Goal: Task Accomplishment & Management: Complete application form

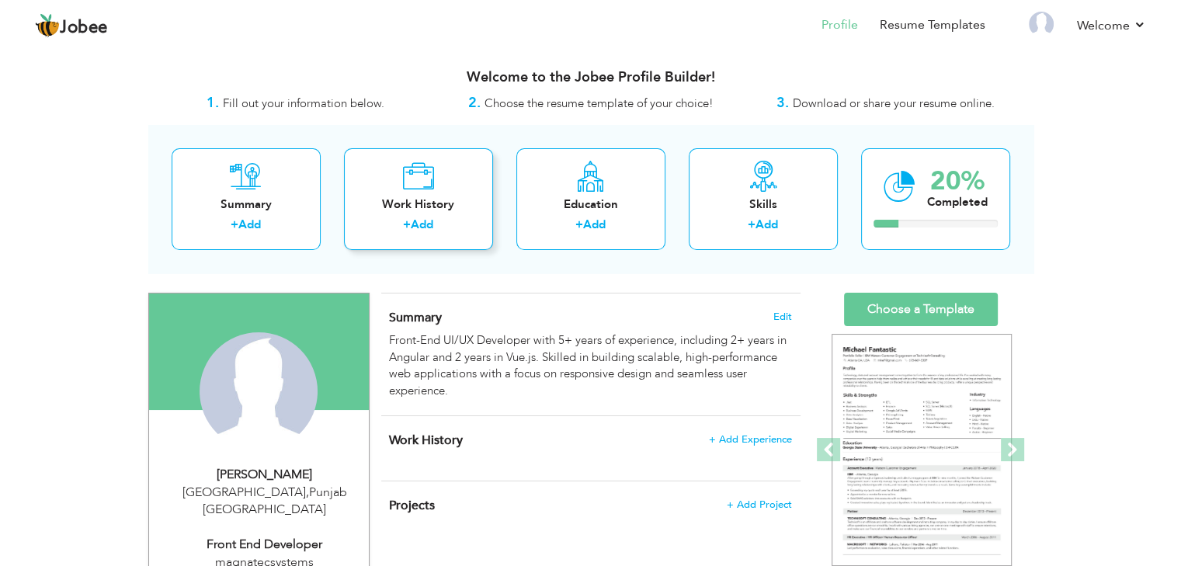
click at [419, 190] on icon at bounding box center [418, 176] width 32 height 31
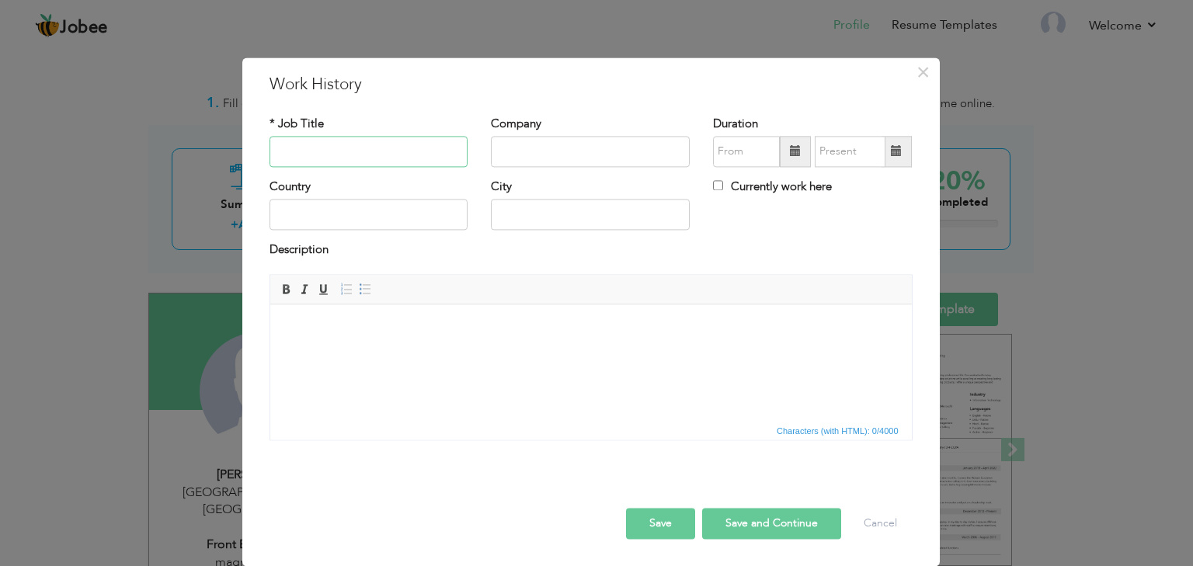
click at [394, 149] on input "text" at bounding box center [369, 151] width 199 height 31
type input "f"
type input "Frontend Developer"
click at [352, 215] on input "text" at bounding box center [369, 215] width 199 height 31
type input "Pakistan"
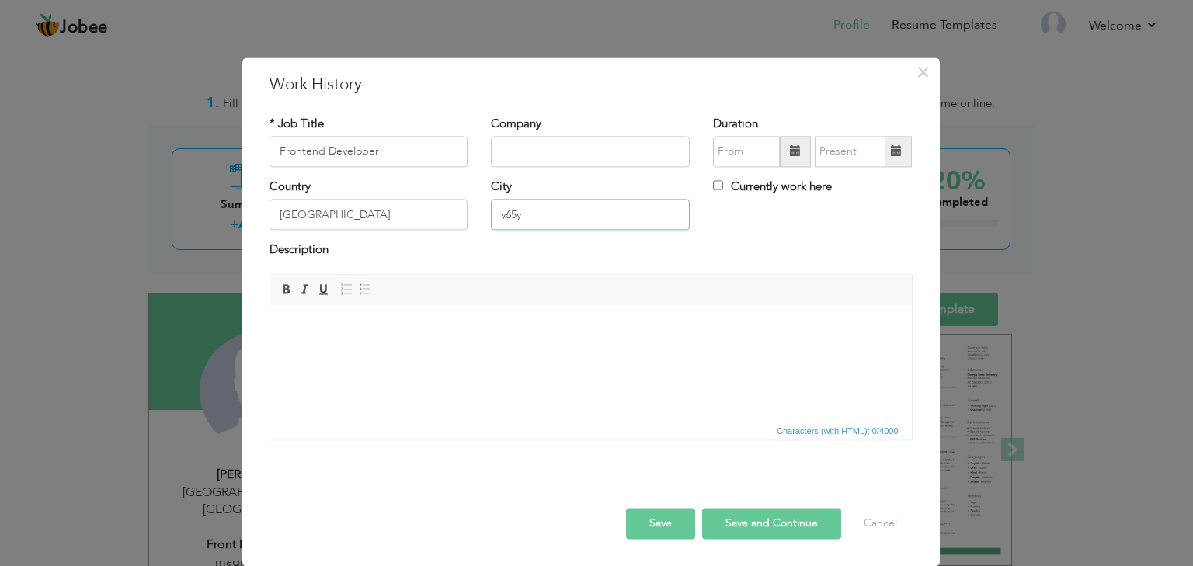
click at [528, 223] on input "y65y" at bounding box center [590, 215] width 199 height 31
type input "y"
type input "Lahore"
click at [568, 159] on input "text" at bounding box center [590, 151] width 199 height 31
click at [586, 157] on input "text" at bounding box center [590, 151] width 199 height 31
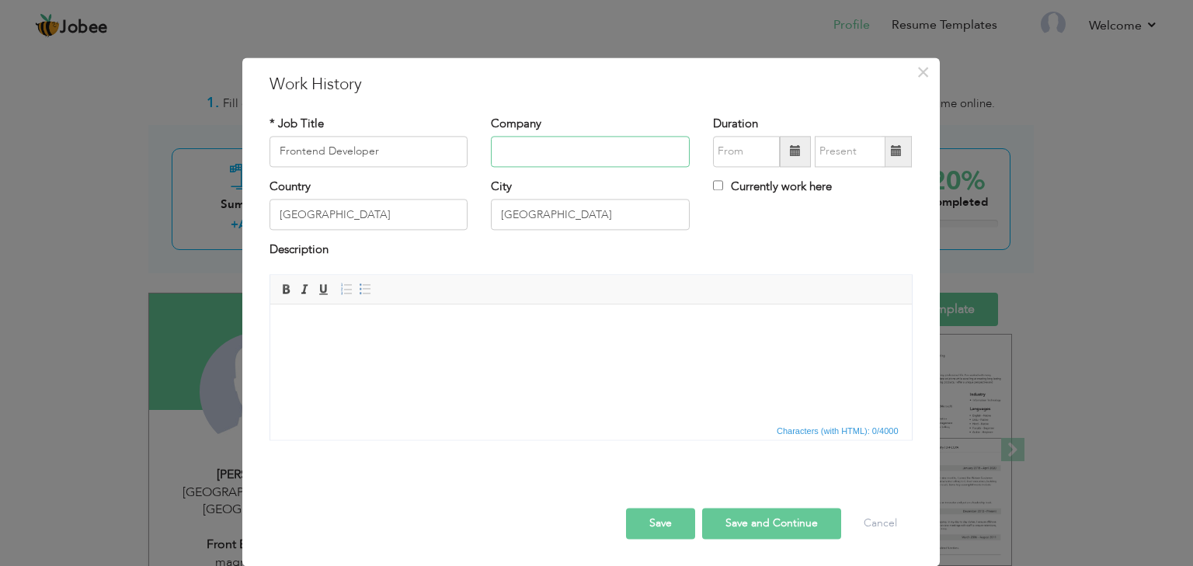
paste input "Magnatec Systems Private Limited"
type input "Magnatec Systems Private Limited"
click at [791, 161] on span at bounding box center [795, 151] width 31 height 31
click at [794, 148] on span at bounding box center [795, 151] width 11 height 11
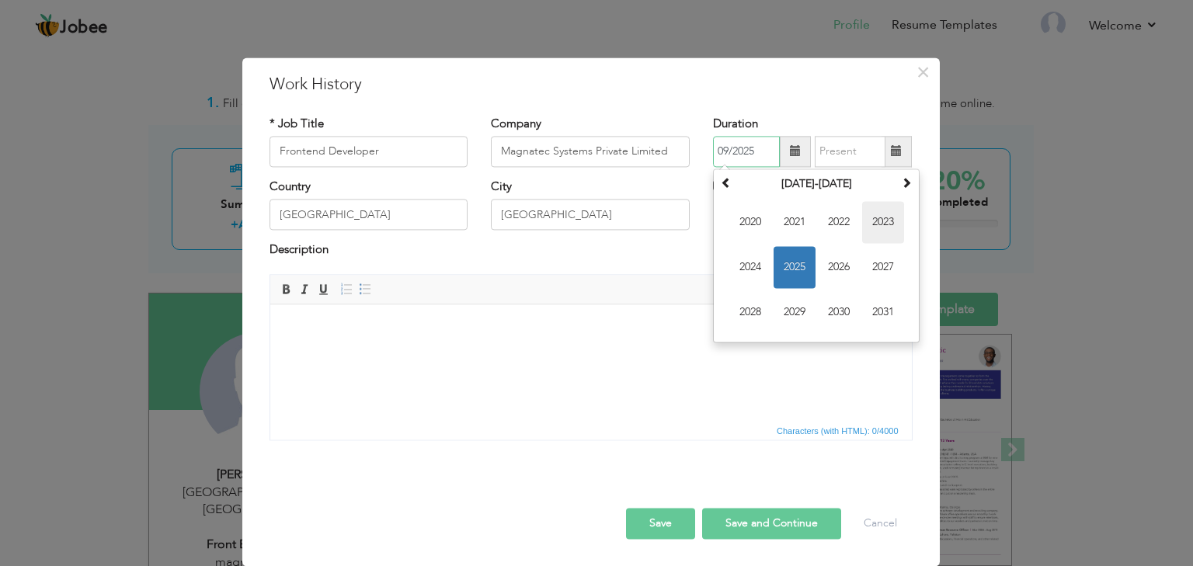
click at [877, 235] on span "2023" at bounding box center [883, 222] width 42 height 42
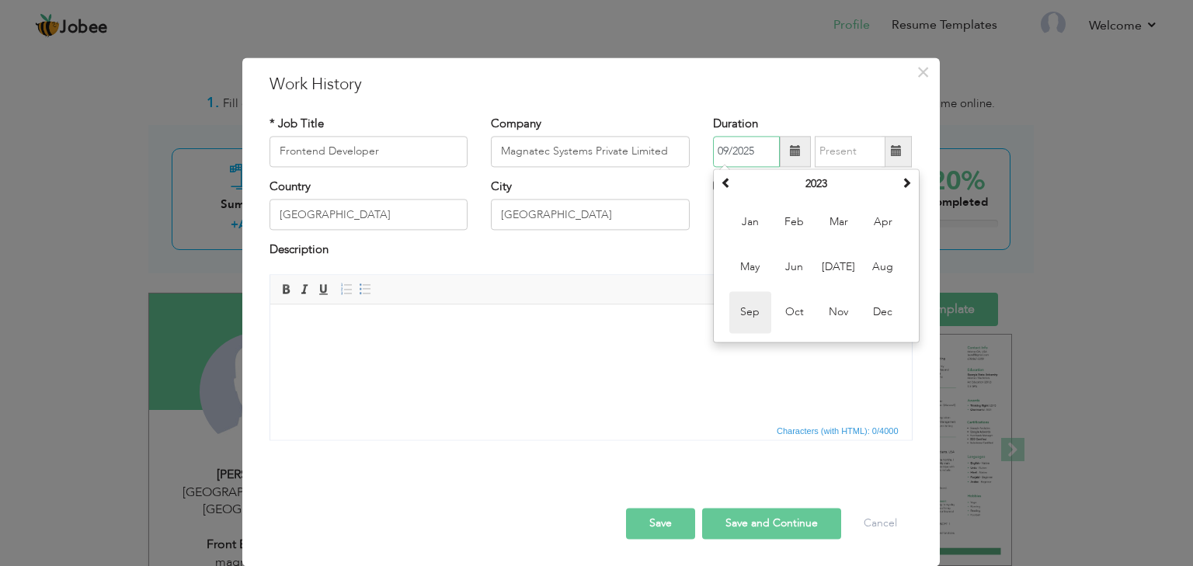
click at [761, 310] on span "Sep" at bounding box center [750, 312] width 42 height 42
type input "09/2023"
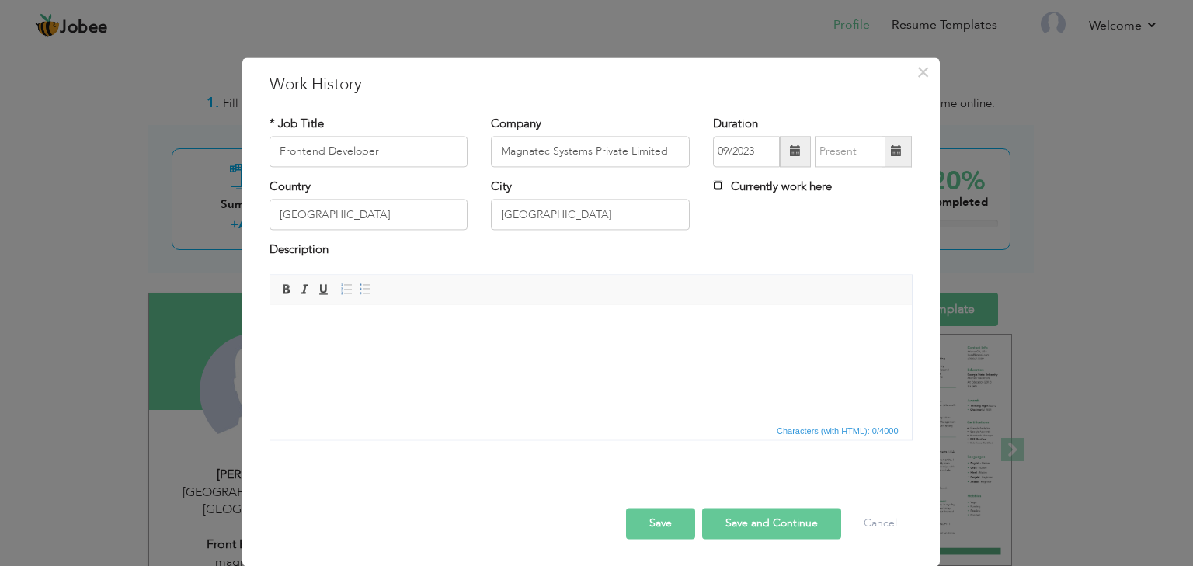
click at [717, 187] on input "Currently work here" at bounding box center [718, 185] width 10 height 10
checkbox input "true"
click at [555, 318] on html at bounding box center [591, 327] width 642 height 47
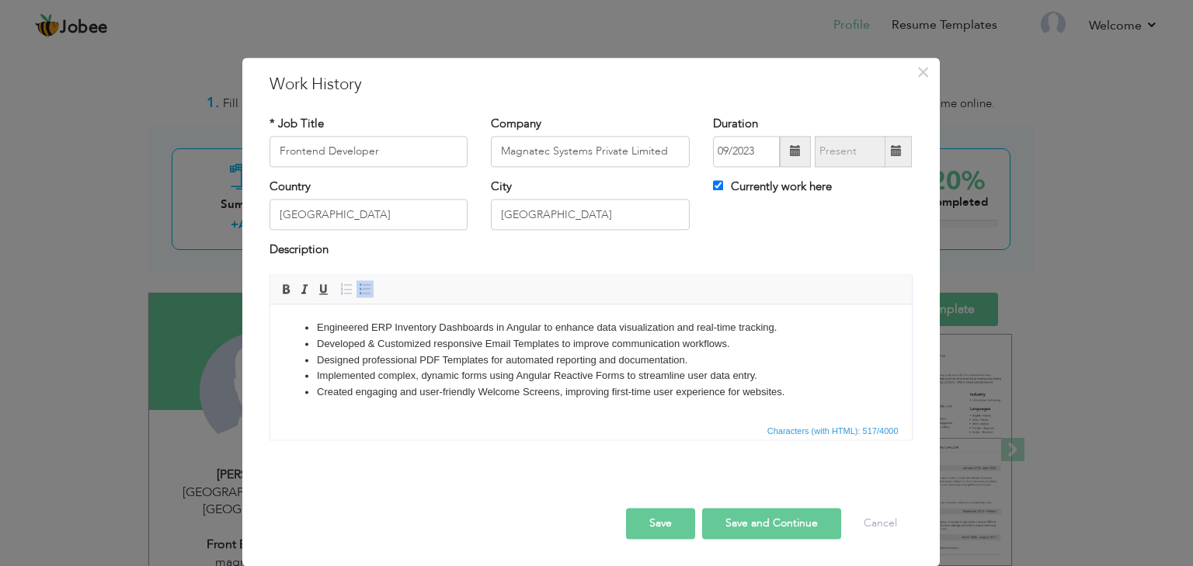
click at [411, 325] on li "Engineered ERP Inventory Dashboards in Angular to enhance data visualization an…" at bounding box center [590, 328] width 548 height 16
click at [291, 286] on link "Bold" at bounding box center [285, 288] width 17 height 17
click at [496, 342] on li "Developed & Customized responsive Email Templates to improve communication work…" at bounding box center [590, 344] width 548 height 16
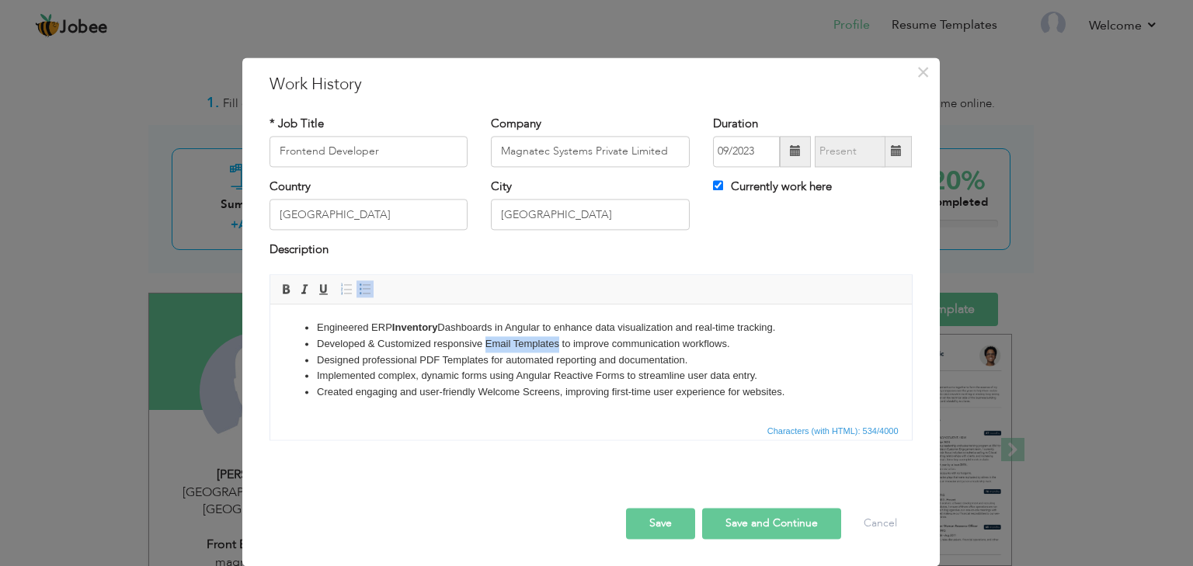
click at [533, 342] on li "Developed & Customized responsive Email Templates to improve communication work…" at bounding box center [590, 344] width 548 height 16
click at [282, 287] on span at bounding box center [286, 289] width 12 height 12
click at [424, 358] on li "Designed professional PDF Templates for automated reporting and documentation." at bounding box center [590, 361] width 548 height 16
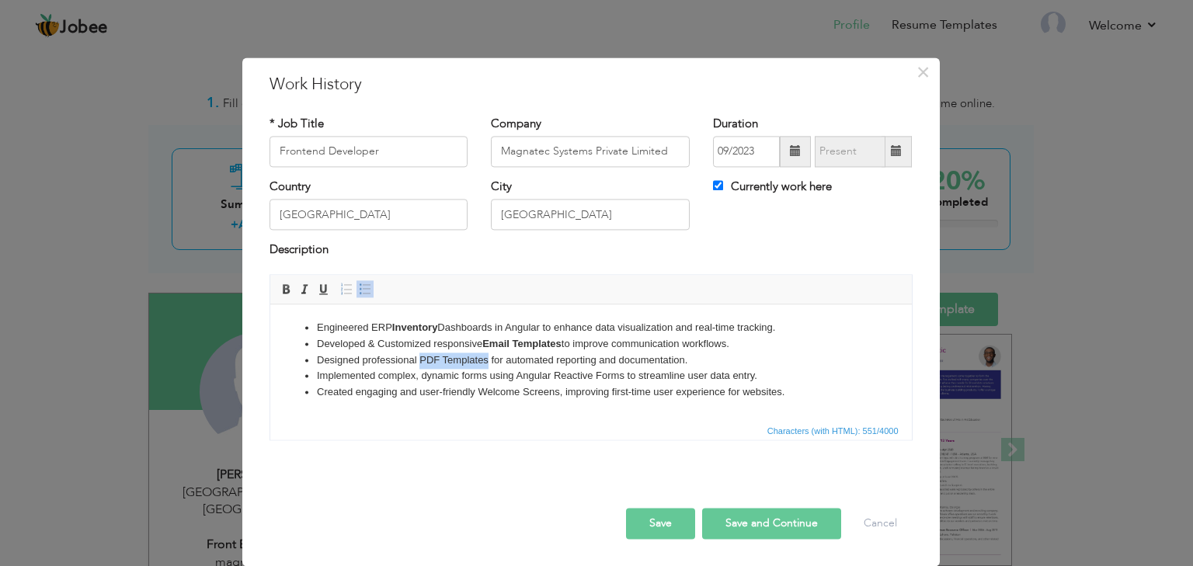
click at [456, 360] on li "Designed professional PDF Templates for automated reporting and documentation." at bounding box center [590, 361] width 548 height 16
click at [284, 296] on link "Bold" at bounding box center [285, 288] width 17 height 17
click at [566, 376] on li "Implemented complex, dynamic forms using Angular Reactive Forms to streamline u…" at bounding box center [590, 376] width 548 height 16
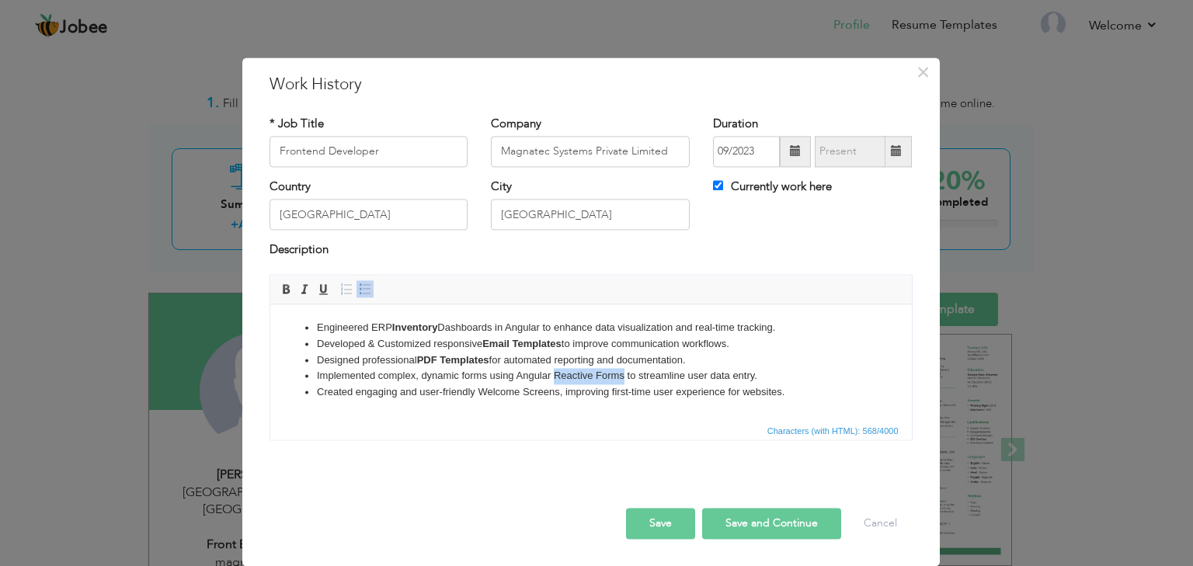
click at [605, 376] on li "Implemented complex, dynamic forms using Angular Reactive Forms to streamline u…" at bounding box center [590, 376] width 548 height 16
click at [531, 381] on li "Implemented complex, dynamic forms using Angular Reactive Forms to streamline u…" at bounding box center [590, 376] width 548 height 16
click at [621, 376] on li "Implemented complex, dynamic forms using Angular Reactive Forms to streamline u…" at bounding box center [590, 376] width 548 height 16
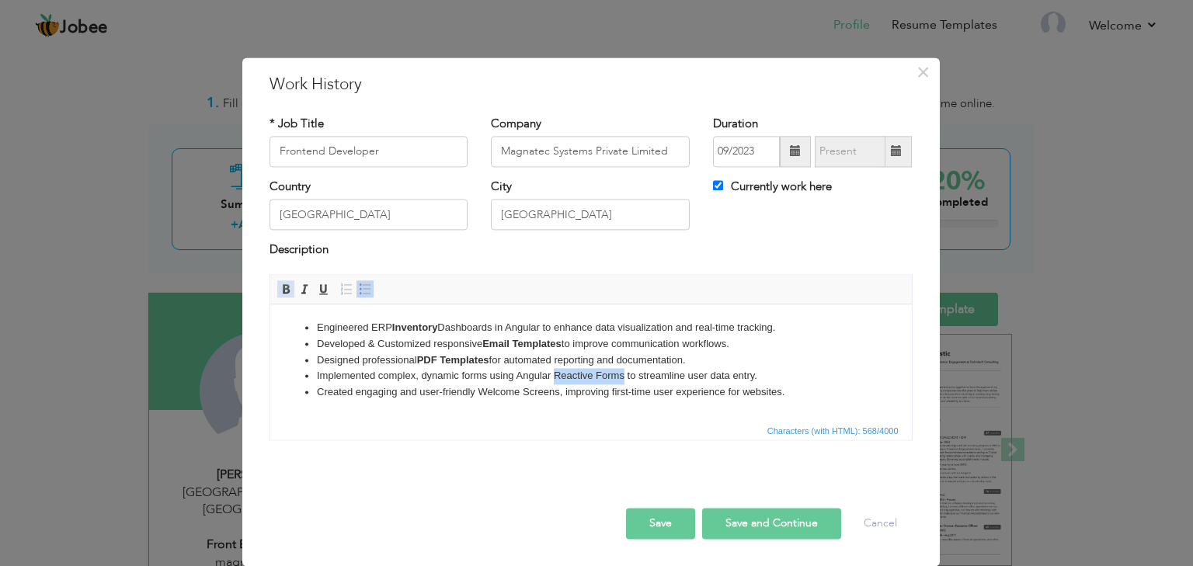
click at [287, 287] on span at bounding box center [286, 289] width 12 height 12
click at [506, 396] on li "Created engaging and user-friendly Welcome Screens, improving first-time user e…" at bounding box center [590, 393] width 548 height 16
click at [536, 395] on li "Created engaging and user-friendly Welcome Screens, improving first-time user e…" at bounding box center [590, 393] width 548 height 16
click at [286, 283] on span at bounding box center [286, 289] width 12 height 12
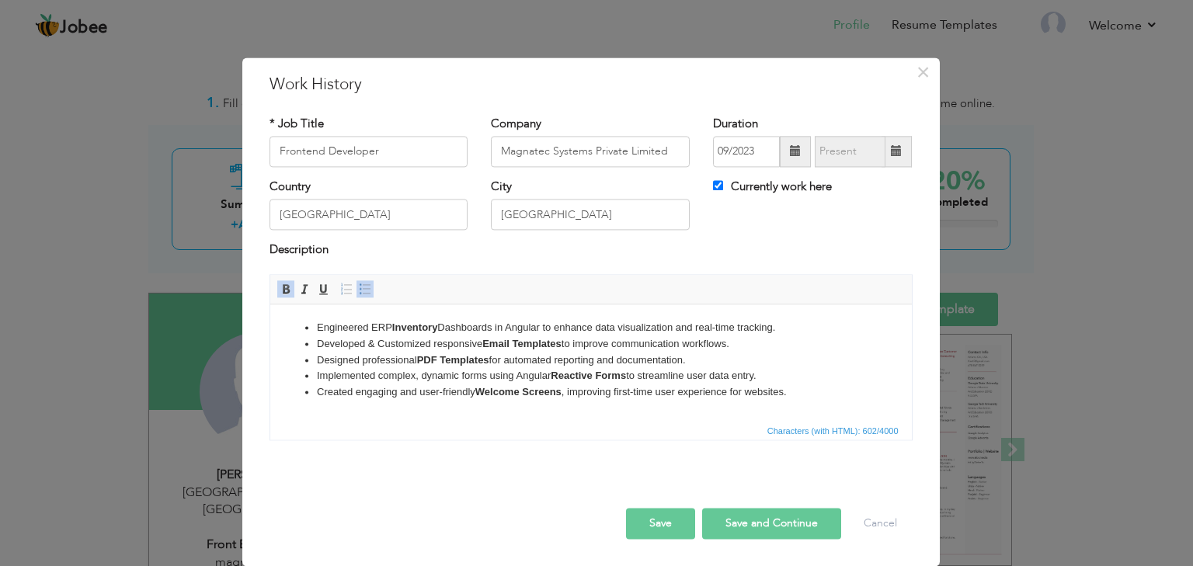
click at [681, 518] on button "Save" at bounding box center [660, 523] width 69 height 31
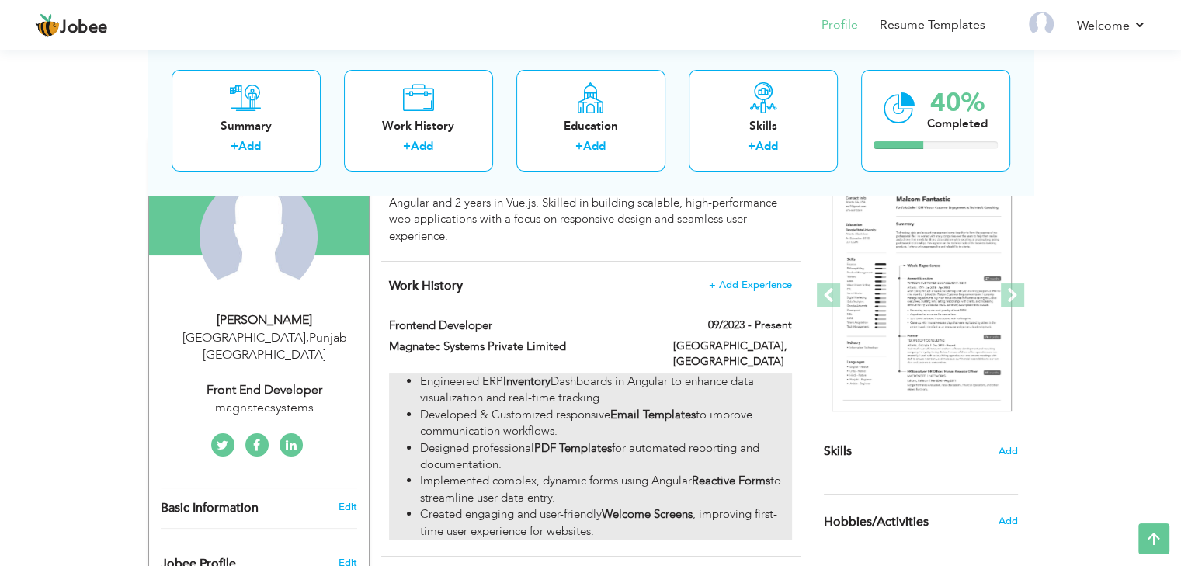
scroll to position [154, 0]
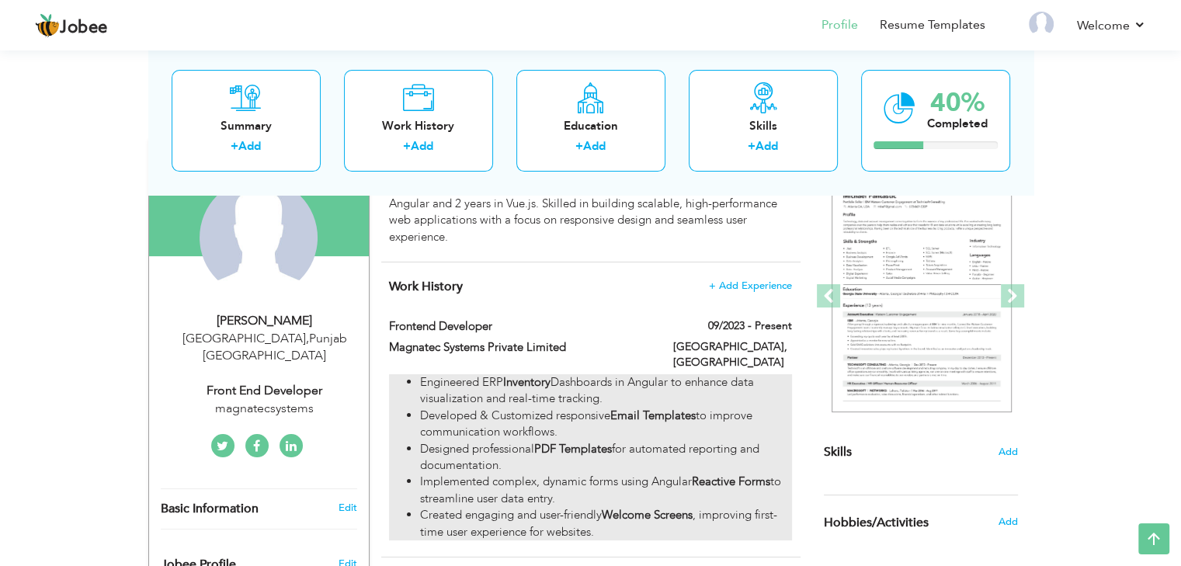
click at [530, 374] on strong "Inventory" at bounding box center [526, 382] width 47 height 16
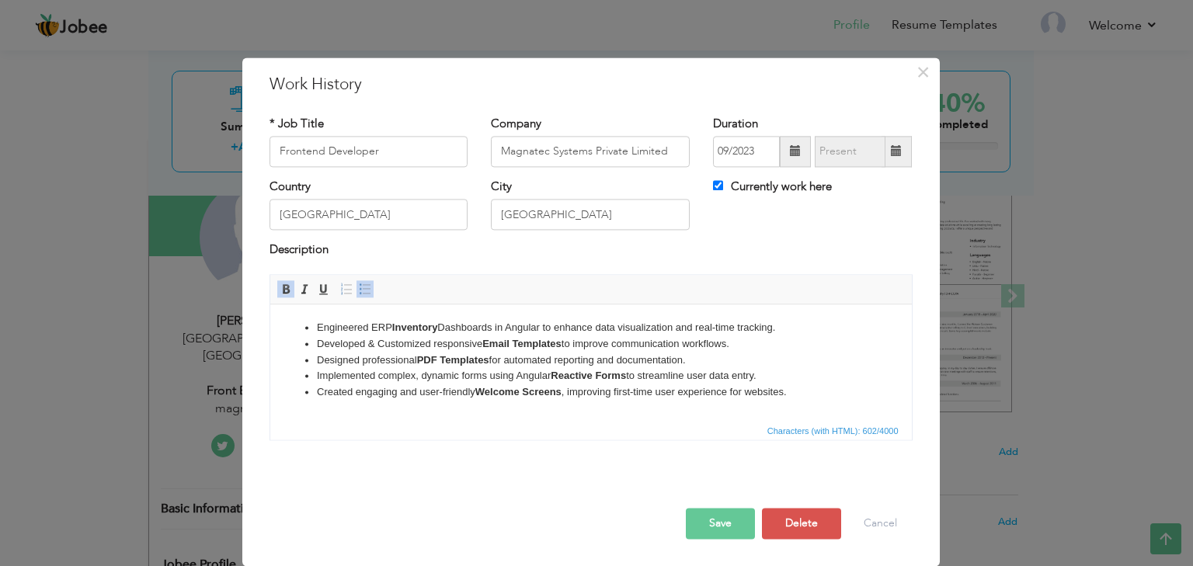
click at [386, 324] on li "Engineered ERP Inventory Dashboards in Angular to enhance data visualization an…" at bounding box center [590, 328] width 548 height 16
click at [281, 290] on span at bounding box center [286, 289] width 12 height 12
click at [536, 378] on li "Implemented complex, dynamic forms using Angular Reactive Forms to streamline u…" at bounding box center [590, 376] width 548 height 16
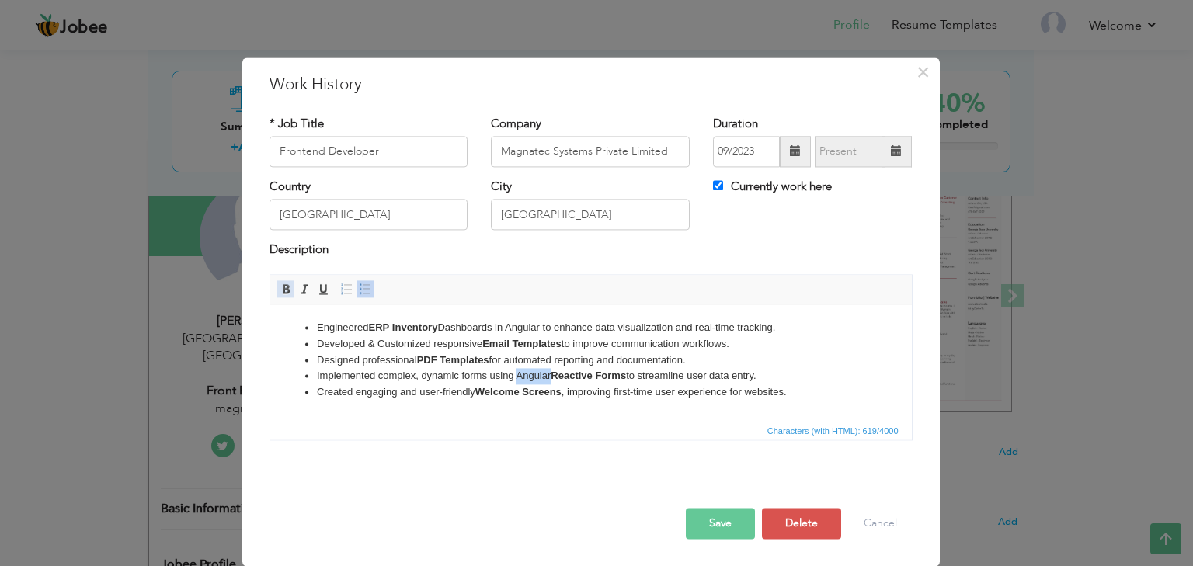
click at [291, 293] on span at bounding box center [286, 289] width 12 height 12
click at [725, 520] on button "Save" at bounding box center [720, 523] width 69 height 31
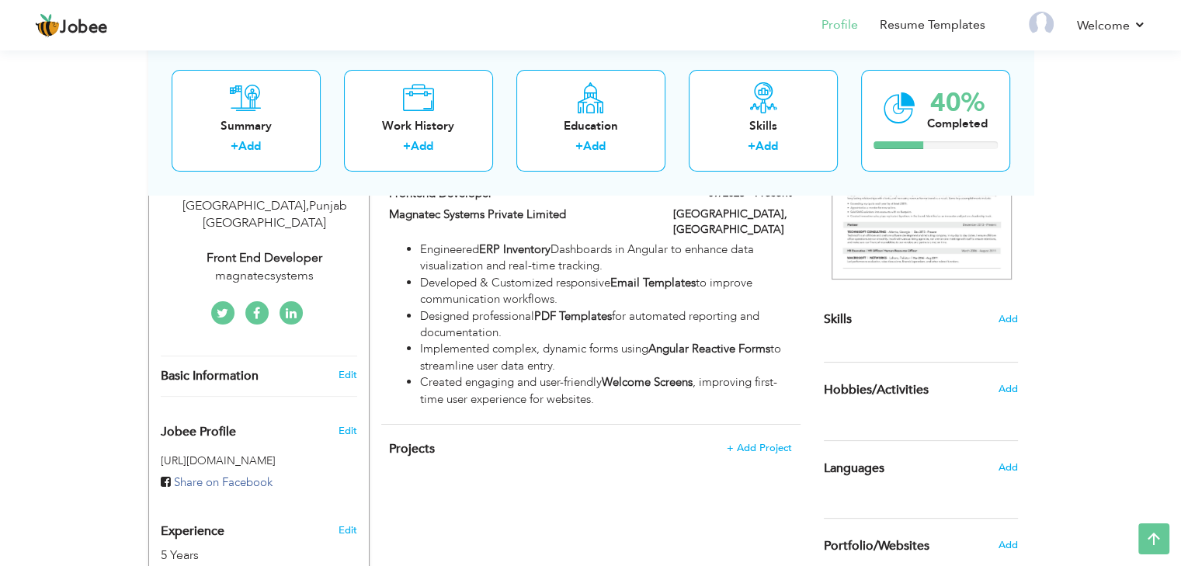
scroll to position [287, 0]
click at [781, 442] on span "+ Add Project" at bounding box center [759, 447] width 66 height 11
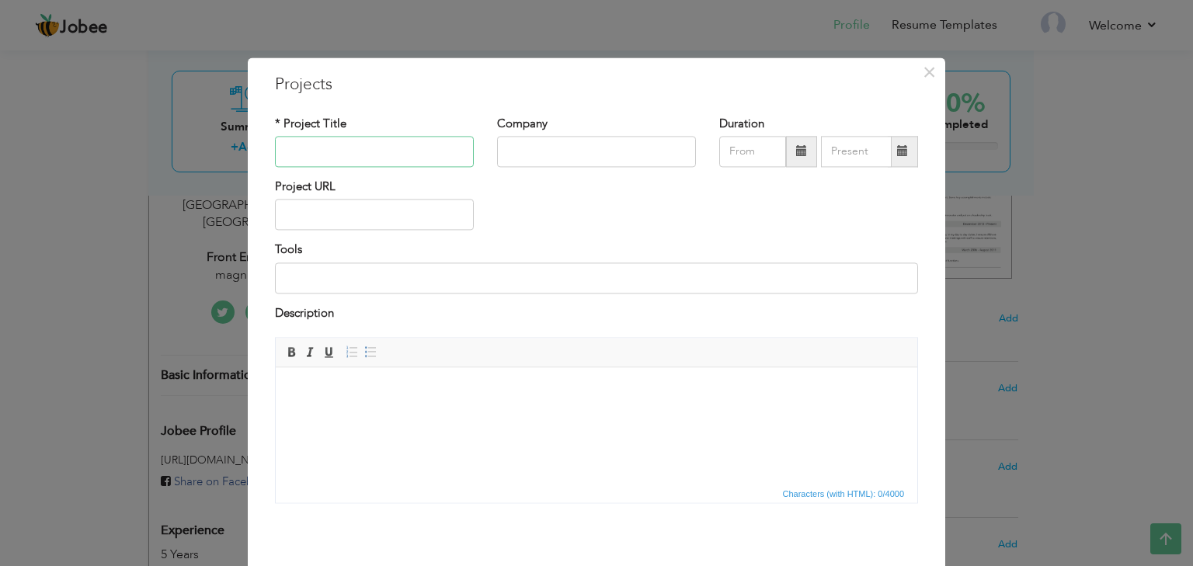
click at [416, 149] on input "text" at bounding box center [374, 151] width 199 height 31
click at [923, 74] on span "×" at bounding box center [929, 72] width 13 height 28
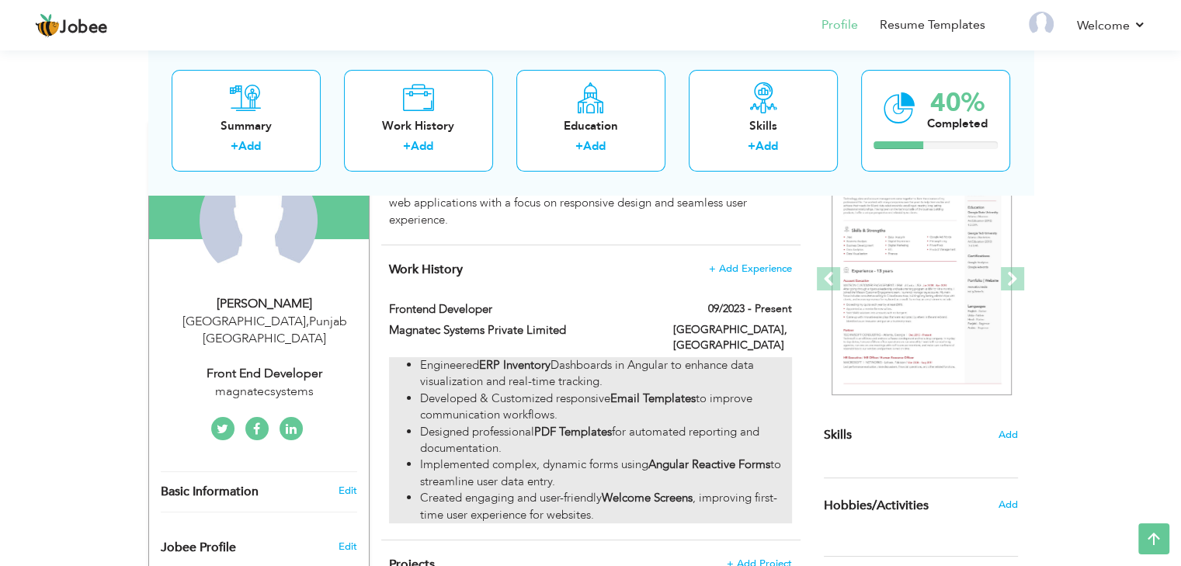
scroll to position [170, 0]
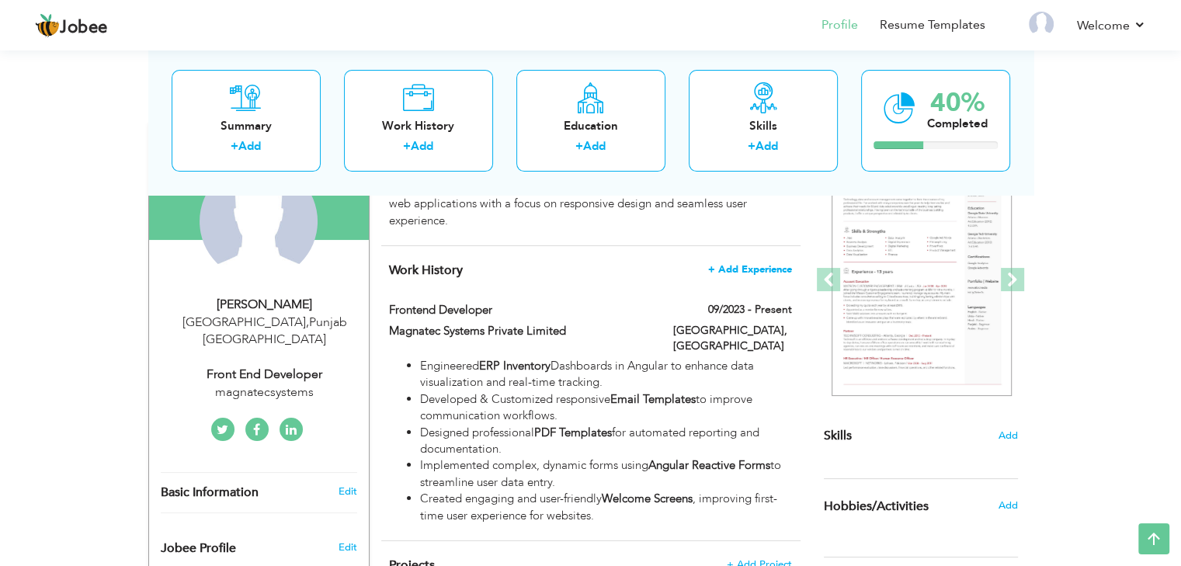
click at [757, 273] on span "+ Add Experience" at bounding box center [750, 269] width 84 height 11
checkbox input "false"
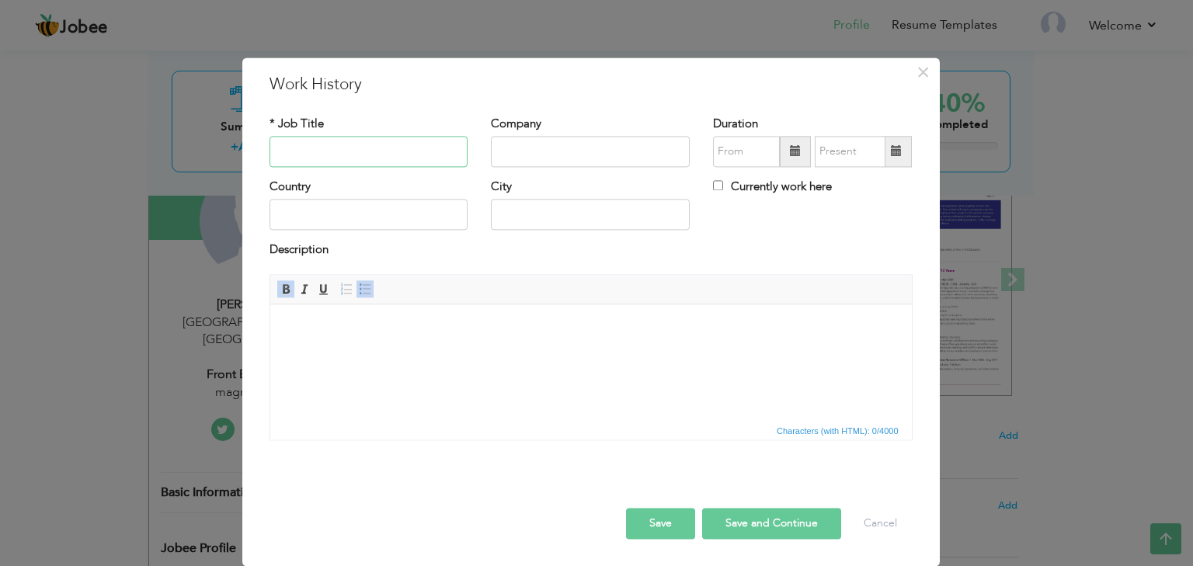
click at [384, 151] on input "text" at bounding box center [369, 151] width 199 height 31
type input "Frontend Developer"
click at [553, 145] on input "text" at bounding box center [590, 151] width 199 height 31
paste input "seersco.com"
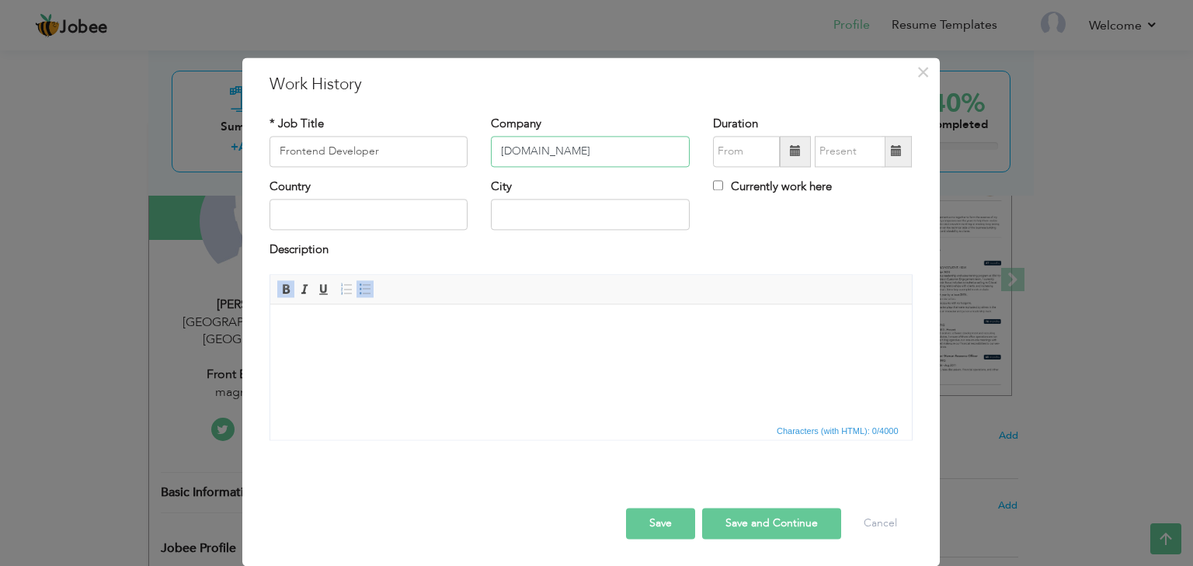
type input "seersco.com"
click at [798, 137] on span at bounding box center [795, 151] width 31 height 31
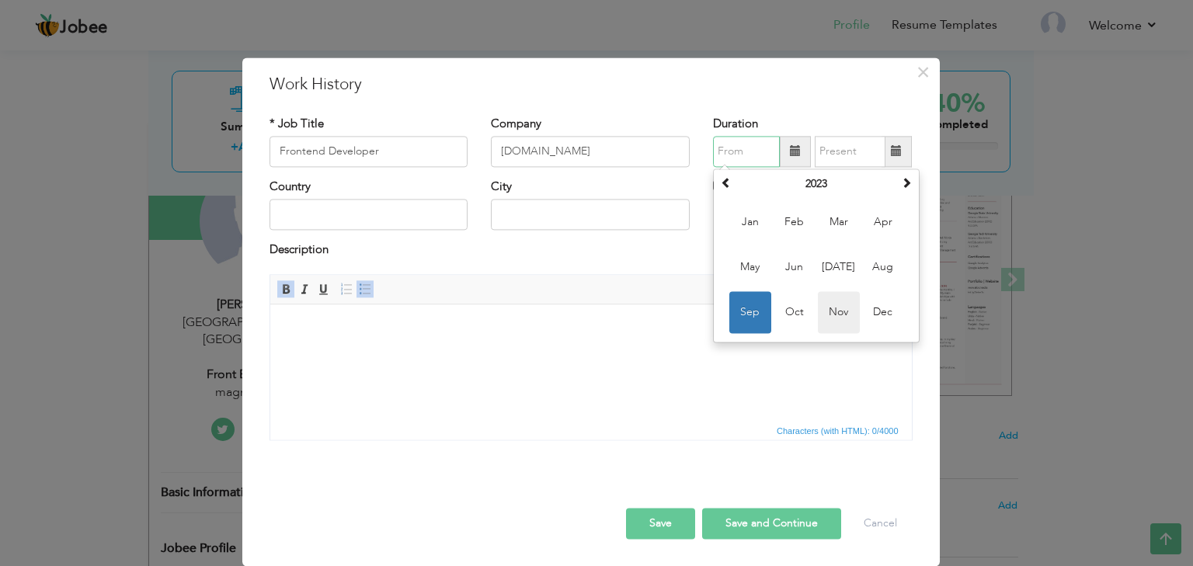
click at [847, 312] on span "Nov" at bounding box center [839, 312] width 42 height 42
type input "11/2023"
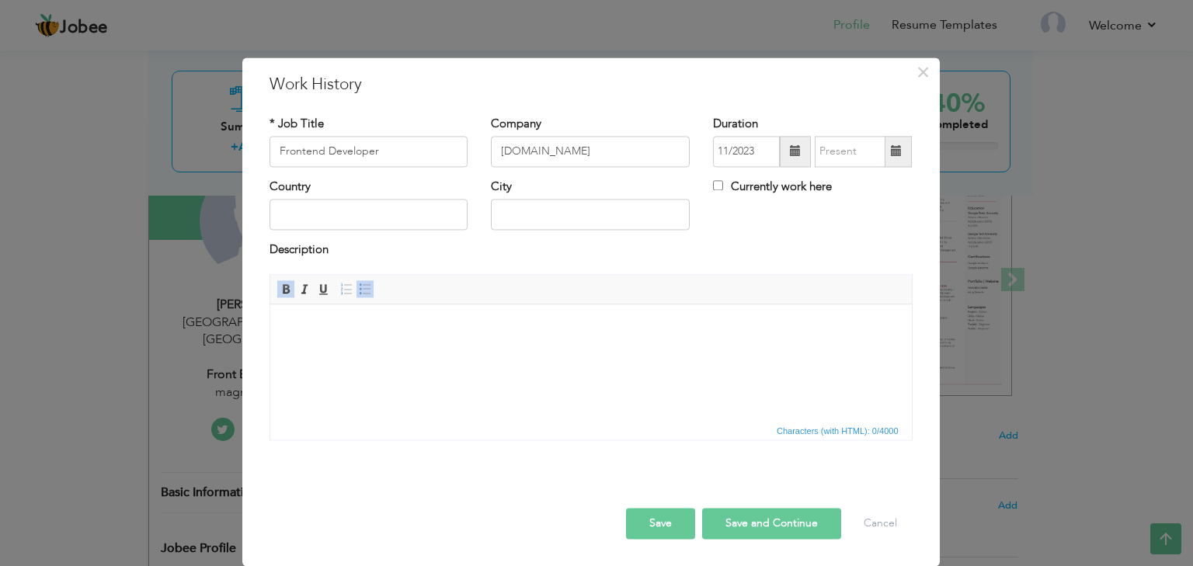
click at [794, 152] on span at bounding box center [795, 151] width 11 height 11
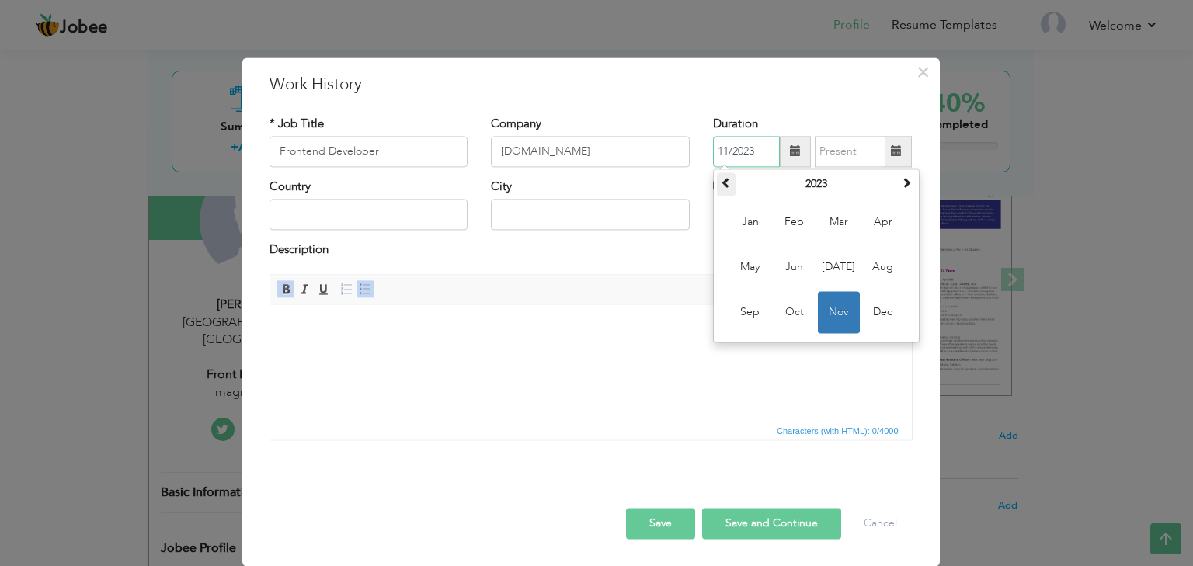
click at [729, 179] on span at bounding box center [726, 182] width 11 height 11
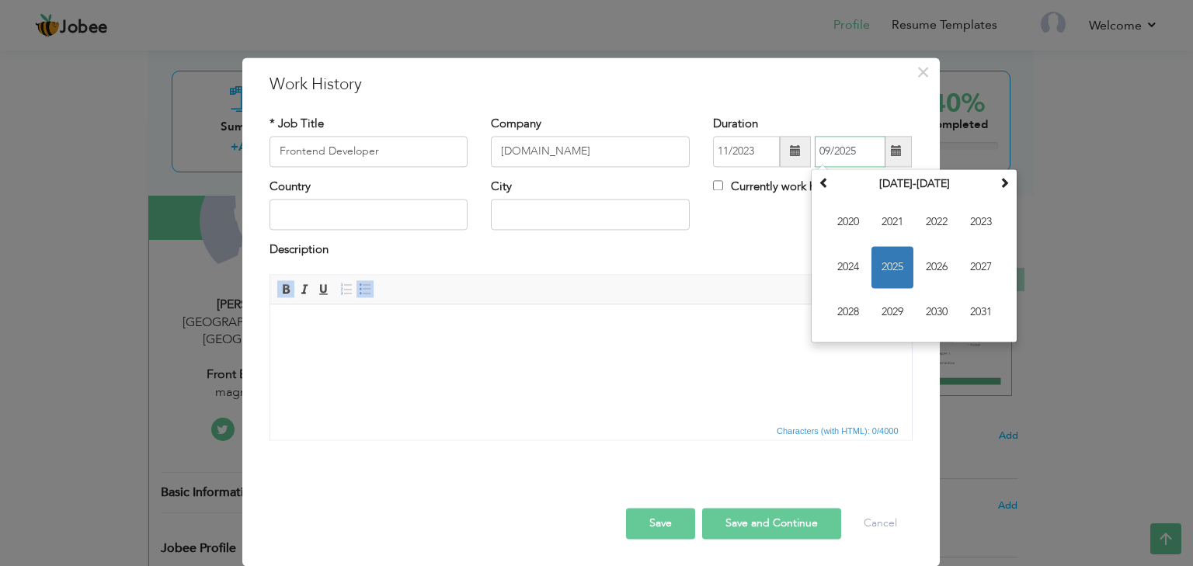
click at [868, 165] on input "09/2025" at bounding box center [850, 151] width 71 height 31
click at [976, 224] on span "2023" at bounding box center [981, 222] width 42 height 42
click at [986, 270] on span "Aug" at bounding box center [981, 267] width 42 height 42
type input "08/2023"
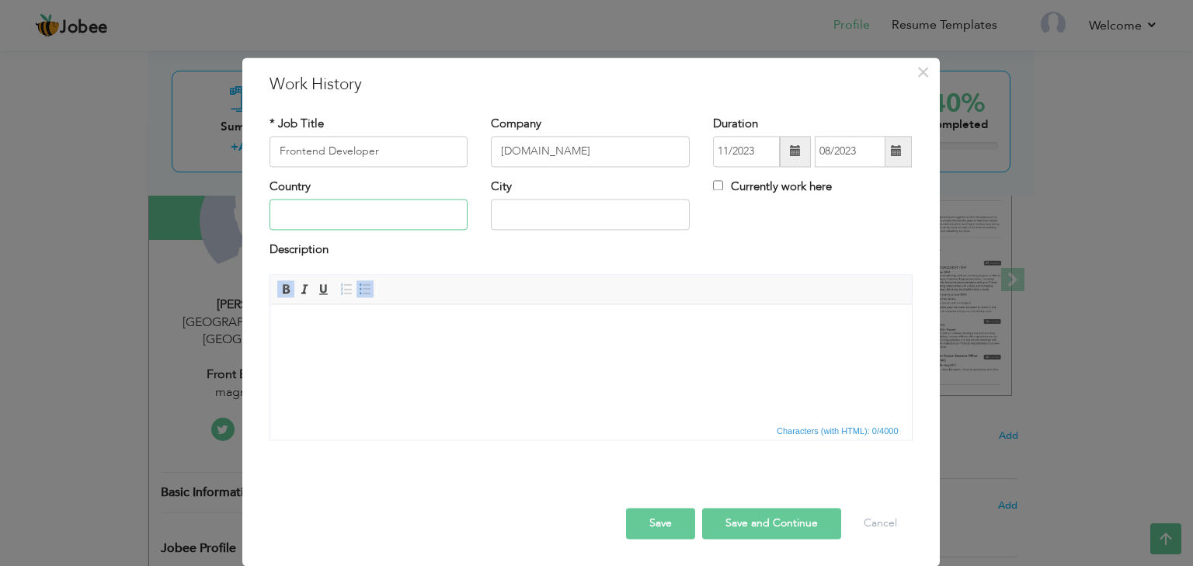
click at [426, 223] on input "text" at bounding box center [369, 215] width 199 height 31
type input "Pakistan"
click at [532, 224] on input "y65y" at bounding box center [590, 215] width 199 height 31
type input "y"
type input "Lahore"
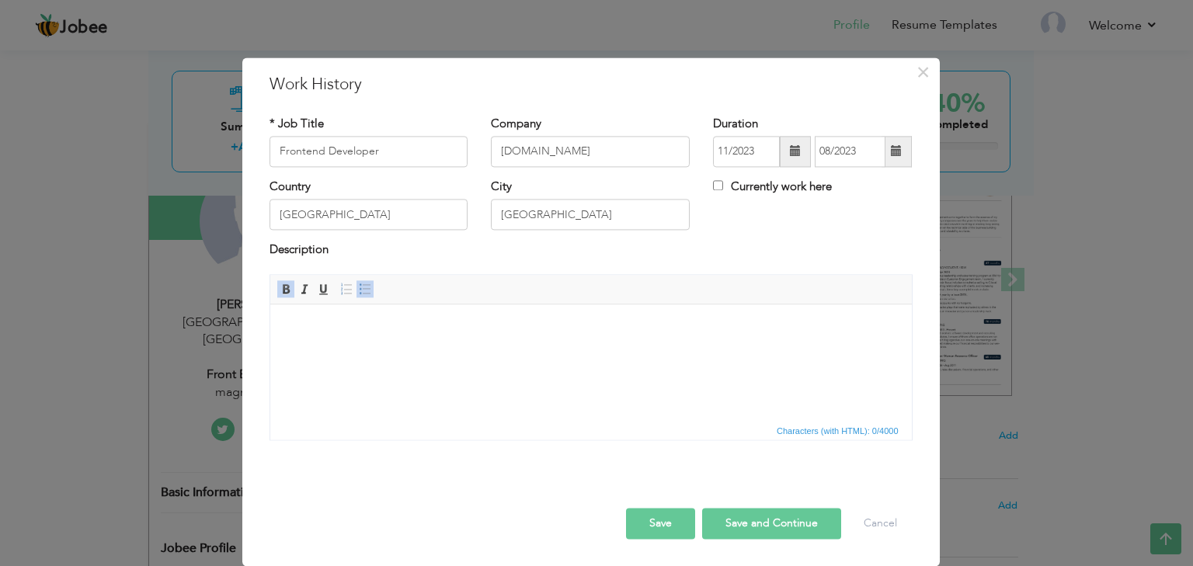
click at [672, 524] on button "Save" at bounding box center [660, 523] width 69 height 31
click at [746, 230] on div "Country Pakistan City Lahore Currently work here" at bounding box center [591, 210] width 666 height 63
click at [795, 150] on span at bounding box center [795, 151] width 11 height 11
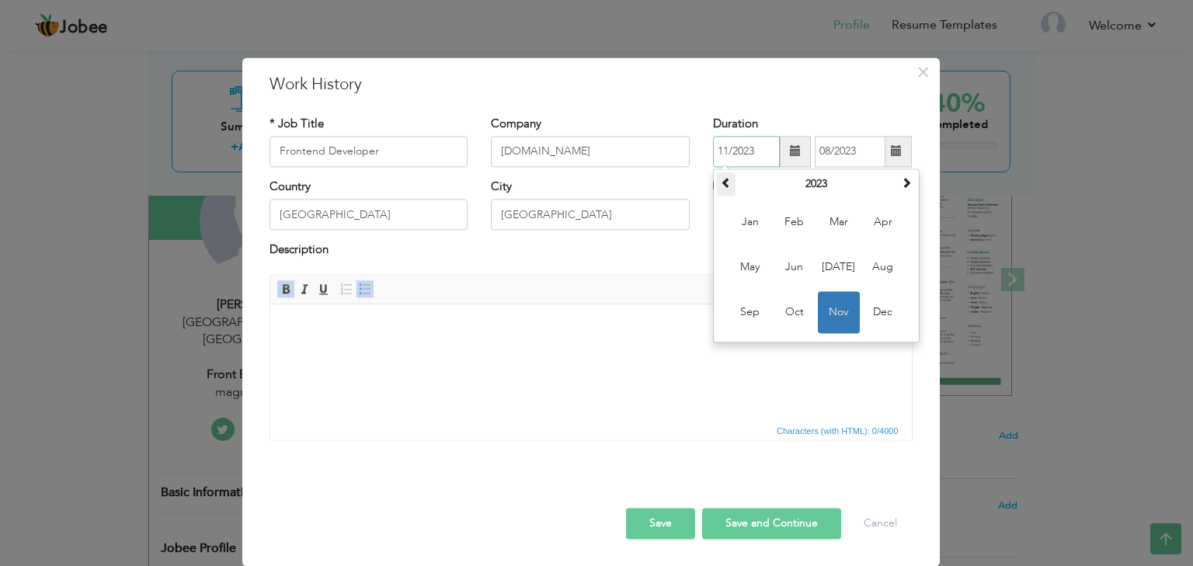
click at [728, 186] on span at bounding box center [726, 182] width 11 height 11
click at [836, 309] on span "Nov" at bounding box center [839, 312] width 42 height 42
type input "11/2021"
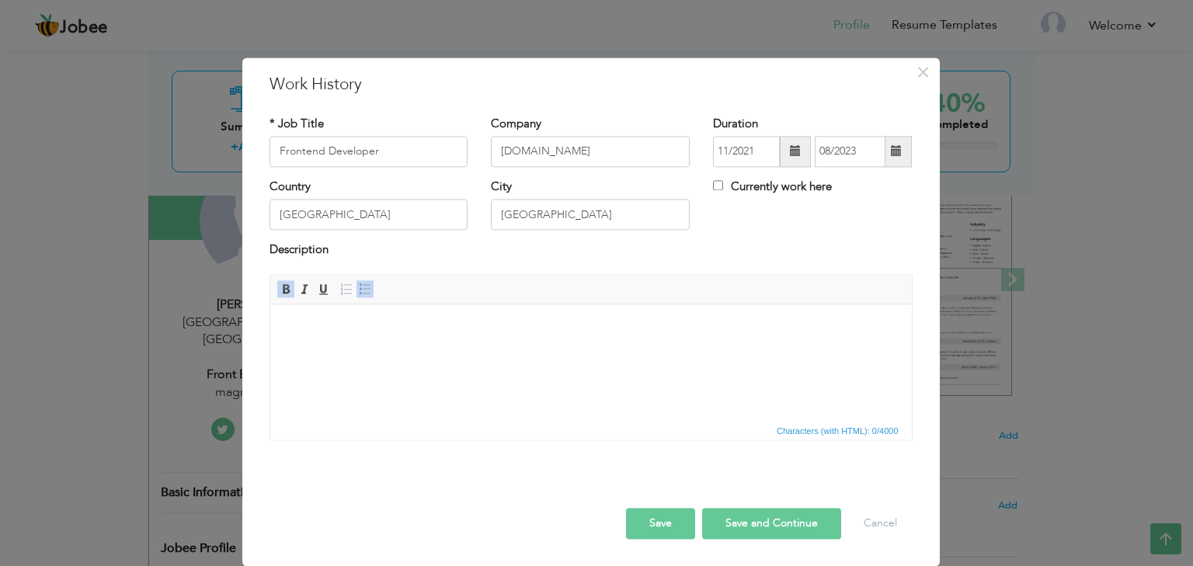
click at [670, 517] on button "Save" at bounding box center [660, 523] width 69 height 31
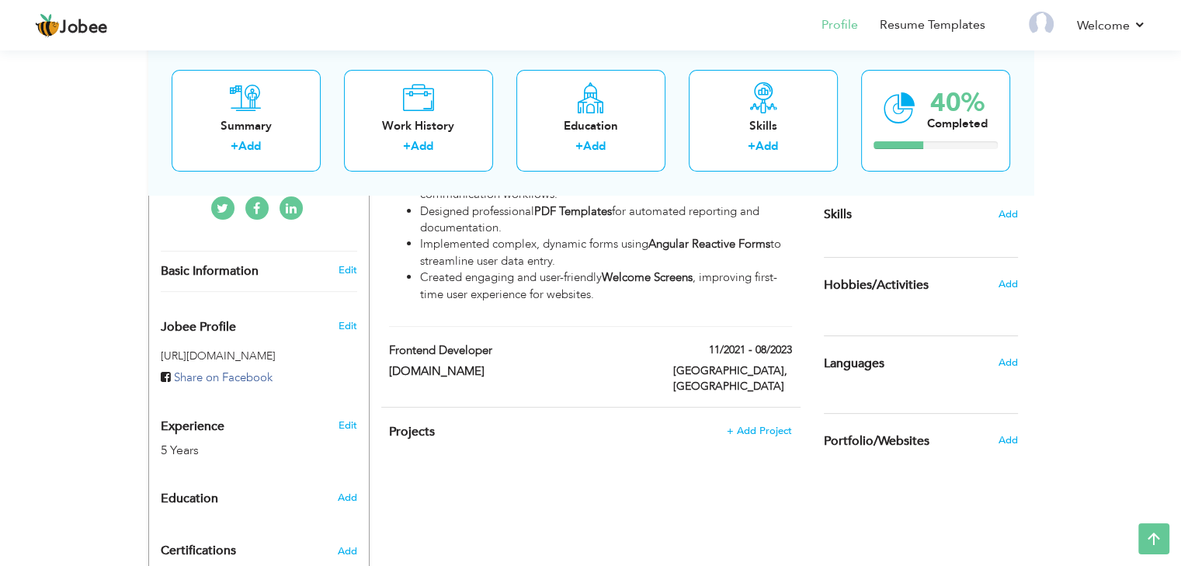
scroll to position [0, 0]
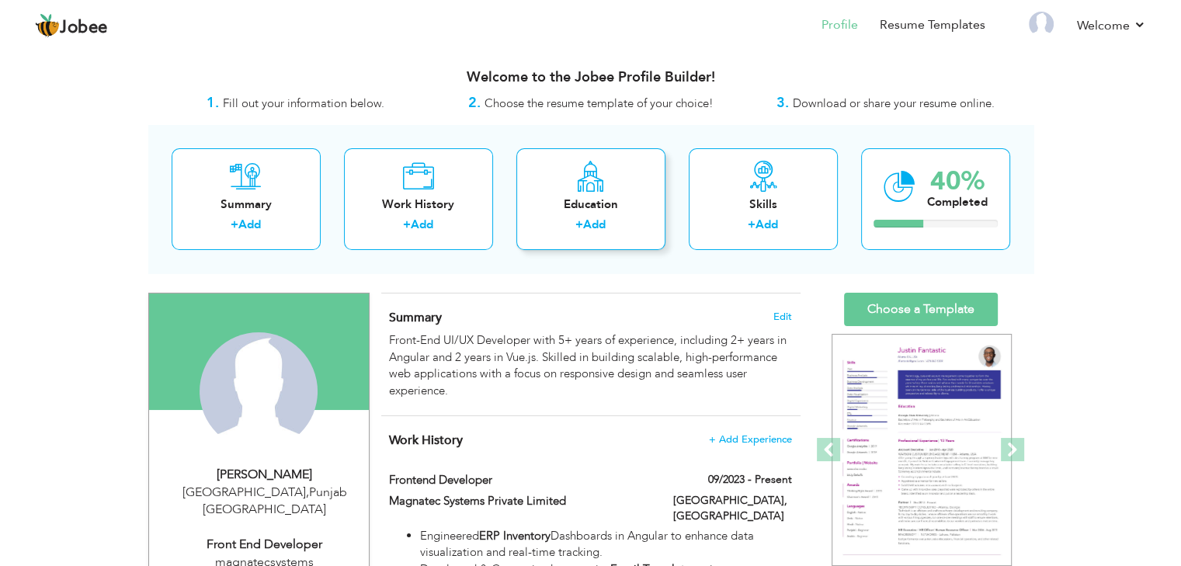
click at [608, 200] on div "Education" at bounding box center [591, 205] width 124 height 16
radio input "true"
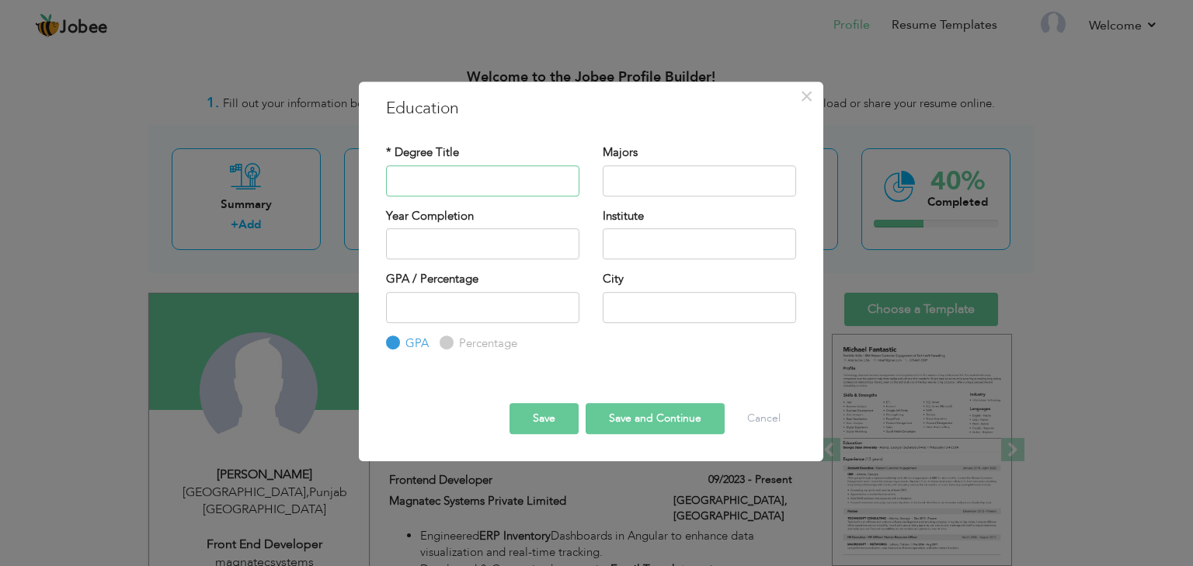
click at [511, 177] on input "text" at bounding box center [482, 180] width 193 height 31
click at [565, 304] on input "1" at bounding box center [482, 307] width 193 height 31
click at [565, 304] on input "2" at bounding box center [482, 307] width 193 height 31
type input "3"
click at [565, 304] on input "3" at bounding box center [482, 307] width 193 height 31
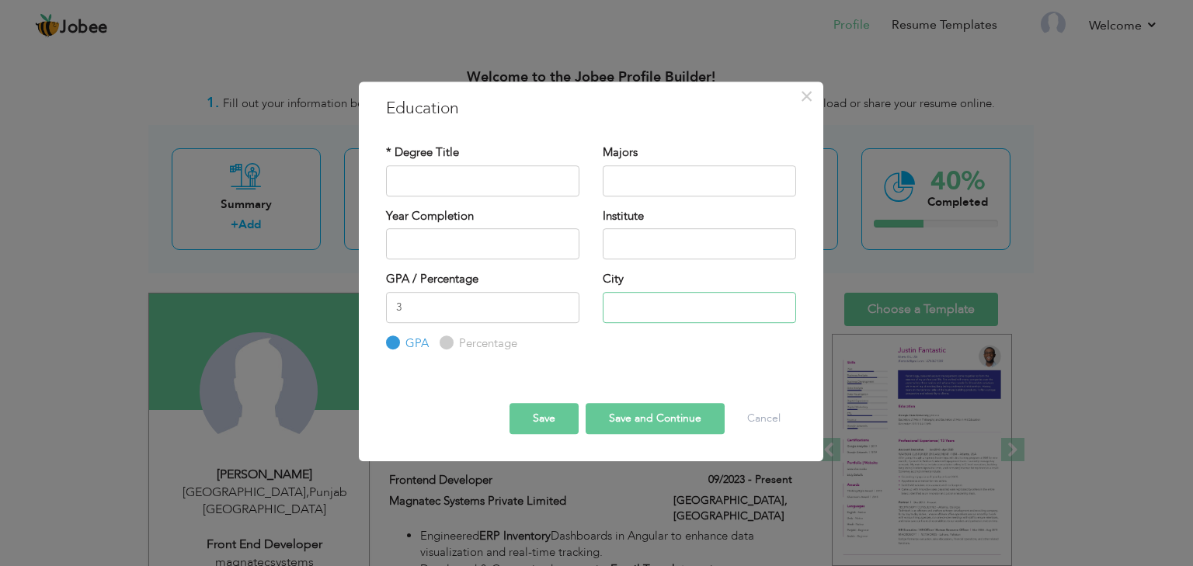
click at [640, 302] on input "text" at bounding box center [699, 307] width 193 height 31
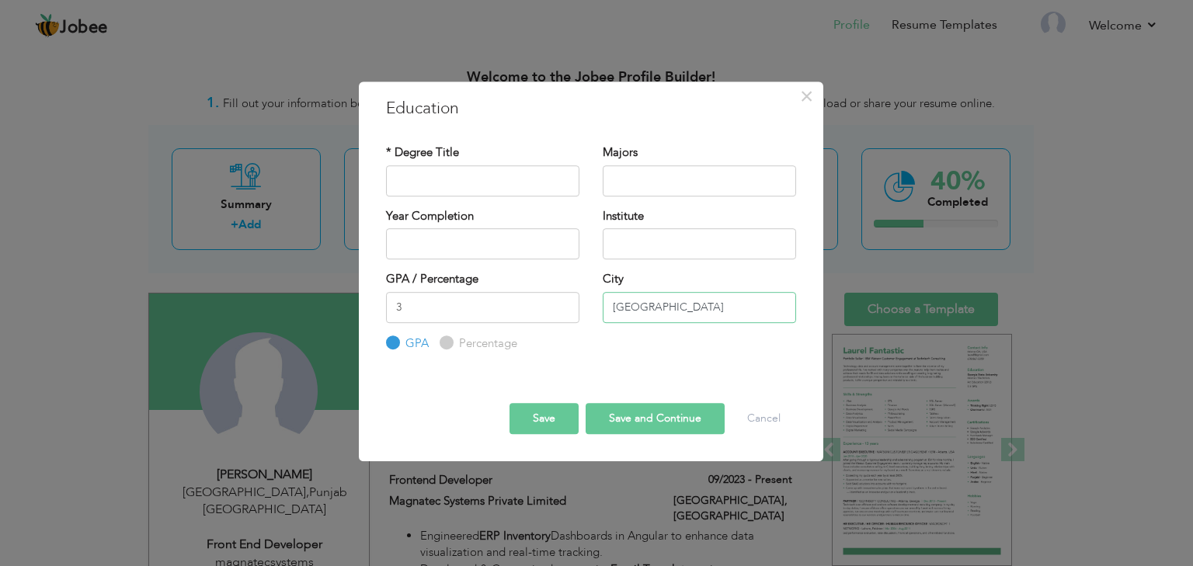
type input "Lahore"
click at [687, 247] on input "text" at bounding box center [699, 243] width 193 height 31
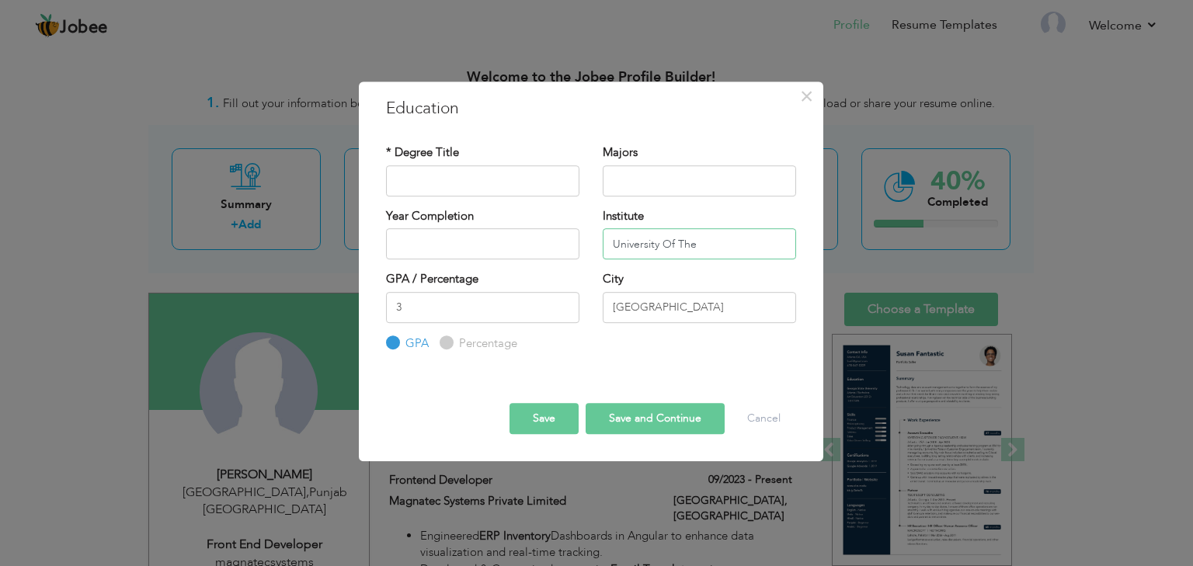
click at [670, 251] on input "University Of The" at bounding box center [699, 243] width 193 height 31
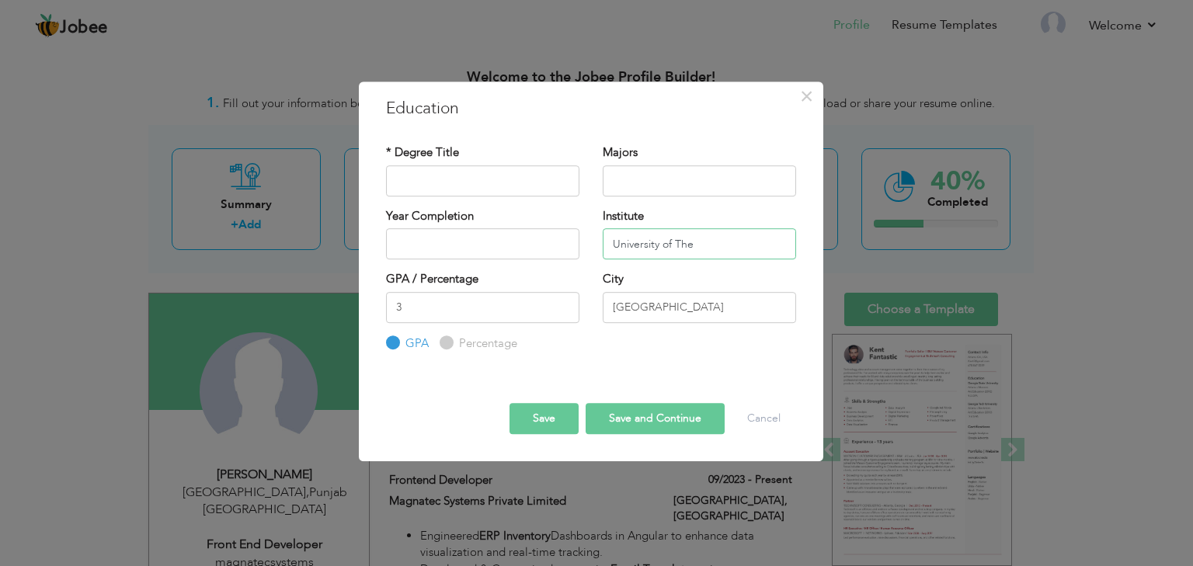
click at [698, 251] on input "University of The" at bounding box center [699, 243] width 193 height 31
type input "University of The Punjab"
click at [529, 181] on input "text" at bounding box center [482, 180] width 193 height 31
type input "P"
type input "BCS"
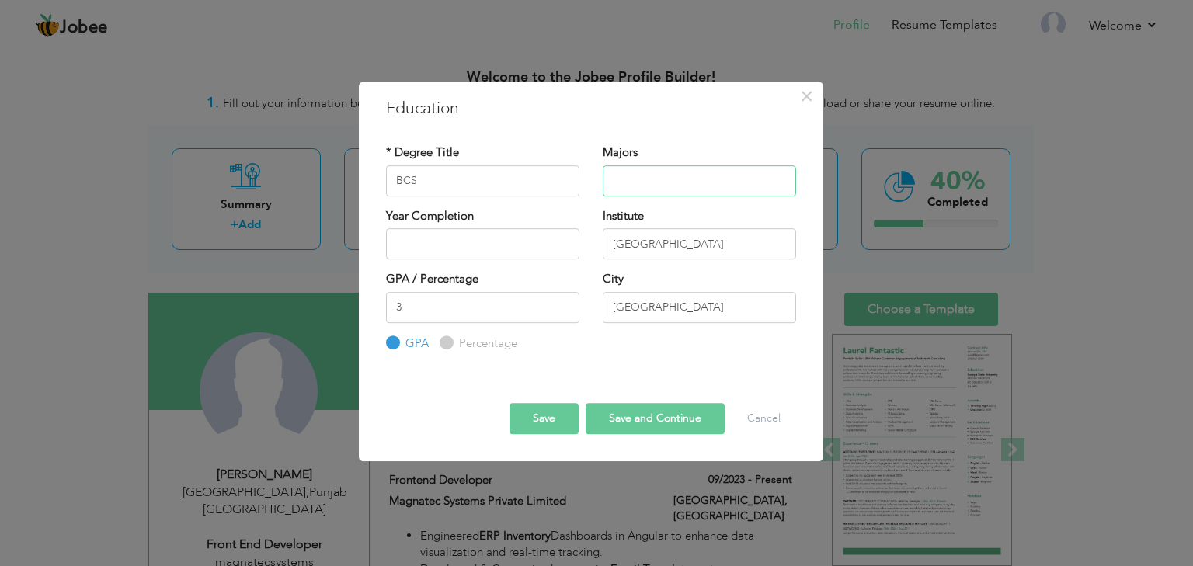
click at [621, 193] on input "text" at bounding box center [699, 180] width 193 height 31
click at [558, 420] on button "Save" at bounding box center [544, 418] width 69 height 31
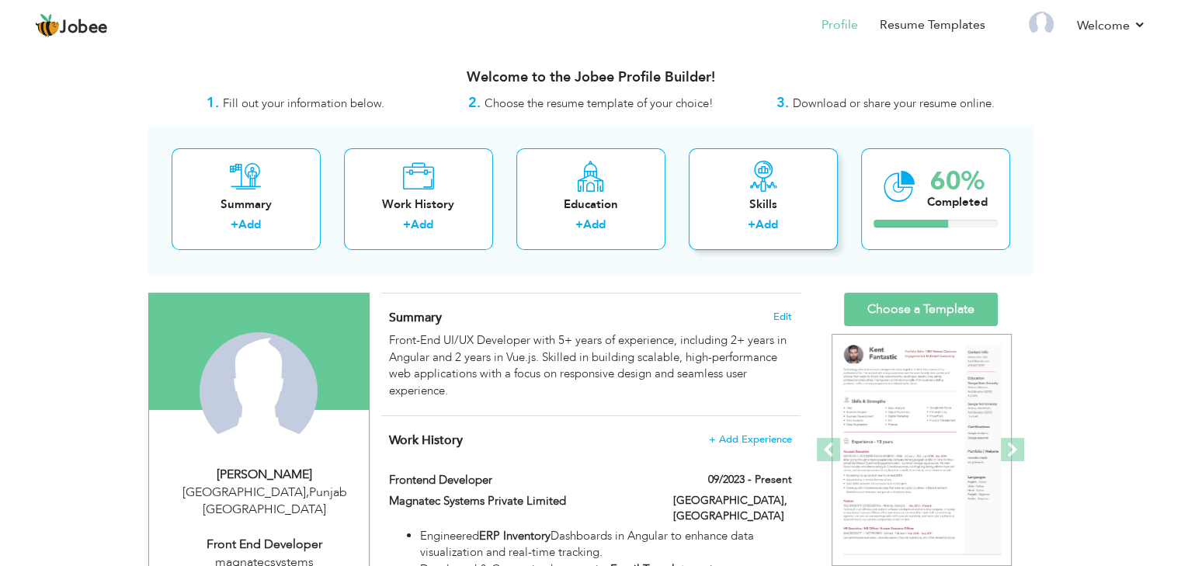
click at [752, 202] on div "Skills" at bounding box center [763, 205] width 124 height 16
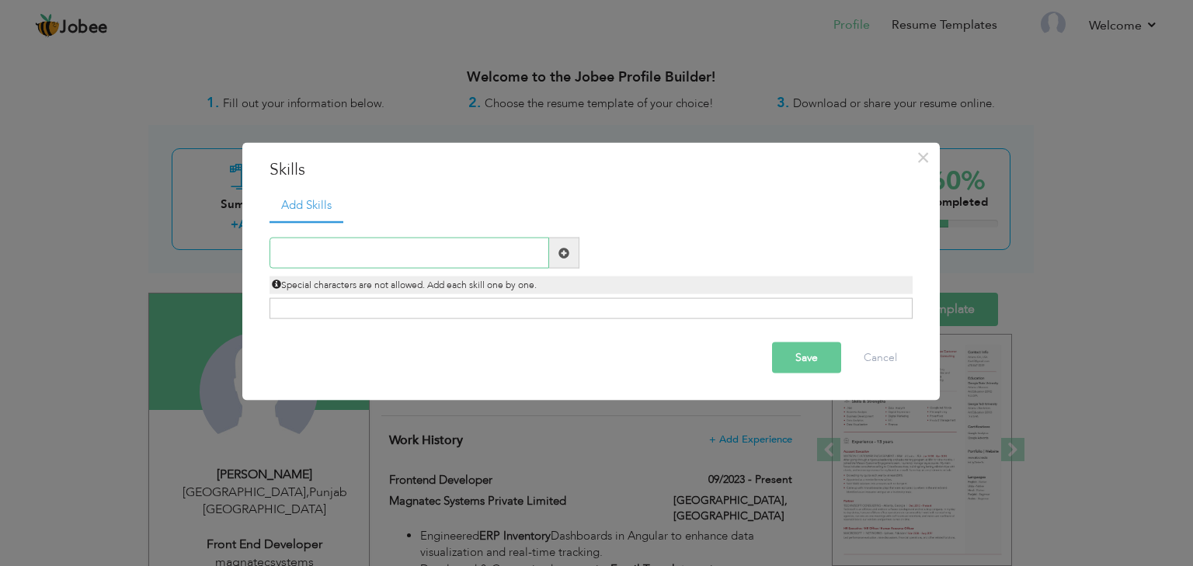
click at [443, 253] on input "text" at bounding box center [410, 253] width 280 height 31
click at [357, 256] on input "text" at bounding box center [410, 253] width 280 height 31
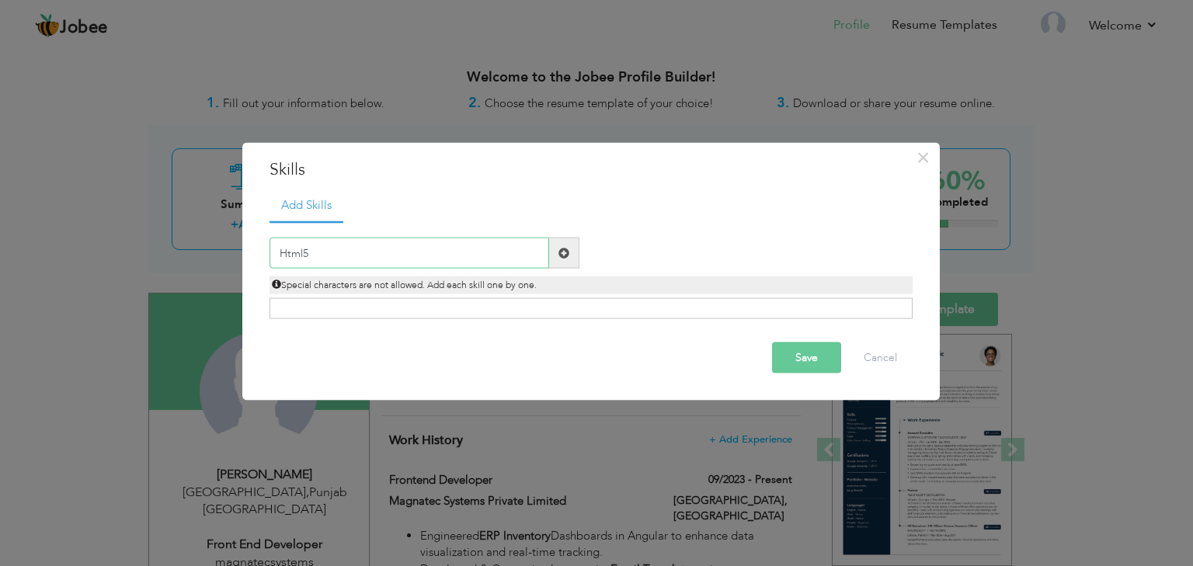
type input "Html5"
click at [791, 358] on button "Save" at bounding box center [806, 358] width 69 height 31
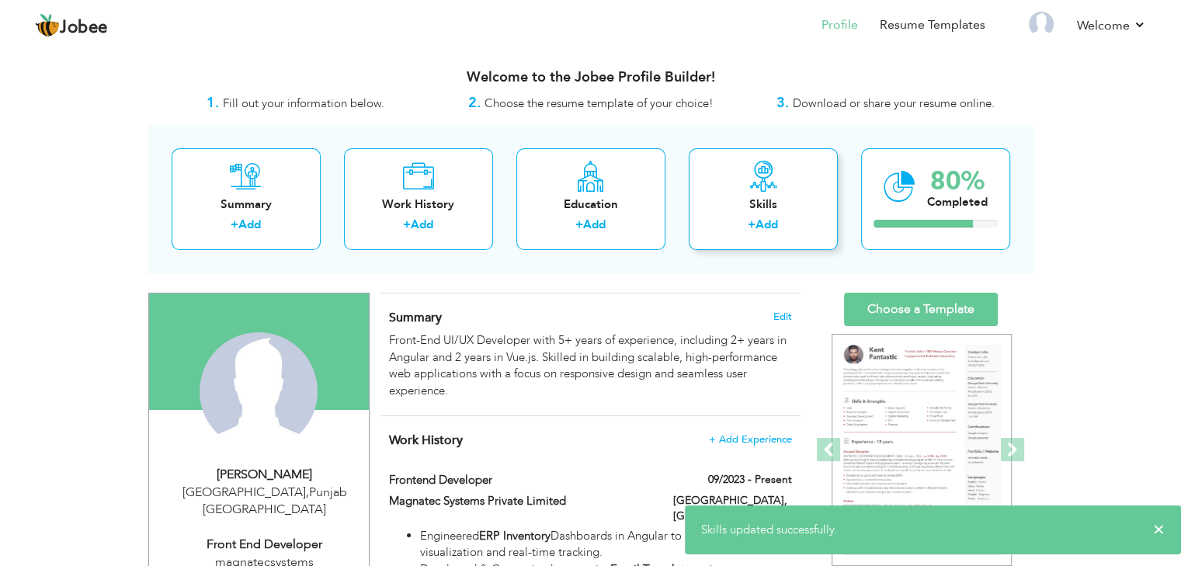
click at [732, 191] on div "Skills + Add" at bounding box center [763, 199] width 149 height 102
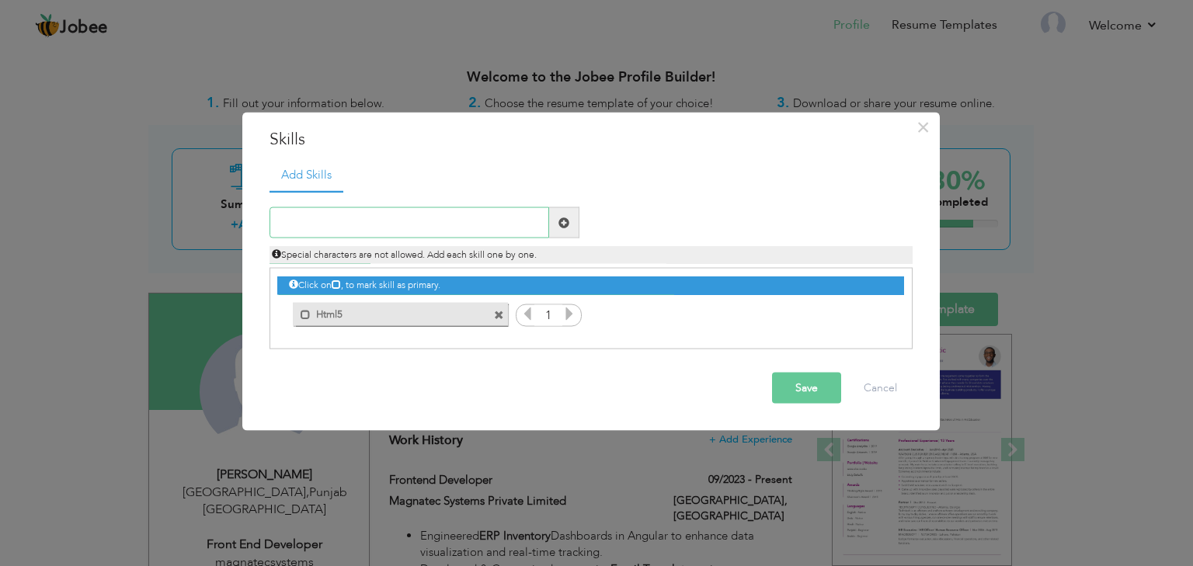
click at [483, 221] on input "text" at bounding box center [410, 222] width 280 height 31
type input "CSS3"
click at [799, 382] on button "Save" at bounding box center [806, 388] width 69 height 31
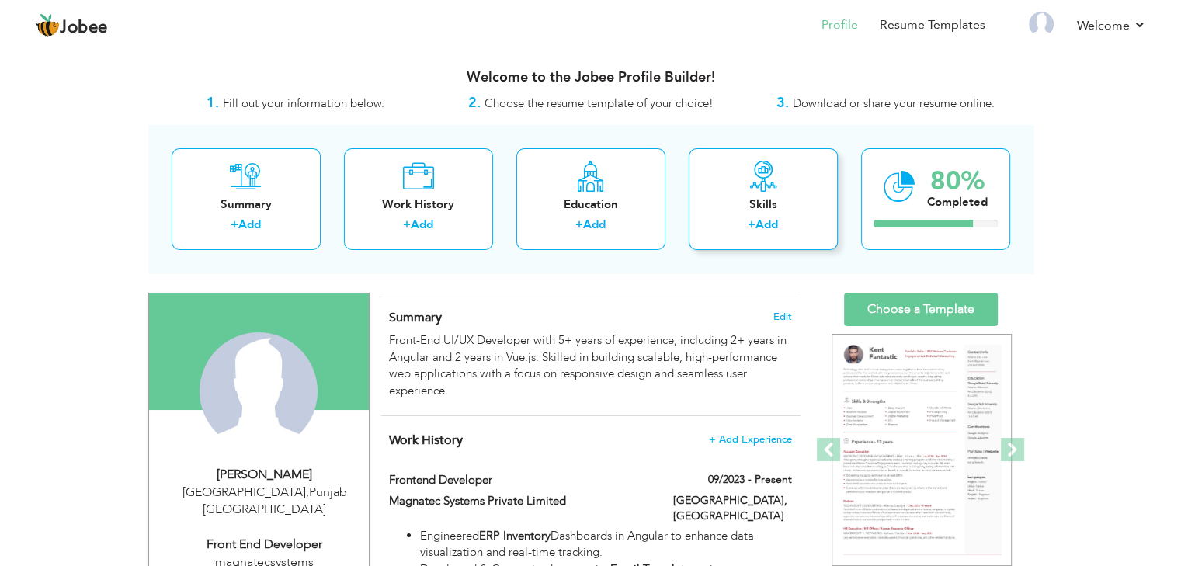
click at [758, 194] on div "Skills + Add" at bounding box center [763, 199] width 149 height 102
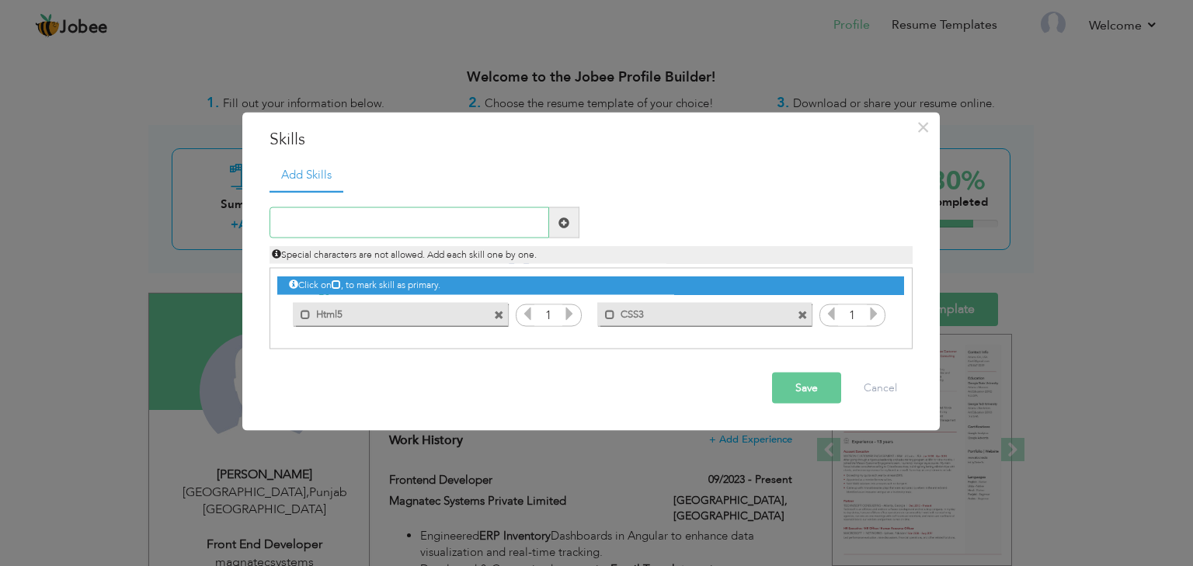
click at [412, 218] on input "text" at bounding box center [410, 222] width 280 height 31
type input "SCSS"
click at [809, 383] on button "Save" at bounding box center [806, 388] width 69 height 31
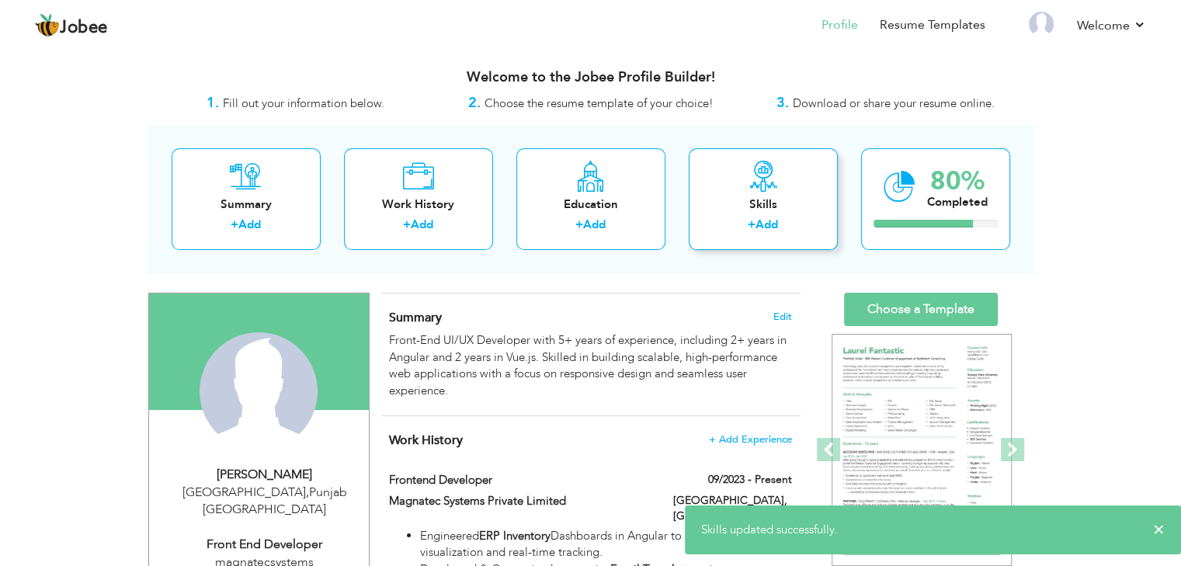
click at [804, 197] on div "Skills" at bounding box center [763, 205] width 124 height 16
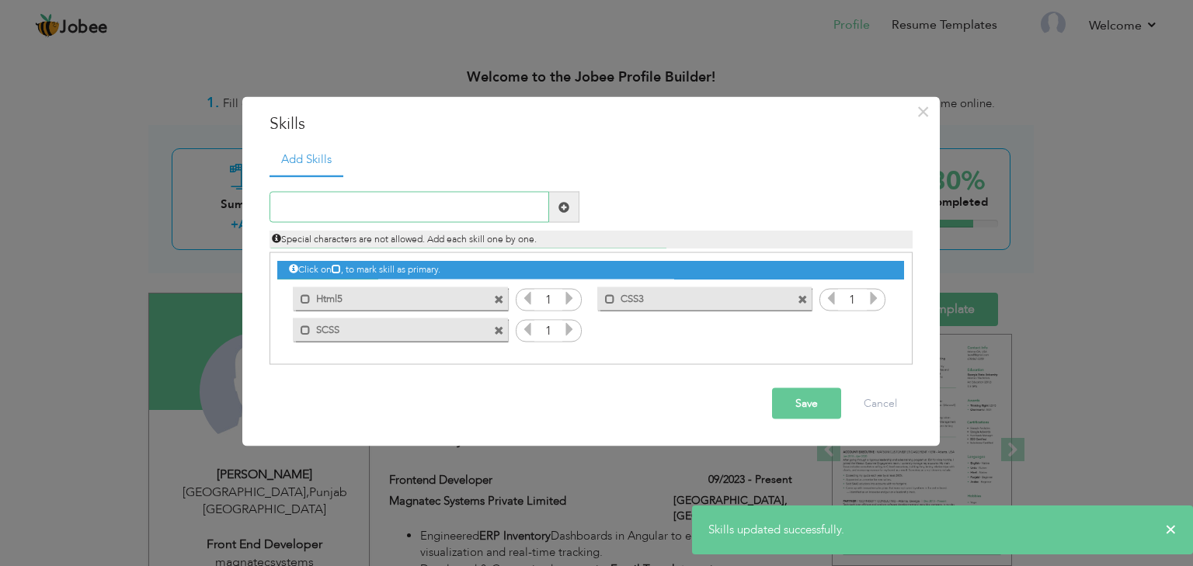
click at [492, 202] on input "text" at bounding box center [410, 207] width 280 height 31
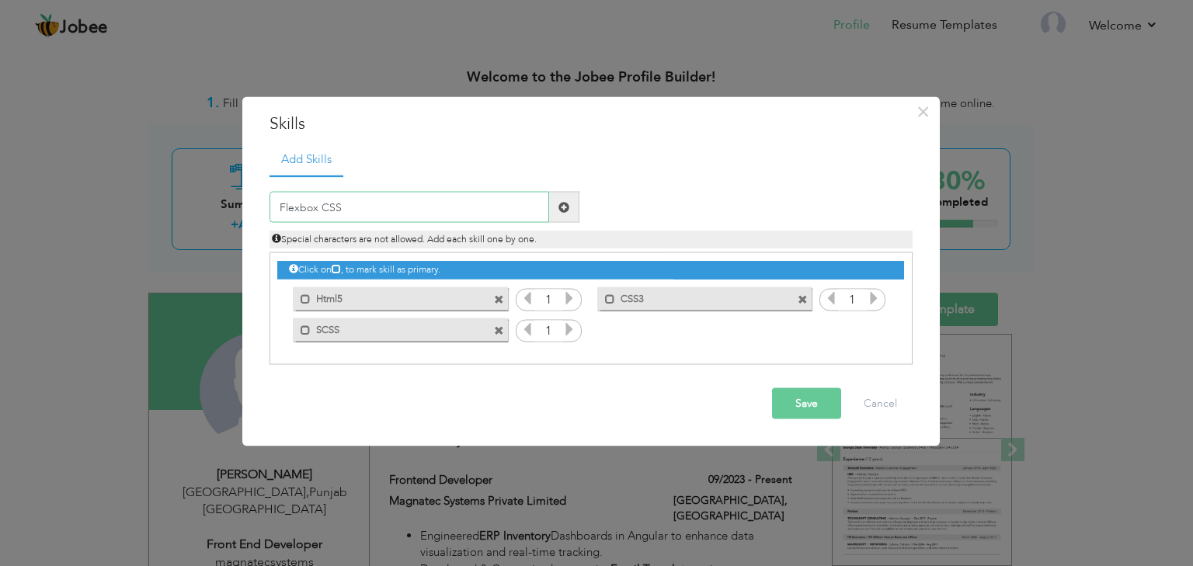
type input "Flexbox CSS"
click at [796, 398] on button "Save" at bounding box center [806, 403] width 69 height 31
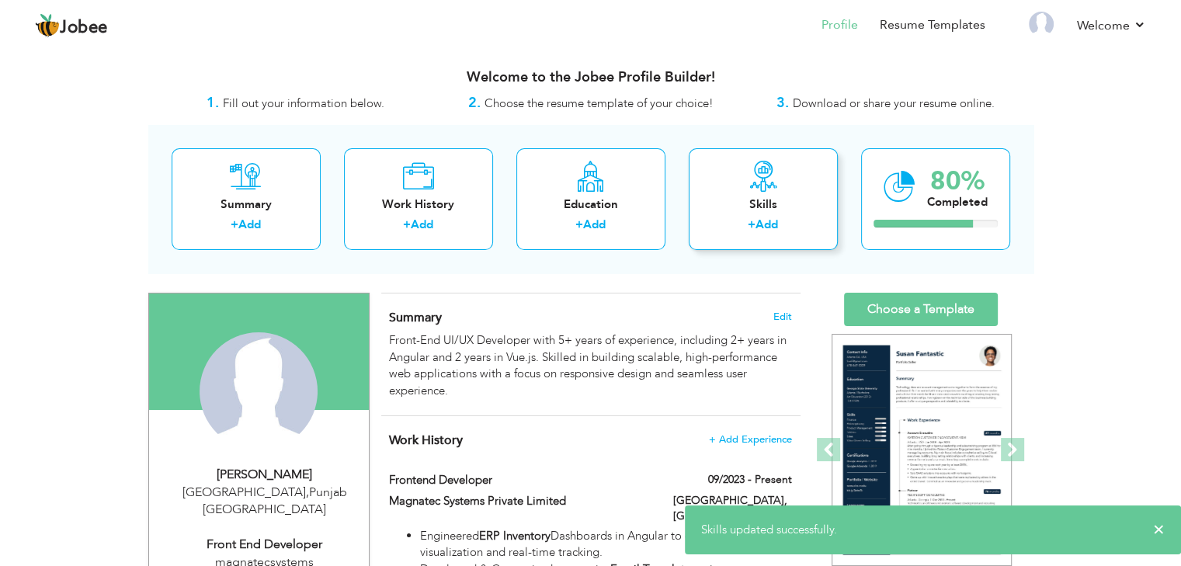
click at [767, 211] on div "Skills" at bounding box center [763, 205] width 124 height 16
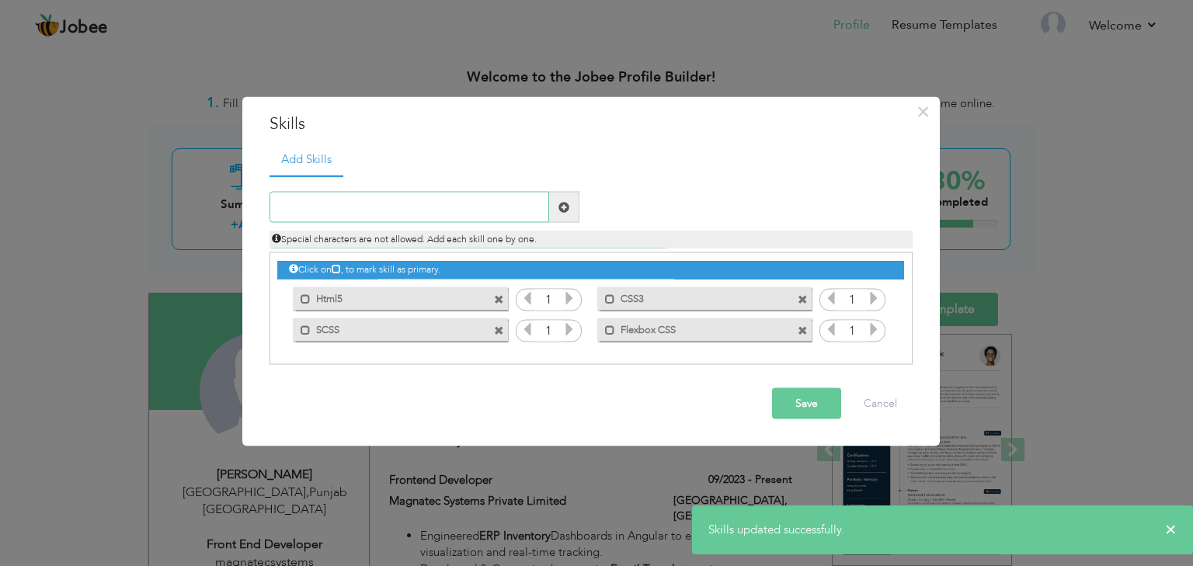
click at [456, 209] on input "text" at bounding box center [410, 207] width 280 height 31
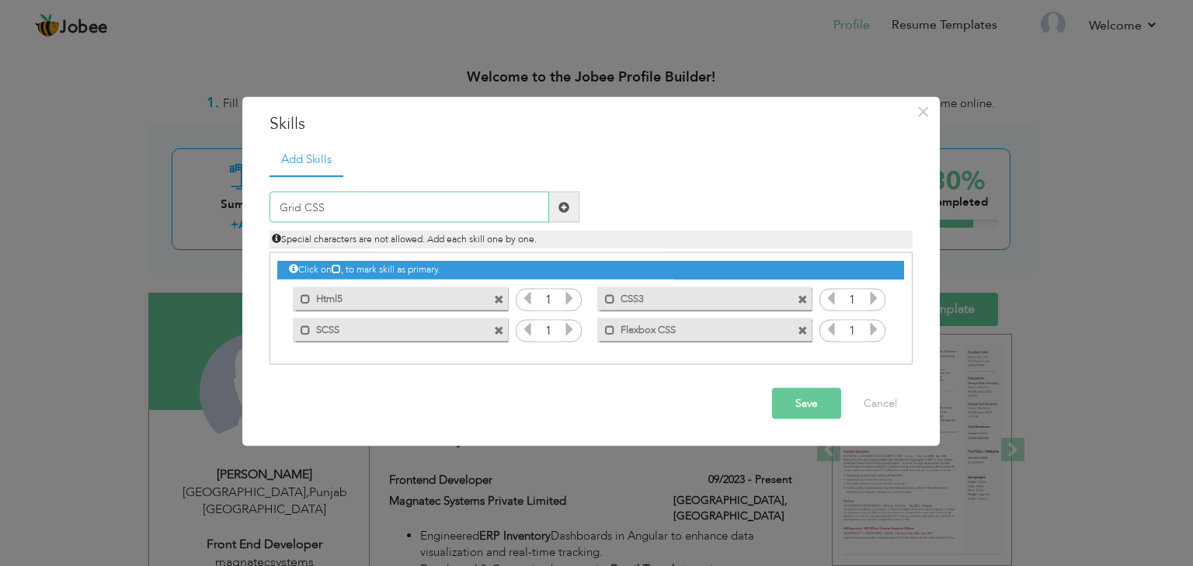
type input "Grid CSS"
click at [799, 412] on button "Save" at bounding box center [806, 403] width 69 height 31
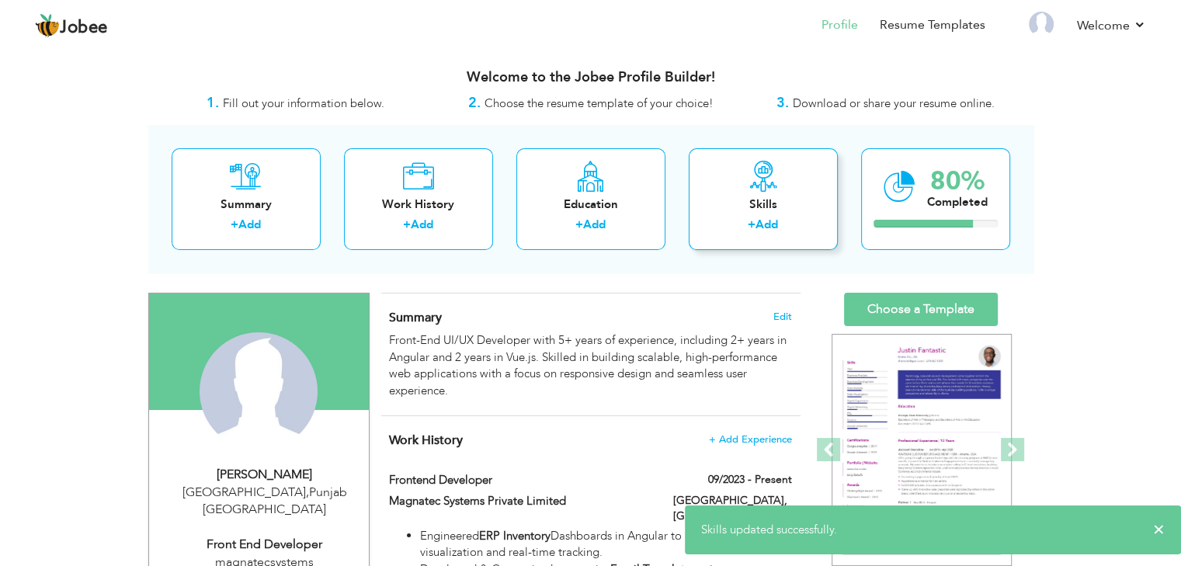
click at [749, 206] on div "Skills" at bounding box center [763, 205] width 124 height 16
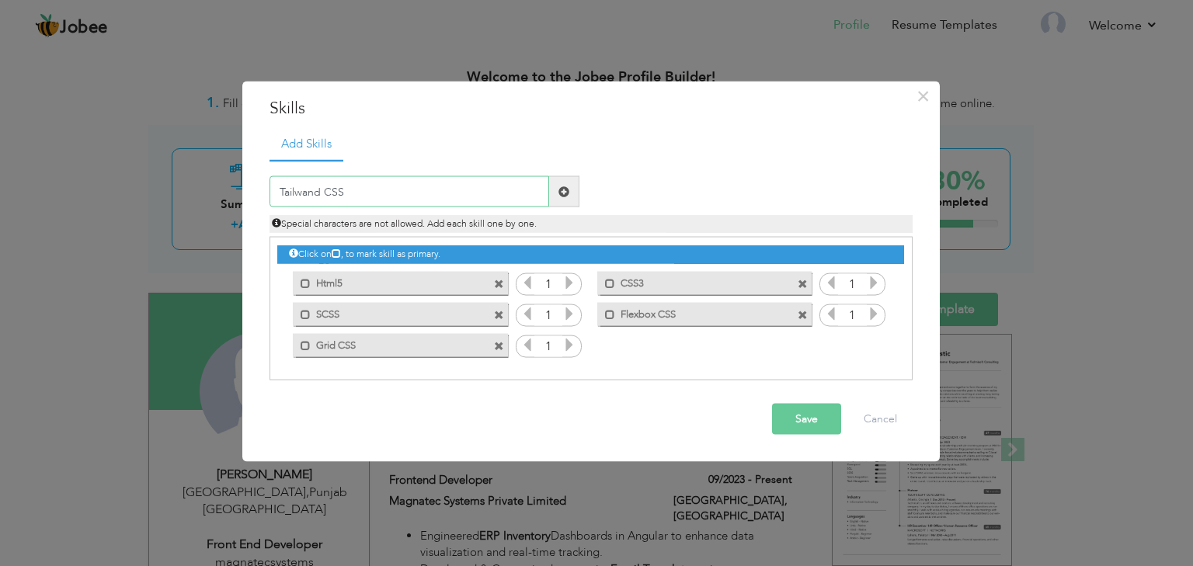
click at [308, 194] on input "Tailwand CSS" at bounding box center [410, 191] width 280 height 31
type input "Tailwind CSS"
click at [808, 422] on button "Save" at bounding box center [806, 419] width 69 height 31
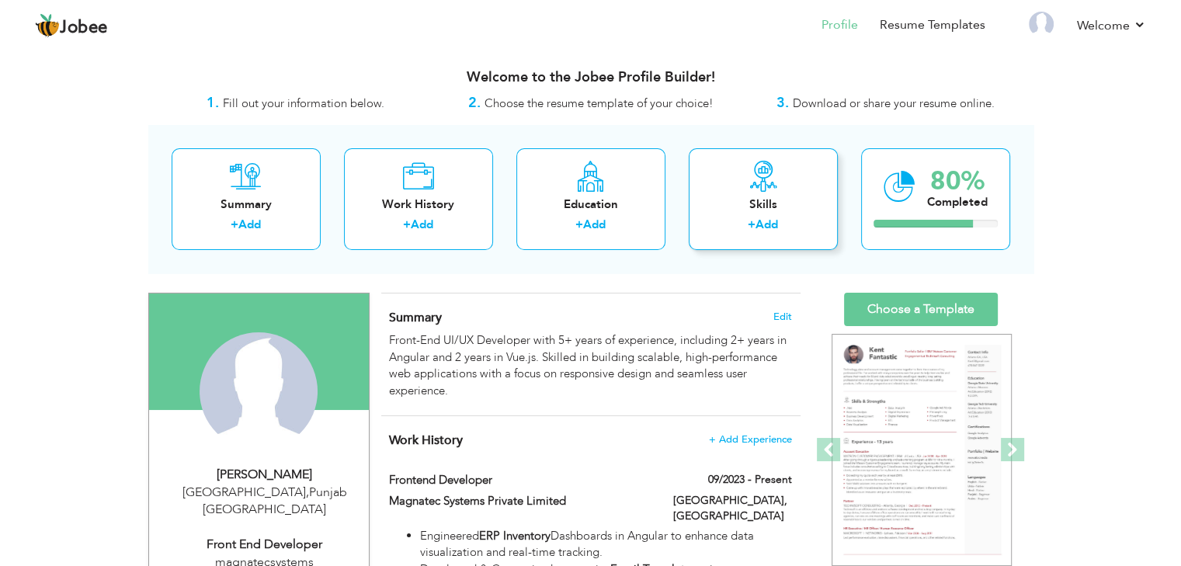
click at [764, 192] on div "Skills + Add" at bounding box center [763, 199] width 149 height 102
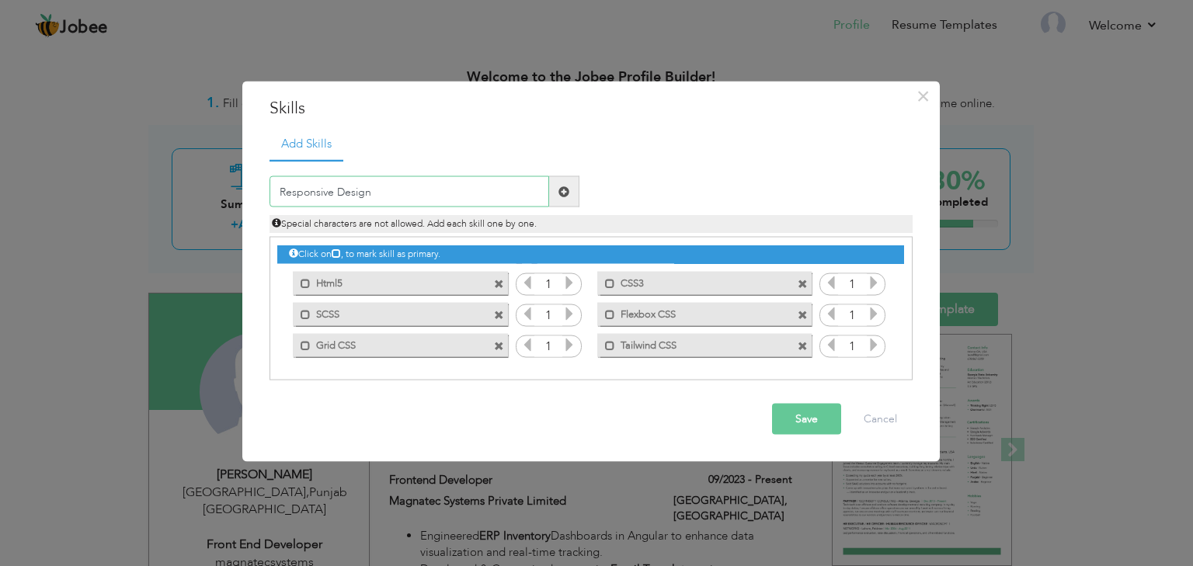
type input "Responsive Design"
click at [789, 431] on button "Save" at bounding box center [806, 419] width 69 height 31
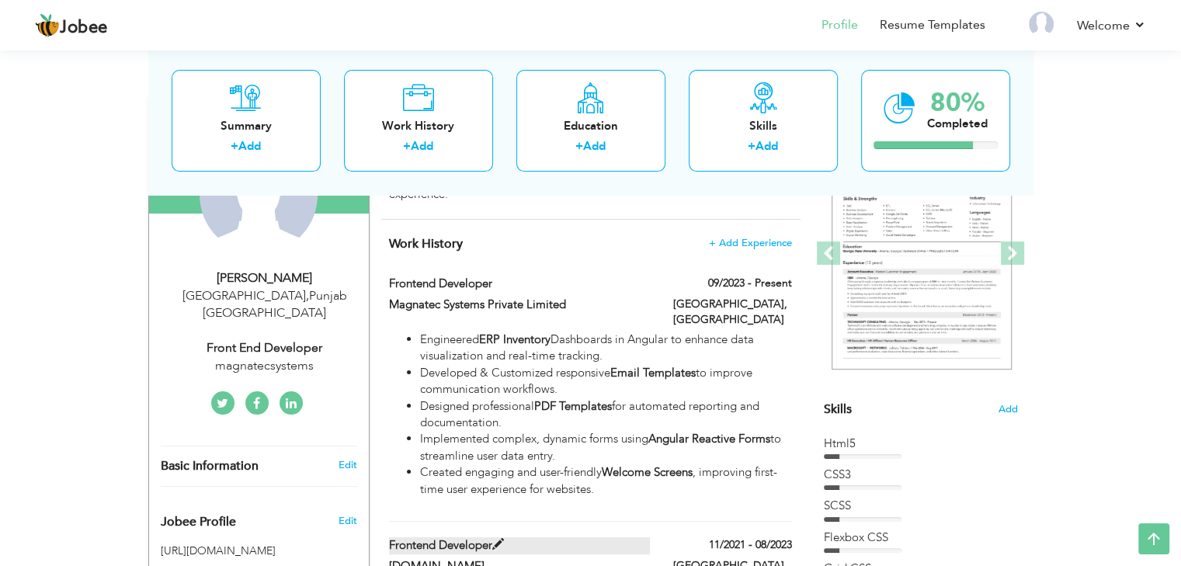
scroll to position [194, 0]
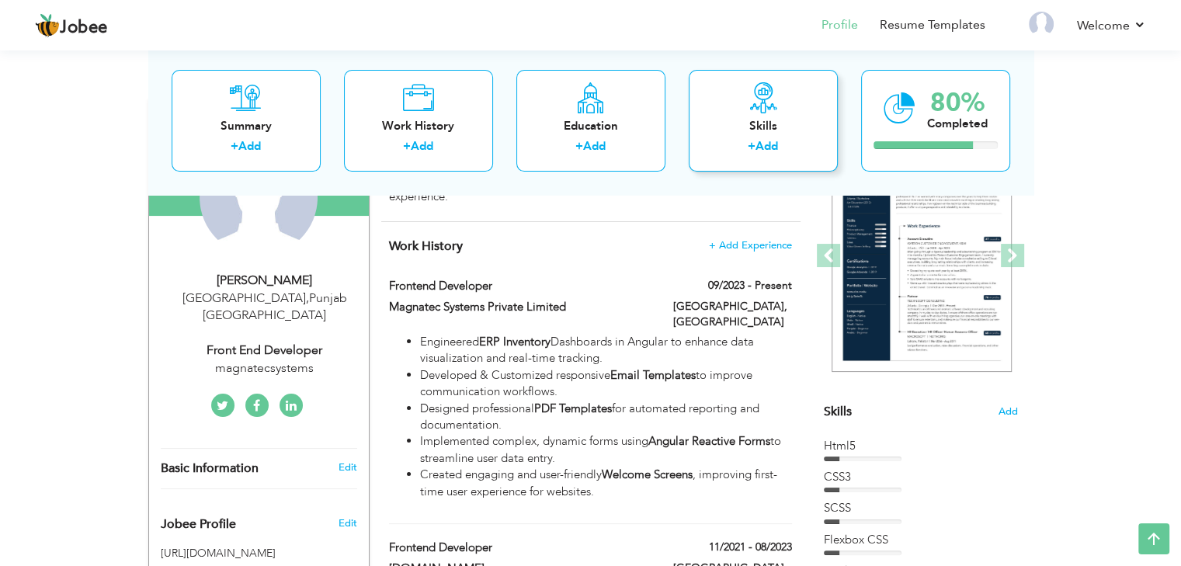
click at [760, 105] on icon at bounding box center [763, 97] width 31 height 31
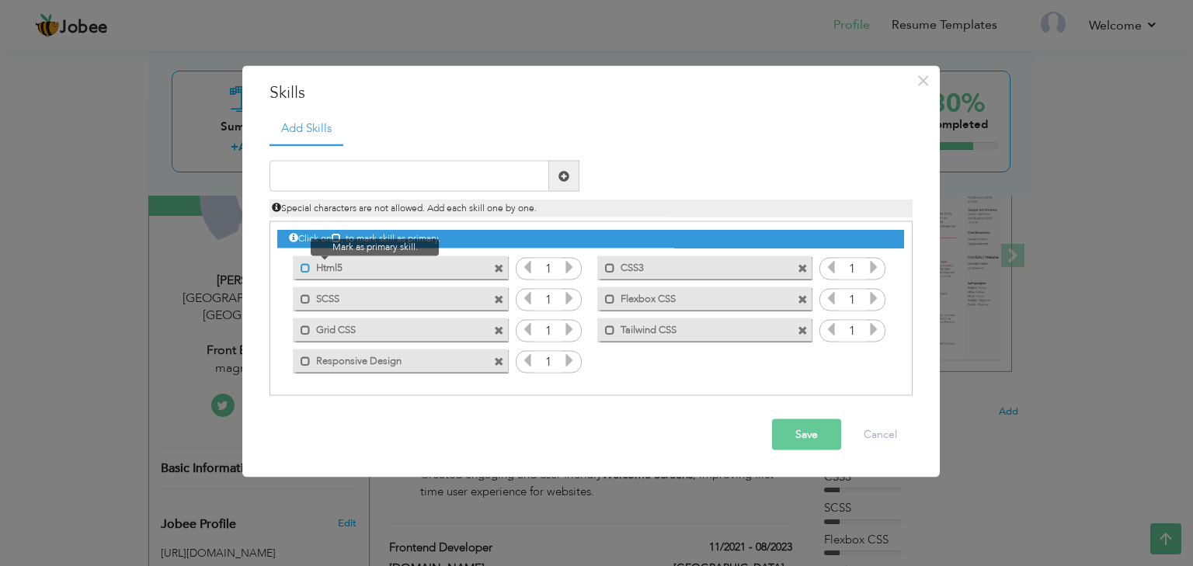
click at [306, 269] on span at bounding box center [306, 268] width 10 height 10
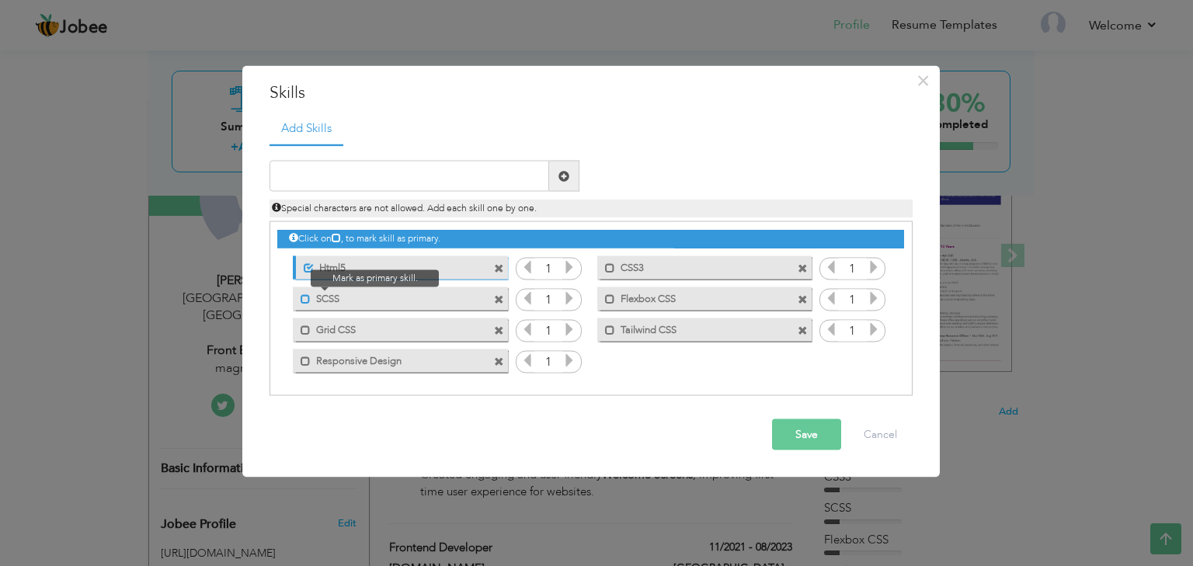
click at [302, 296] on span at bounding box center [306, 299] width 10 height 10
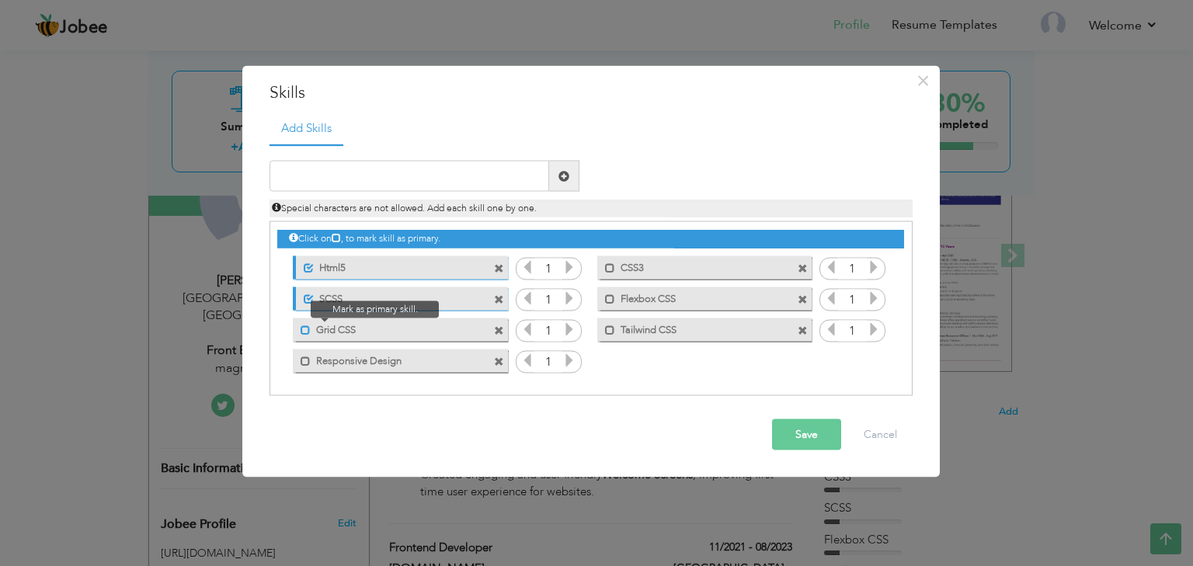
click at [304, 329] on span at bounding box center [306, 330] width 10 height 10
click at [304, 360] on span at bounding box center [306, 361] width 10 height 10
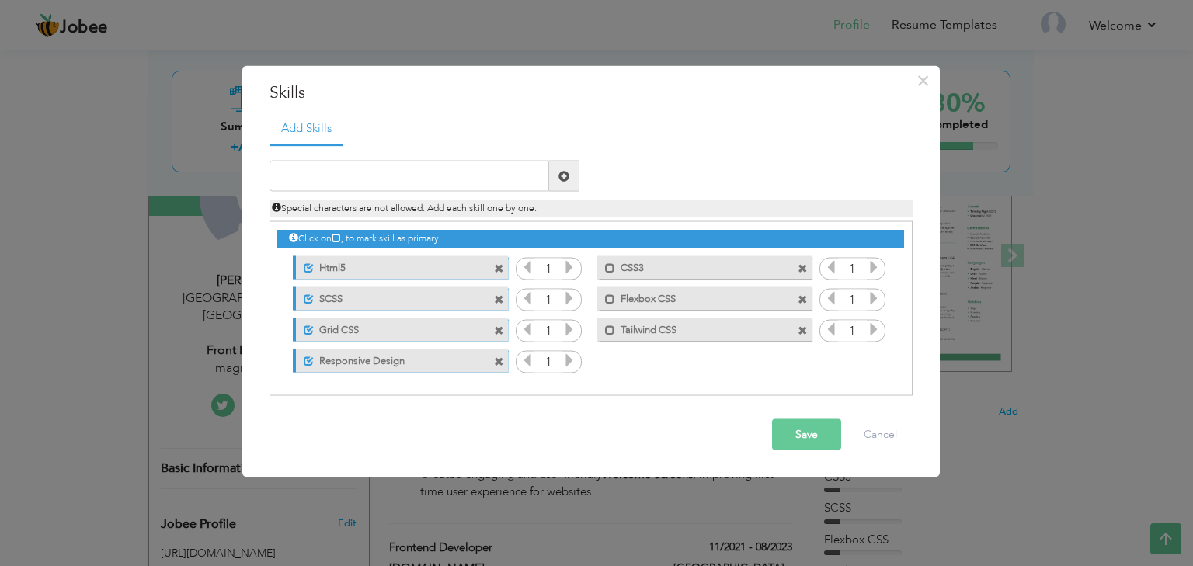
click at [569, 264] on icon at bounding box center [569, 267] width 14 height 14
click at [311, 263] on span at bounding box center [309, 268] width 10 height 10
click at [308, 294] on span at bounding box center [309, 299] width 10 height 10
click at [311, 328] on span at bounding box center [309, 330] width 10 height 10
click at [306, 361] on span at bounding box center [309, 361] width 10 height 10
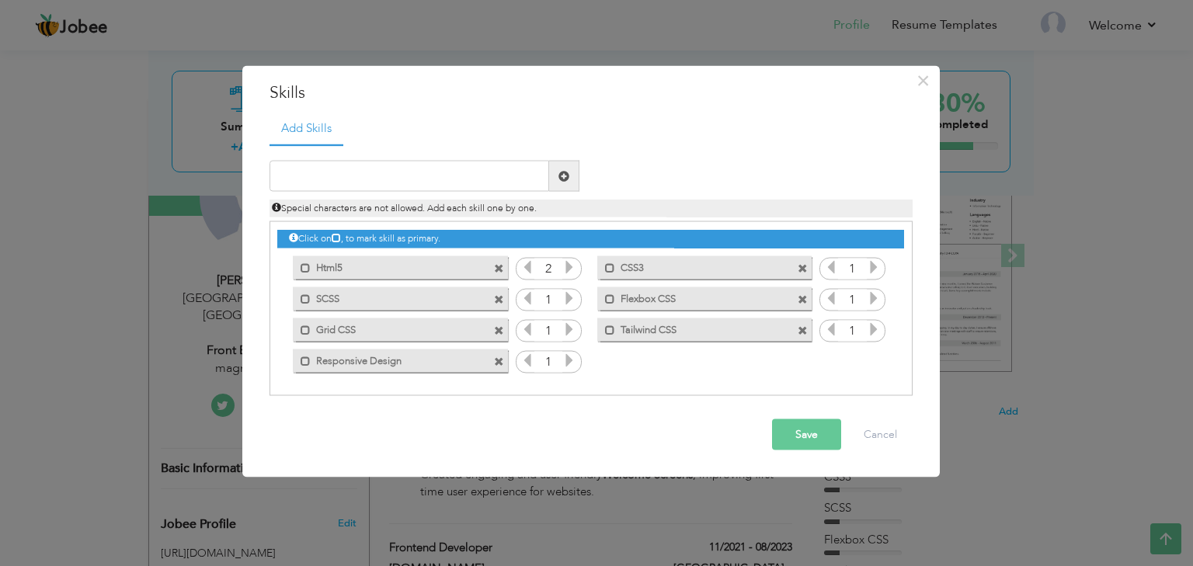
click at [569, 267] on icon at bounding box center [569, 267] width 14 height 14
click at [569, 297] on icon at bounding box center [569, 298] width 14 height 14
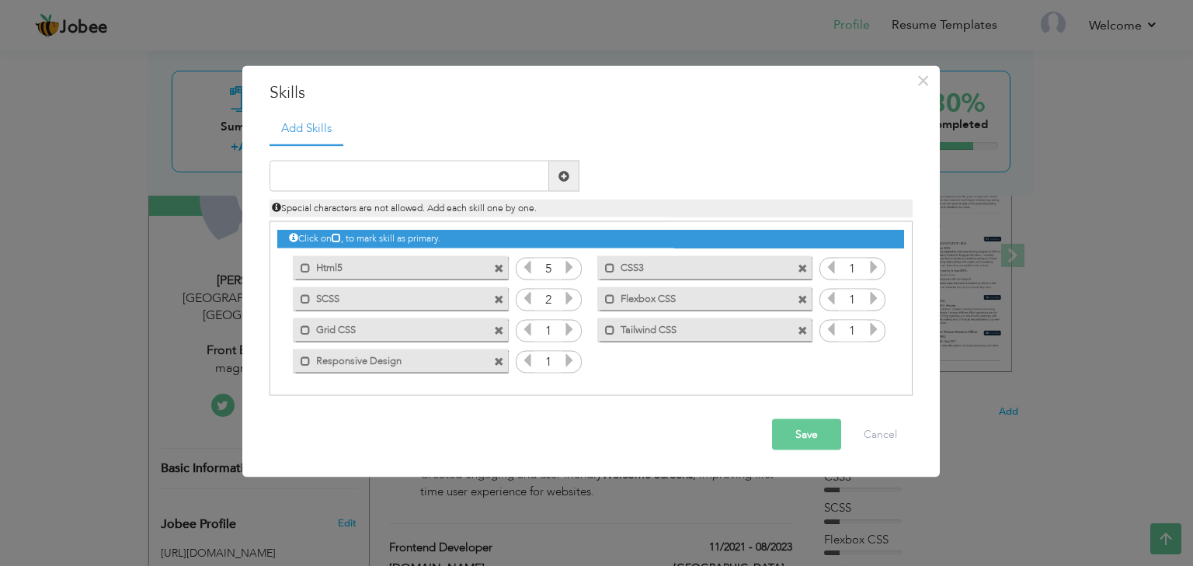
click at [569, 297] on icon at bounding box center [569, 298] width 14 height 14
click at [528, 302] on icon at bounding box center [527, 298] width 14 height 14
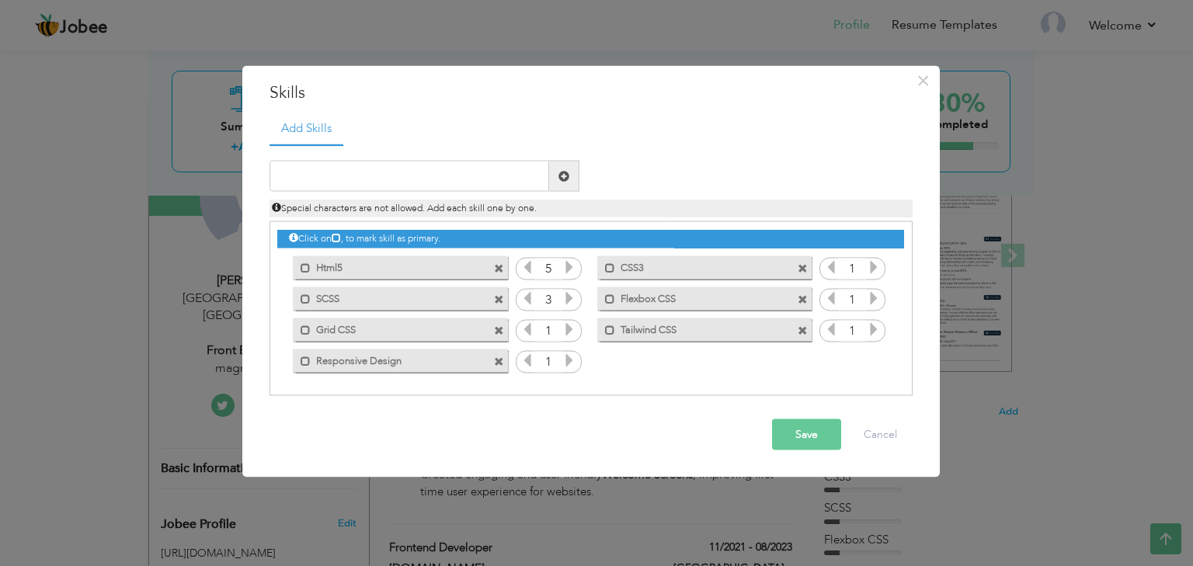
click at [528, 302] on icon at bounding box center [527, 298] width 14 height 14
click at [569, 325] on icon at bounding box center [569, 329] width 14 height 14
click at [568, 360] on icon at bounding box center [569, 360] width 14 height 14
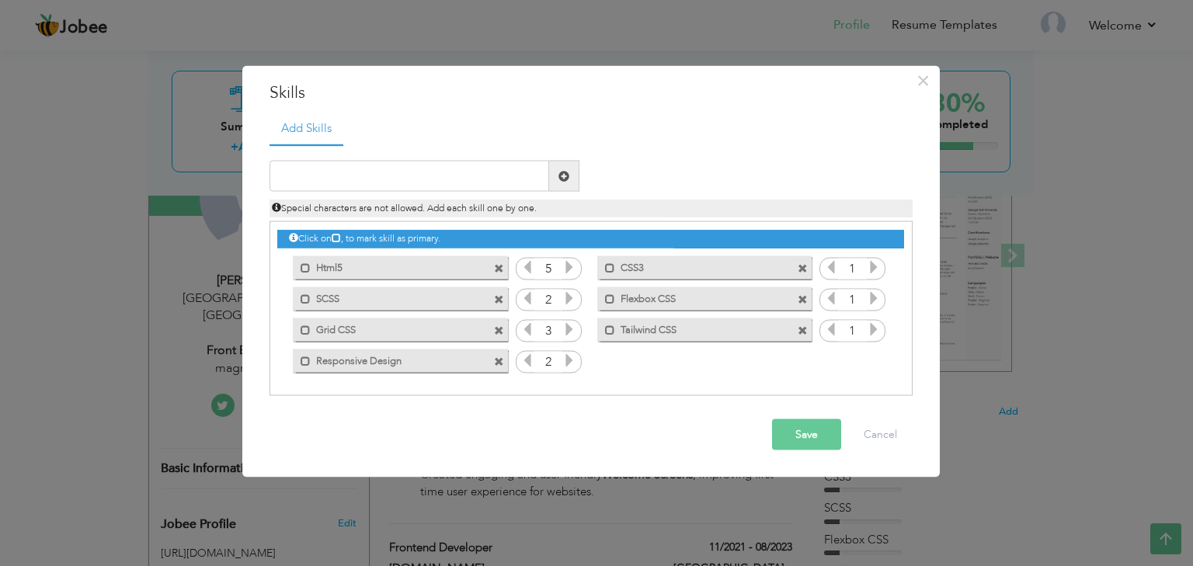
click at [568, 360] on icon at bounding box center [569, 360] width 14 height 14
click at [877, 265] on icon at bounding box center [874, 267] width 14 height 14
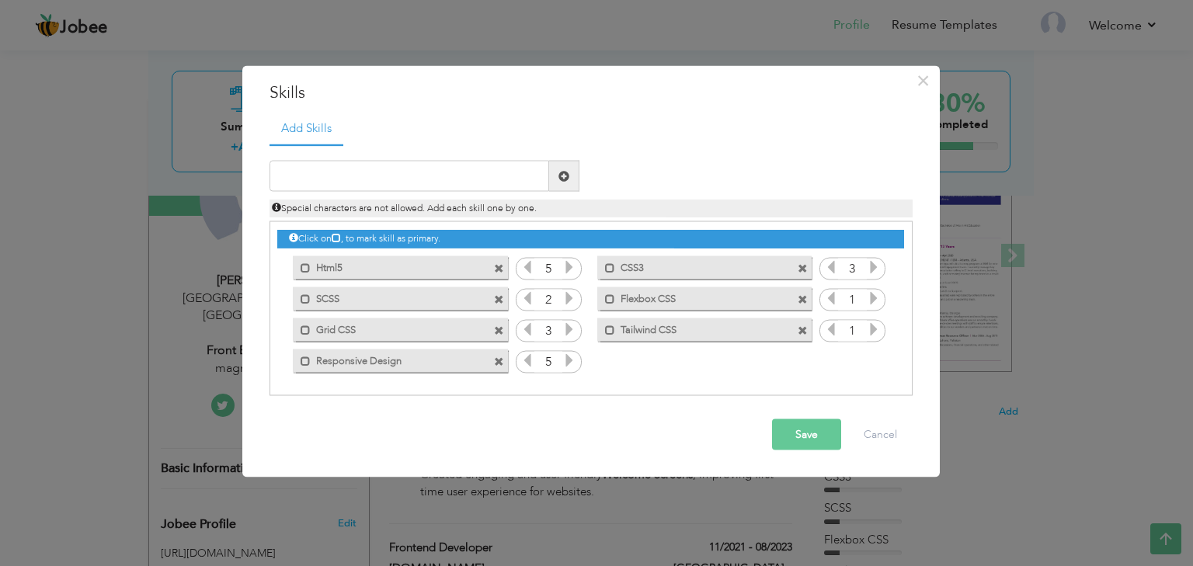
click at [877, 265] on icon at bounding box center [874, 267] width 14 height 14
click at [872, 296] on icon at bounding box center [874, 298] width 14 height 14
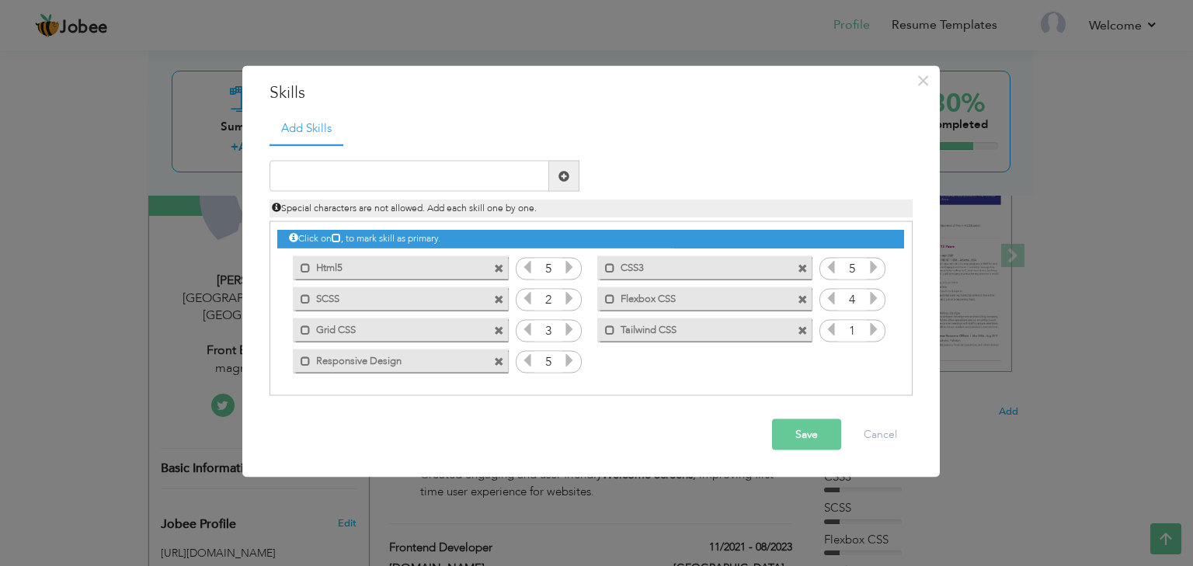
click at [872, 296] on icon at bounding box center [874, 298] width 14 height 14
click at [872, 325] on icon at bounding box center [874, 329] width 14 height 14
click at [836, 328] on icon at bounding box center [831, 329] width 14 height 14
click at [805, 430] on button "Save" at bounding box center [806, 434] width 69 height 31
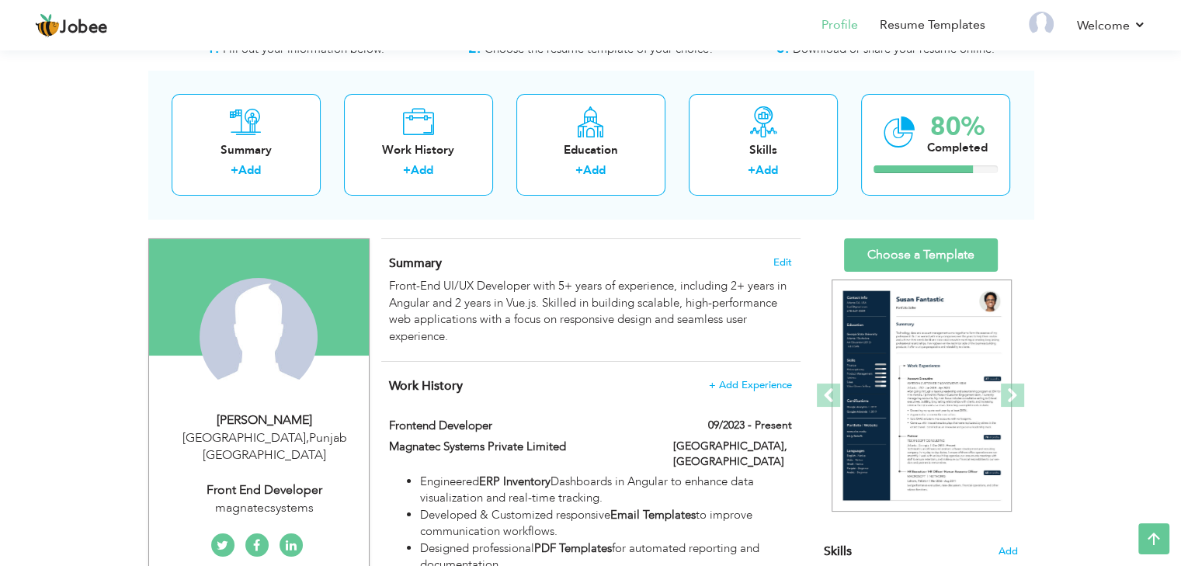
scroll to position [0, 0]
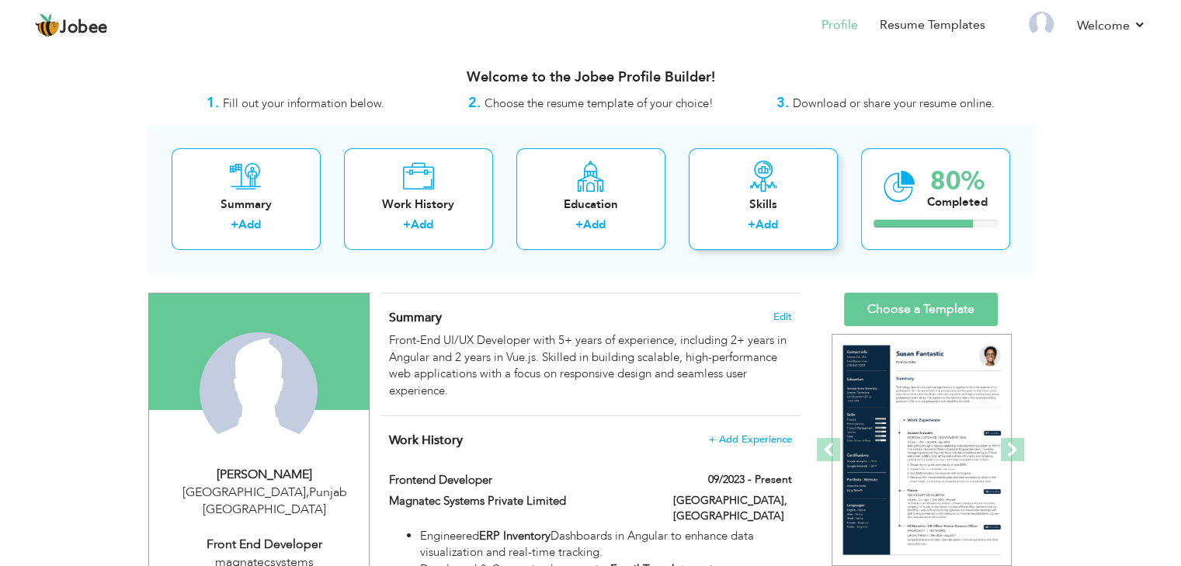
click at [778, 226] on link "Add" at bounding box center [767, 225] width 23 height 16
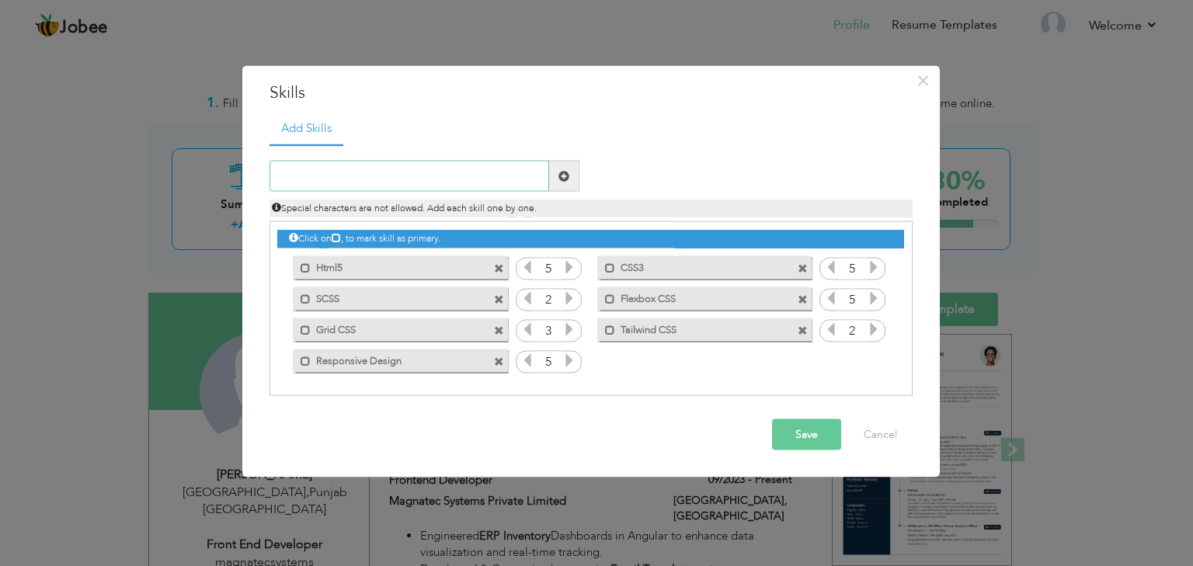
click at [458, 174] on input "text" at bounding box center [410, 176] width 280 height 31
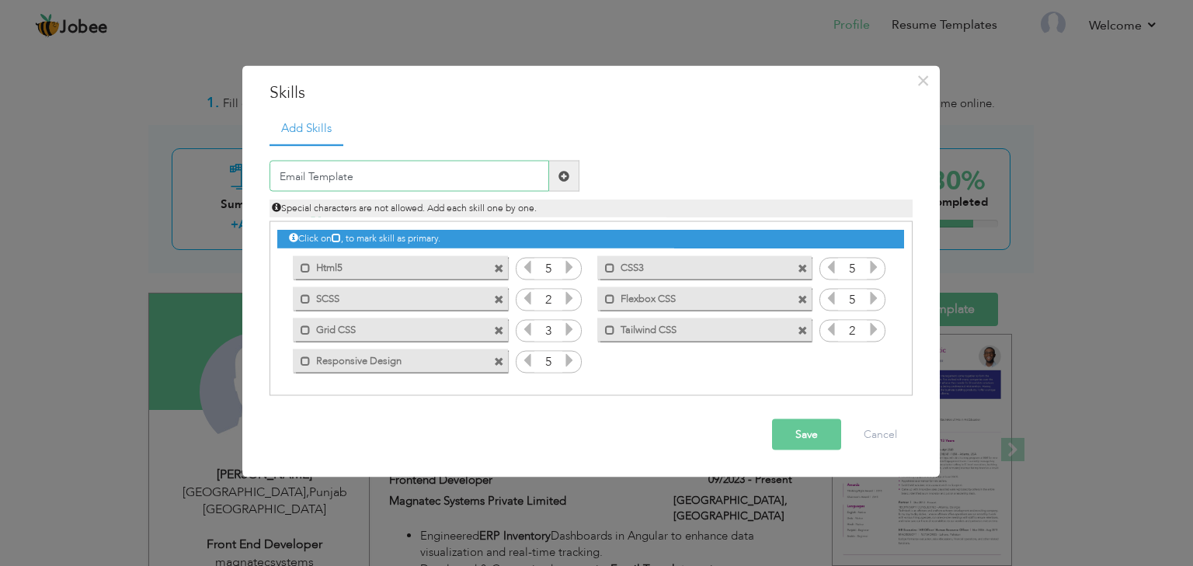
type input "Email Template"
click at [794, 428] on button "Save" at bounding box center [806, 434] width 69 height 31
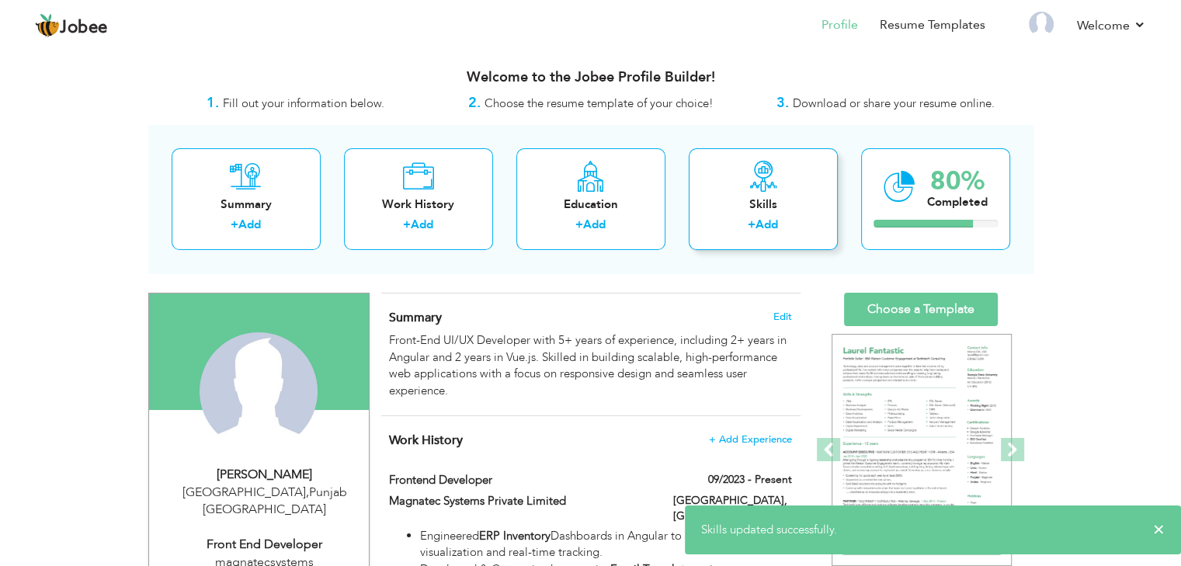
click at [791, 223] on div "+ Add" at bounding box center [763, 227] width 124 height 20
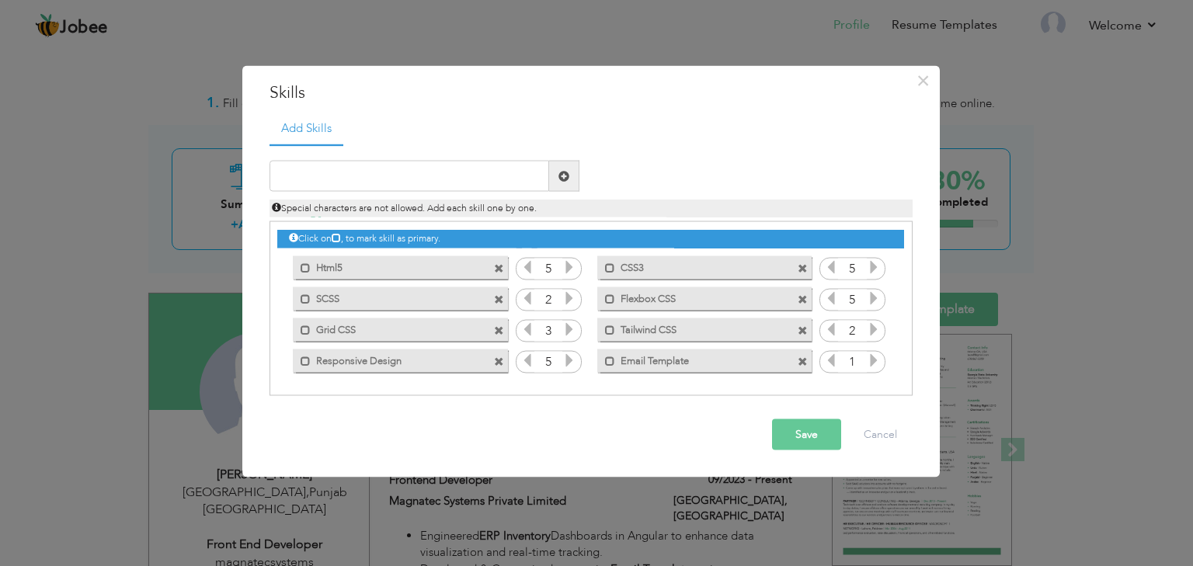
click at [872, 361] on icon at bounding box center [874, 360] width 14 height 14
click at [831, 361] on icon at bounding box center [831, 360] width 14 height 14
click at [823, 435] on button "Save" at bounding box center [806, 434] width 69 height 31
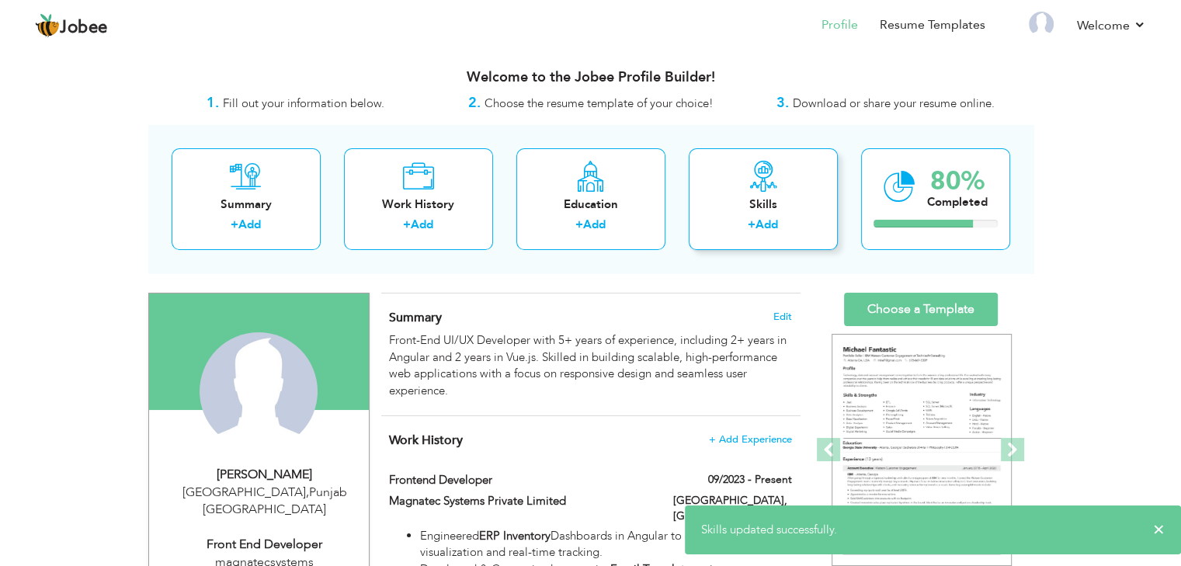
click at [761, 223] on link "Add" at bounding box center [767, 225] width 23 height 16
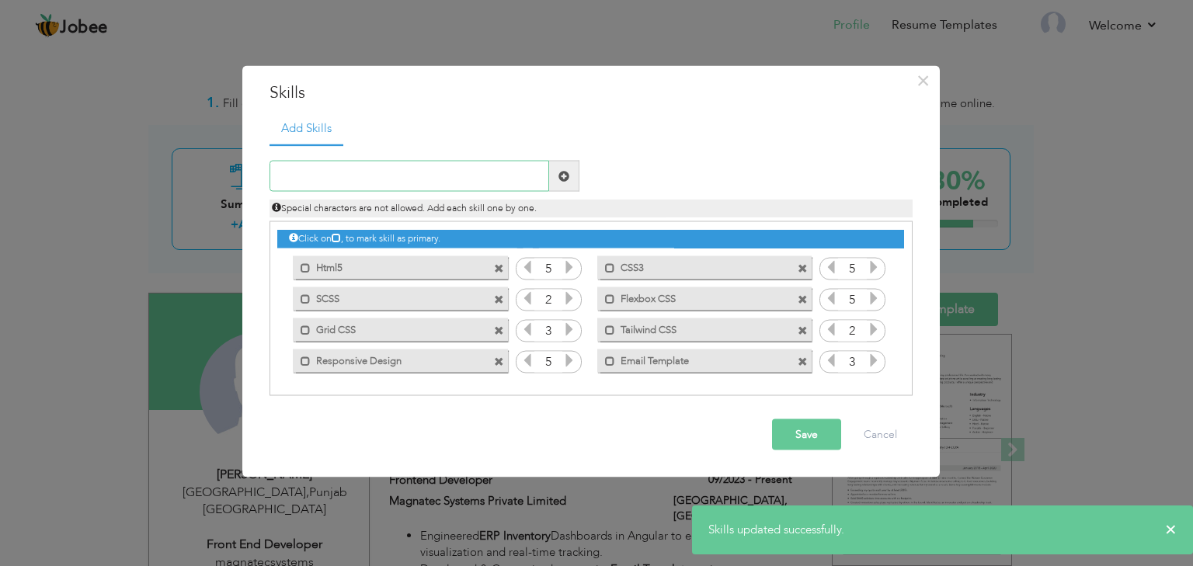
click at [433, 178] on input "text" at bounding box center [410, 176] width 280 height 31
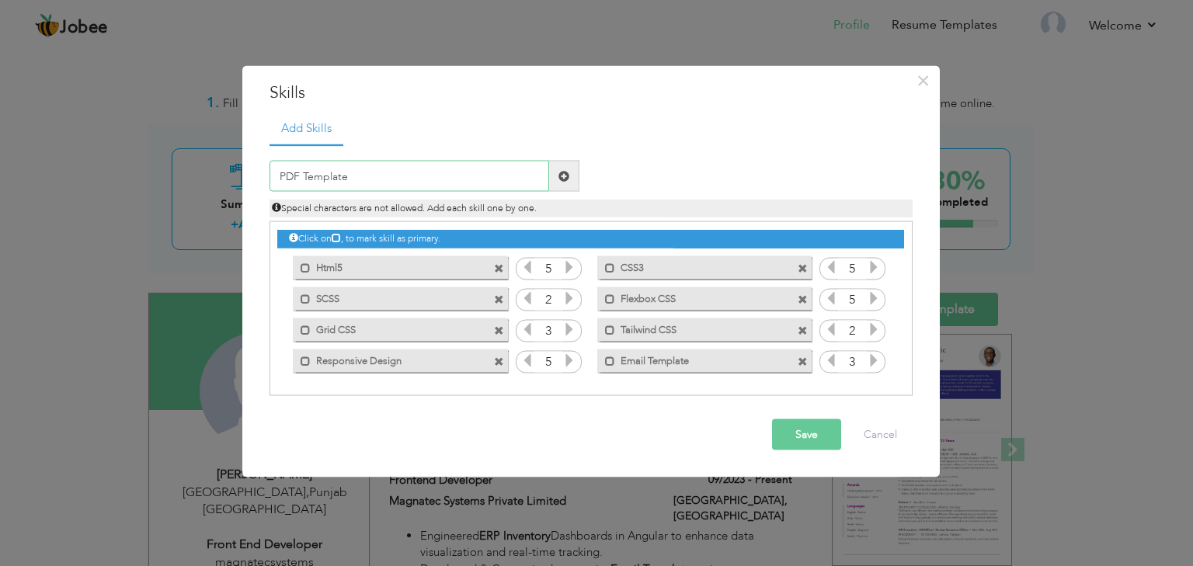
type input "PDF Template"
click at [815, 430] on button "Save" at bounding box center [806, 434] width 69 height 31
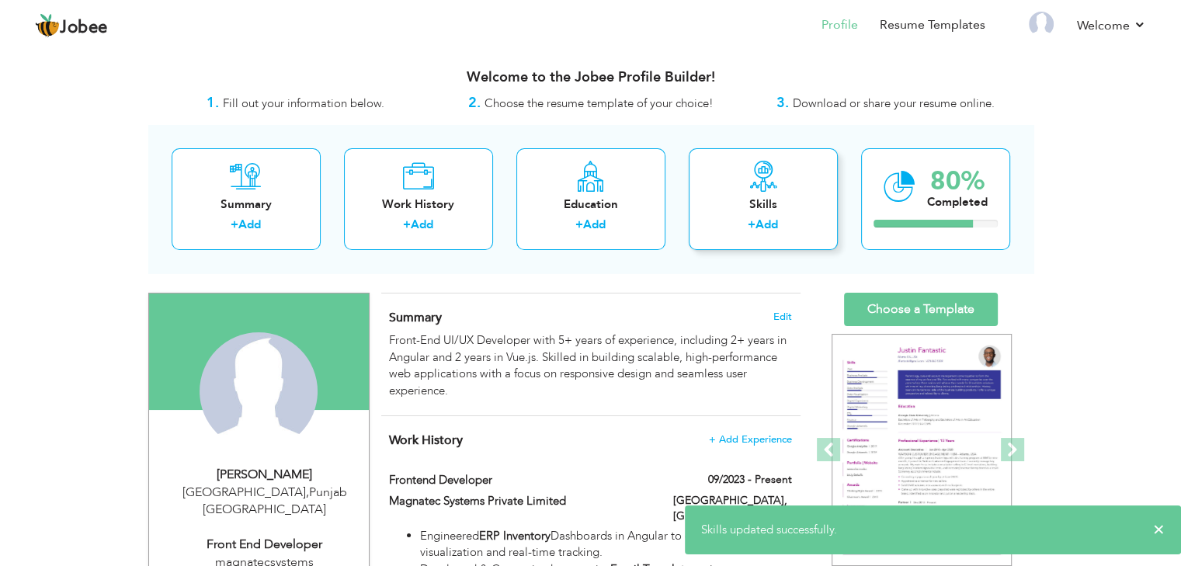
click at [778, 208] on div "Skills" at bounding box center [763, 205] width 124 height 16
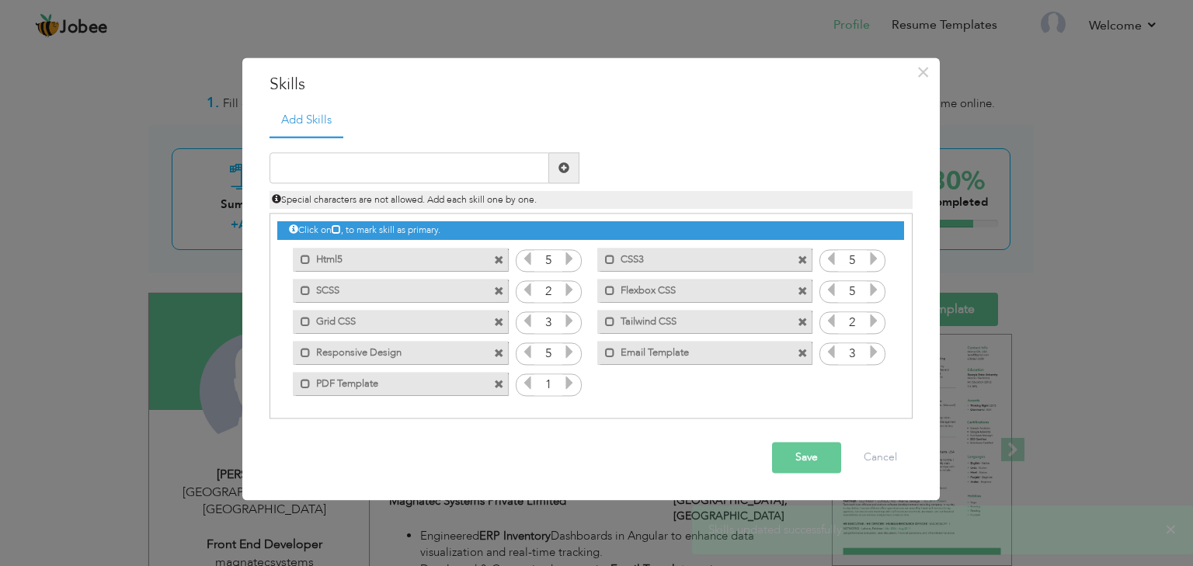
click at [570, 385] on icon at bounding box center [569, 384] width 14 height 14
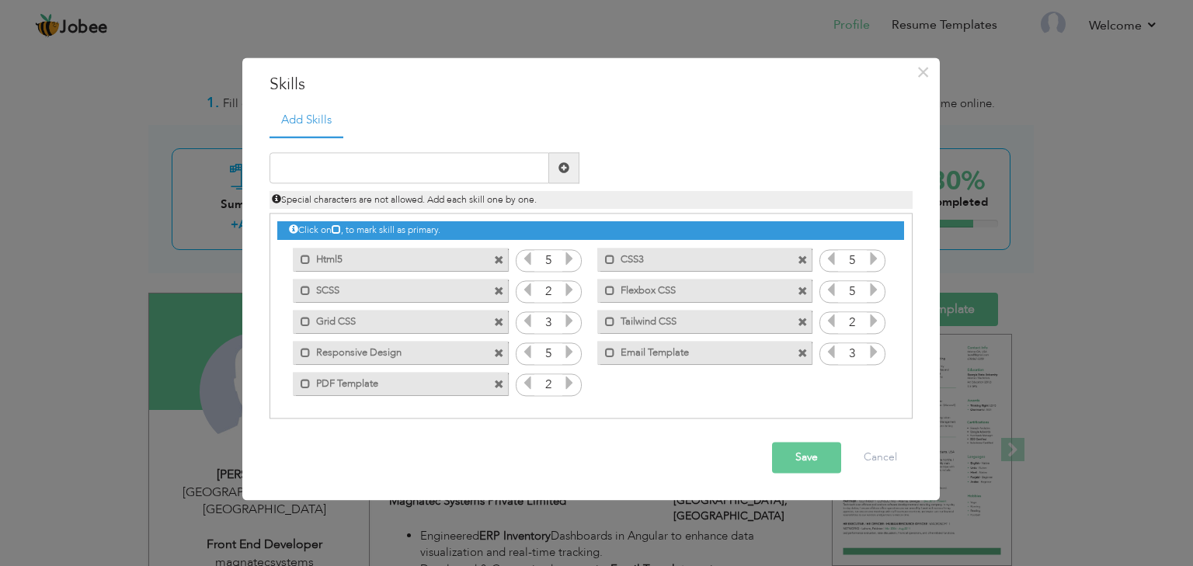
click at [570, 385] on icon at bounding box center [569, 384] width 14 height 14
click at [803, 456] on button "Save" at bounding box center [806, 458] width 69 height 31
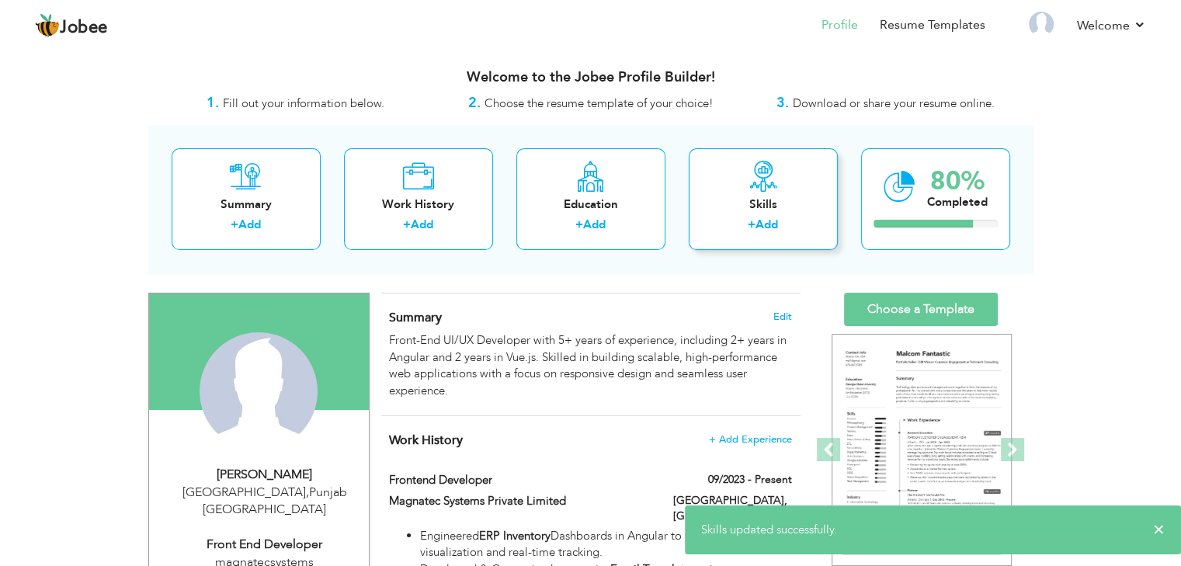
click at [778, 200] on div "Skills" at bounding box center [763, 205] width 124 height 16
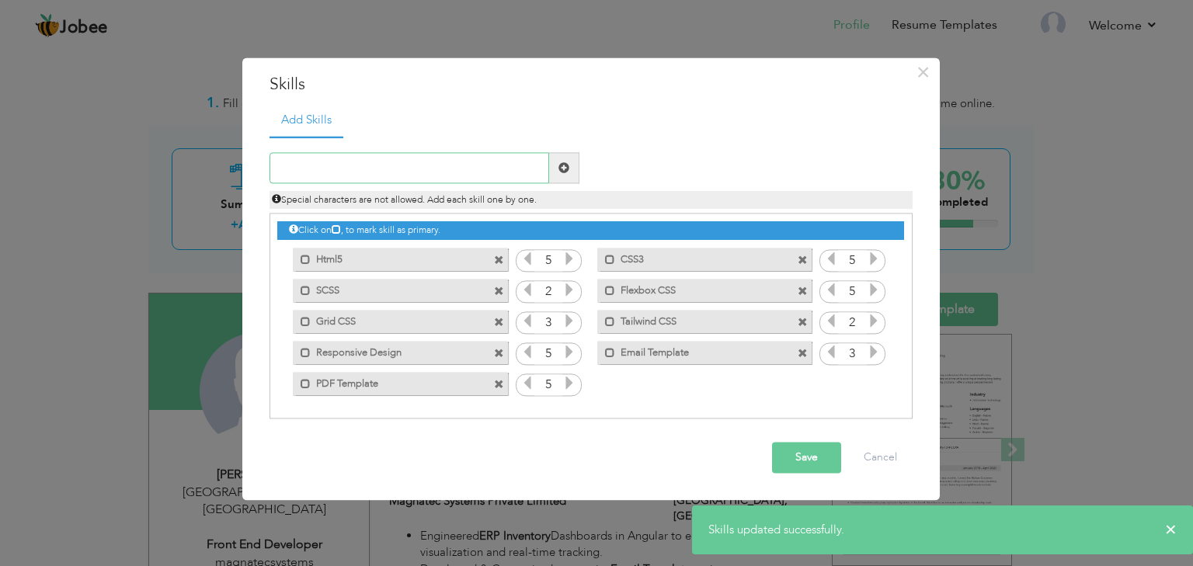
click at [466, 169] on input "text" at bounding box center [410, 168] width 280 height 31
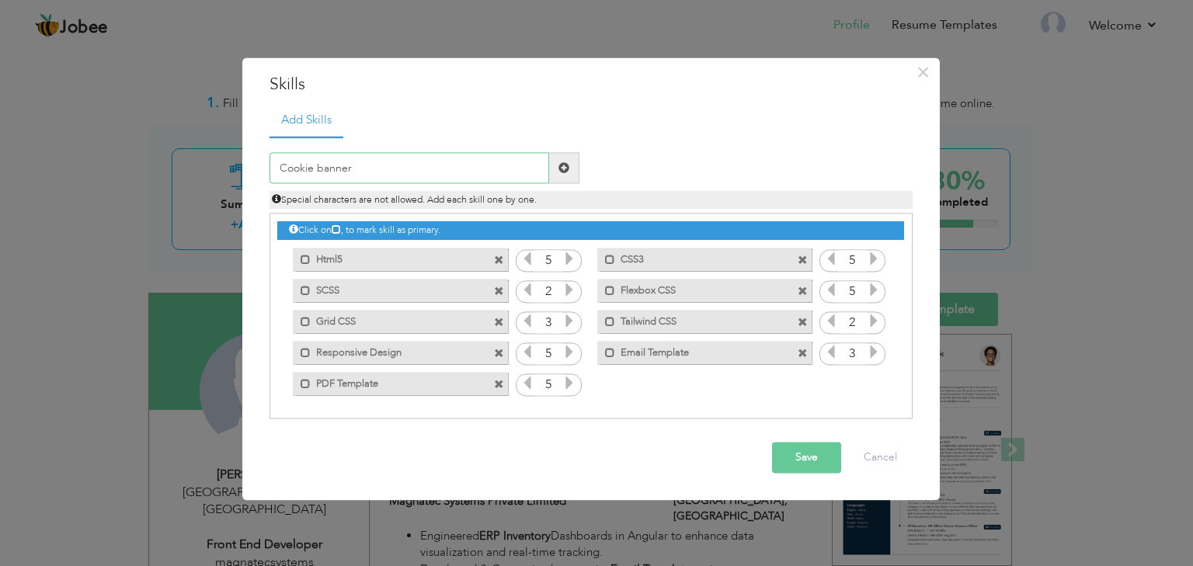
click at [318, 169] on input "Cookie banner" at bounding box center [410, 168] width 280 height 31
type input "Cookie Banner"
click at [788, 455] on button "Save" at bounding box center [806, 458] width 69 height 31
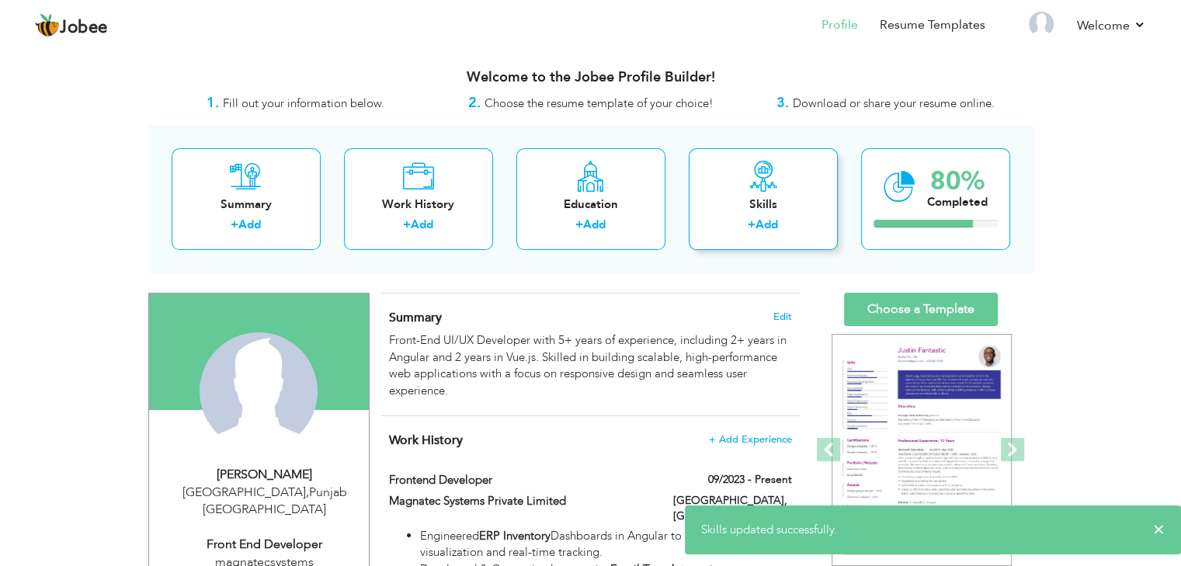
click at [781, 179] on div "Skills + Add" at bounding box center [763, 199] width 149 height 102
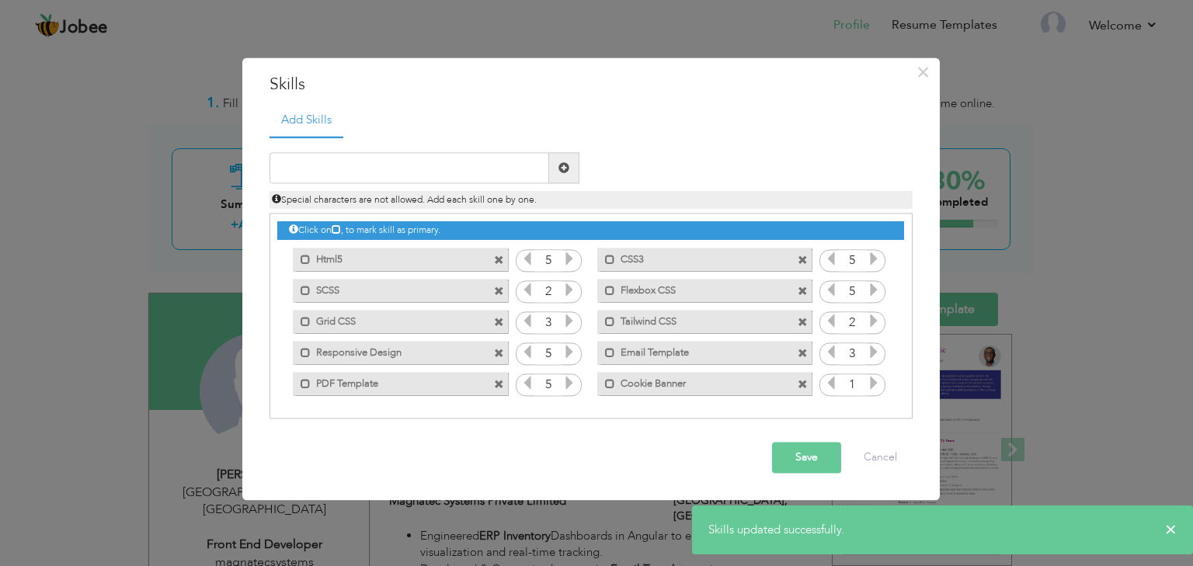
click at [878, 385] on icon at bounding box center [874, 384] width 14 height 14
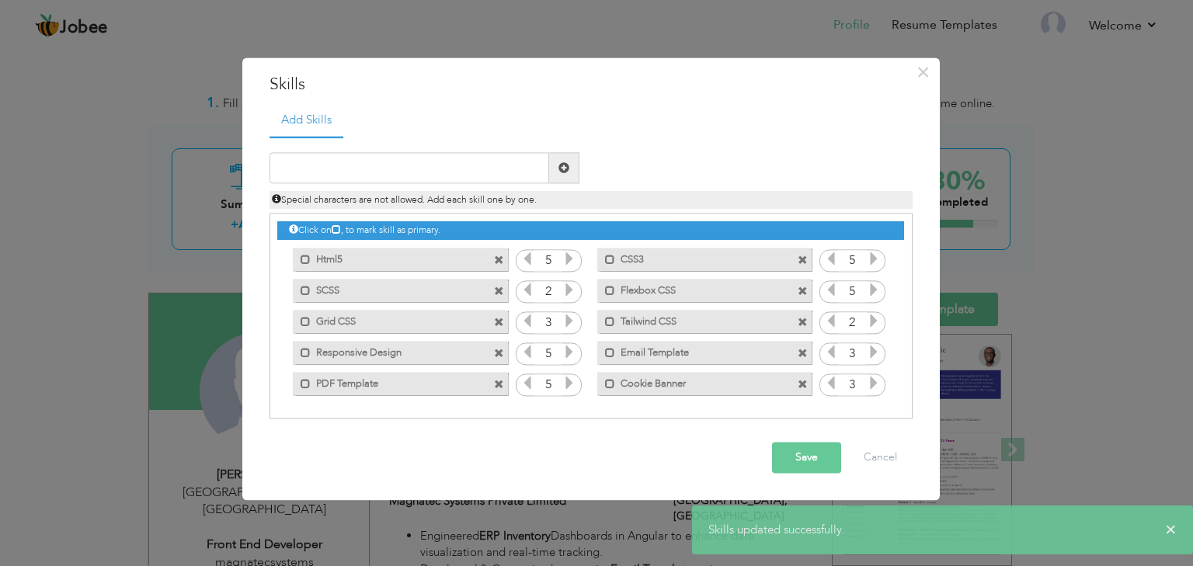
click at [878, 385] on icon at bounding box center [874, 384] width 14 height 14
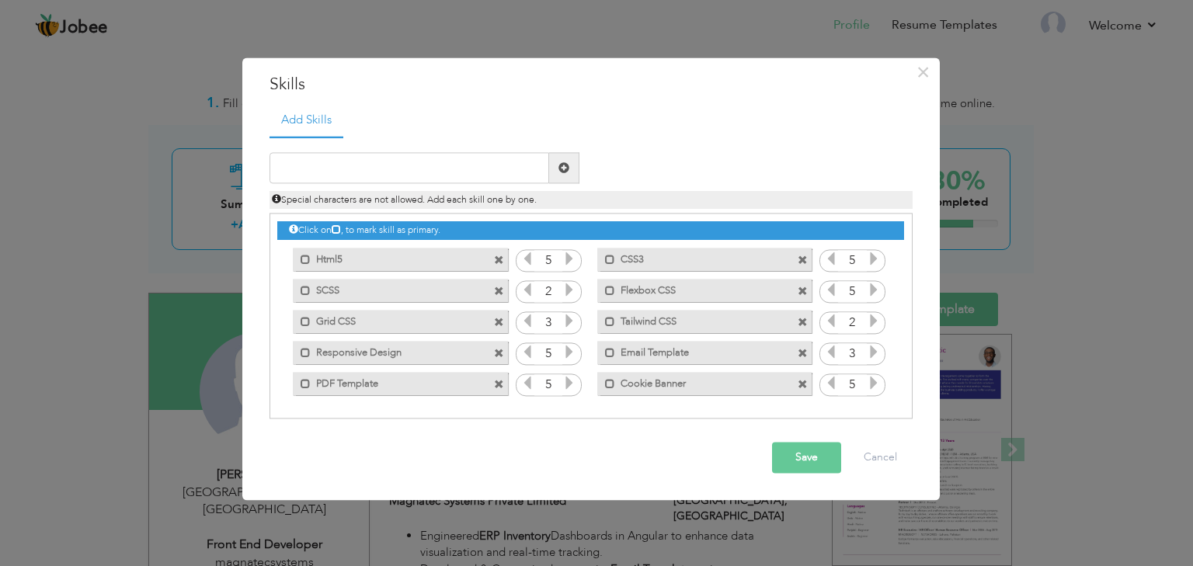
click at [834, 385] on icon at bounding box center [831, 384] width 14 height 14
click at [820, 452] on button "Save" at bounding box center [806, 458] width 69 height 31
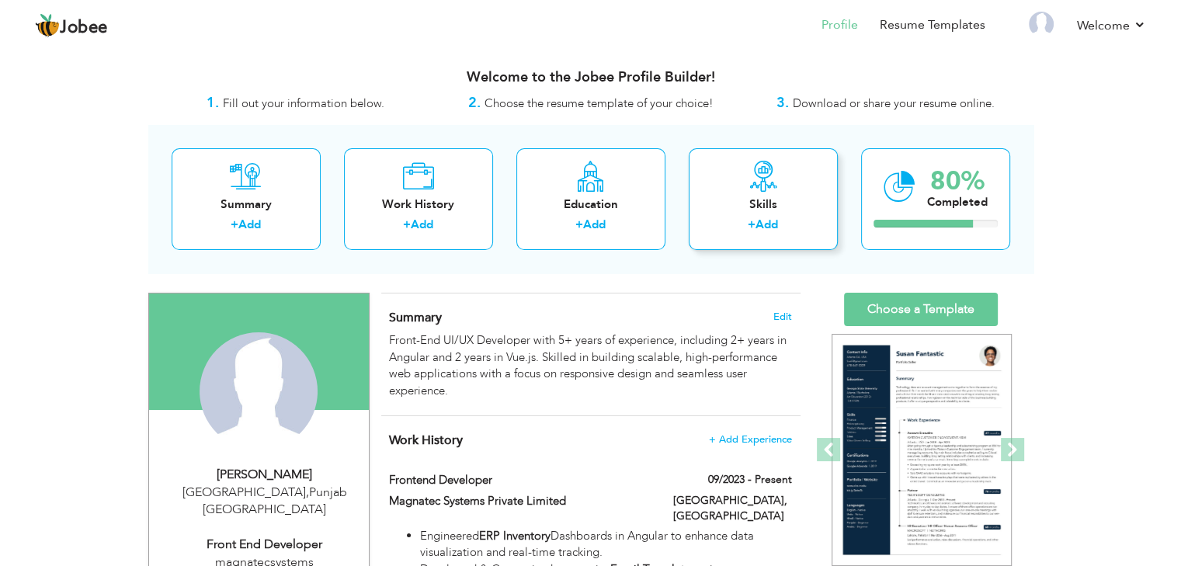
click at [740, 200] on div "Skills" at bounding box center [763, 205] width 124 height 16
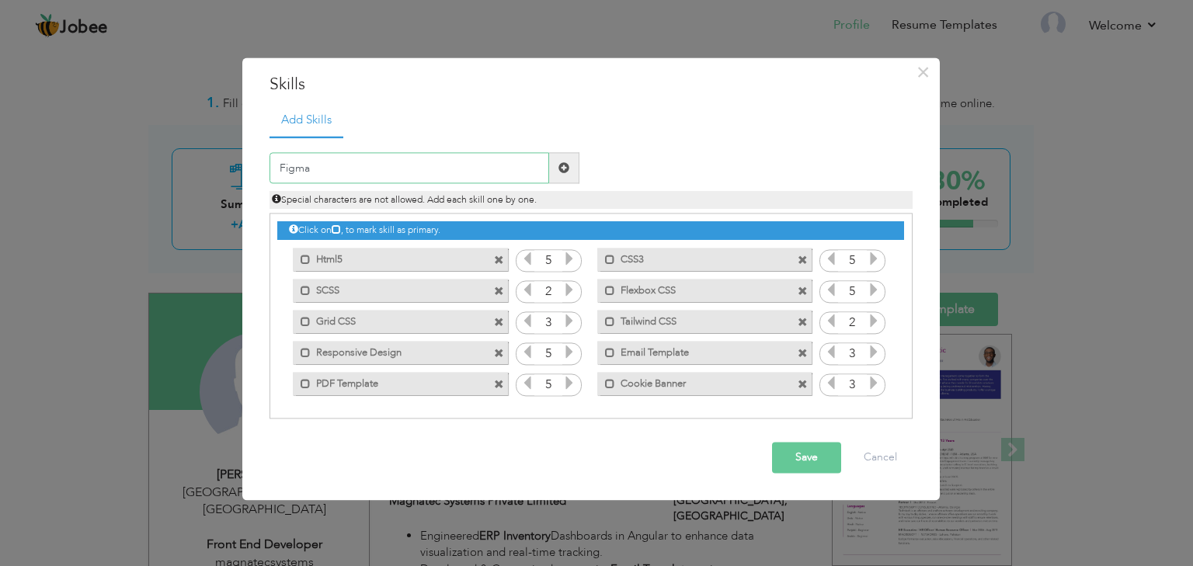
type input "Figma"
click at [788, 456] on button "Save" at bounding box center [806, 458] width 69 height 31
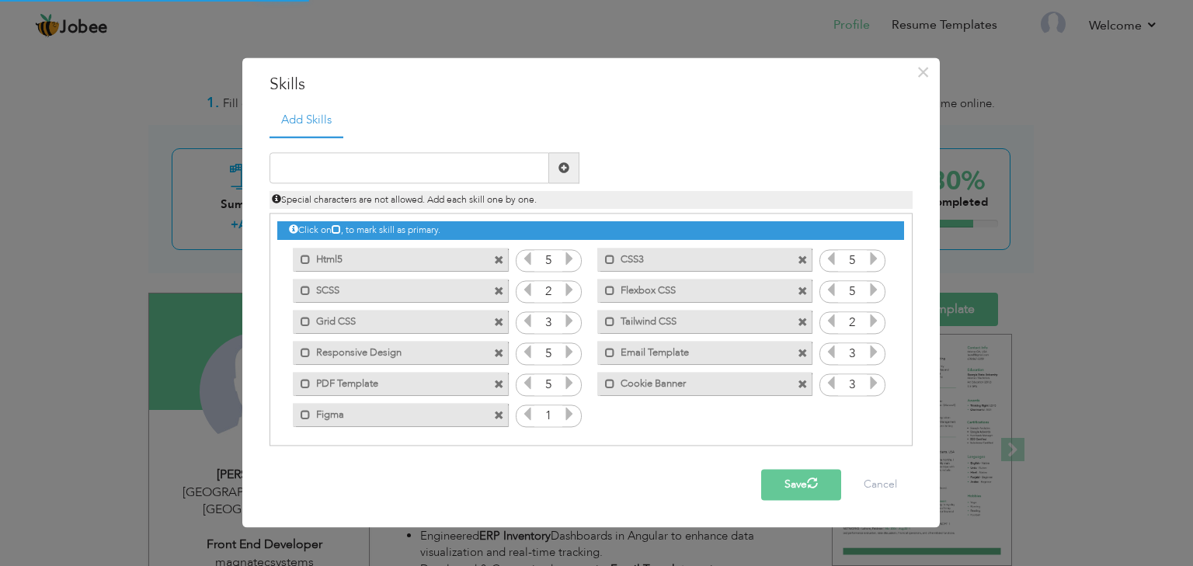
click at [567, 416] on icon at bounding box center [569, 415] width 14 height 14
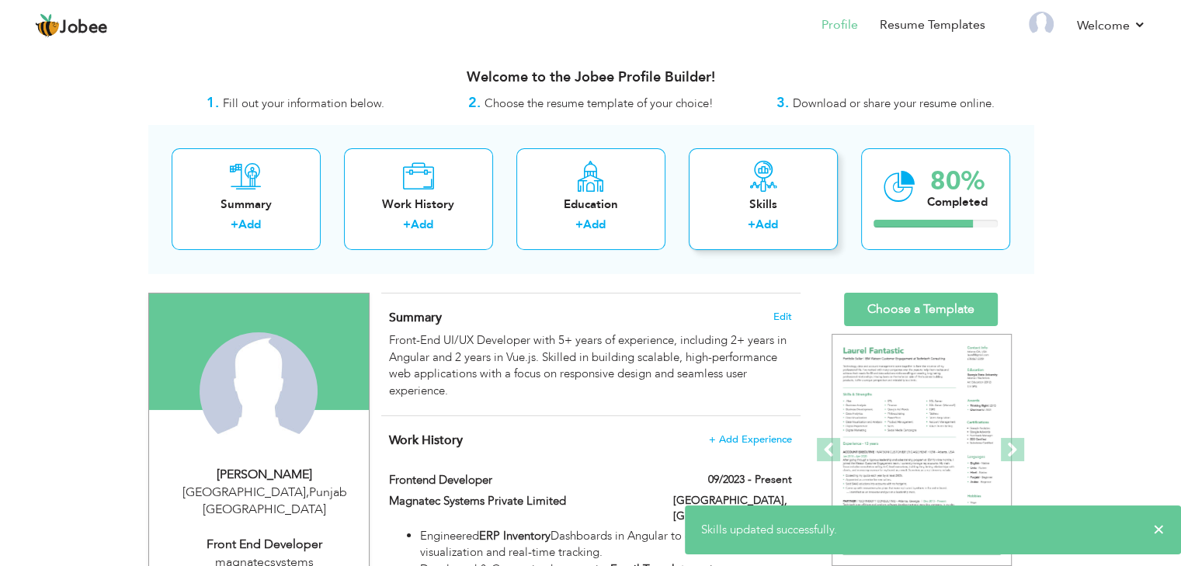
click at [760, 233] on div "+ Add" at bounding box center [763, 227] width 124 height 20
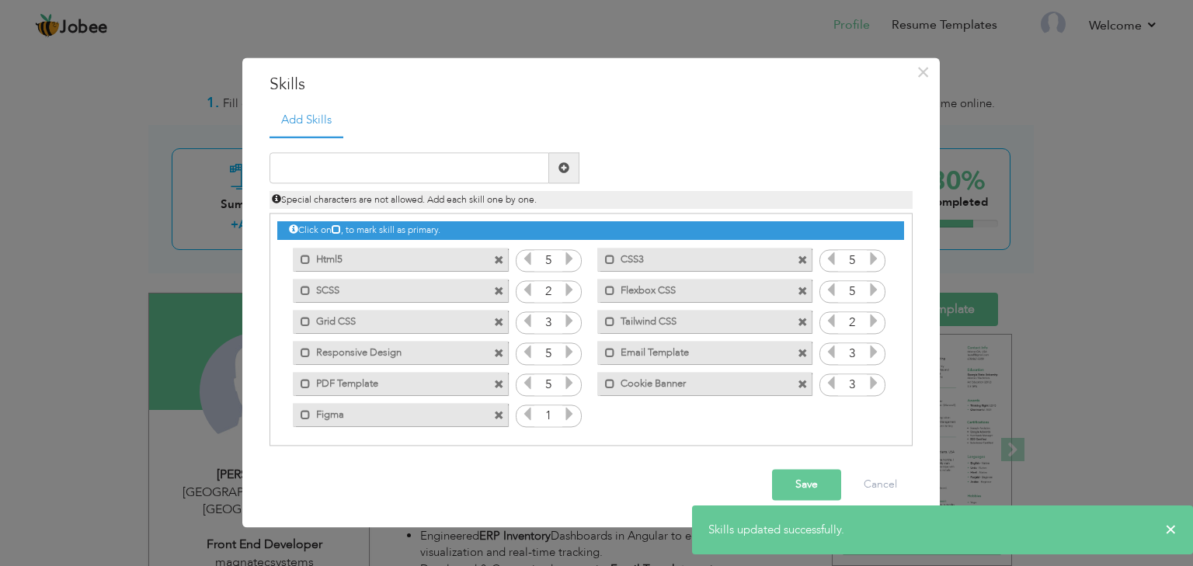
click at [569, 416] on icon at bounding box center [569, 415] width 14 height 14
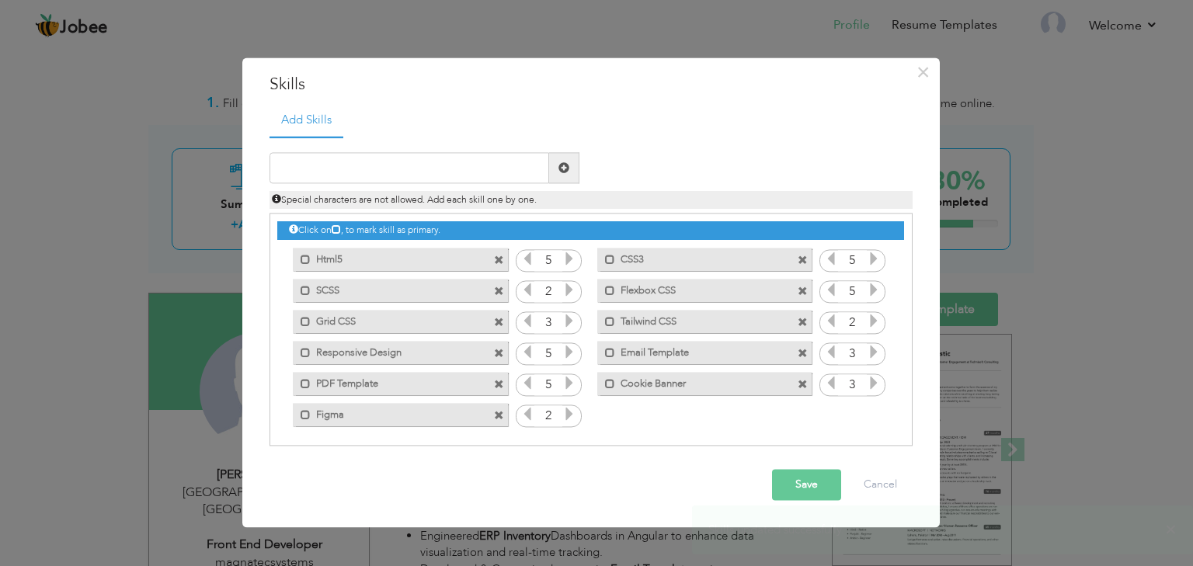
click at [569, 416] on icon at bounding box center [569, 415] width 14 height 14
click at [818, 492] on button "Save" at bounding box center [806, 485] width 69 height 31
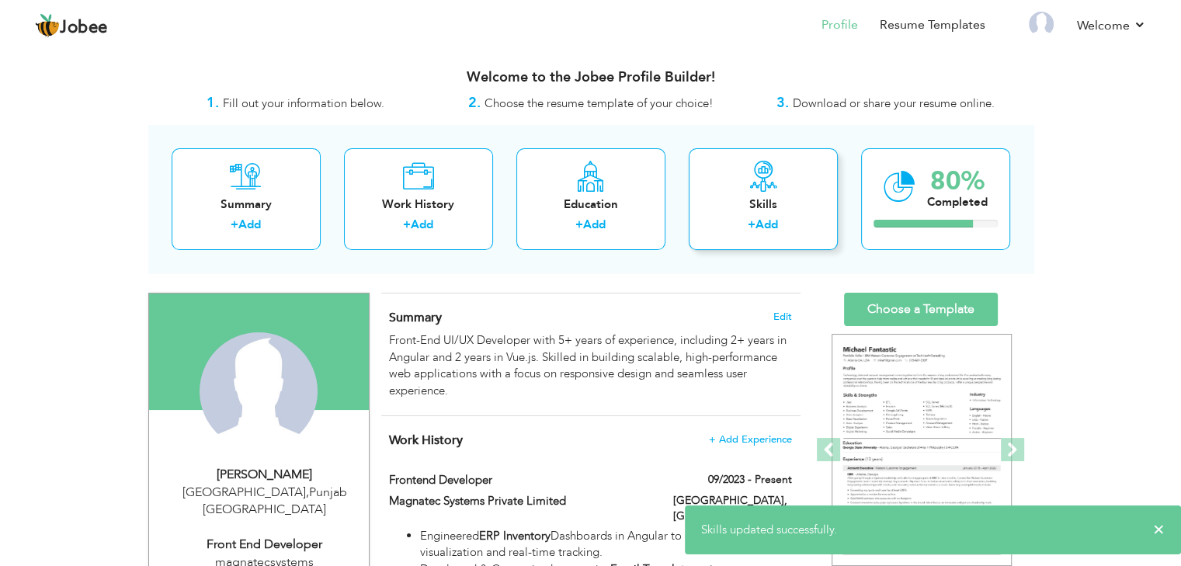
click at [789, 220] on div "+ Add" at bounding box center [763, 227] width 124 height 20
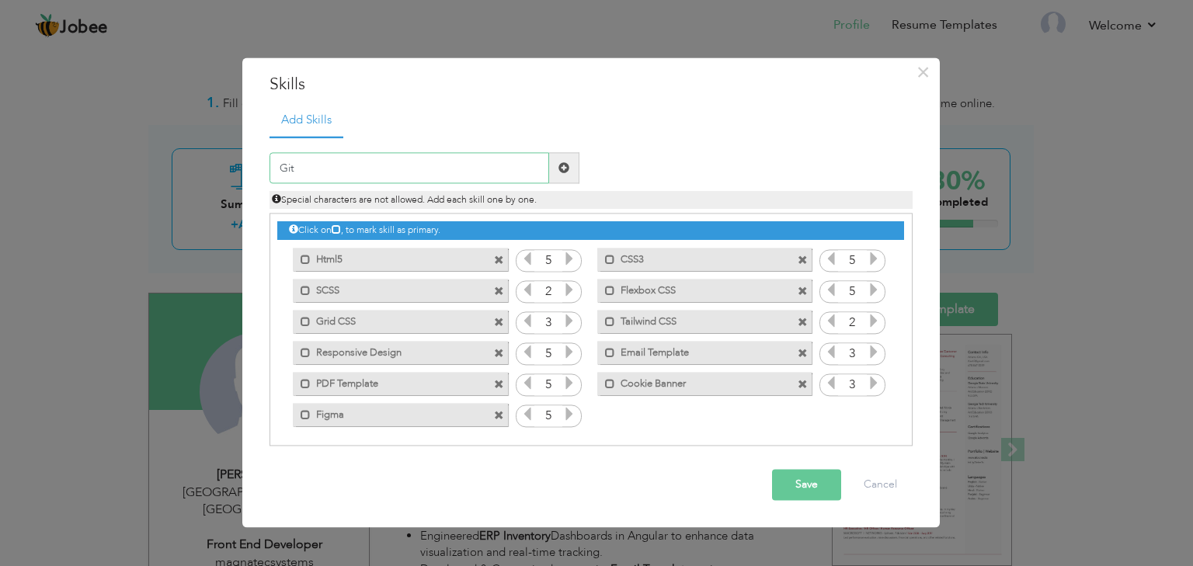
type input "Git"
click at [815, 476] on button "Save" at bounding box center [806, 485] width 69 height 31
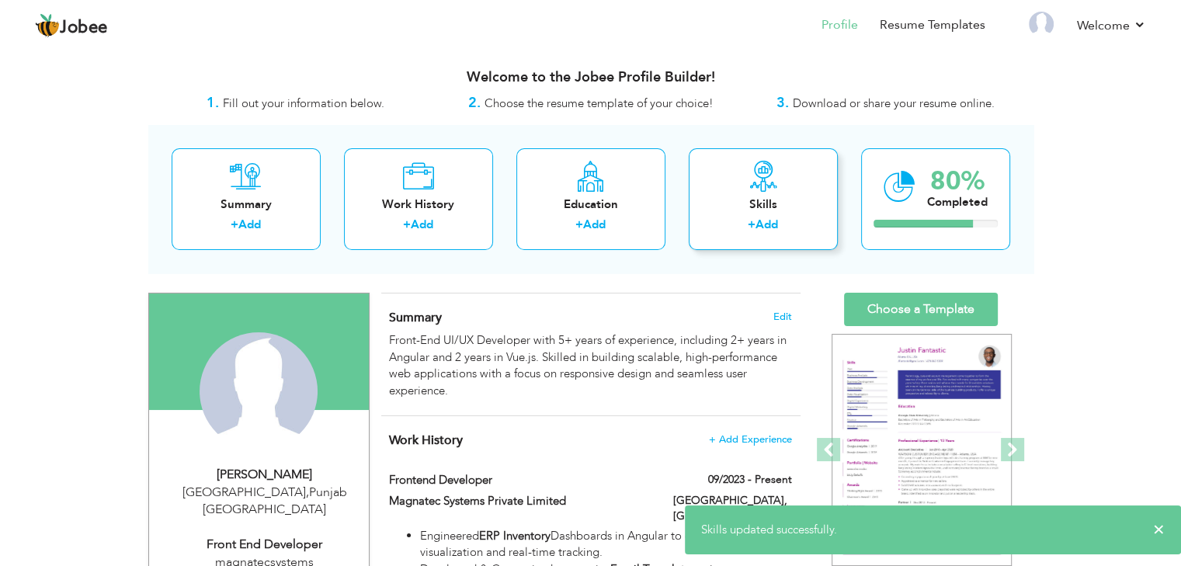
click at [748, 210] on div "Skills" at bounding box center [763, 205] width 124 height 16
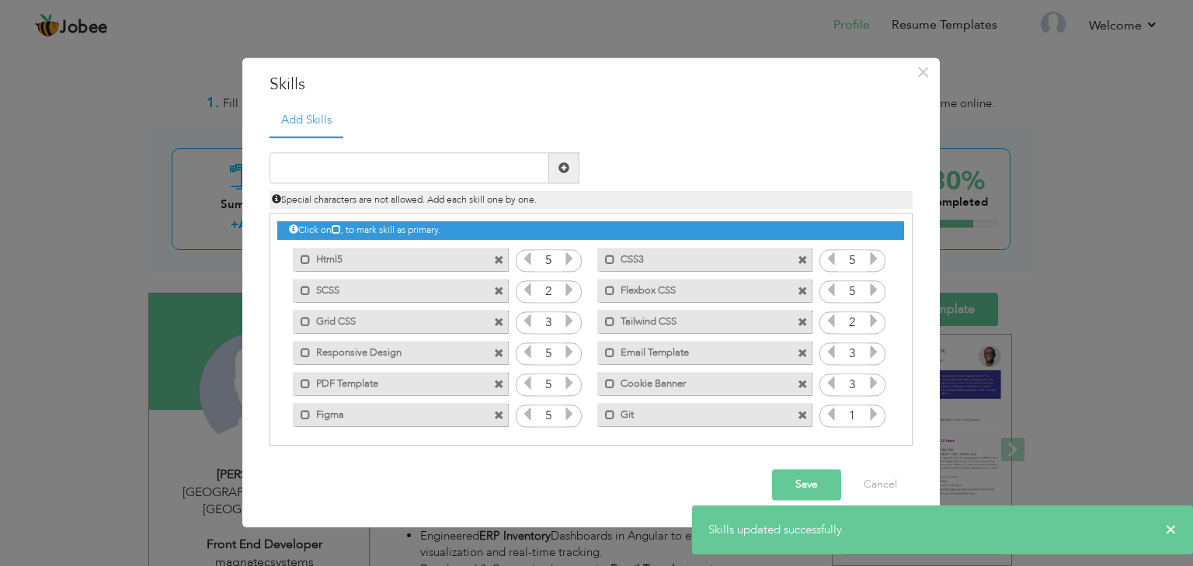
click at [872, 416] on icon at bounding box center [874, 415] width 14 height 14
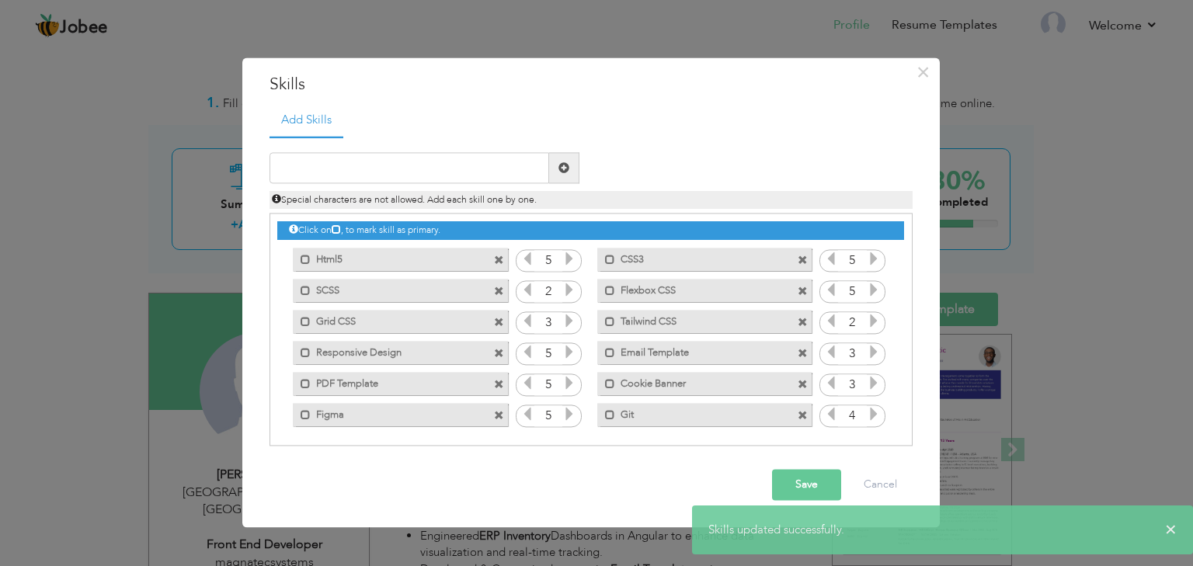
click at [872, 416] on icon at bounding box center [874, 415] width 14 height 14
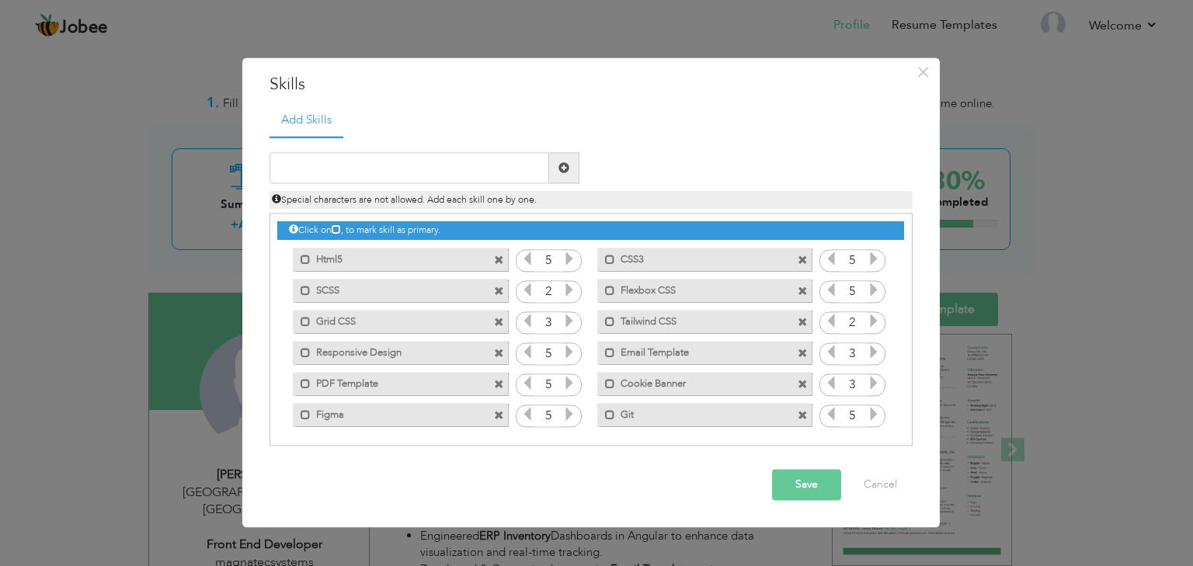
click at [817, 478] on button "Save" at bounding box center [806, 485] width 69 height 31
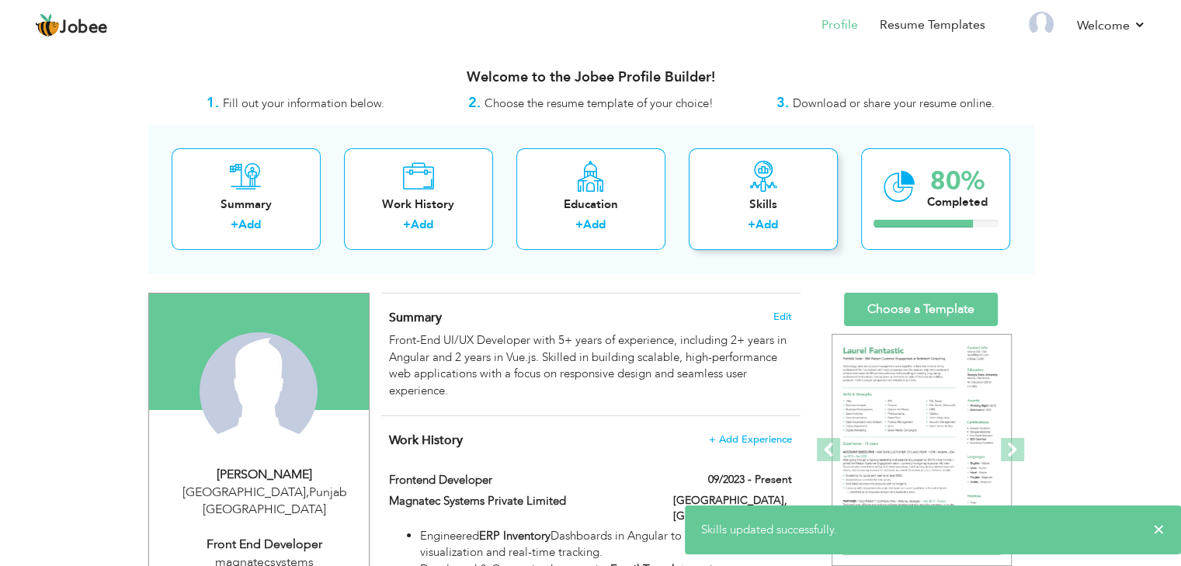
click at [779, 207] on div "Skills" at bounding box center [763, 205] width 124 height 16
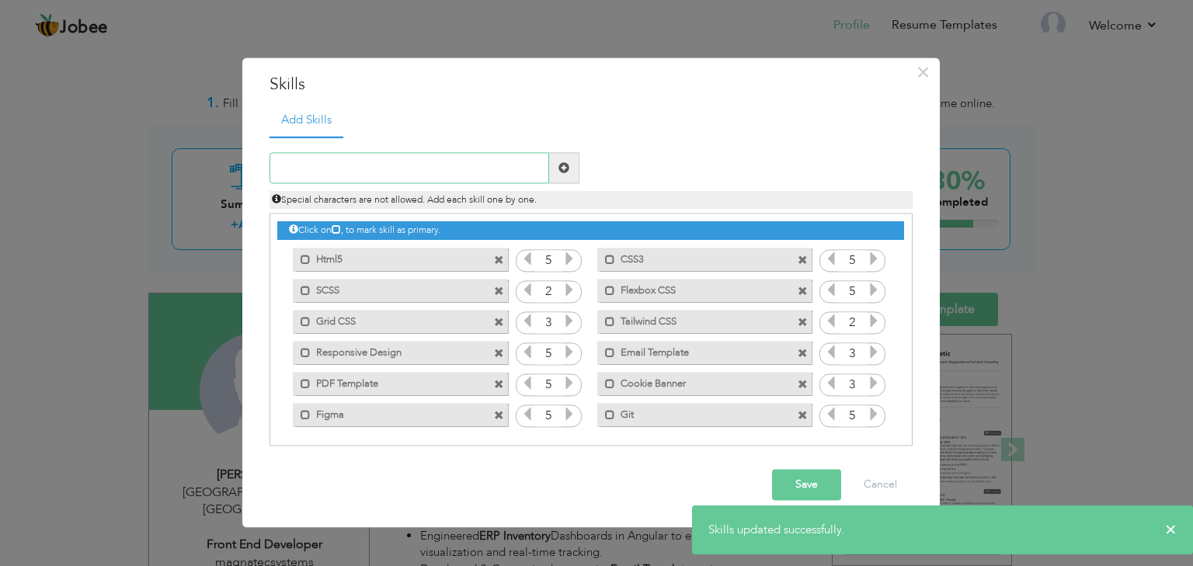
click at [461, 173] on input "text" at bounding box center [410, 168] width 280 height 31
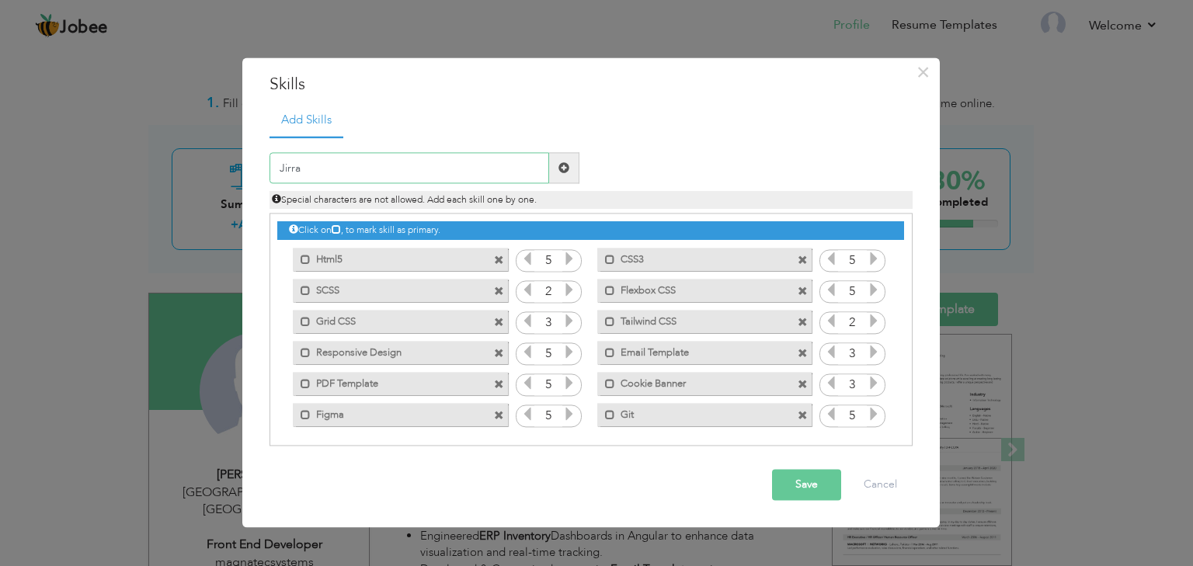
type input "Jirra"
click at [793, 481] on button "Save" at bounding box center [806, 485] width 69 height 31
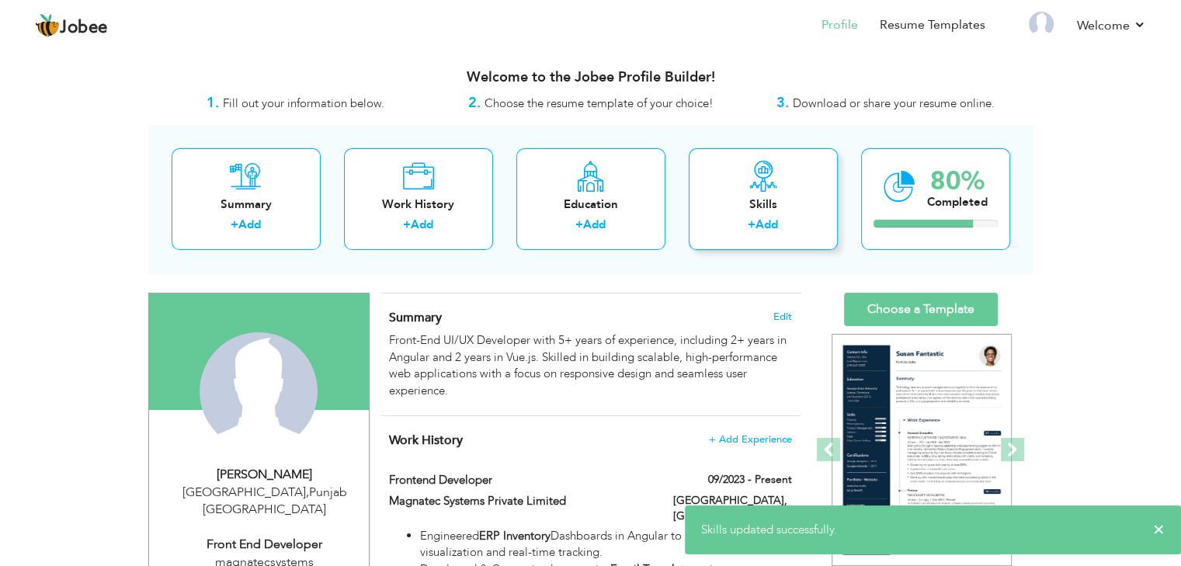
click at [780, 200] on div "Skills" at bounding box center [763, 205] width 124 height 16
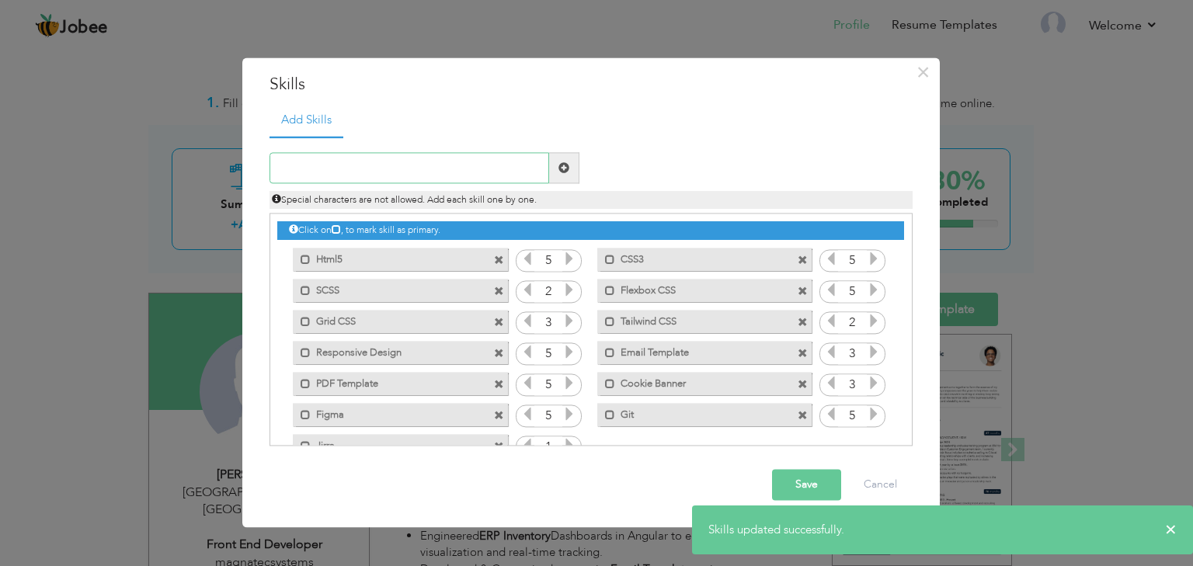
scroll to position [34, 0]
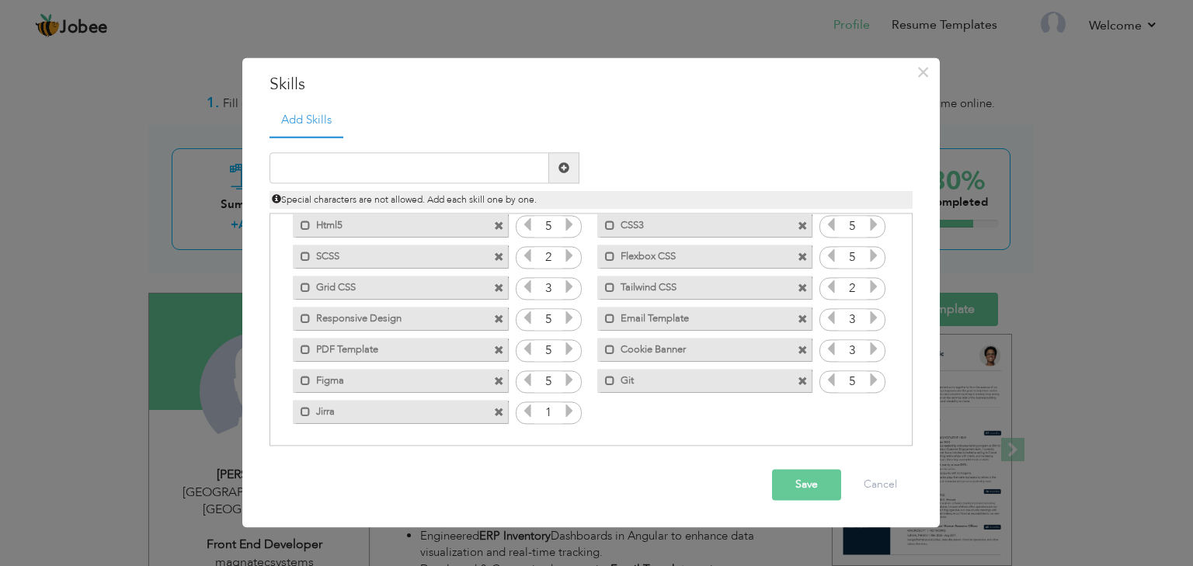
click at [567, 411] on icon at bounding box center [569, 412] width 14 height 14
click at [795, 482] on button "Save" at bounding box center [806, 485] width 69 height 31
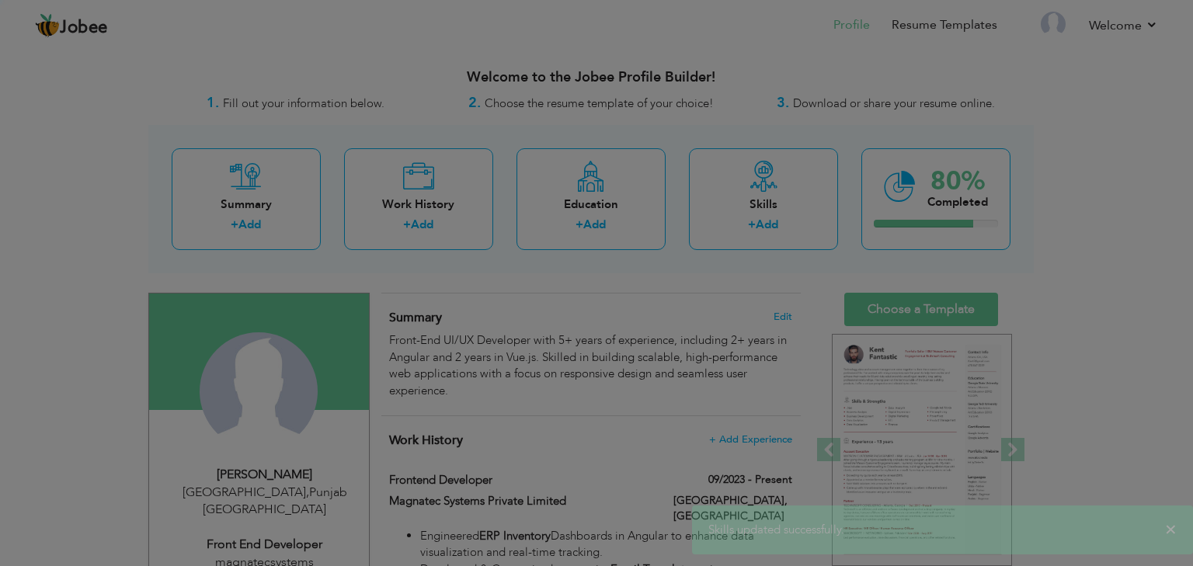
scroll to position [0, 0]
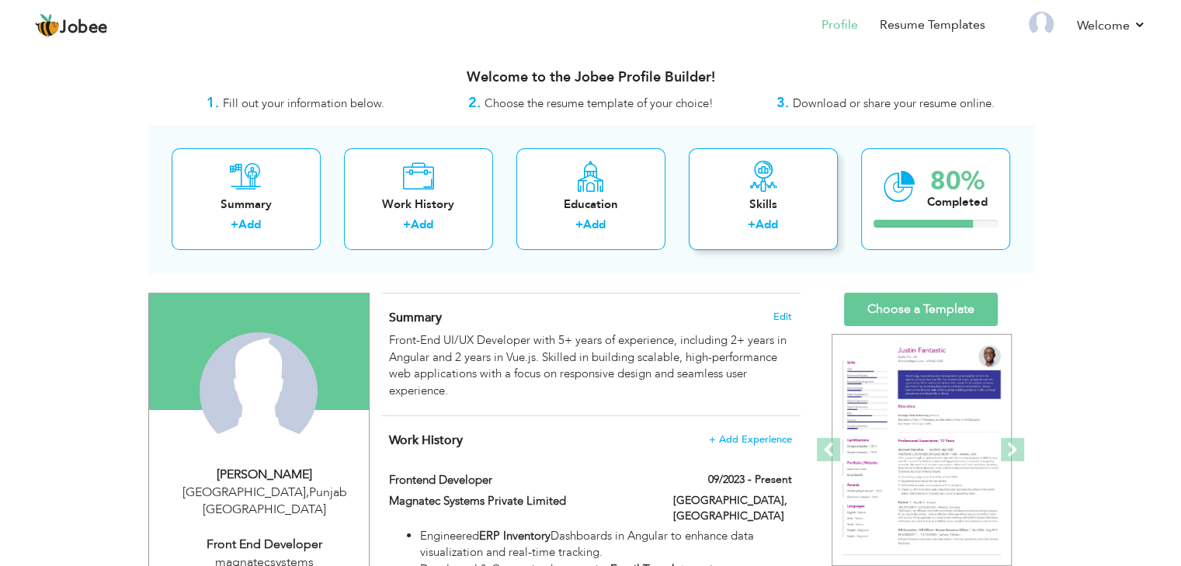
click at [805, 172] on div "Skills + Add" at bounding box center [763, 199] width 149 height 102
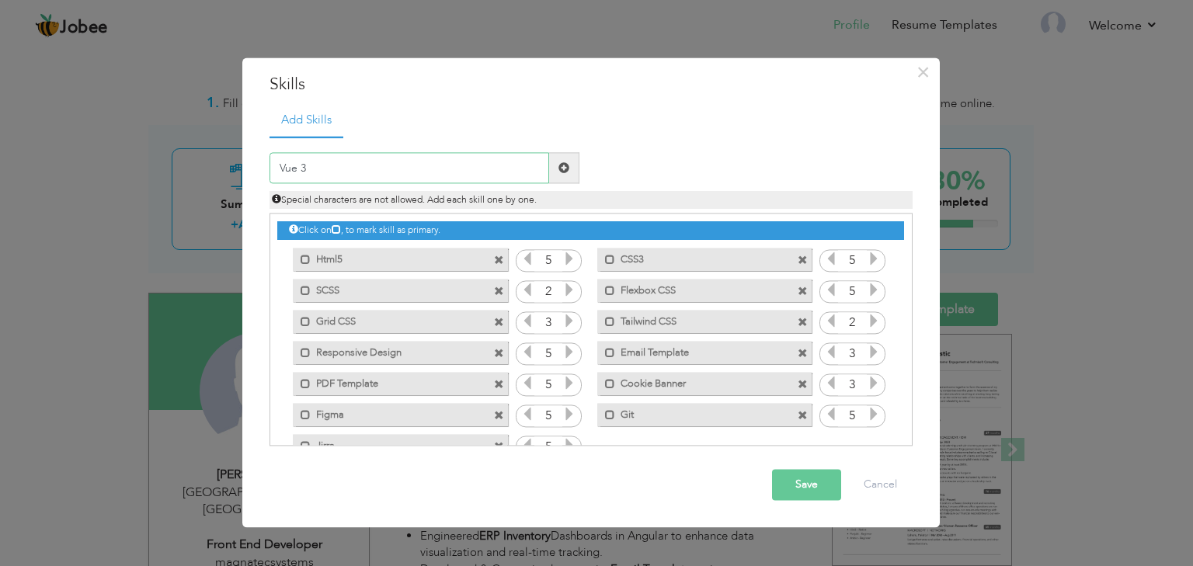
type input "Vue 3"
click at [798, 489] on button "Save" at bounding box center [806, 485] width 69 height 31
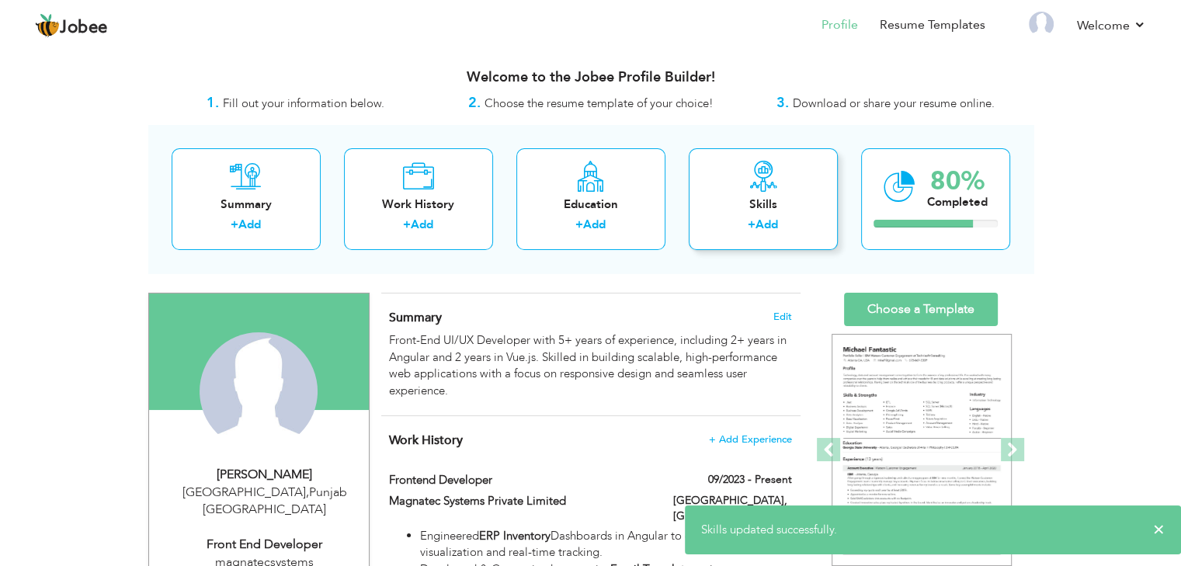
click at [785, 198] on div "Skills" at bounding box center [763, 205] width 124 height 16
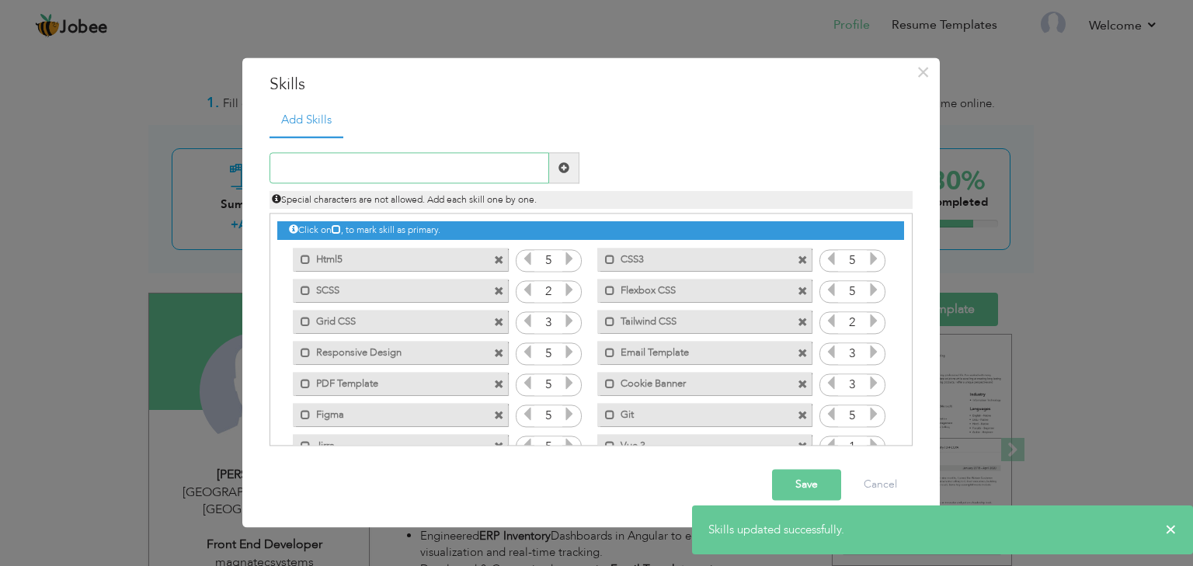
scroll to position [34, 0]
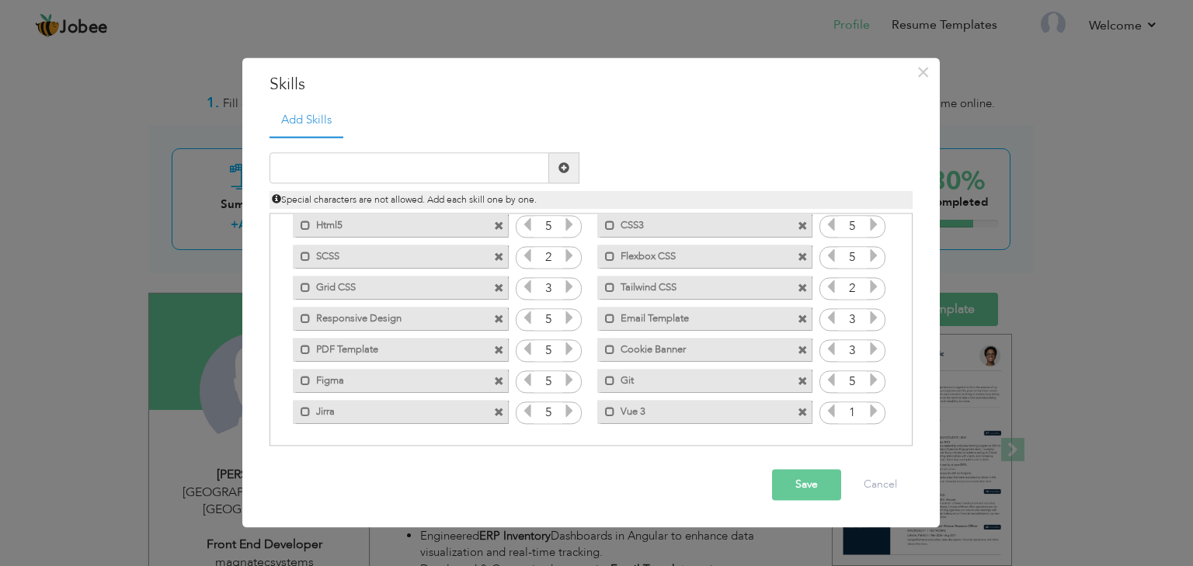
click at [873, 416] on icon at bounding box center [874, 412] width 14 height 14
click at [830, 416] on icon at bounding box center [831, 412] width 14 height 14
click at [816, 482] on button "Save" at bounding box center [806, 485] width 69 height 31
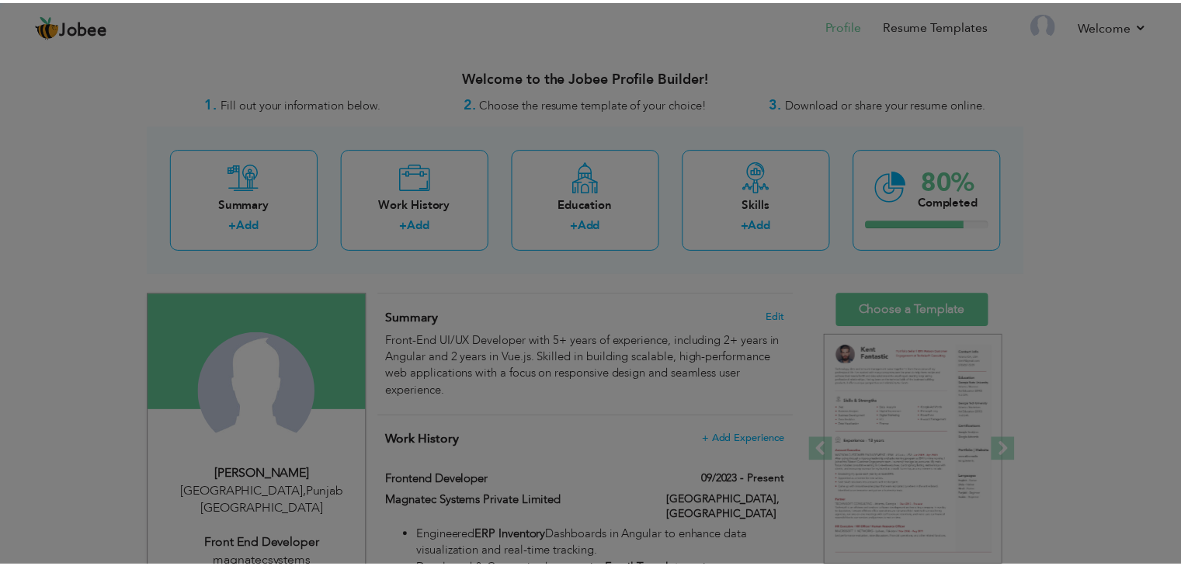
scroll to position [0, 0]
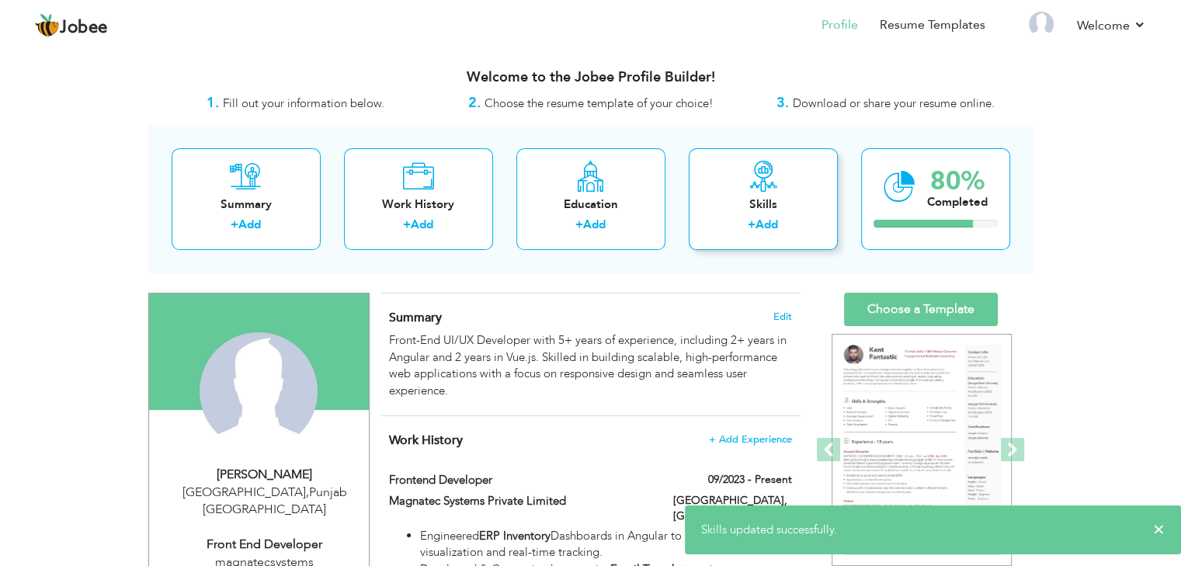
click at [806, 201] on div "Skills" at bounding box center [763, 205] width 124 height 16
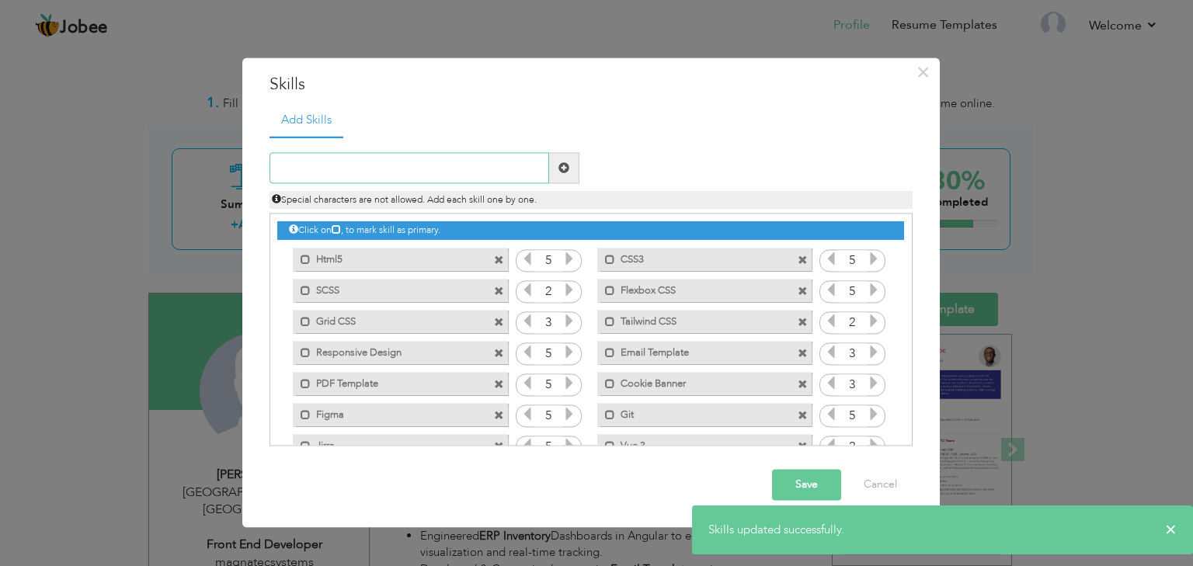
click at [449, 162] on input "text" at bounding box center [410, 168] width 280 height 31
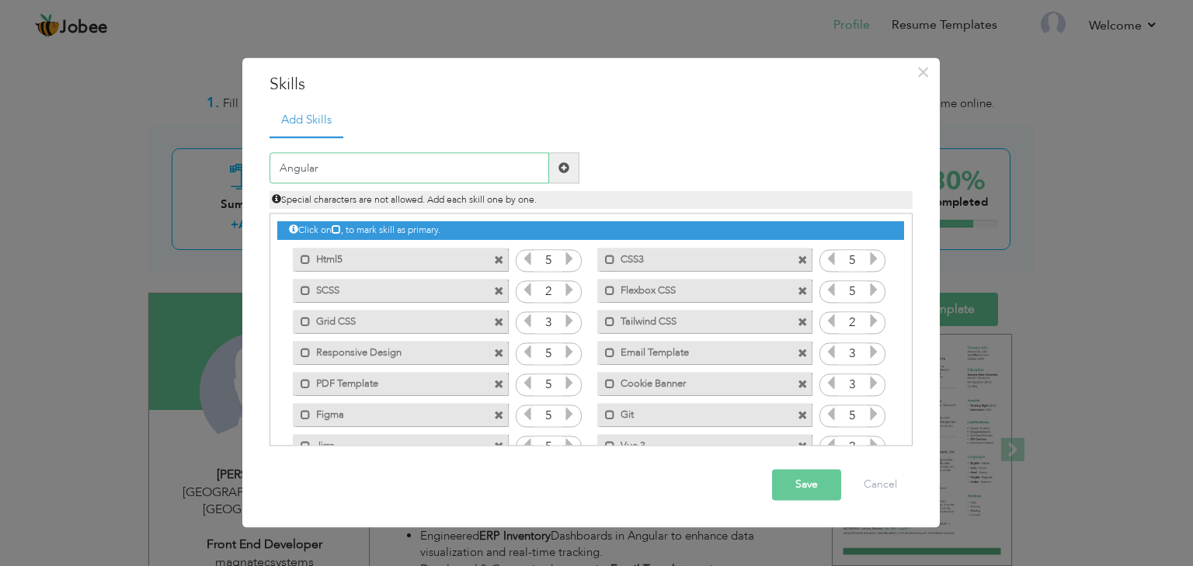
type input "Angular"
click at [789, 495] on button "Save" at bounding box center [806, 485] width 69 height 31
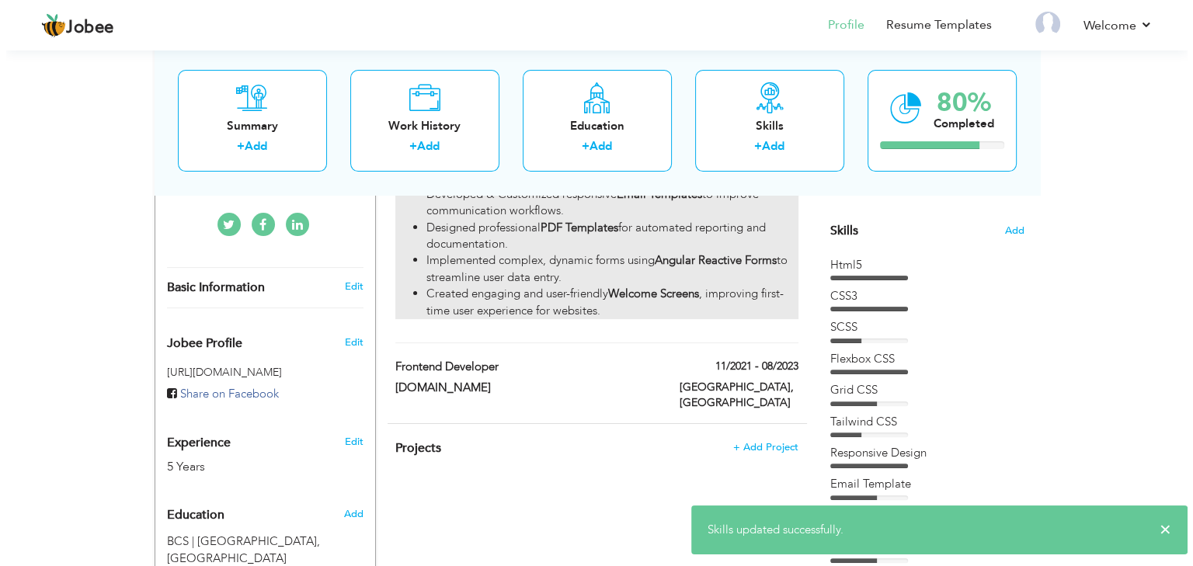
scroll to position [378, 0]
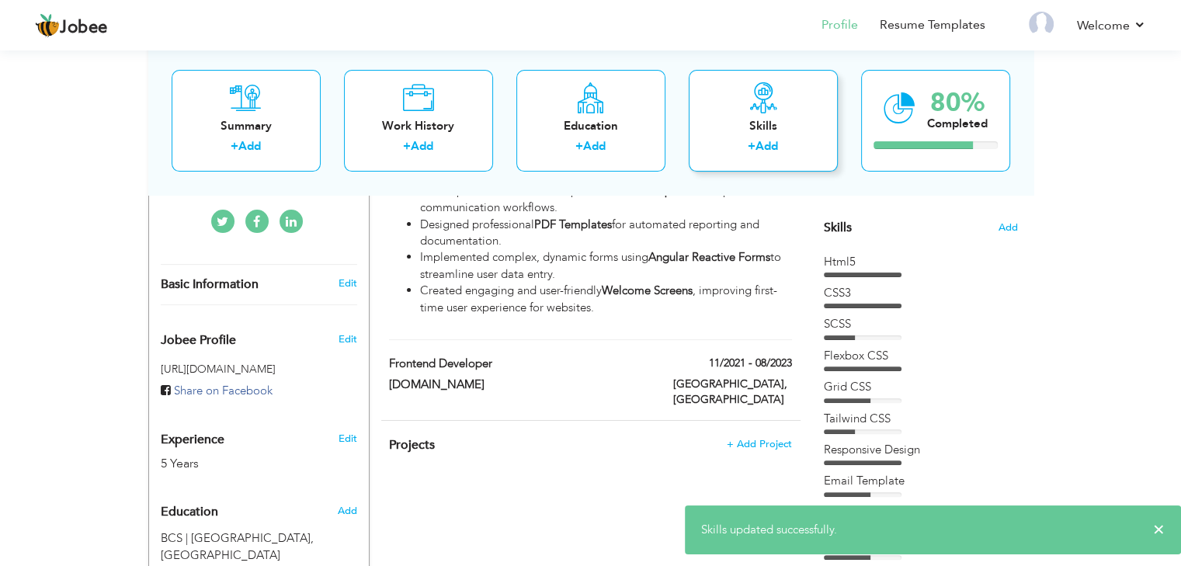
click at [780, 127] on div "Skills" at bounding box center [763, 126] width 124 height 16
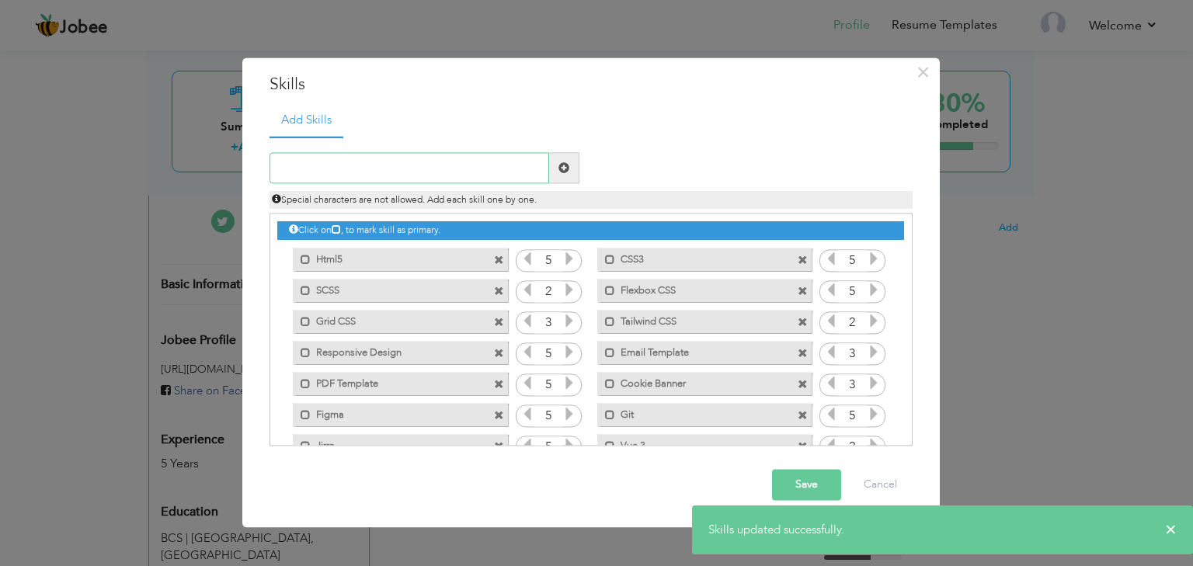
scroll to position [65, 0]
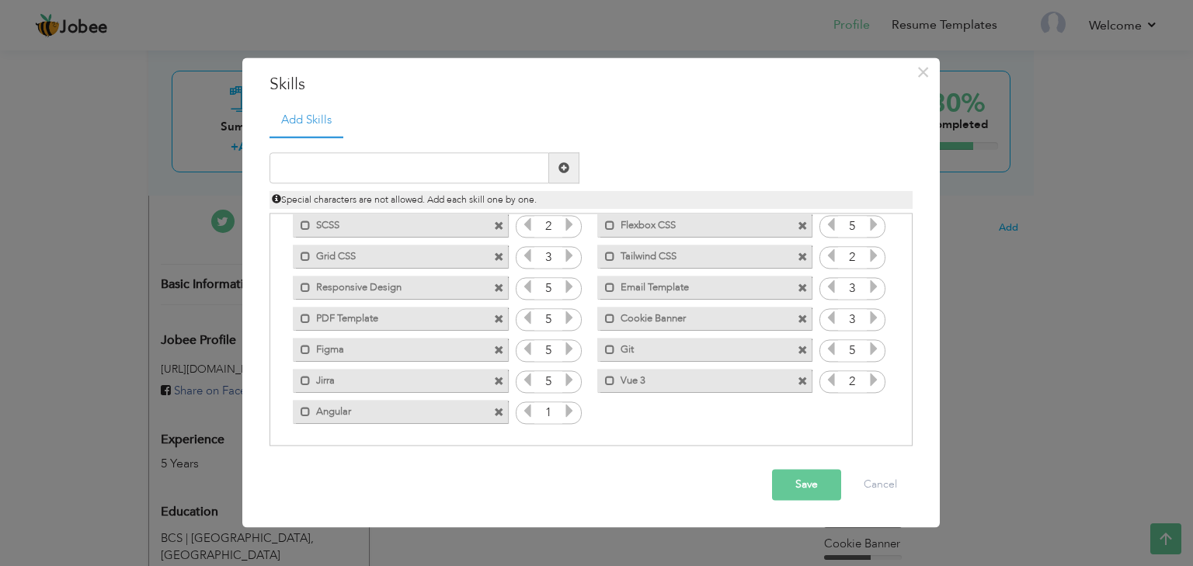
click at [566, 409] on icon at bounding box center [569, 412] width 14 height 14
click at [526, 411] on icon at bounding box center [527, 412] width 14 height 14
click at [819, 489] on button "Save" at bounding box center [806, 485] width 69 height 31
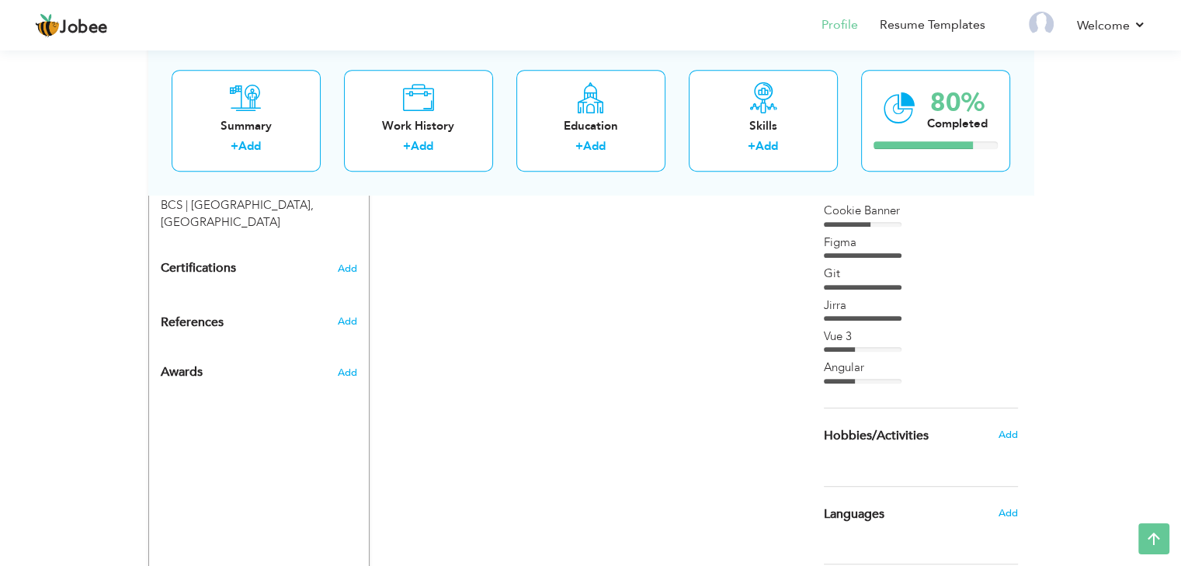
scroll to position [710, 0]
click at [760, 134] on div "Skills + Add" at bounding box center [763, 121] width 149 height 102
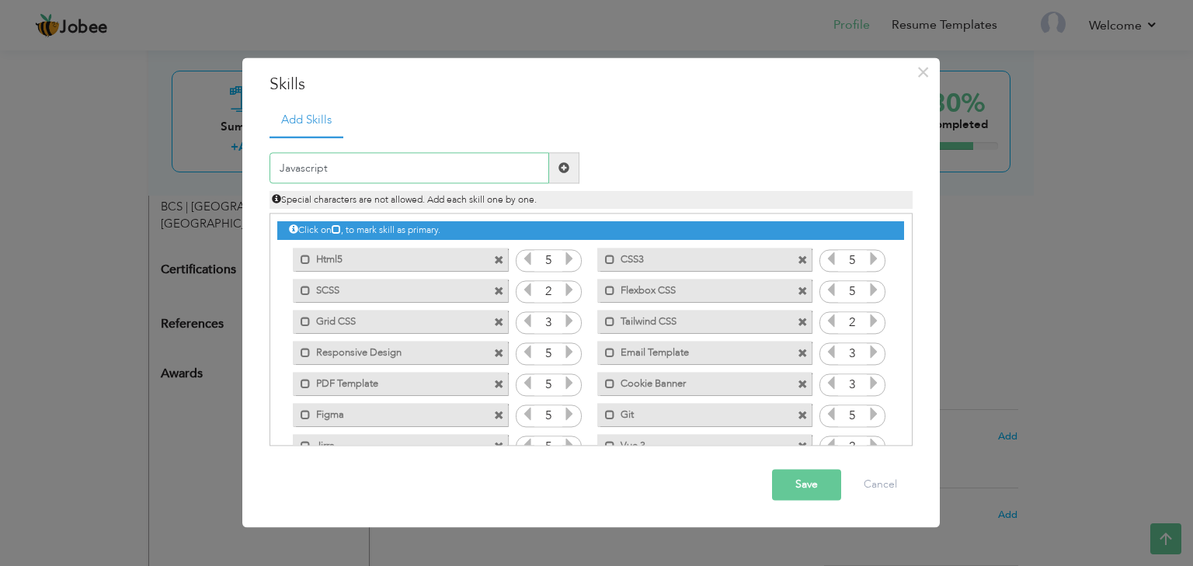
type input "Javascript"
click at [822, 492] on button "Save" at bounding box center [806, 485] width 69 height 31
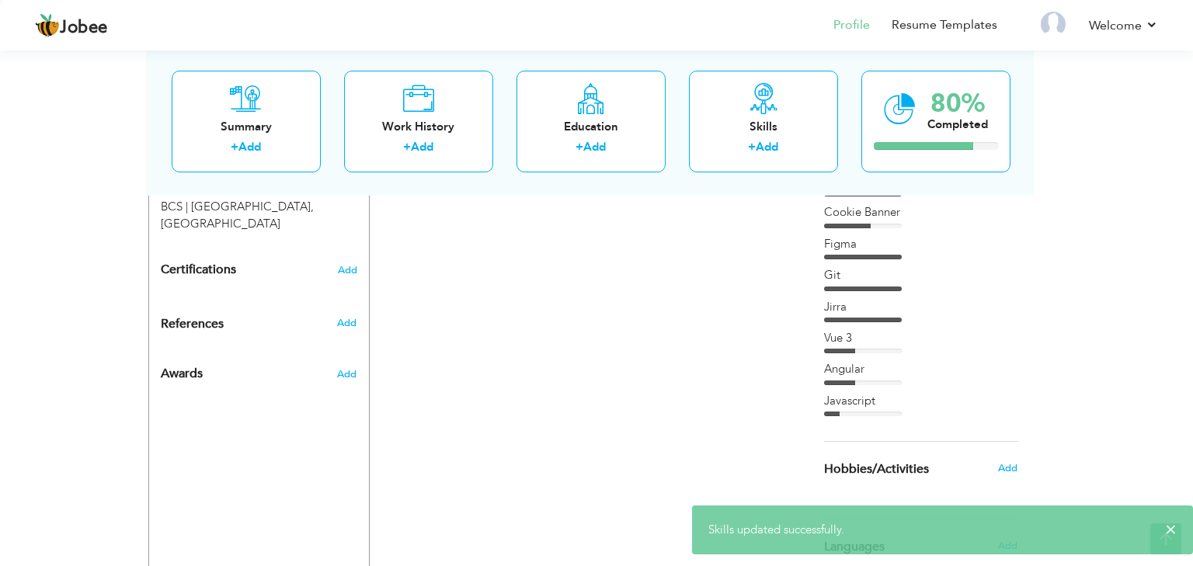
scroll to position [0, 0]
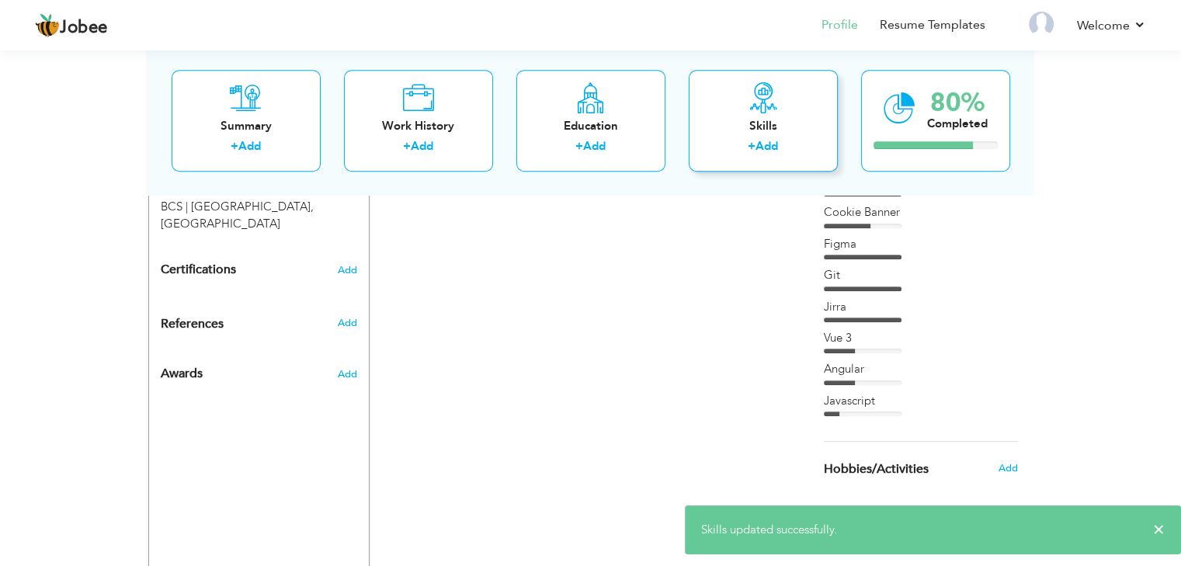
click at [771, 118] on div "Skills" at bounding box center [763, 126] width 124 height 16
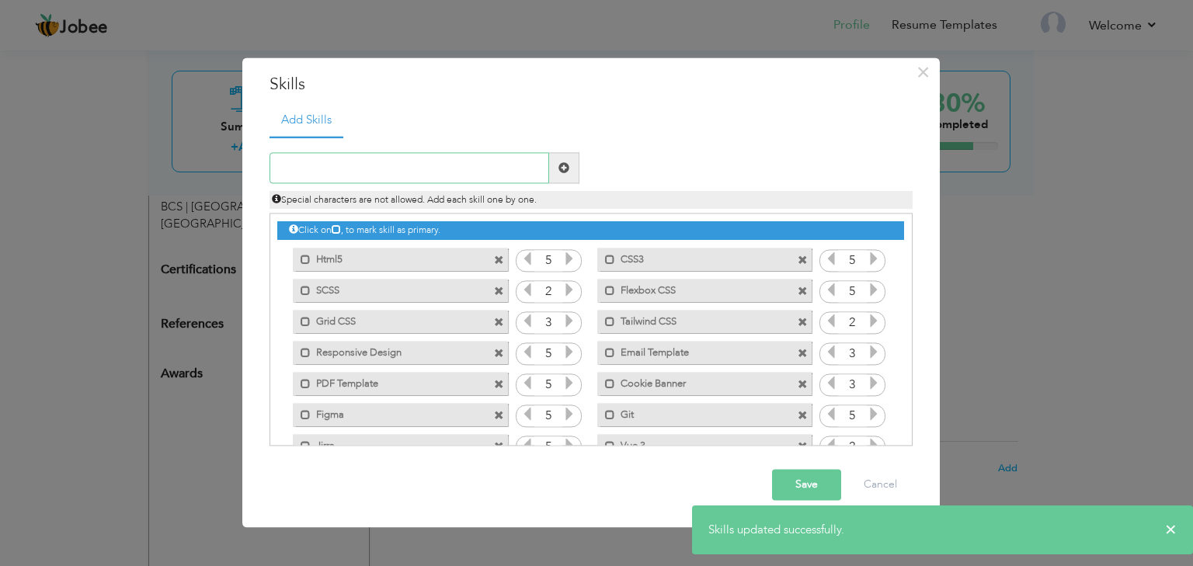
scroll to position [65, 0]
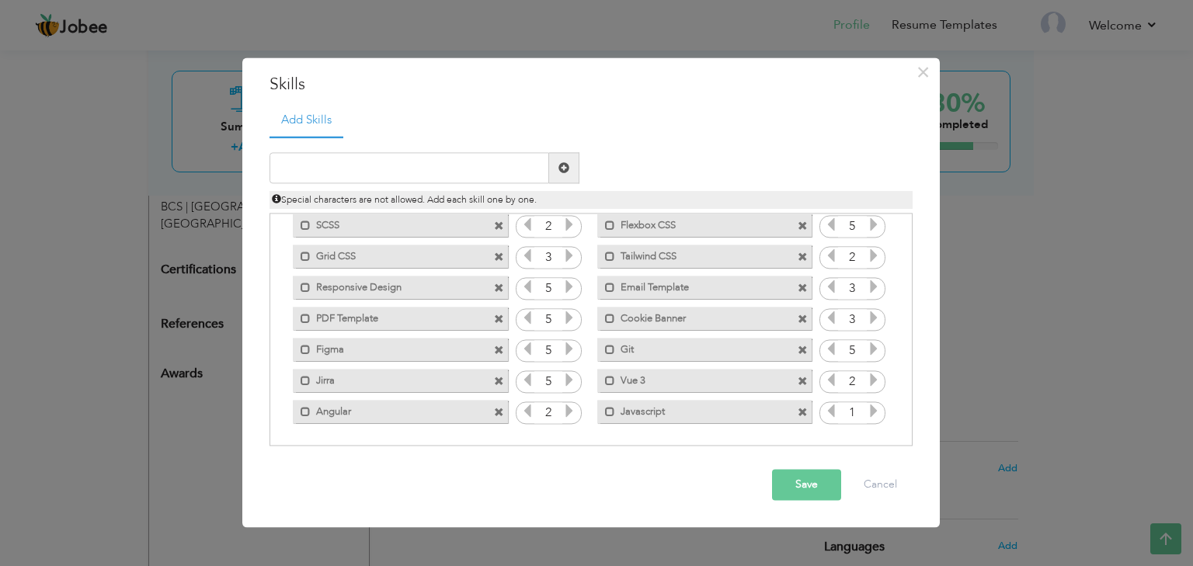
click at [868, 412] on icon at bounding box center [874, 412] width 14 height 14
click at [806, 492] on button "Save" at bounding box center [806, 485] width 69 height 31
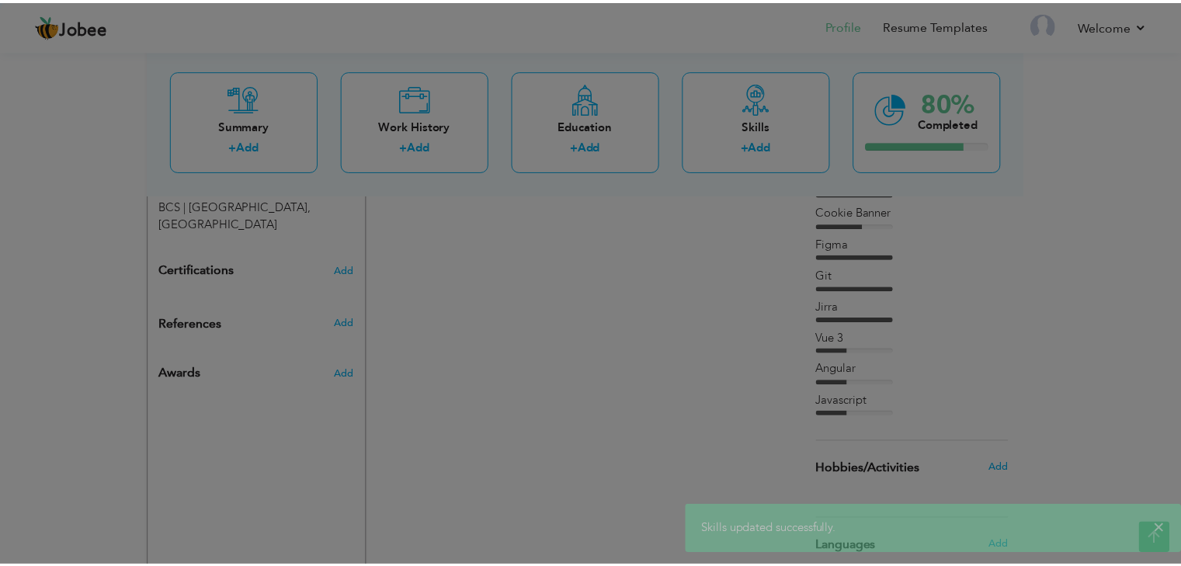
scroll to position [0, 0]
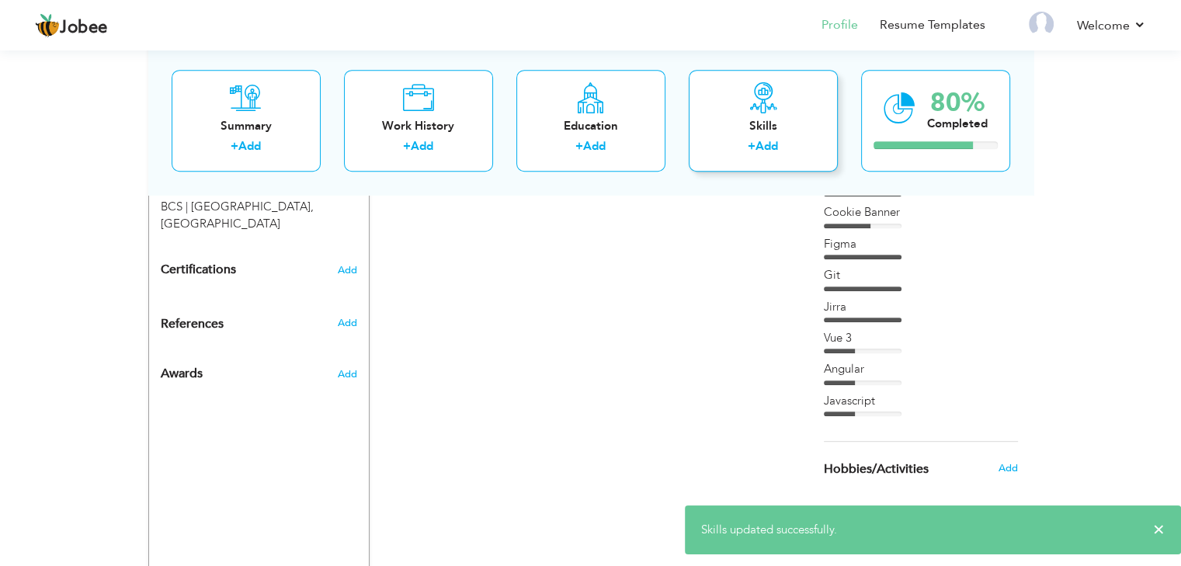
click at [735, 118] on div "Skills" at bounding box center [763, 126] width 124 height 16
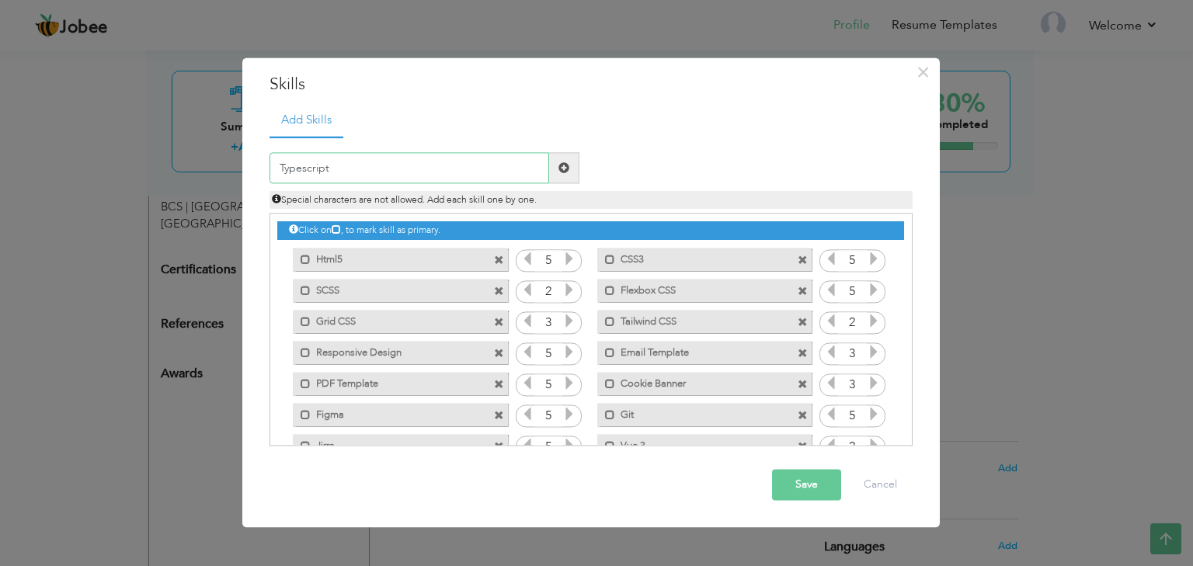
type input "Typescript"
click at [792, 475] on button "Save" at bounding box center [806, 485] width 69 height 31
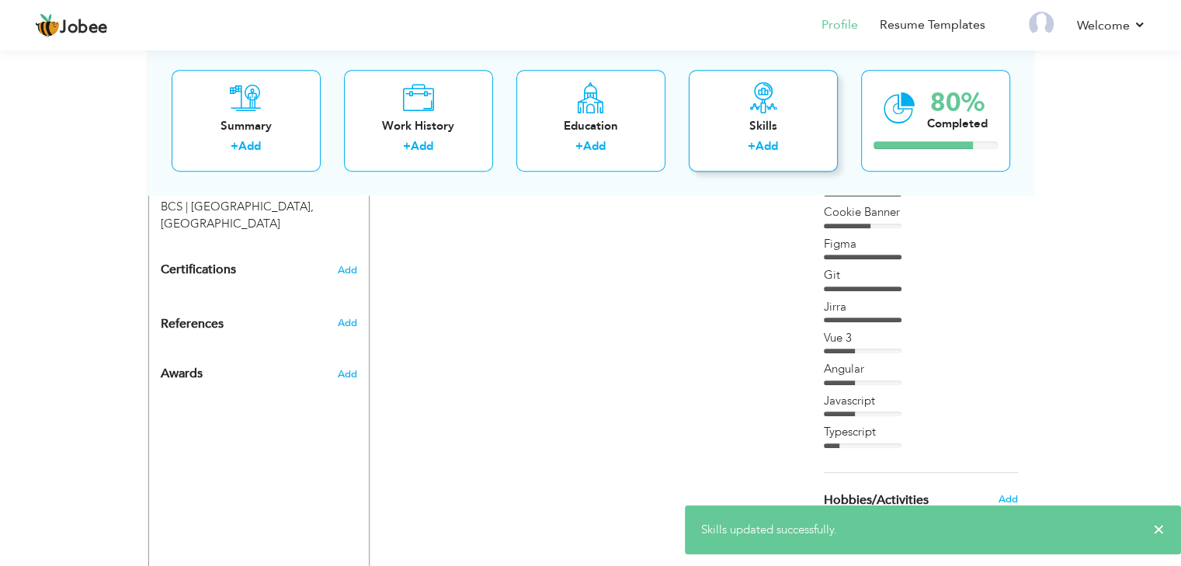
click at [792, 108] on div "Skills + Add" at bounding box center [763, 121] width 149 height 102
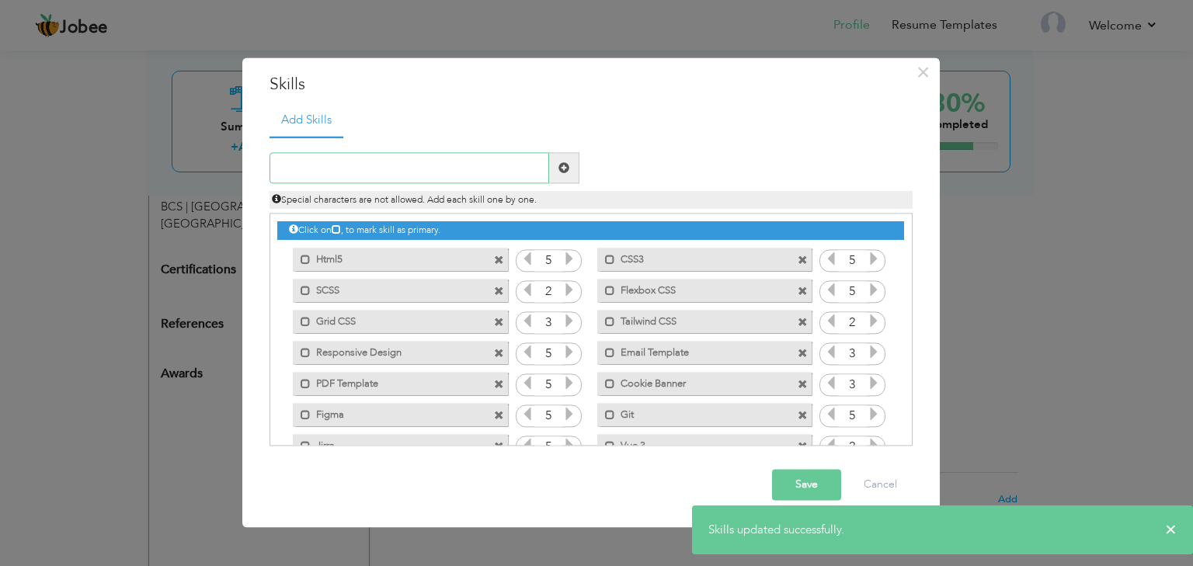
scroll to position [96, 0]
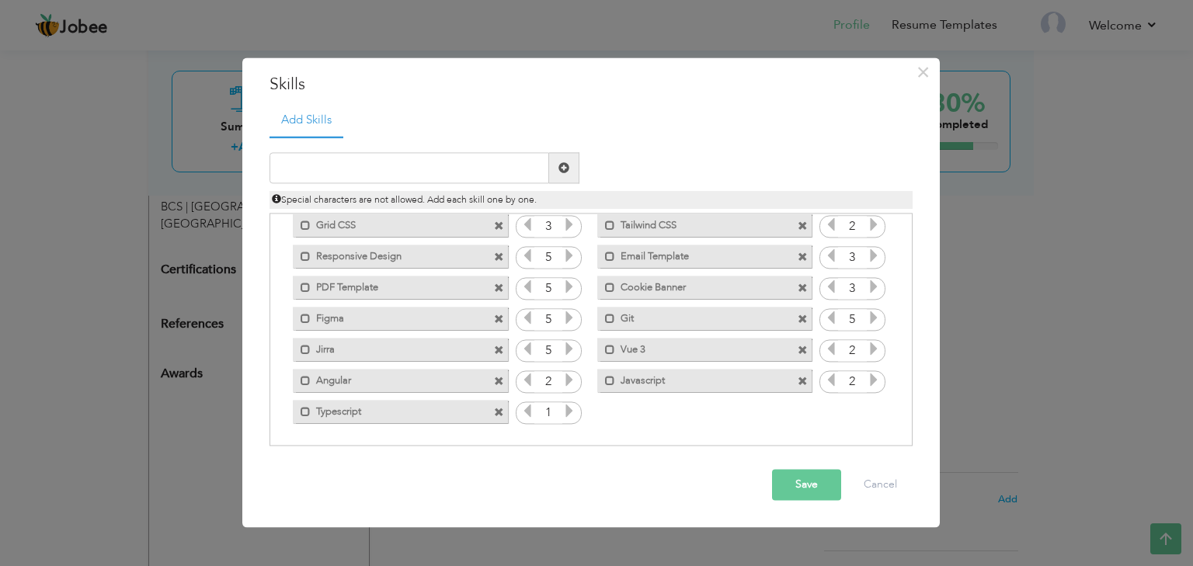
click at [573, 412] on icon at bounding box center [569, 412] width 14 height 14
click at [525, 406] on icon at bounding box center [527, 412] width 14 height 14
click at [785, 485] on button "Save" at bounding box center [806, 485] width 69 height 31
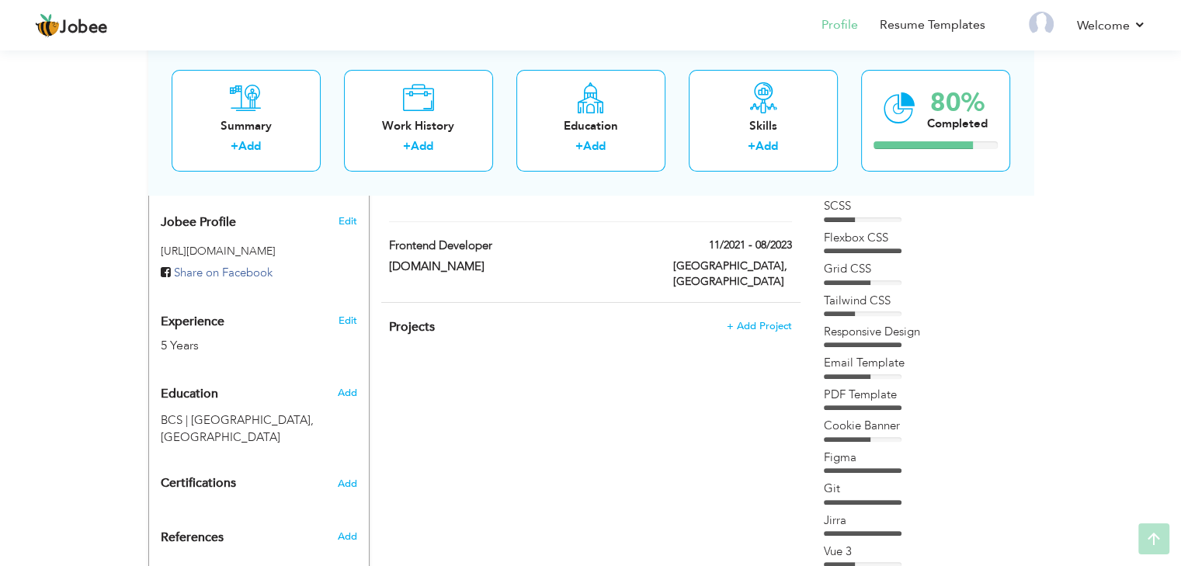
scroll to position [893, 0]
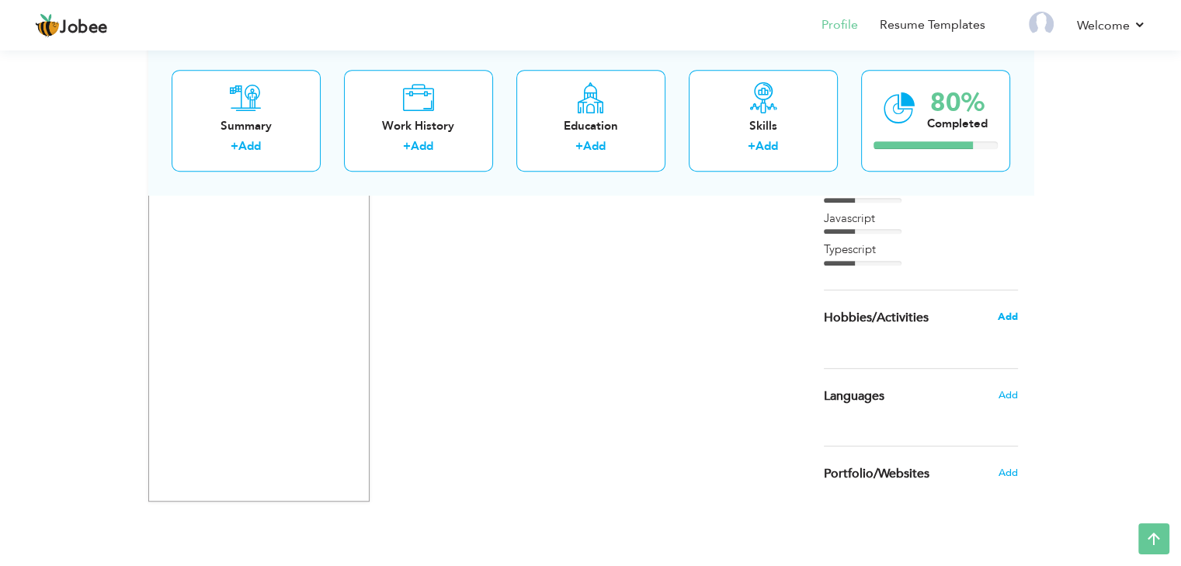
click at [1007, 310] on span "Add" at bounding box center [1007, 317] width 20 height 14
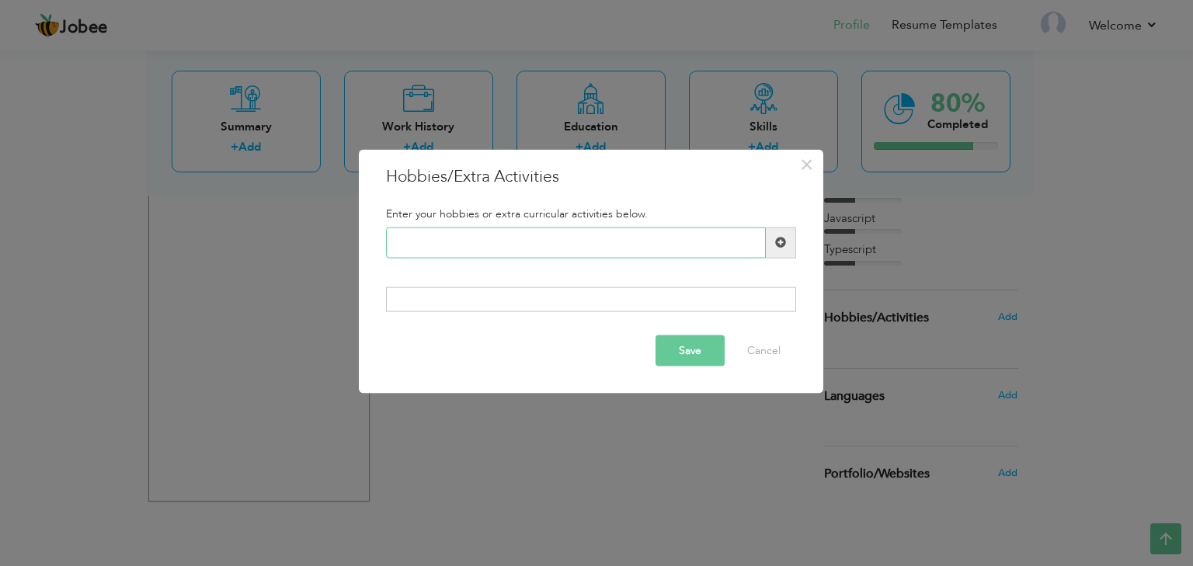
click at [621, 246] on input "text" at bounding box center [576, 242] width 380 height 31
click at [426, 252] on input "Book reading" at bounding box center [576, 242] width 380 height 31
type input "Book reading"
click at [671, 346] on button "Save" at bounding box center [690, 351] width 69 height 31
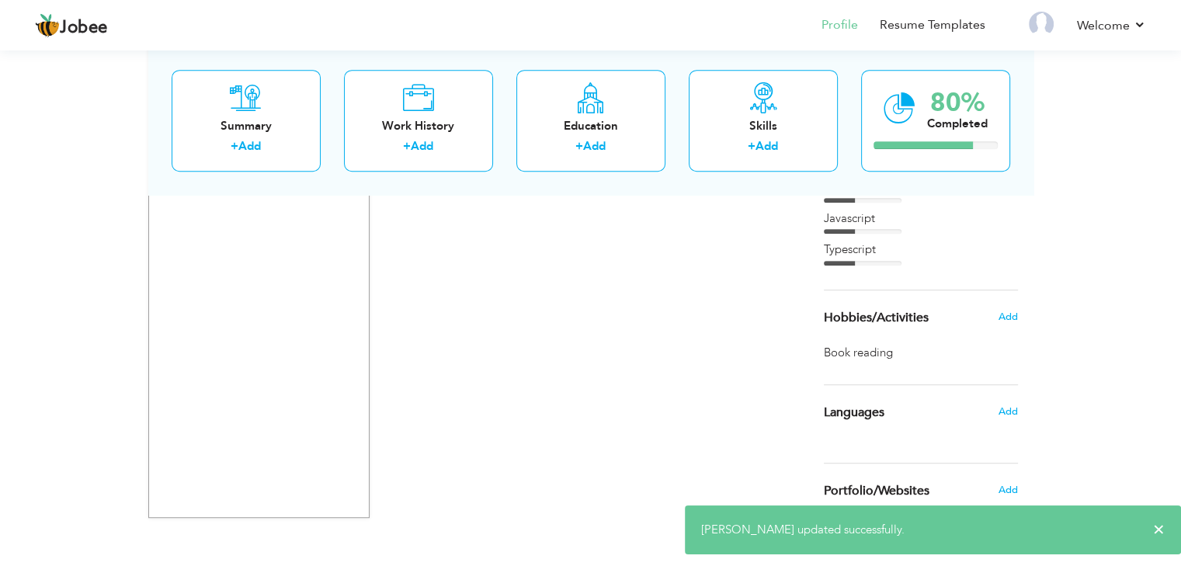
scroll to position [909, 0]
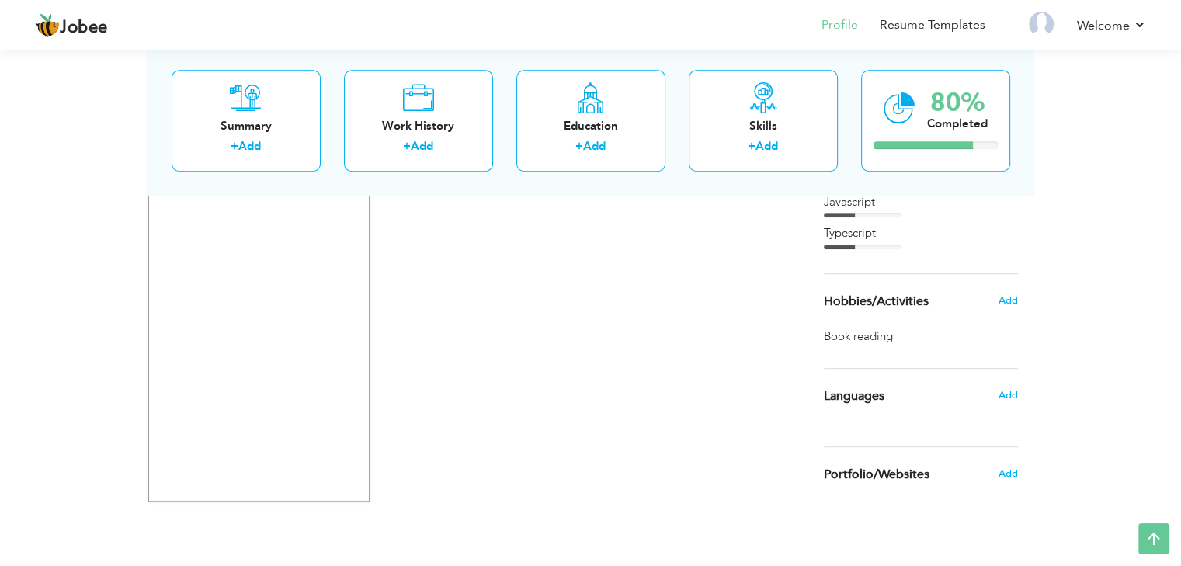
click at [853, 398] on span "Languages" at bounding box center [854, 397] width 61 height 14
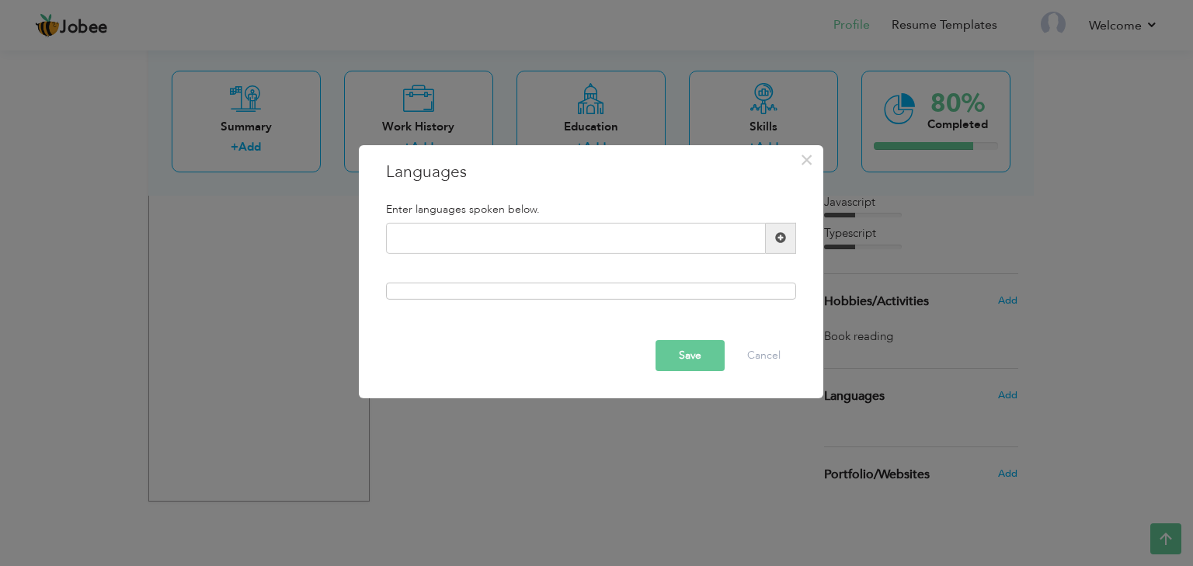
click at [777, 240] on span at bounding box center [780, 237] width 11 height 11
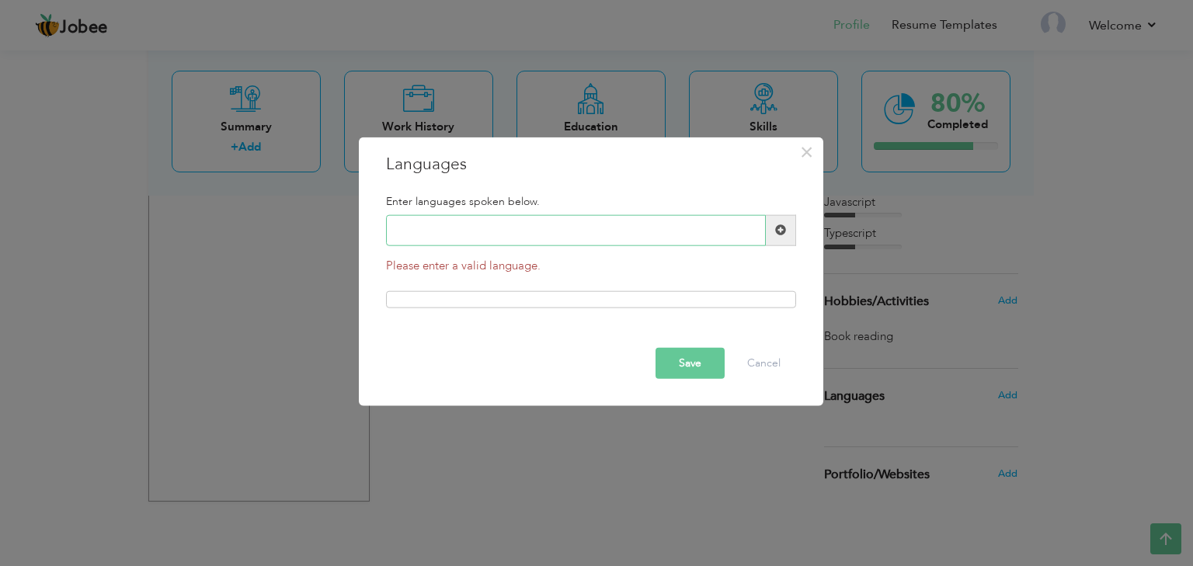
click at [675, 224] on input "text" at bounding box center [576, 230] width 380 height 31
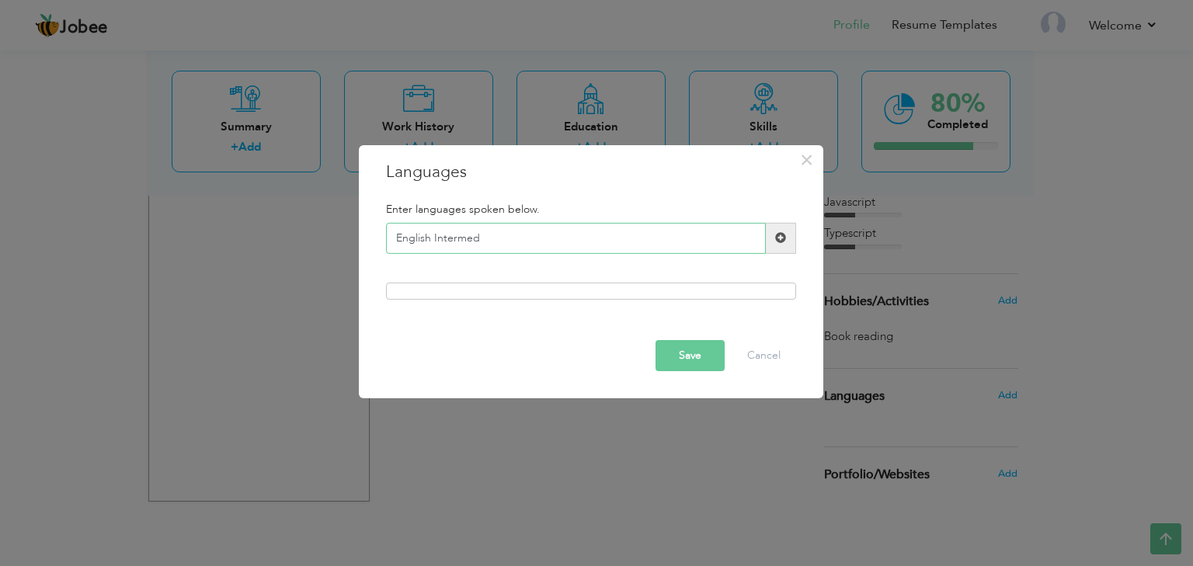
click at [463, 234] on input "English Intermed" at bounding box center [576, 238] width 380 height 31
paste input "intermediate"
type input "English intermediate"
click at [698, 346] on button "Save" at bounding box center [690, 355] width 69 height 31
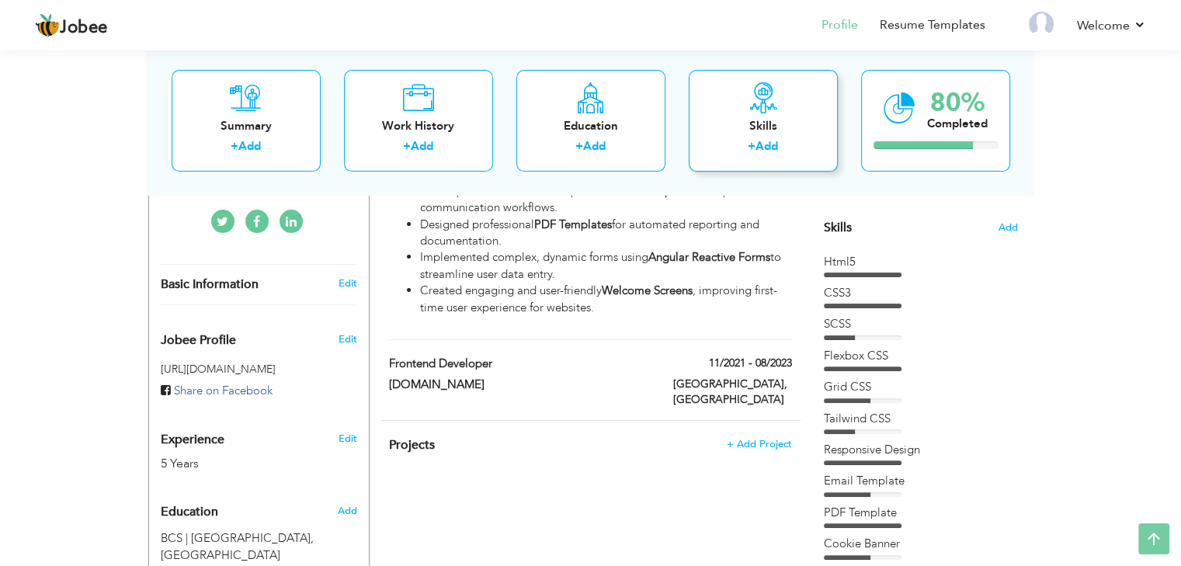
scroll to position [0, 0]
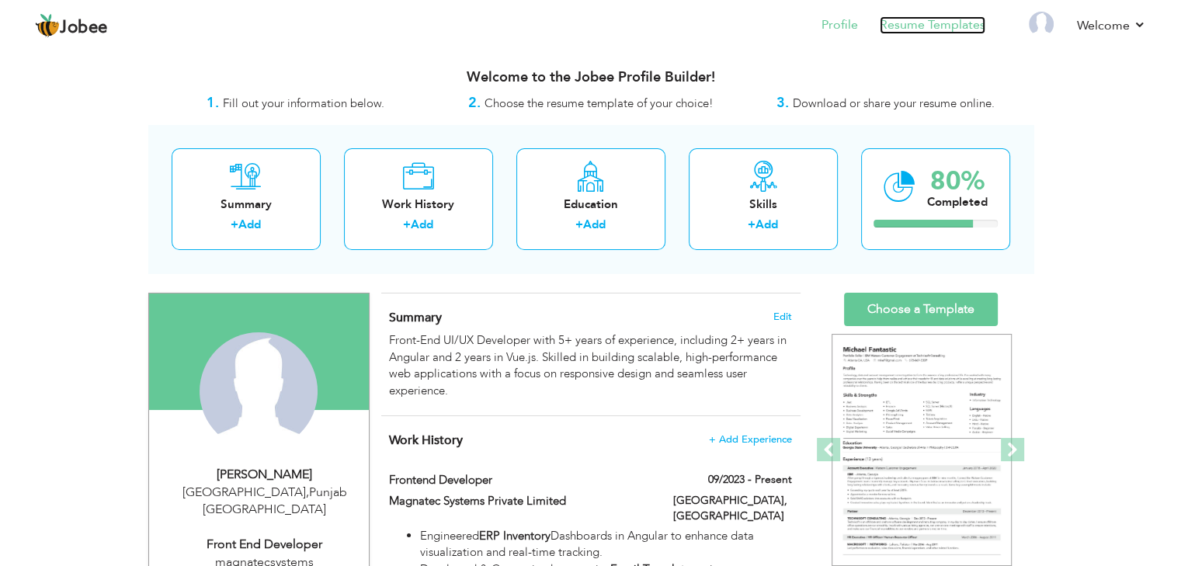
click at [912, 21] on link "Resume Templates" at bounding box center [933, 25] width 106 height 18
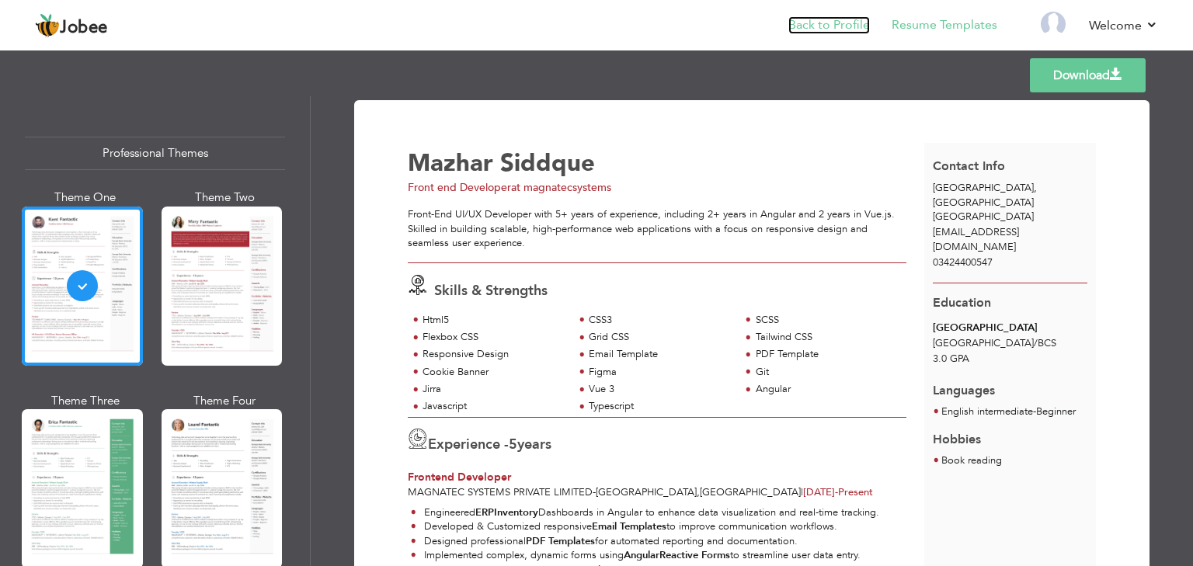
click at [847, 24] on link "Back to Profile" at bounding box center [829, 25] width 82 height 18
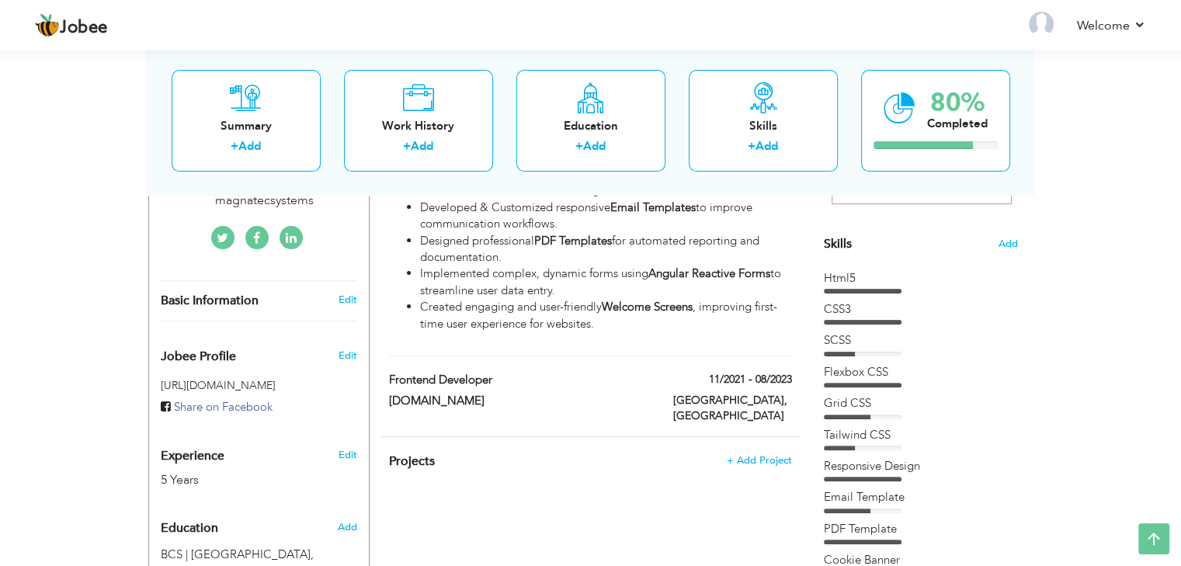
scroll to position [363, 0]
click at [497, 373] on span at bounding box center [498, 379] width 12 height 12
type input "Frontend Developer"
type input "[DOMAIN_NAME]"
type input "11/2021"
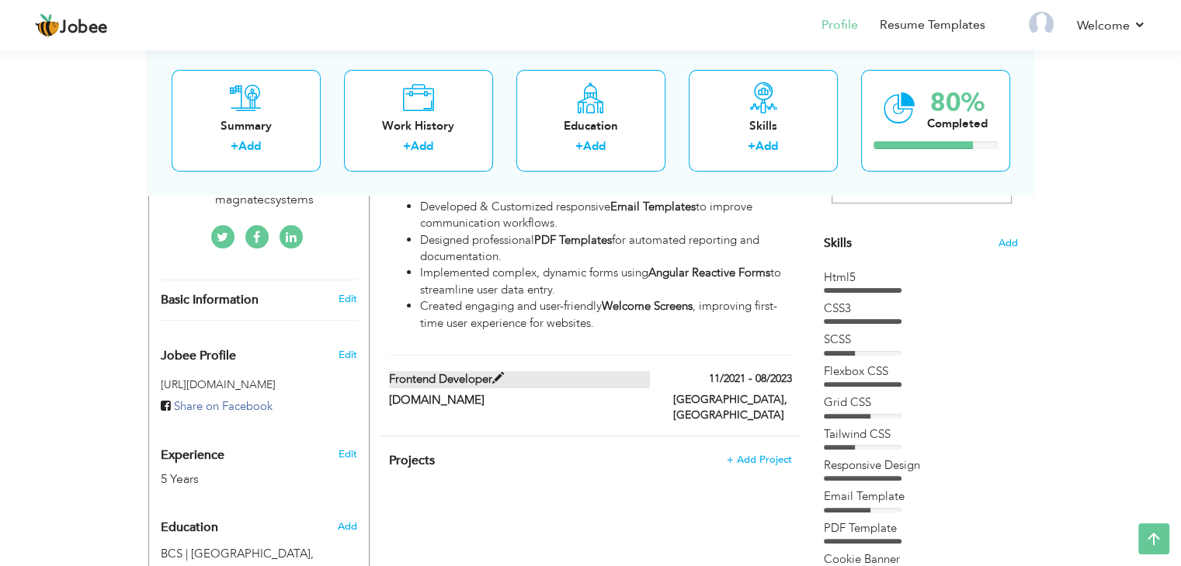
type input "08/2023"
type input "[GEOGRAPHIC_DATA]"
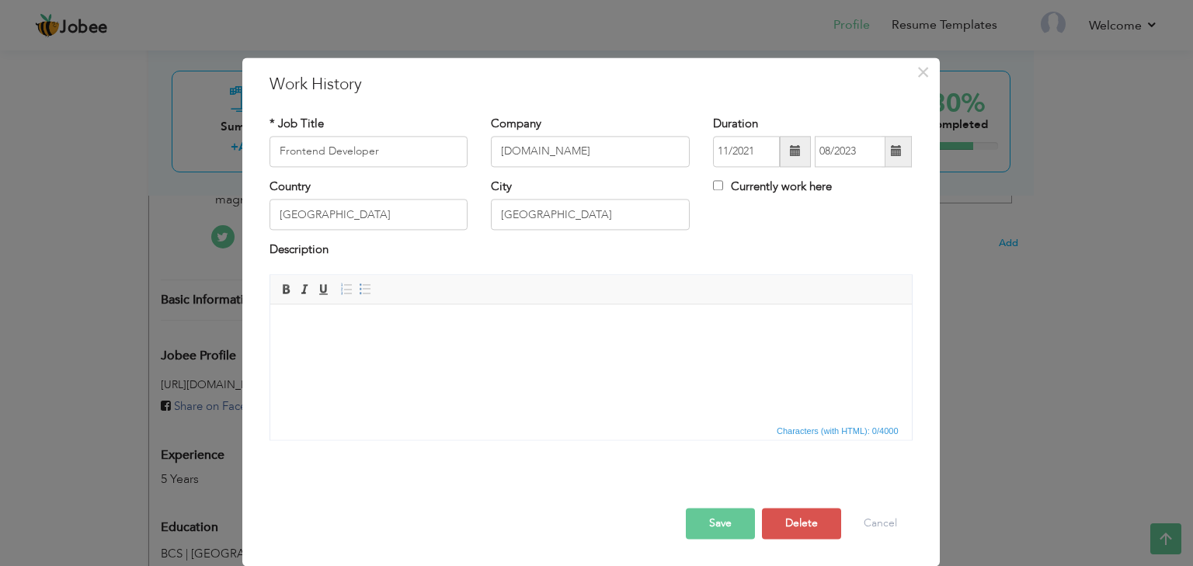
click at [570, 337] on html at bounding box center [591, 327] width 642 height 47
click at [442, 338] on html at bounding box center [591, 327] width 642 height 47
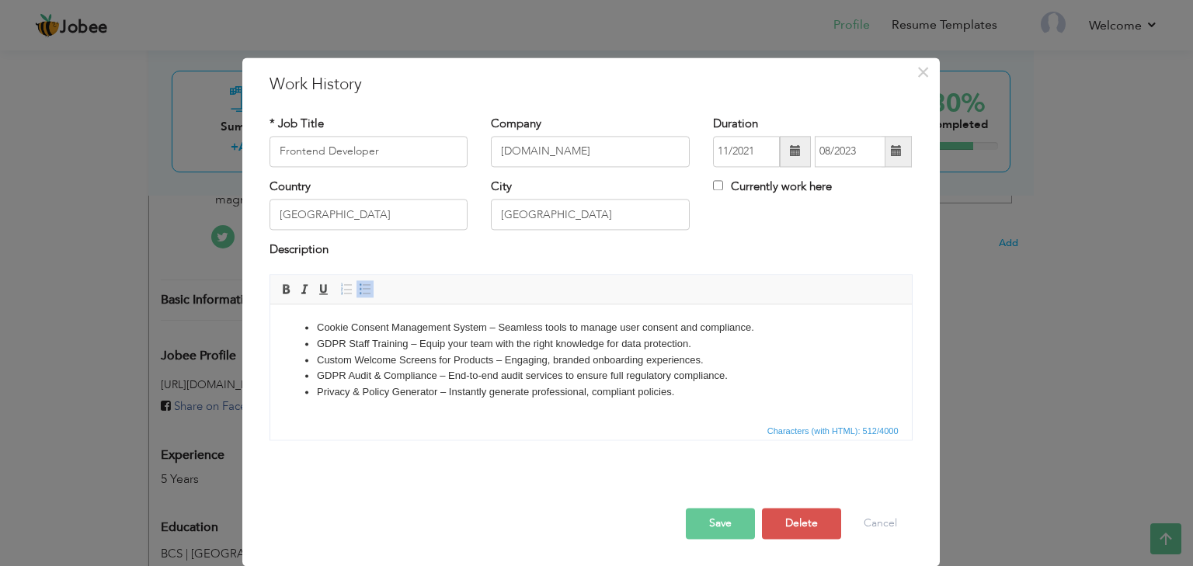
click at [318, 341] on li "GDPR Staff Training – Equip your team with the right knowledge for data protect…" at bounding box center [590, 344] width 548 height 16
click at [408, 343] on li "GDPR Staff Training – Equip your team with the right knowledge for data protect…" at bounding box center [590, 344] width 548 height 16
click at [280, 294] on span at bounding box center [286, 289] width 12 height 12
click at [354, 359] on li "Custom Welcome Screens for Products – Engaging, branded onboarding experiences." at bounding box center [590, 361] width 548 height 16
click at [489, 360] on li "Custom Welcome Screens for Products – Engaging, branded onboarding experiences." at bounding box center [590, 361] width 548 height 16
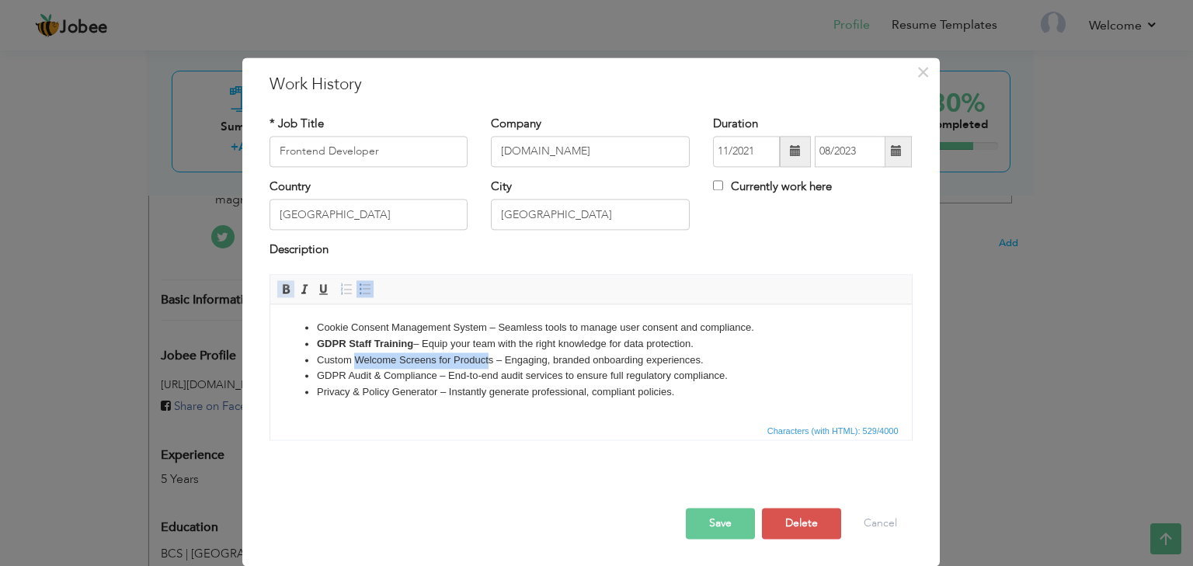
click at [287, 291] on span at bounding box center [286, 289] width 12 height 12
click at [435, 379] on li "GDPR Audit & Compliance – End-to-end audit services to ensure full regulatory c…" at bounding box center [590, 376] width 548 height 16
click at [318, 375] on li "GDPR Audit & Compliance – End-to-end audit services to ensure full regulatory c…" at bounding box center [590, 376] width 548 height 16
click at [285, 292] on span at bounding box center [286, 289] width 12 height 12
click at [437, 388] on li "Privacy & Policy Generator – Instantly generate professional, compliant policie…" at bounding box center [590, 393] width 548 height 16
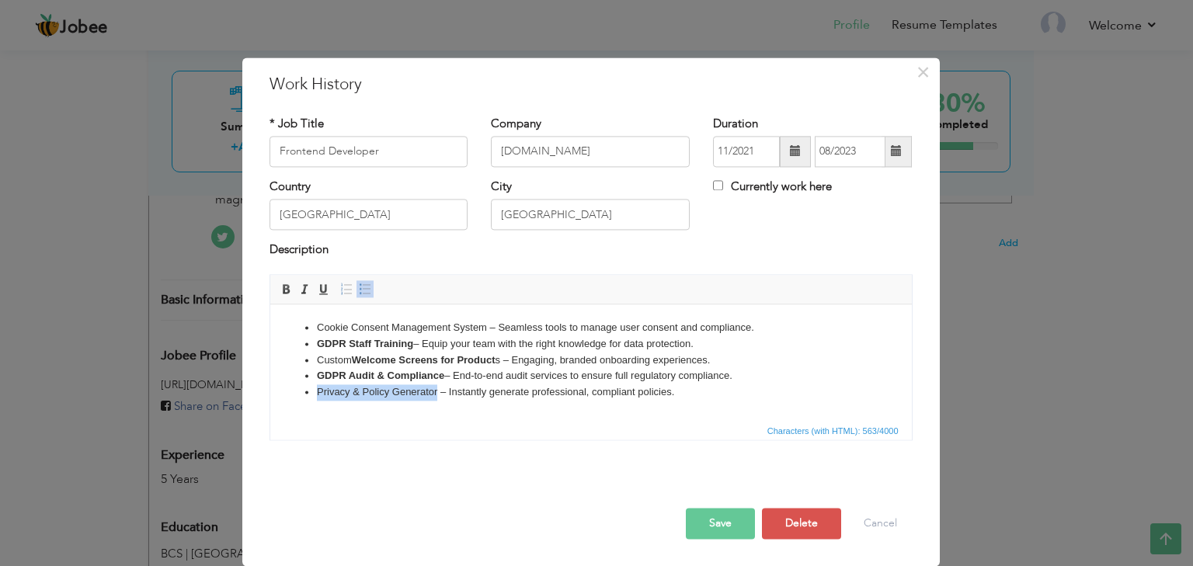
click at [317, 392] on li "Privacy & Policy Generator – Instantly generate professional, compliant policie…" at bounding box center [590, 393] width 548 height 16
click at [283, 291] on span at bounding box center [286, 289] width 12 height 12
click at [318, 332] on li "Cookie Consent Management System – Seamless tools to manage user consent and co…" at bounding box center [590, 328] width 548 height 16
click at [488, 330] on li "Cookie Consent Management System – Seamless tools to manage user consent and co…" at bounding box center [590, 328] width 548 height 16
click at [286, 284] on span at bounding box center [286, 289] width 12 height 12
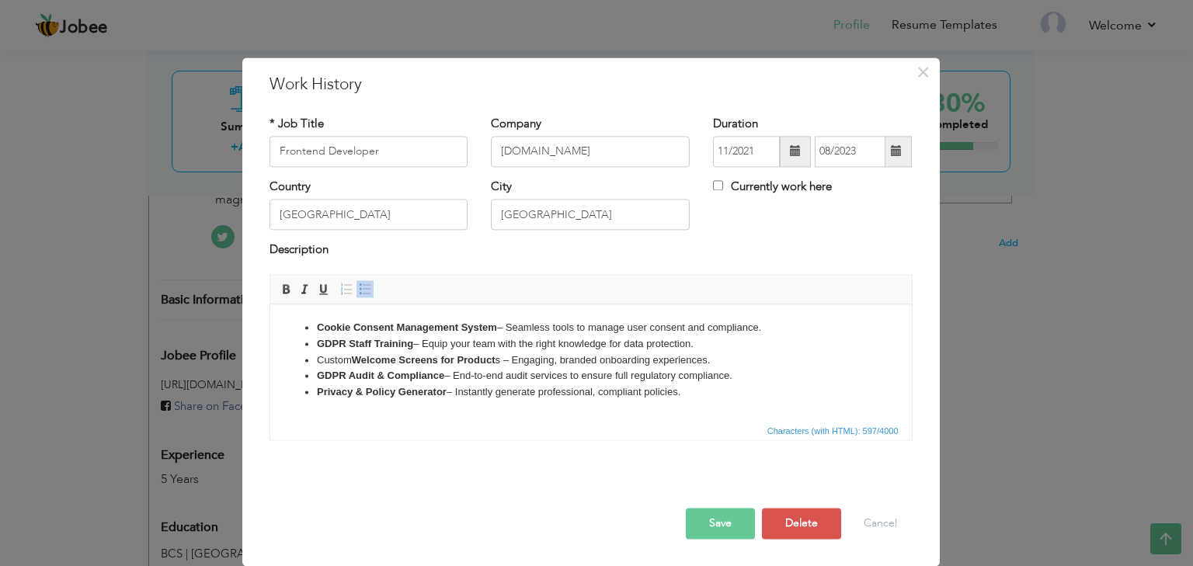
click at [524, 412] on html "Cookie Consent Management System – Seamless tools to manage user consent and co…" at bounding box center [591, 360] width 642 height 112
click at [709, 517] on button "Save" at bounding box center [720, 523] width 69 height 31
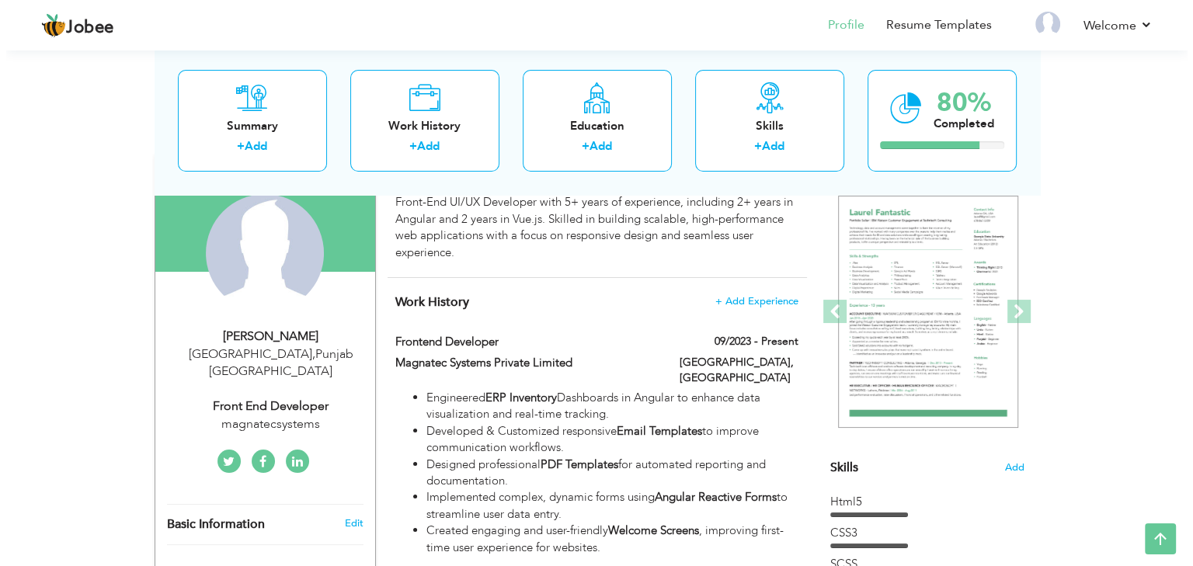
scroll to position [137, 0]
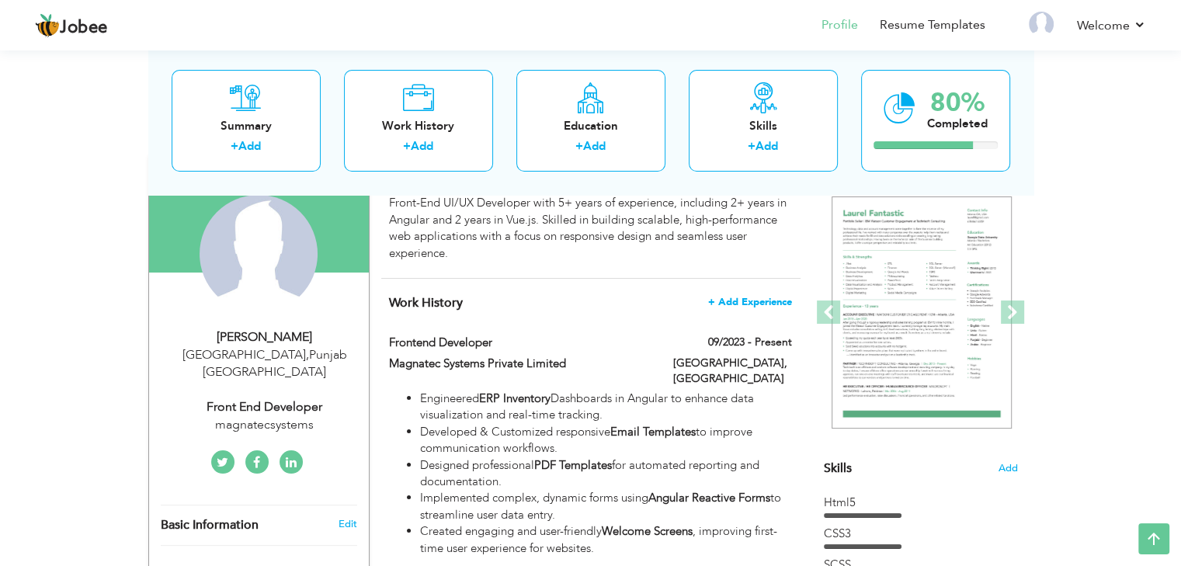
click at [731, 301] on span "+ Add Experience" at bounding box center [750, 302] width 84 height 11
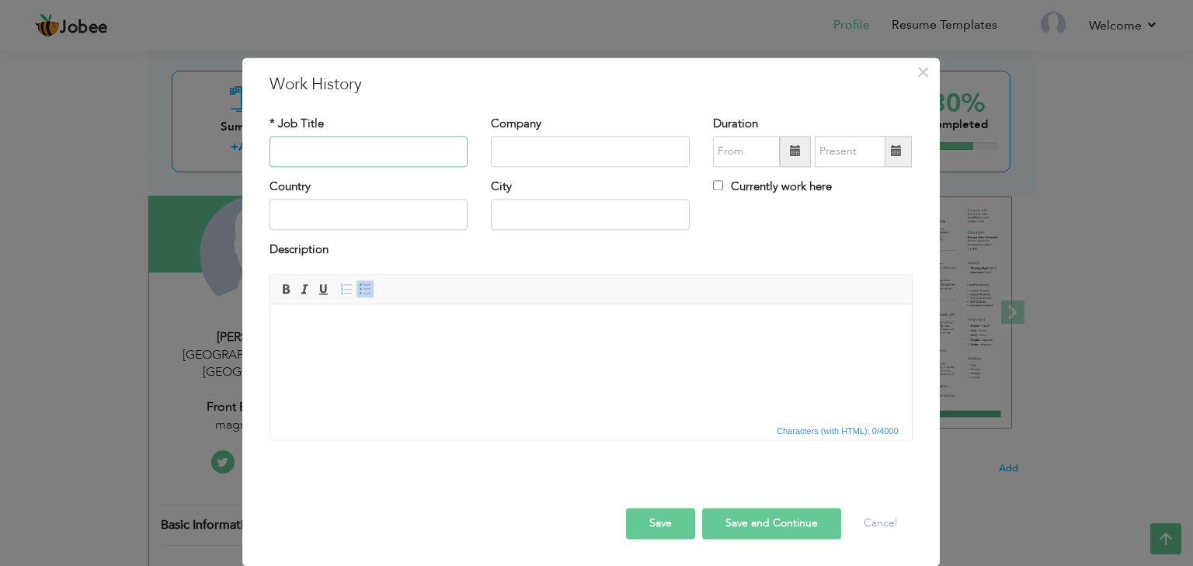
click at [435, 144] on input "text" at bounding box center [369, 151] width 199 height 31
type input "Frontend Developer"
click at [531, 151] on input "text" at bounding box center [590, 151] width 199 height 31
paste input "Cookie Consent Management System – Seamless tools to manage user consent and co…"
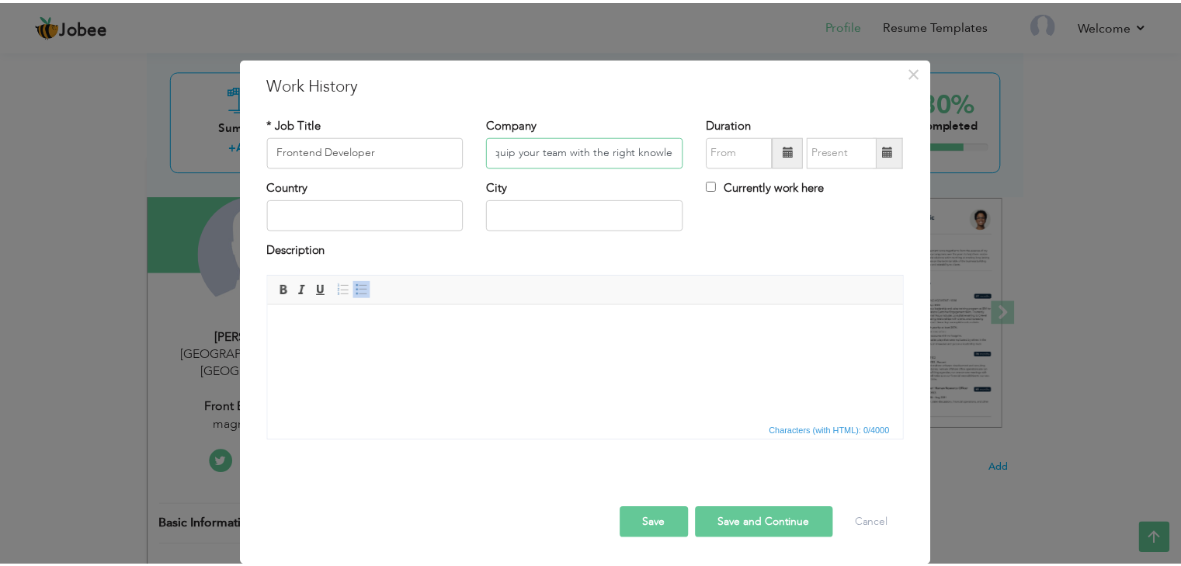
scroll to position [0, 0]
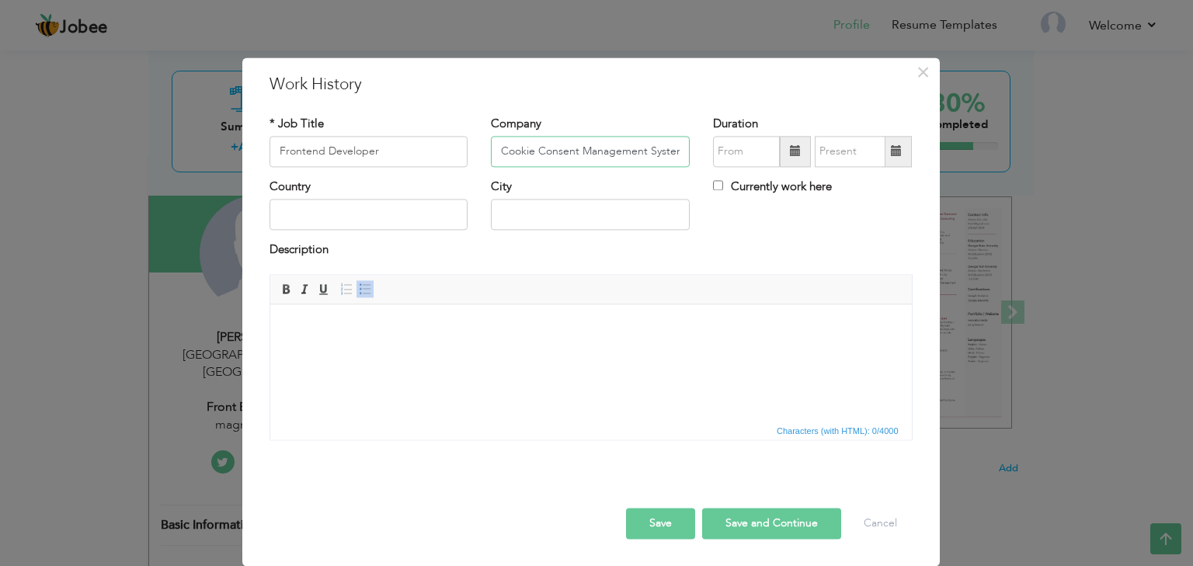
click at [586, 146] on input "Cookie Consent Management System – Seamless tools to manage user consent and co…" at bounding box center [590, 151] width 199 height 31
paste input "sixlogics.com"
type input "sixlogics.com"
click at [382, 221] on input "text" at bounding box center [369, 215] width 199 height 31
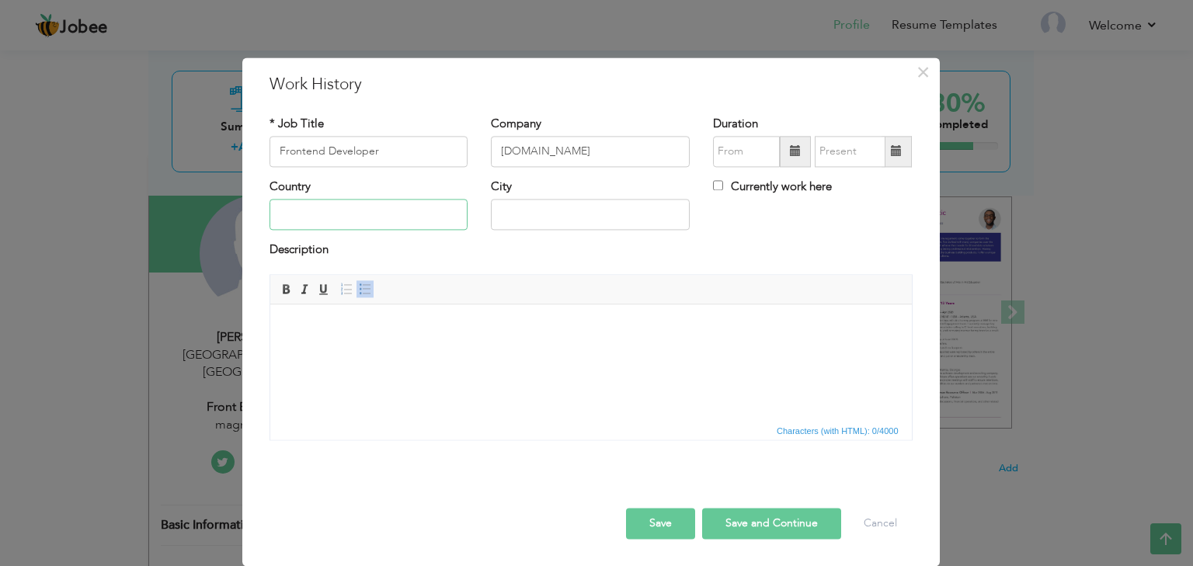
type input "Pakistan"
click at [555, 211] on input "y65y" at bounding box center [590, 215] width 199 height 31
type input "y"
type input "Lahore"
click at [790, 147] on span at bounding box center [795, 151] width 11 height 11
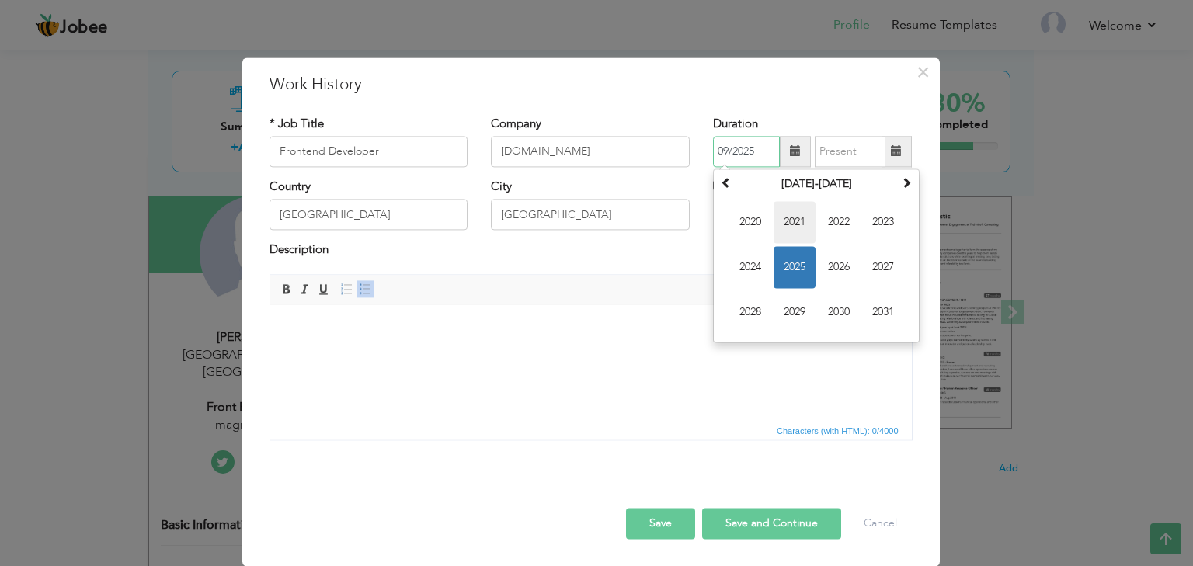
click at [791, 233] on span "2021" at bounding box center [795, 222] width 42 height 42
click at [768, 231] on span "Jan" at bounding box center [750, 222] width 42 height 42
type input "01/2021"
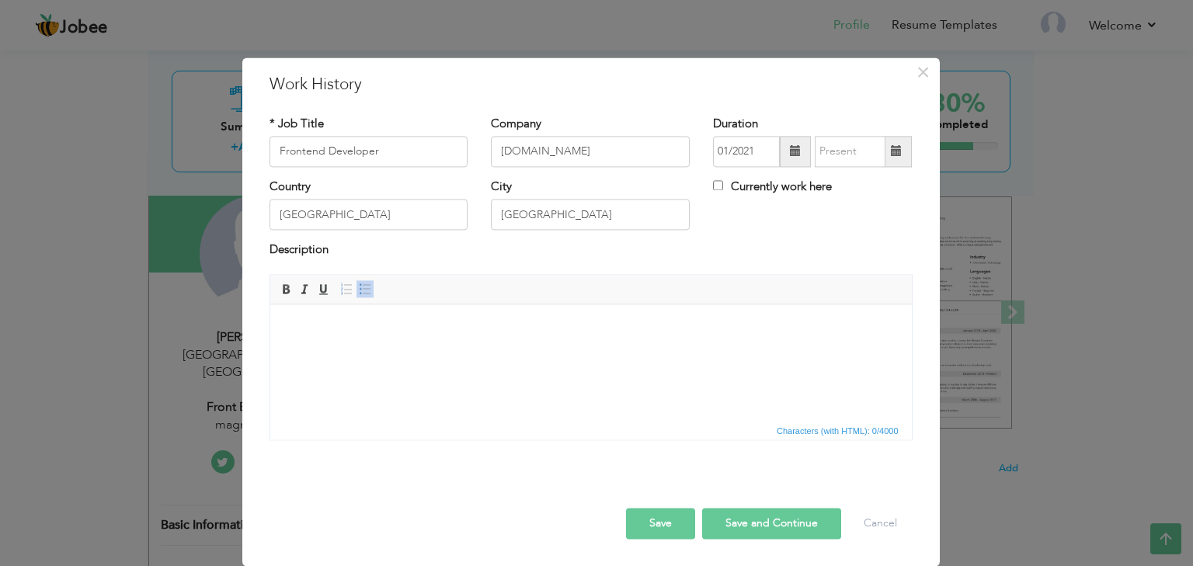
click at [896, 152] on span at bounding box center [896, 151] width 11 height 11
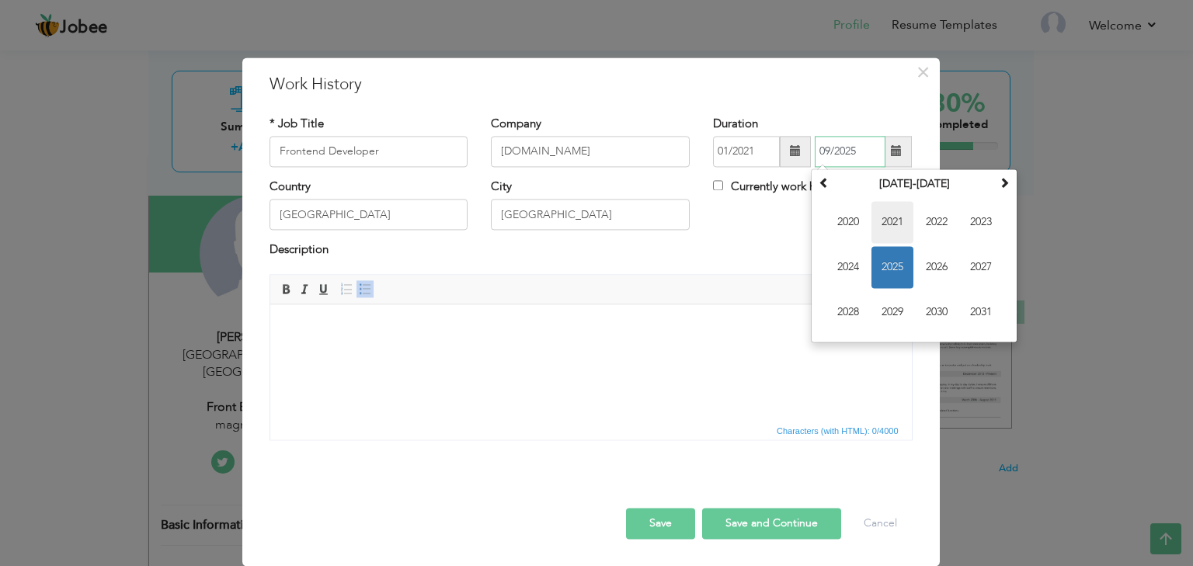
click at [888, 237] on span "2021" at bounding box center [893, 222] width 42 height 42
click at [903, 307] on span "Oct" at bounding box center [893, 312] width 42 height 42
type input "10/2021"
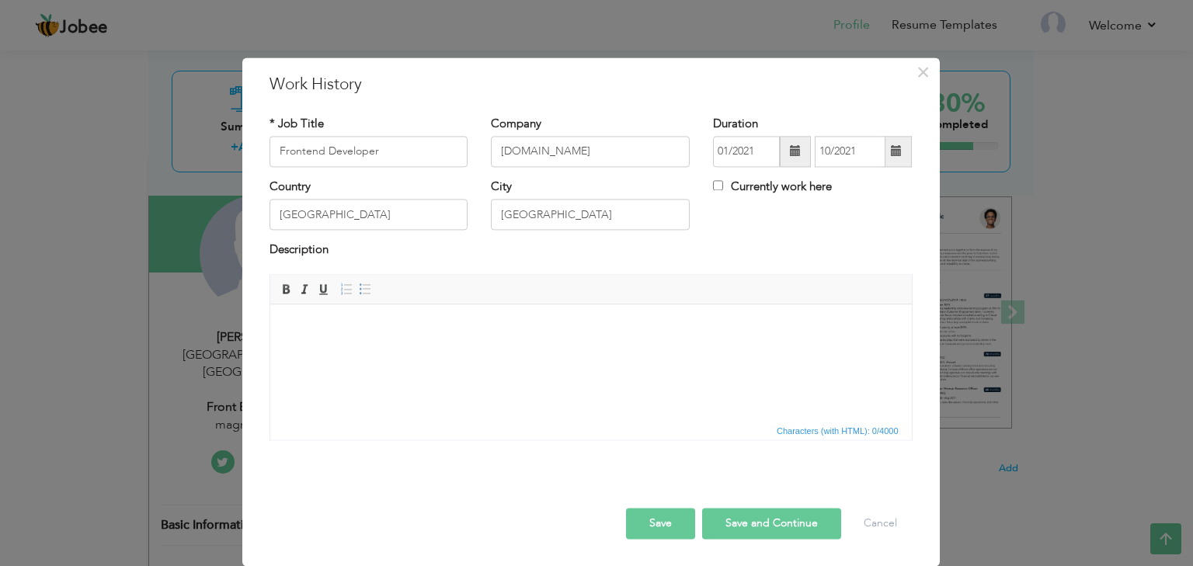
click at [514, 349] on html at bounding box center [591, 327] width 642 height 47
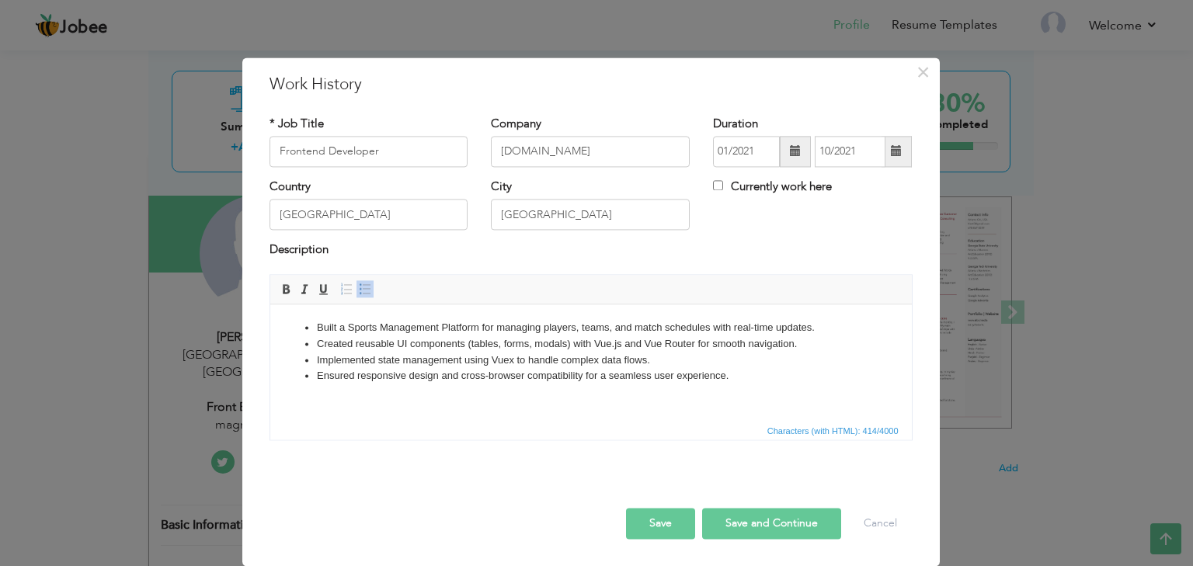
click at [347, 328] on li "Built a Sports Management Platform for managing players, teams, and match sched…" at bounding box center [590, 328] width 548 height 16
click at [437, 327] on li "Built a Sports Management Platform for managing players, teams, and match sched…" at bounding box center [590, 328] width 548 height 16
click at [284, 290] on span at bounding box center [286, 289] width 12 height 12
click at [357, 378] on li "Ensured responsive design and cross-browser compatibility for a seamless user e…" at bounding box center [590, 376] width 548 height 16
click at [437, 378] on li "Ensured responsive design and cross-browser compatibility for a seamless user e…" at bounding box center [590, 376] width 548 height 16
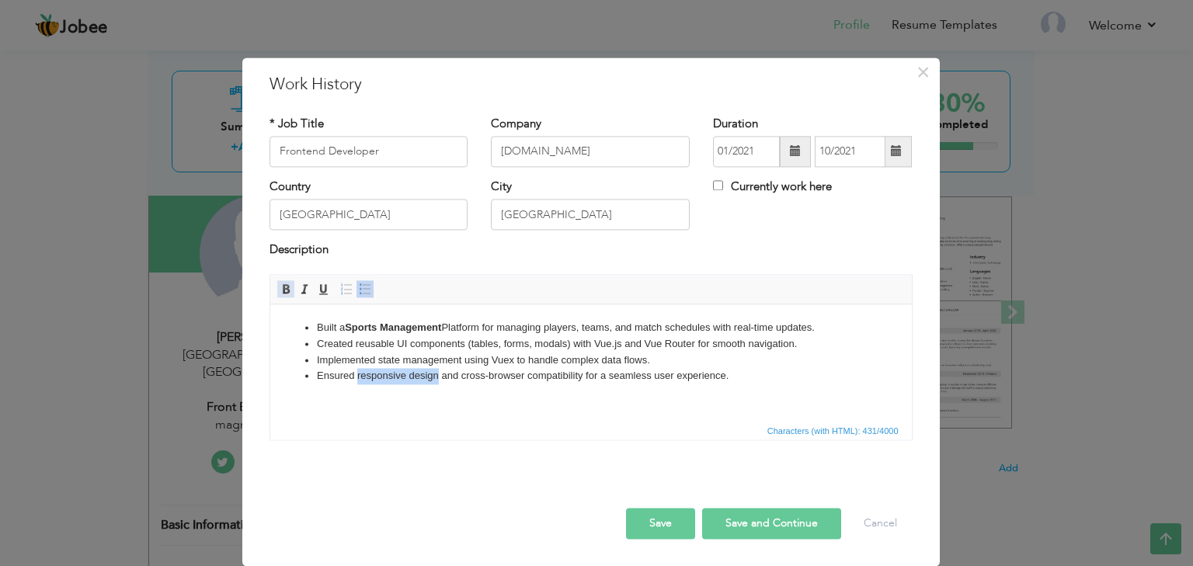
click at [284, 289] on span at bounding box center [286, 289] width 12 height 12
click at [437, 360] on li "Implemented state management using Vuex to handle complex data flows." at bounding box center [590, 361] width 548 height 16
click at [375, 361] on li "Implemented state management using Vuex to handle complex data flows." at bounding box center [590, 361] width 548 height 16
click at [377, 361] on li "Implemented state management using Vuex to handle complex data flows." at bounding box center [590, 361] width 548 height 16
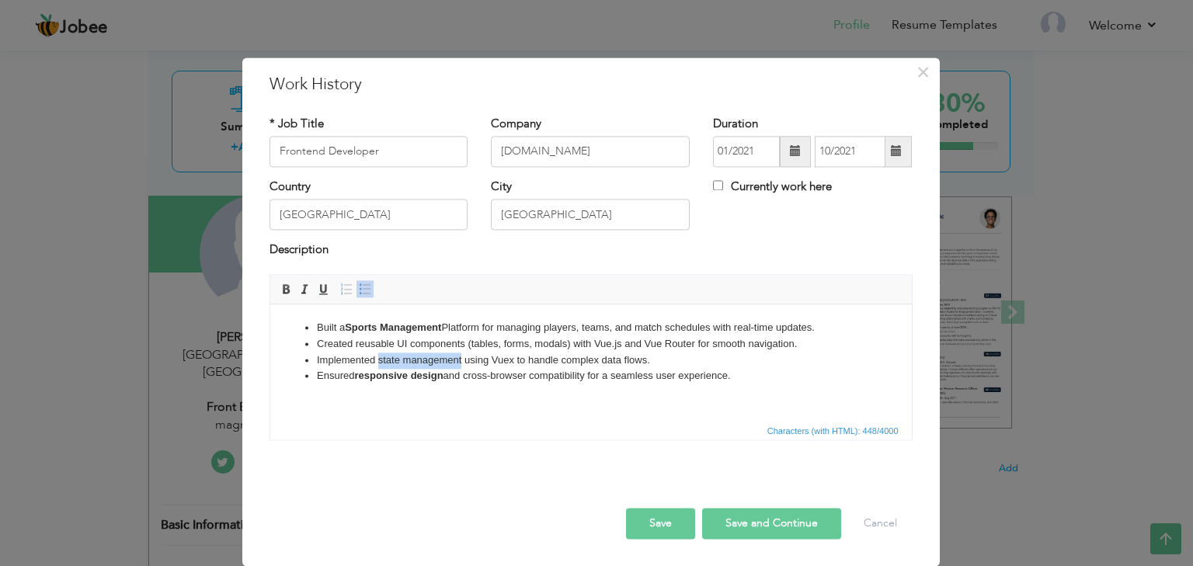
click at [461, 360] on li "Implemented state management using Vuex to handle complex data flows." at bounding box center [590, 361] width 548 height 16
click at [286, 290] on span at bounding box center [286, 289] width 12 height 12
click at [681, 512] on button "Save" at bounding box center [660, 523] width 69 height 31
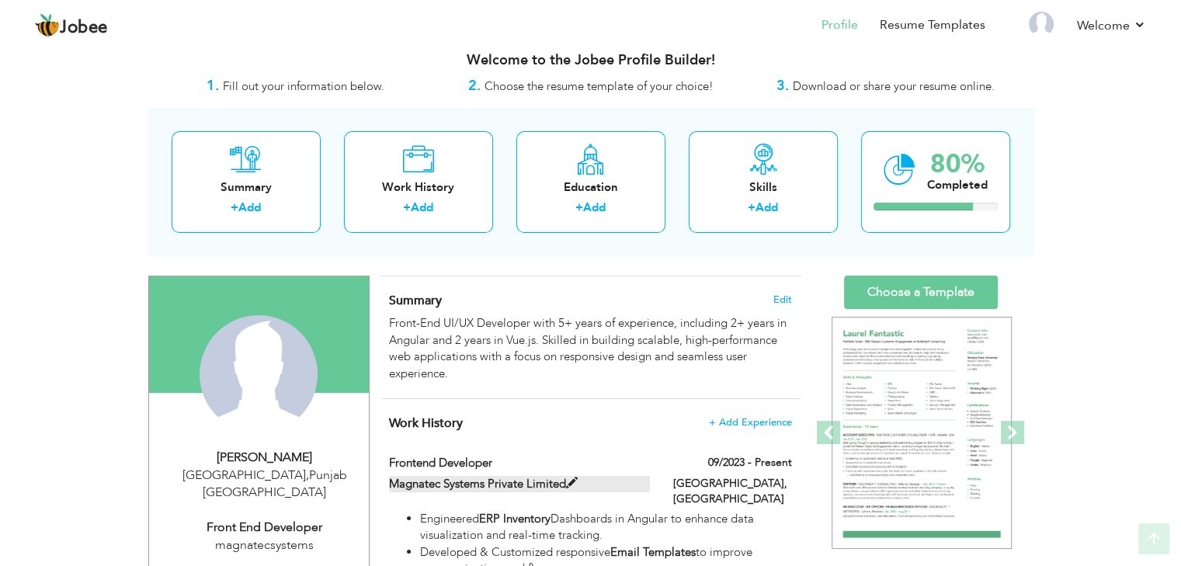
scroll to position [16, 0]
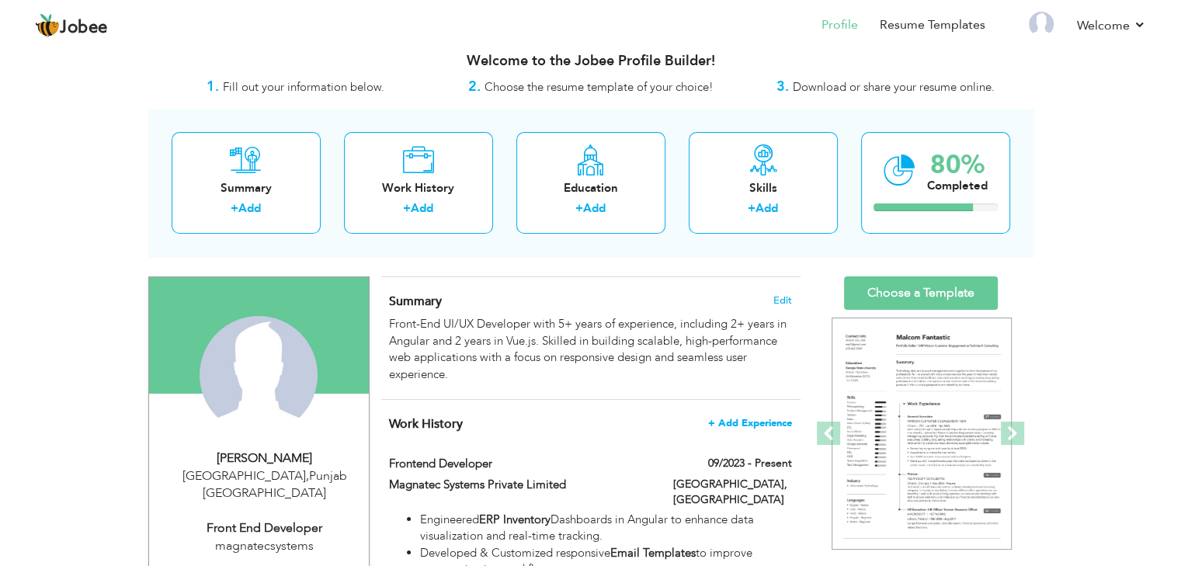
click at [737, 419] on span "+ Add Experience" at bounding box center [750, 423] width 84 height 11
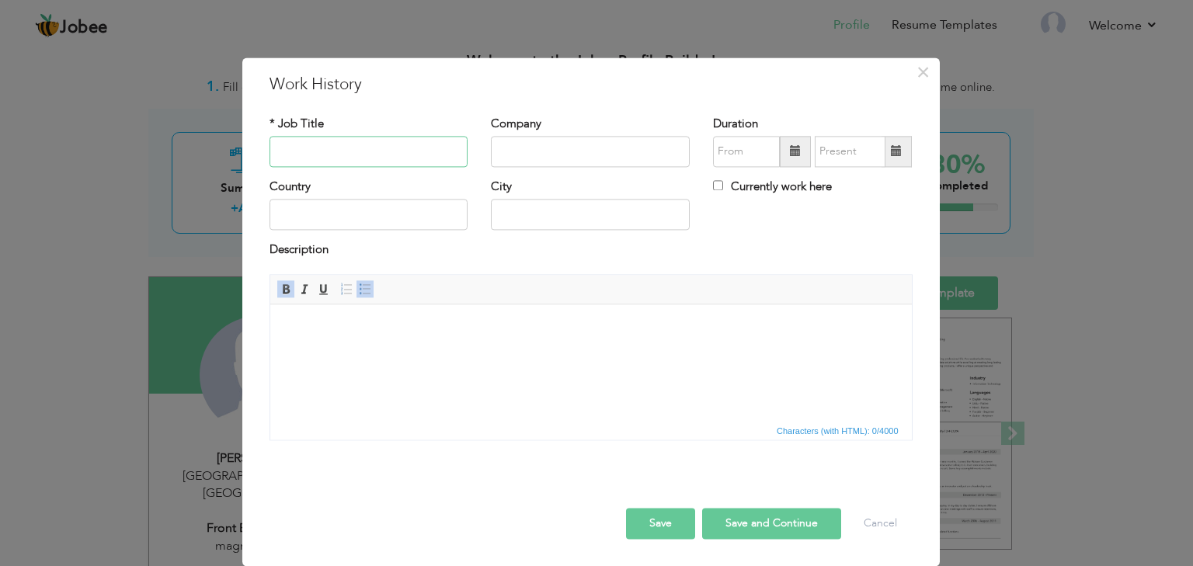
click at [407, 144] on input "text" at bounding box center [369, 151] width 199 height 31
type input "Frontend Developer"
click at [523, 141] on input "text" at bounding box center [590, 151] width 199 height 31
paste input "htmlpro.net"
type input "htmlpro.net"
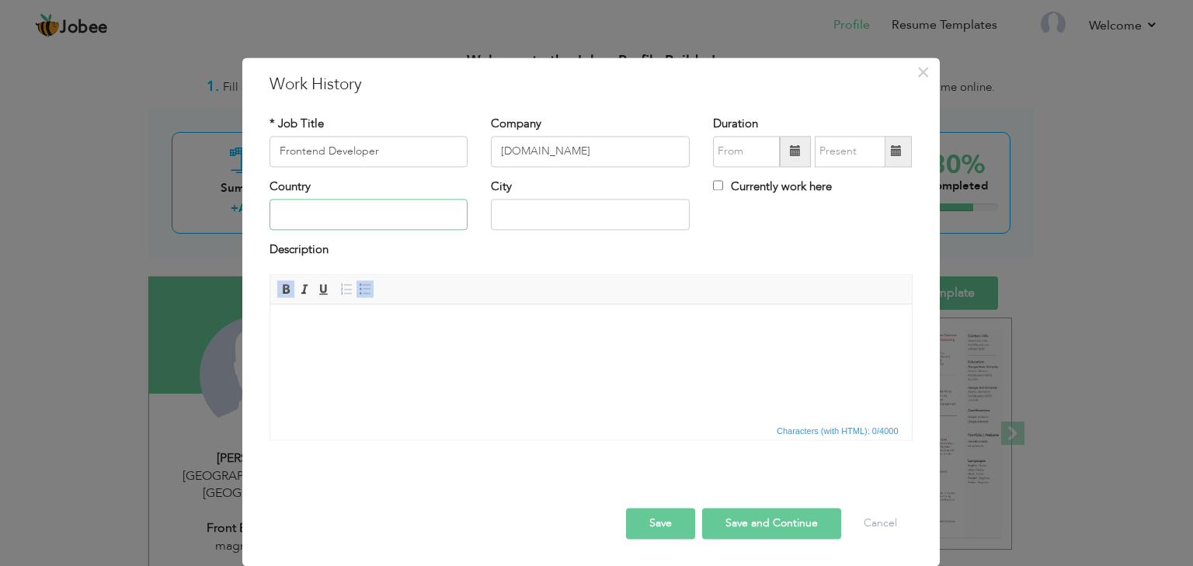
click at [376, 213] on input "text" at bounding box center [369, 215] width 199 height 31
type input "Pakistan"
click at [553, 221] on input "y65y" at bounding box center [590, 215] width 199 height 31
type input "y"
type input "Lahore"
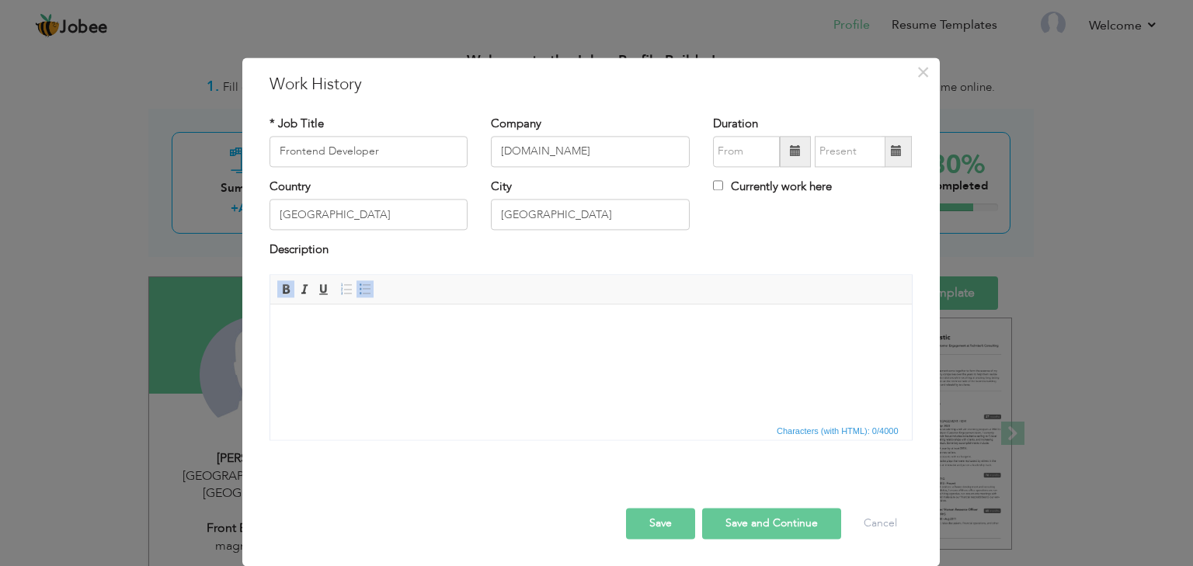
click at [794, 149] on span at bounding box center [795, 151] width 11 height 11
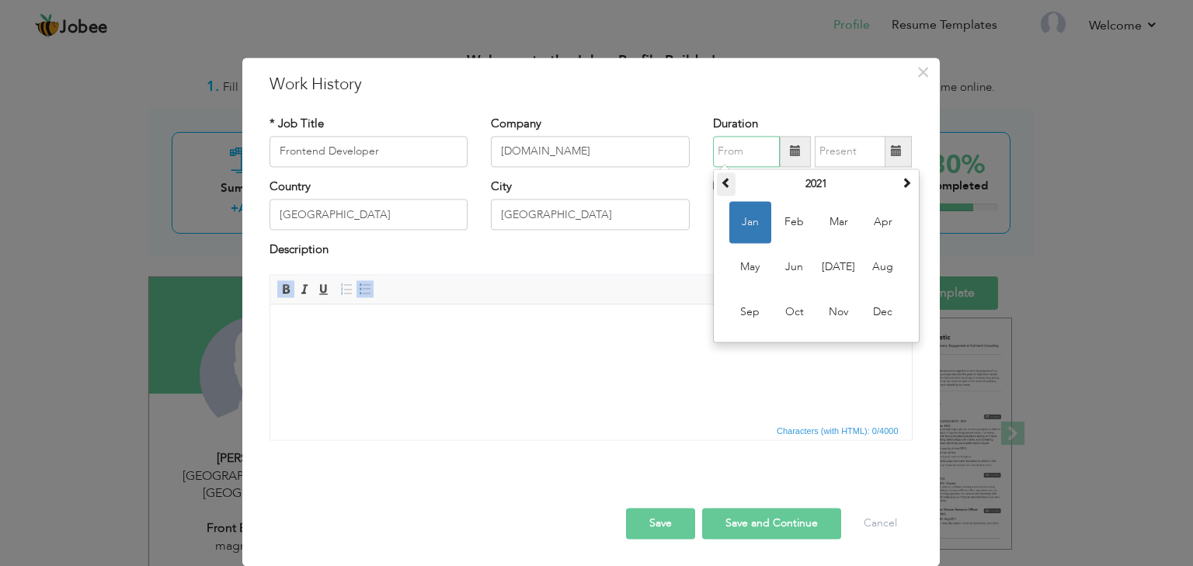
click at [730, 179] on span at bounding box center [726, 182] width 11 height 11
click at [805, 273] on span "Jun" at bounding box center [795, 267] width 42 height 42
type input "06/2020"
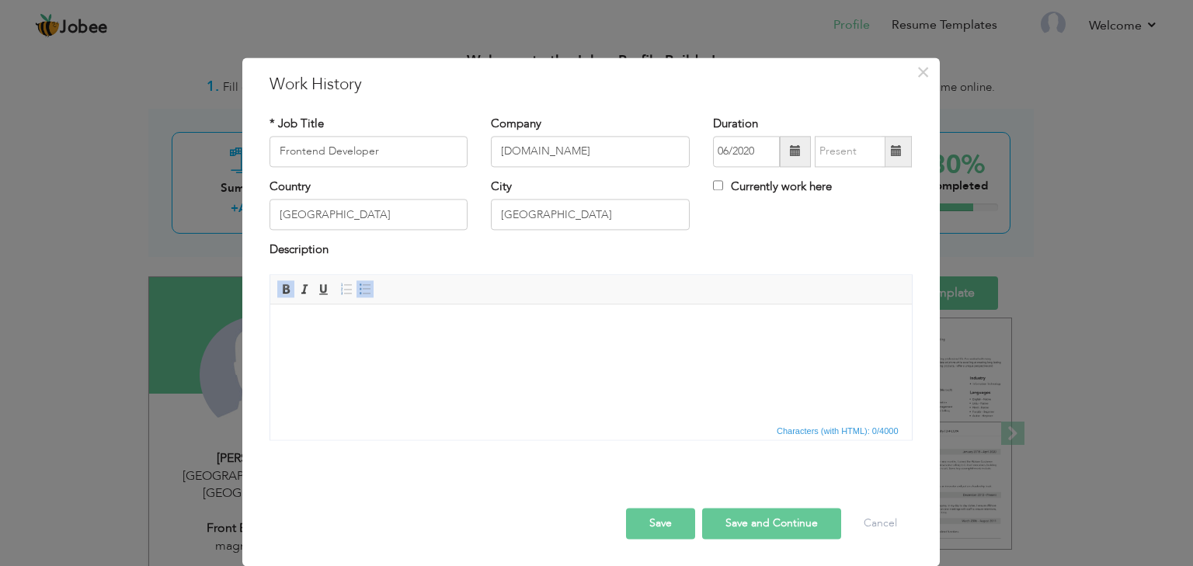
click at [900, 155] on span at bounding box center [896, 151] width 11 height 11
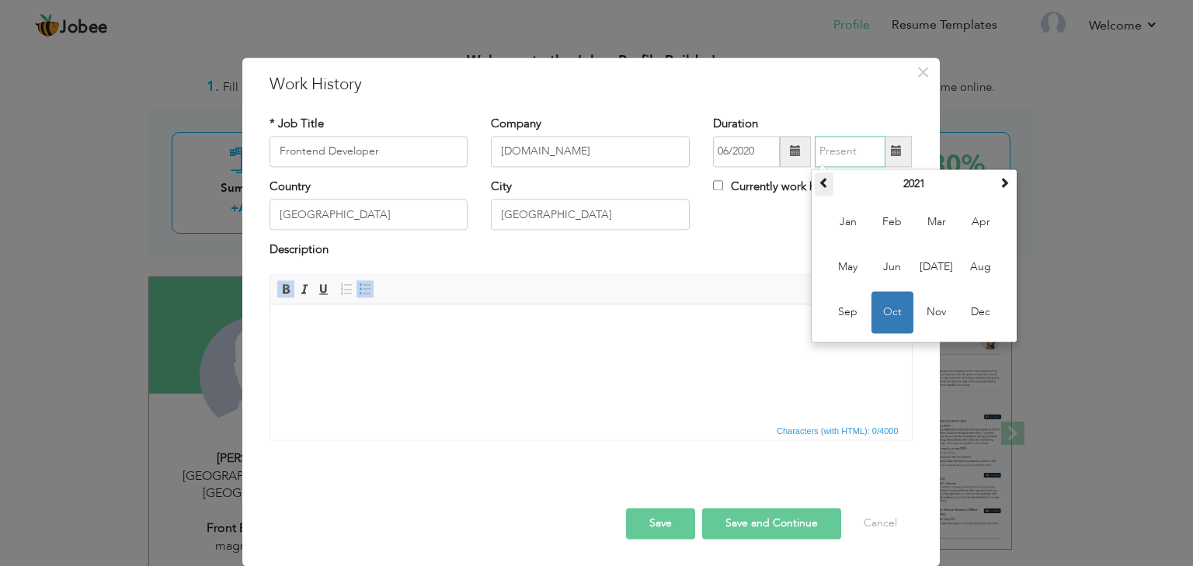
click at [830, 185] on span at bounding box center [824, 182] width 11 height 11
click at [940, 311] on span "Nov" at bounding box center [937, 312] width 42 height 42
type input "11/2020"
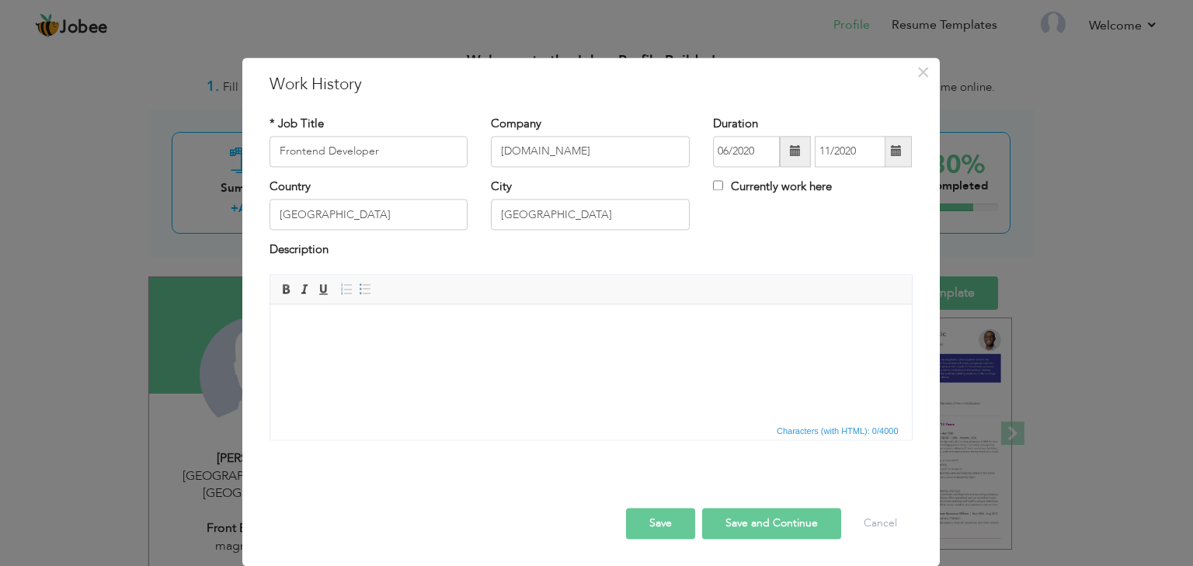
click at [517, 351] on html at bounding box center [591, 327] width 642 height 47
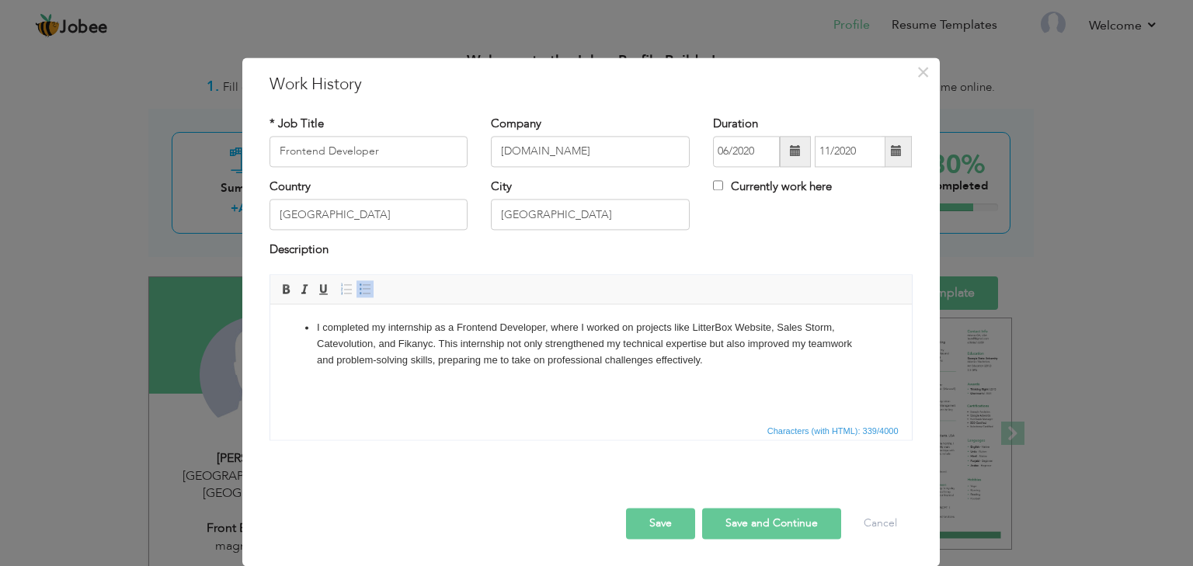
click at [547, 327] on li "I completed my internship as a Frontend Developer, where I worked on projects l…" at bounding box center [590, 344] width 548 height 48
click at [546, 327] on li "I completed my internship as a Frontend Developer, where I worked on projects l…" at bounding box center [590, 344] width 548 height 48
click at [413, 323] on li "I completed my internship as a Frontend Developer, where I worked on projects l…" at bounding box center [590, 344] width 548 height 48
click at [287, 288] on span at bounding box center [286, 289] width 12 height 12
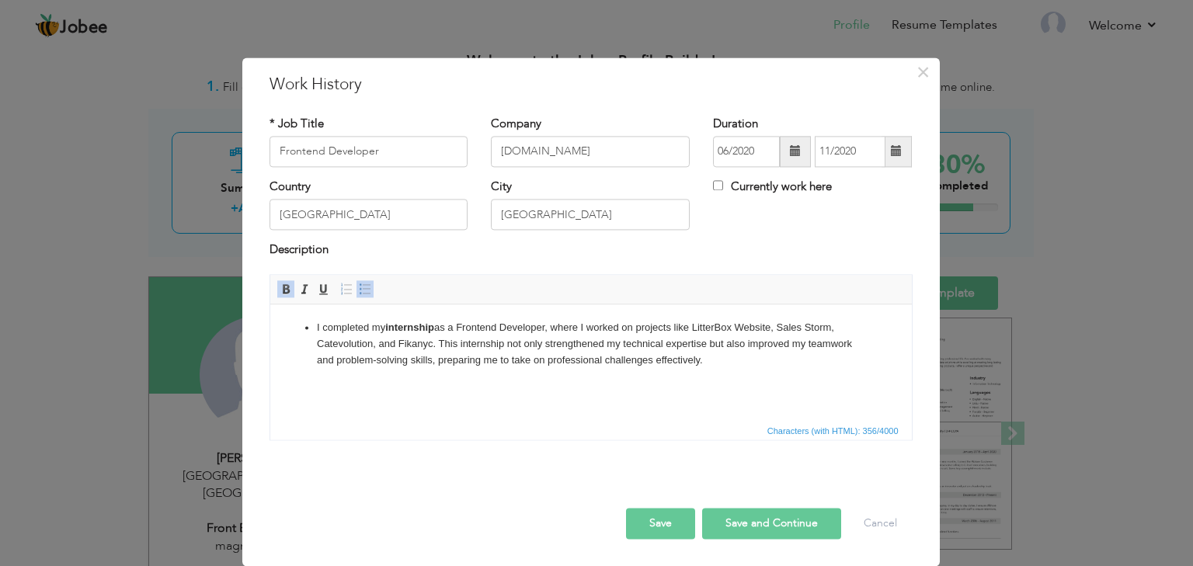
click at [721, 326] on li "I completed my internship as a Frontend Developer, where I worked on projects l…" at bounding box center [590, 344] width 548 height 48
click at [286, 291] on span at bounding box center [286, 289] width 12 height 12
click at [786, 329] on li "I completed my internship as a Frontend Developer, where I worked on projects l…" at bounding box center [590, 344] width 548 height 48
click at [840, 329] on li "I completed my internship as a Frontend Developer, where I worked on projects l…" at bounding box center [590, 344] width 548 height 48
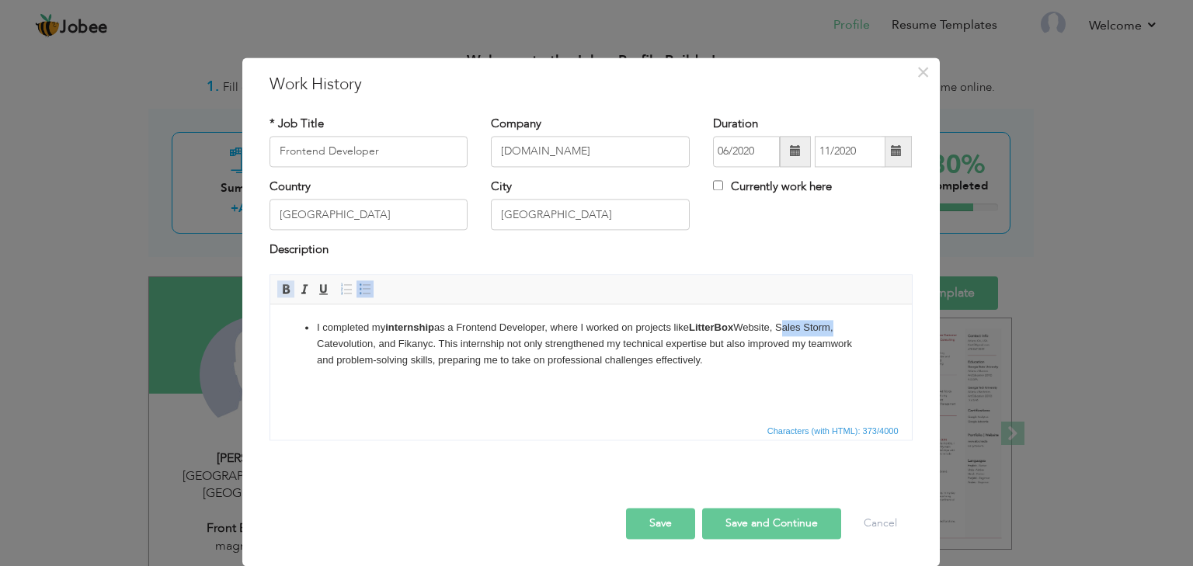
click at [286, 292] on span at bounding box center [286, 289] width 12 height 12
click at [331, 344] on li "I completed my internship as a Frontend Developer, where I worked on projects l…" at bounding box center [590, 344] width 548 height 48
click at [285, 286] on span at bounding box center [286, 289] width 12 height 12
click at [415, 342] on li "I completed my internship as a Frontend Developer, where I worked on projects l…" at bounding box center [590, 344] width 548 height 48
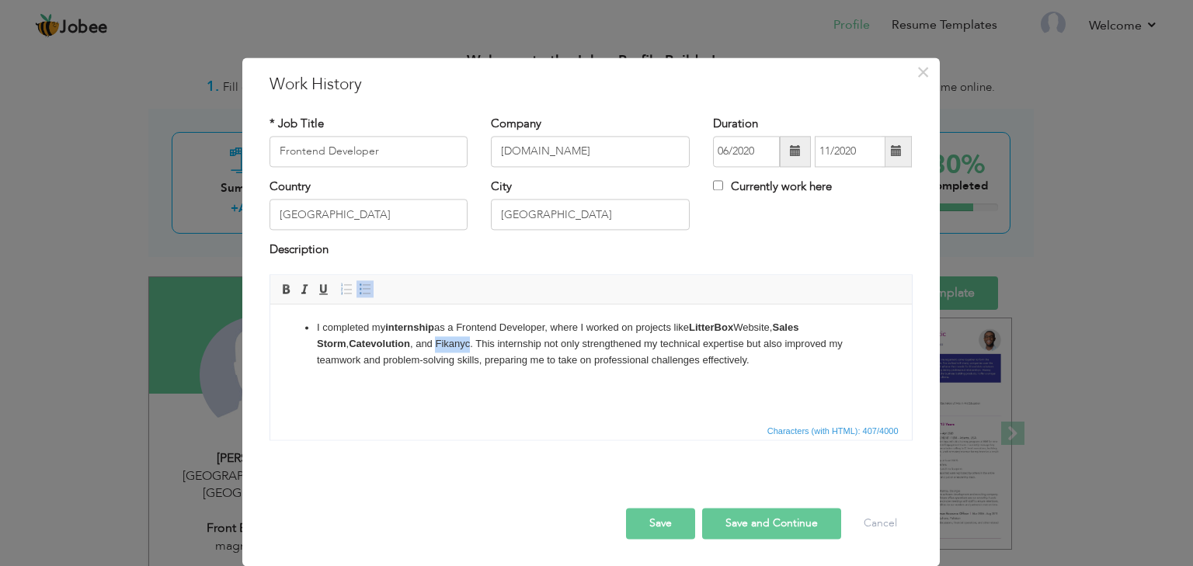
click at [415, 342] on li "I completed my internship as a Frontend Developer, where I worked on projects l…" at bounding box center [590, 344] width 548 height 48
click at [289, 287] on span at bounding box center [286, 289] width 12 height 12
click at [668, 522] on button "Save" at bounding box center [660, 523] width 69 height 31
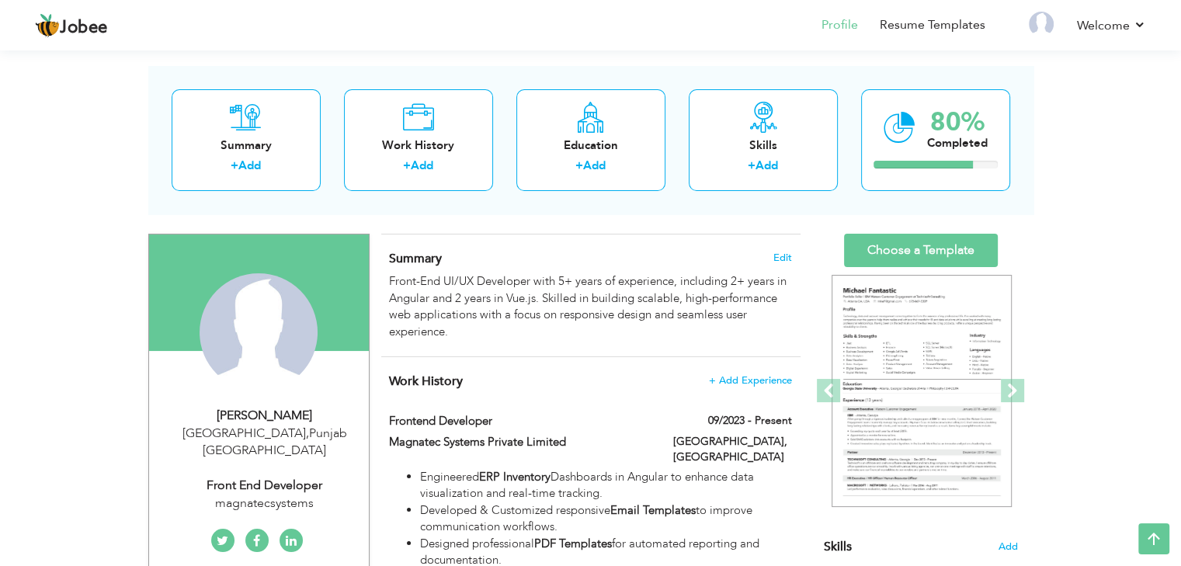
scroll to position [0, 0]
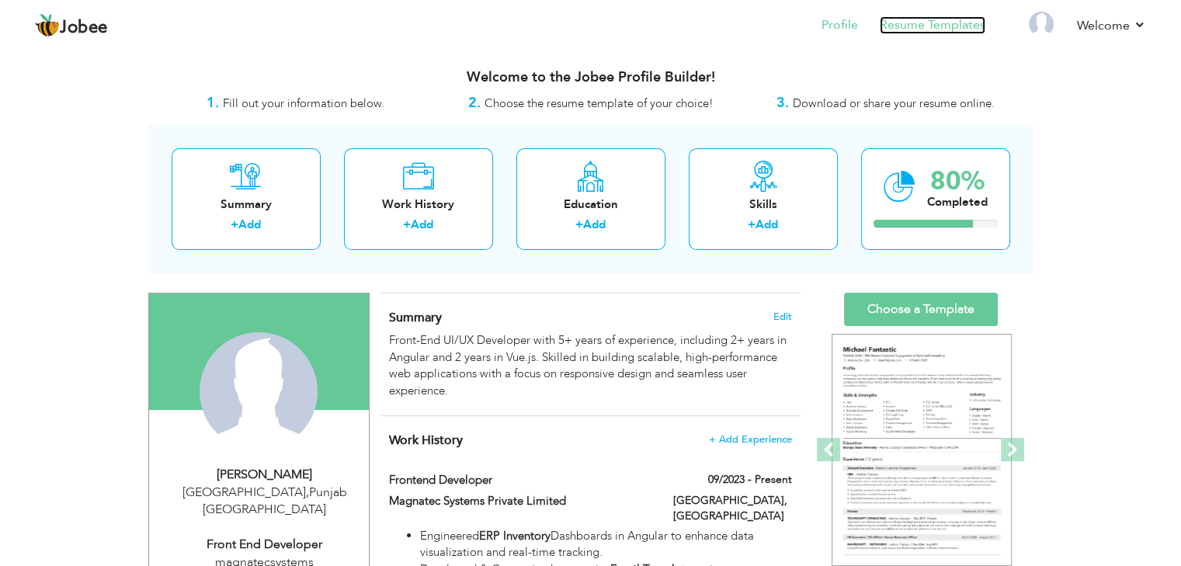
click at [947, 32] on link "Resume Templates" at bounding box center [933, 25] width 106 height 18
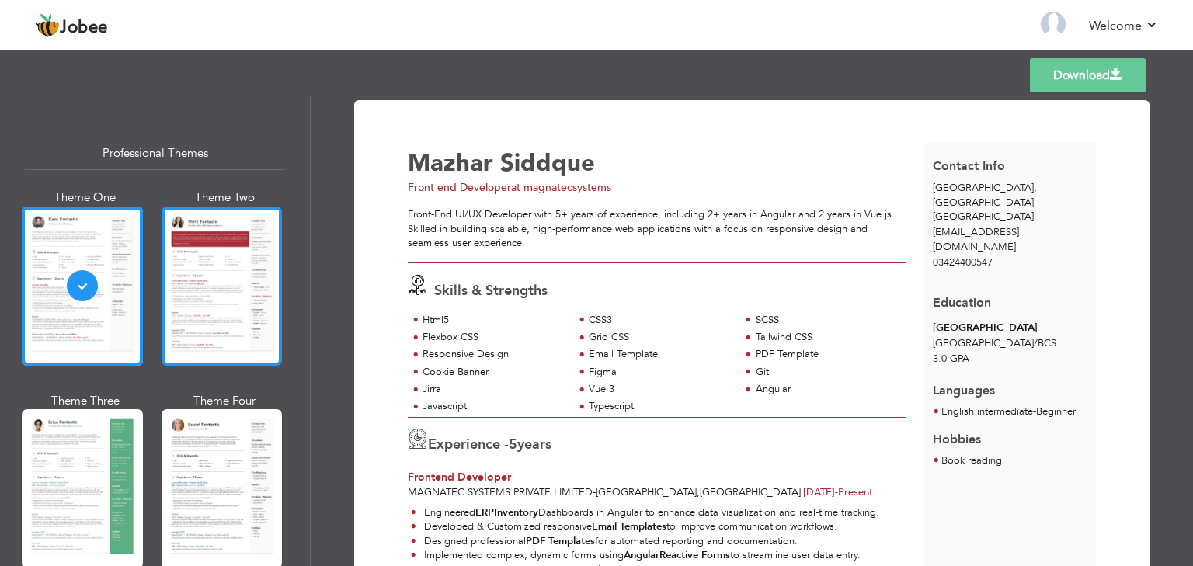
click at [252, 315] on div at bounding box center [222, 286] width 121 height 159
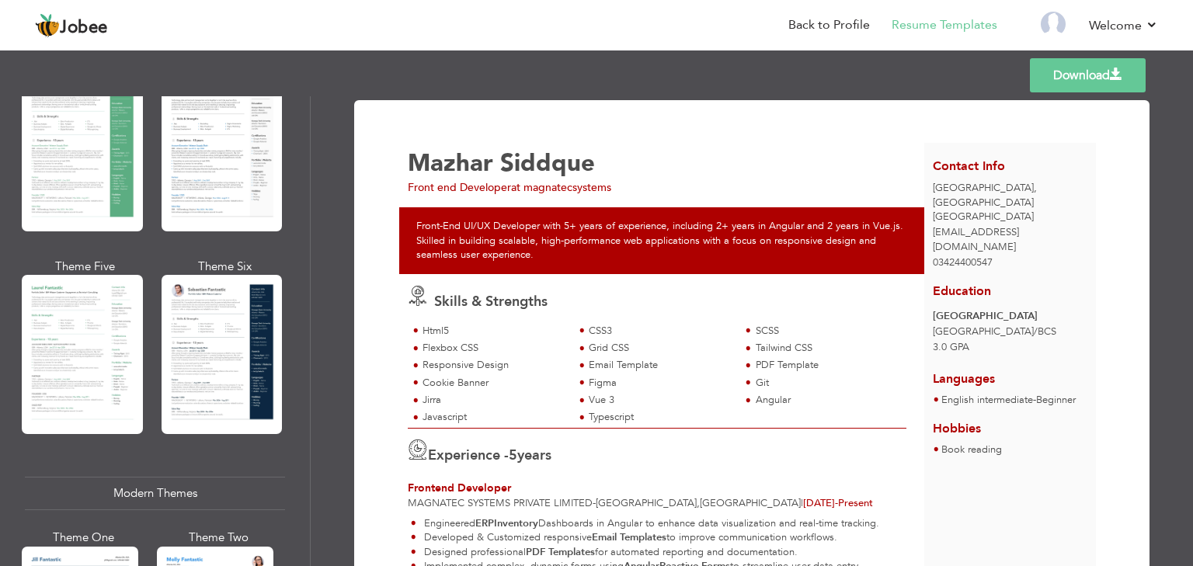
scroll to position [352, 0]
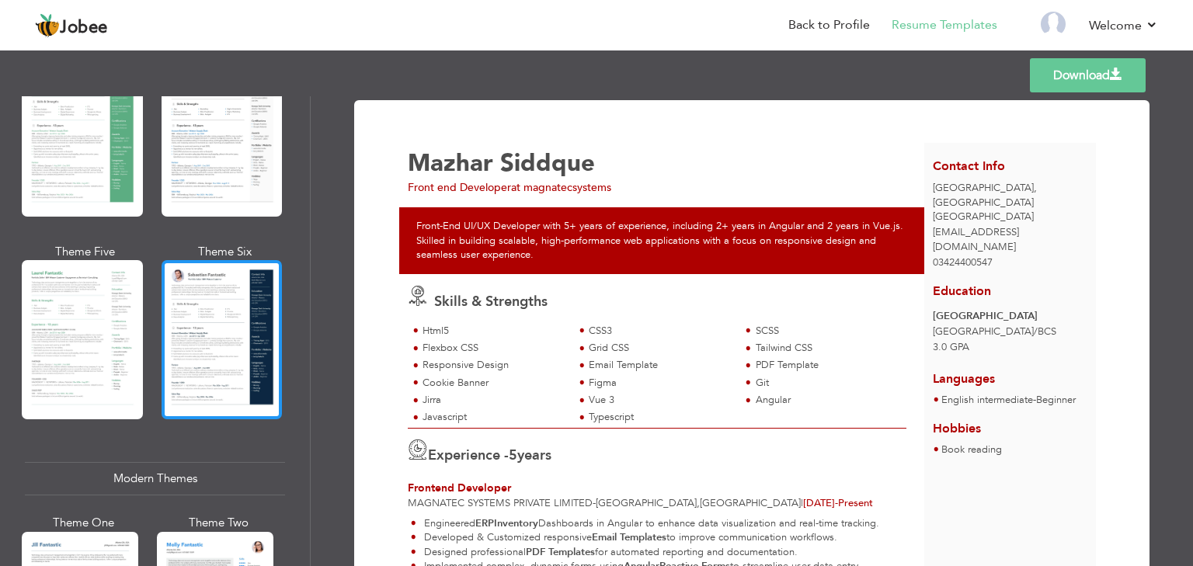
click at [233, 329] on div at bounding box center [222, 339] width 121 height 159
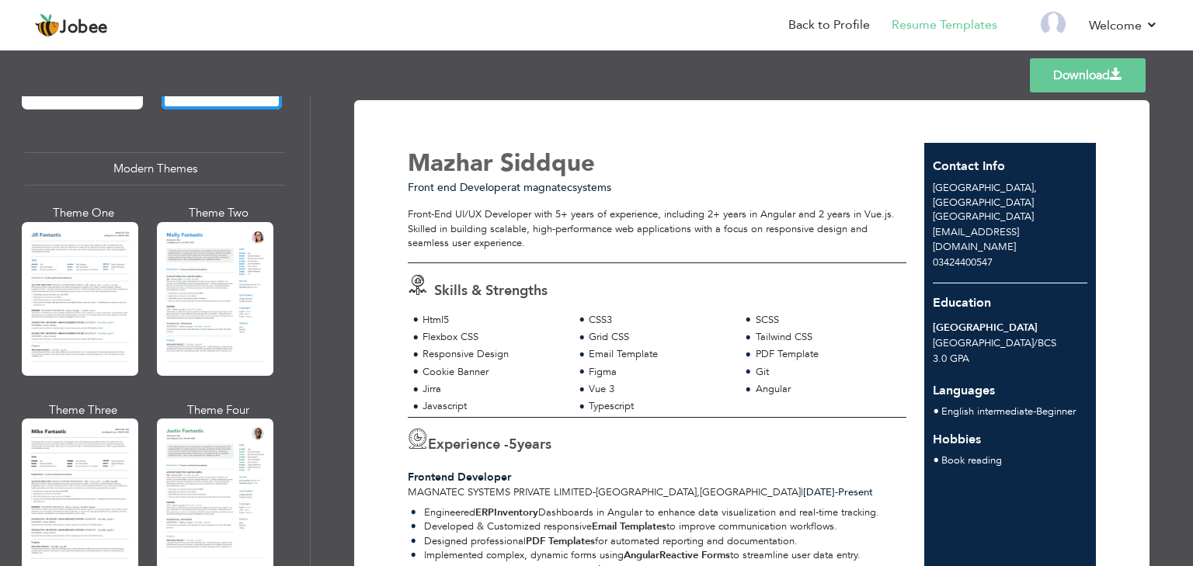
scroll to position [663, 0]
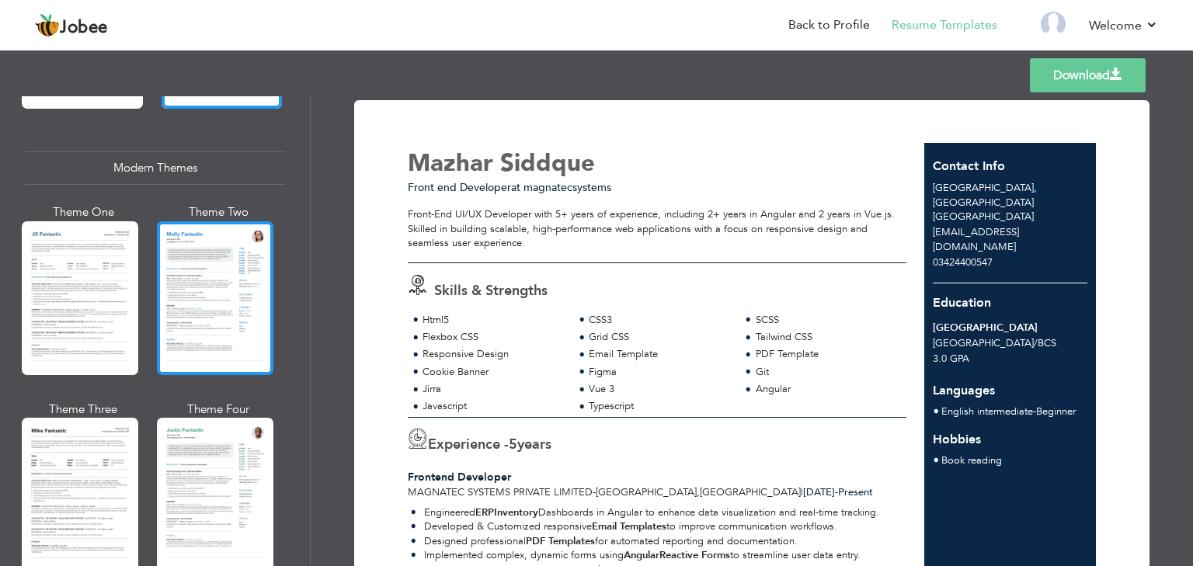
click at [193, 298] on div at bounding box center [215, 298] width 117 height 154
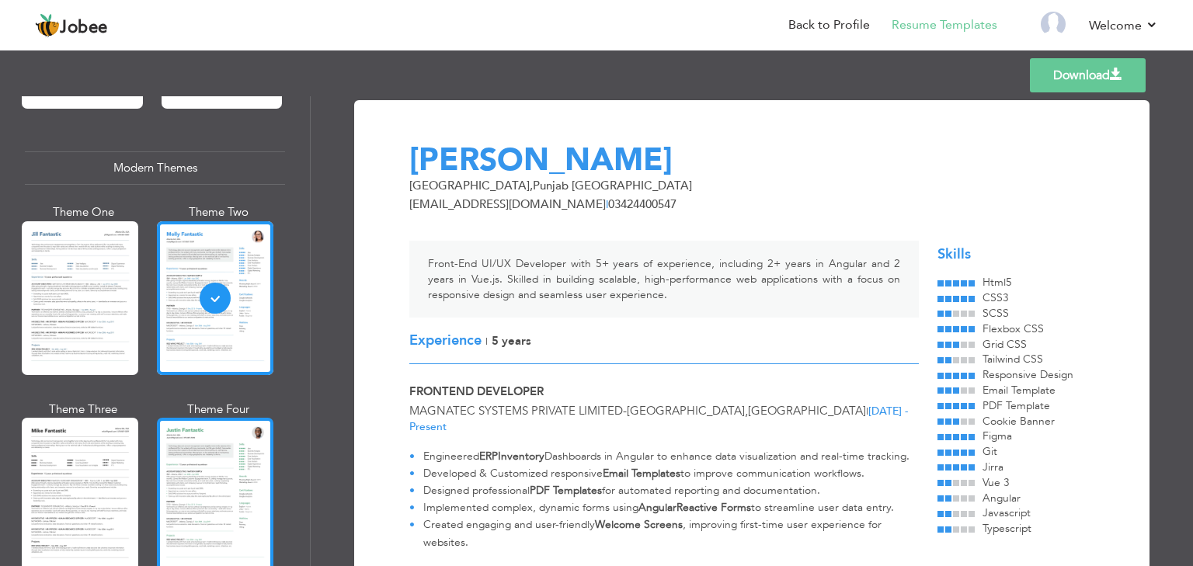
click at [211, 485] on div at bounding box center [215, 495] width 117 height 154
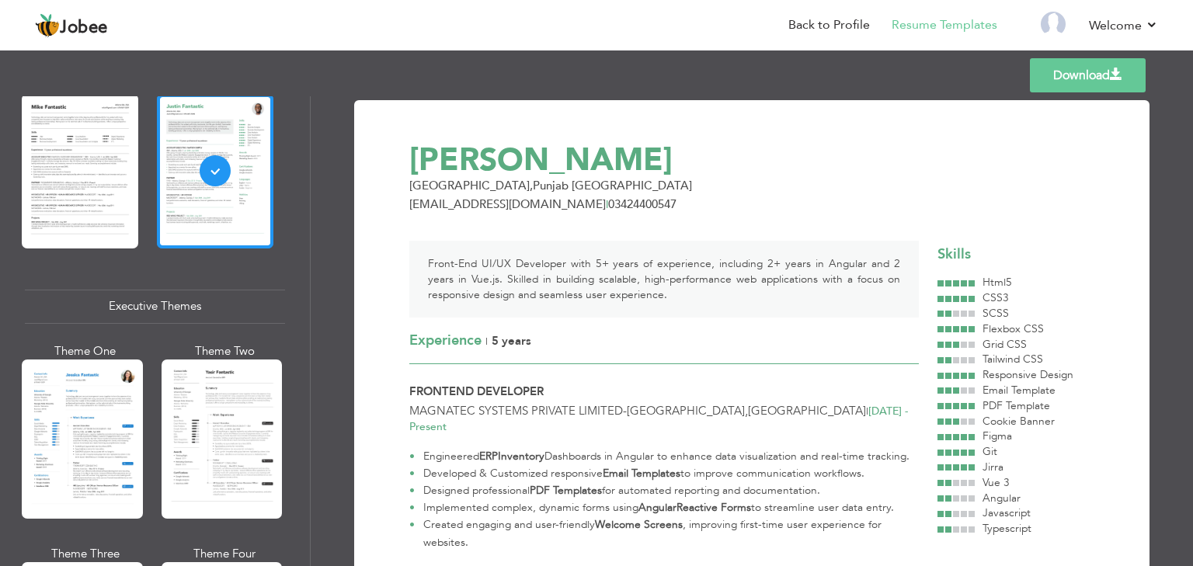
scroll to position [990, 0]
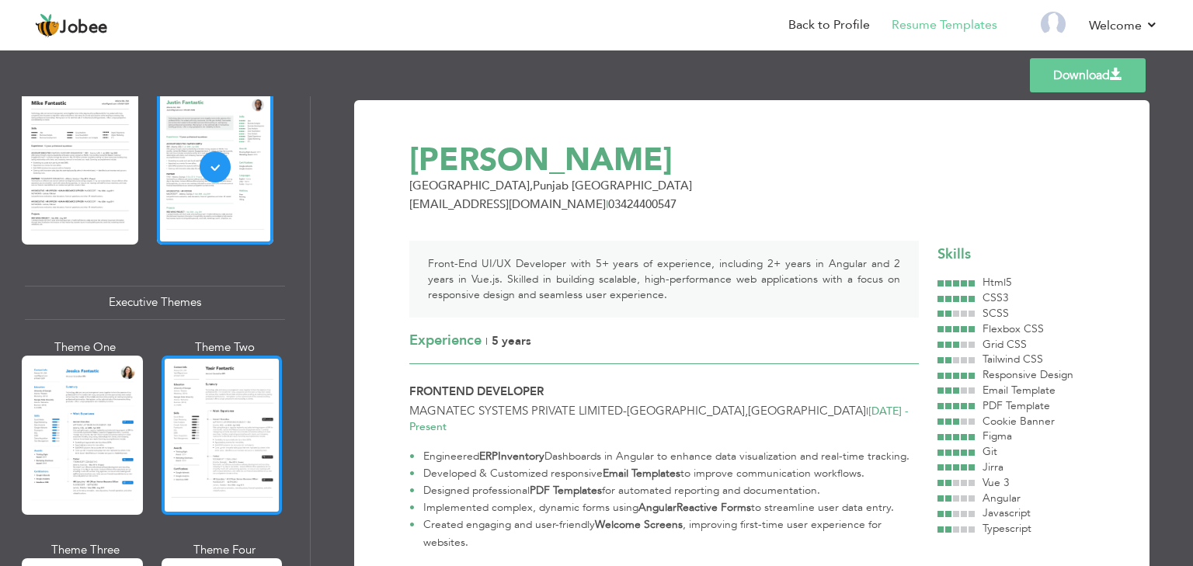
click at [218, 444] on div at bounding box center [222, 435] width 121 height 159
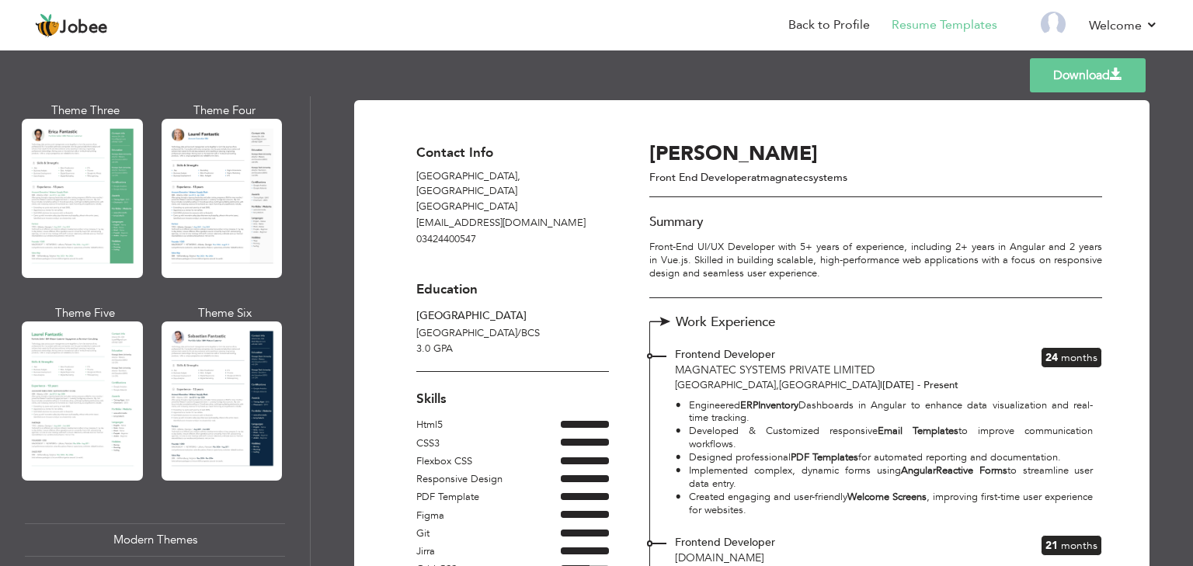
scroll to position [0, 0]
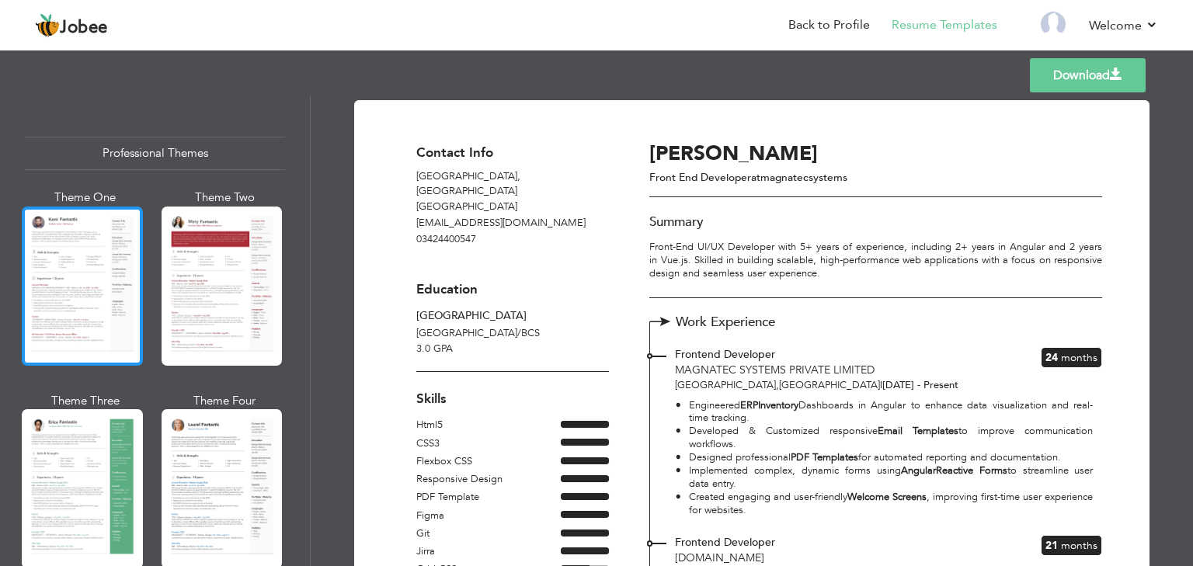
click at [54, 282] on div at bounding box center [82, 286] width 121 height 159
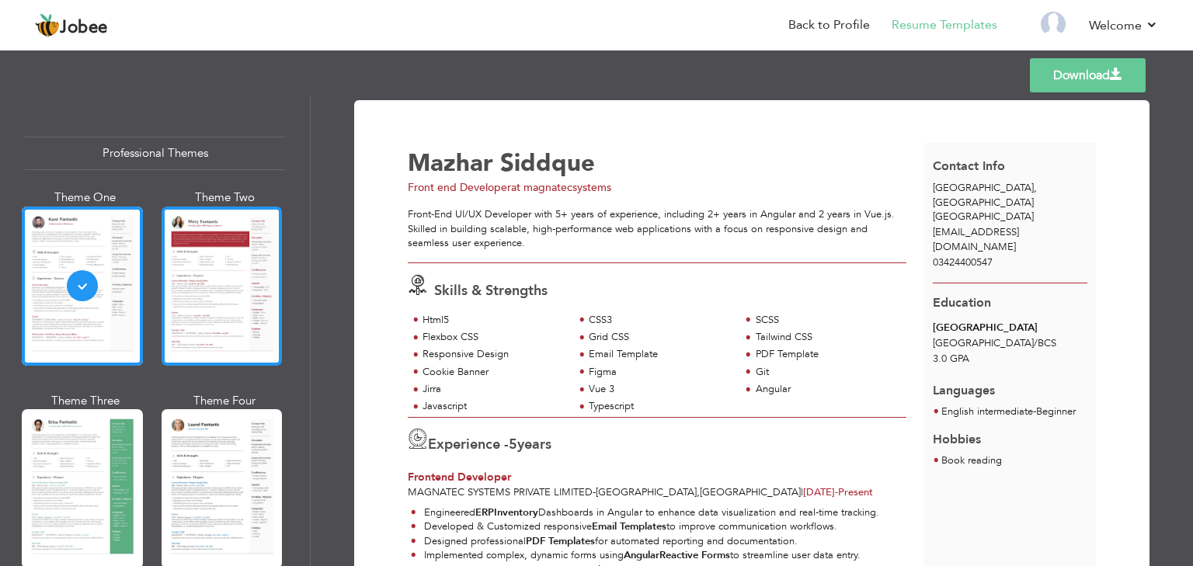
click at [234, 293] on div at bounding box center [222, 286] width 121 height 159
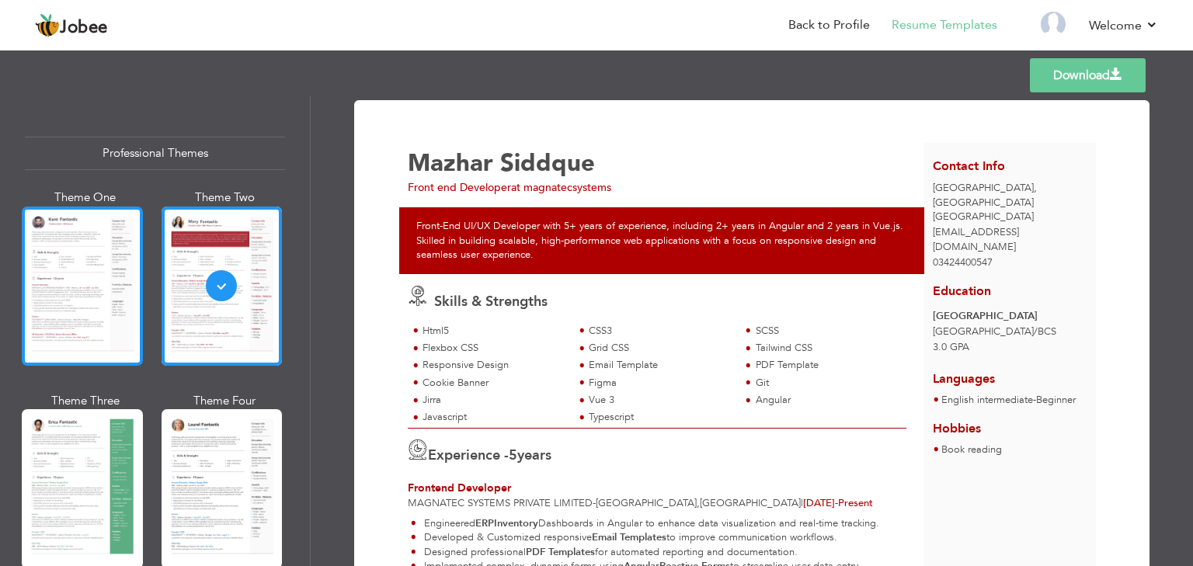
click at [98, 293] on div at bounding box center [82, 286] width 121 height 159
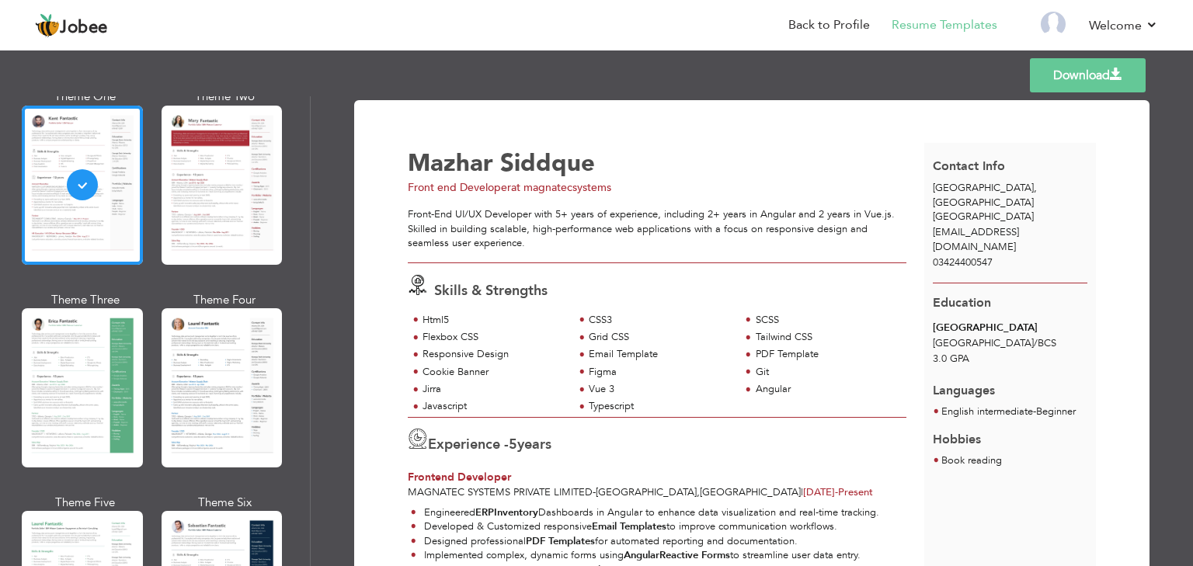
scroll to position [102, 0]
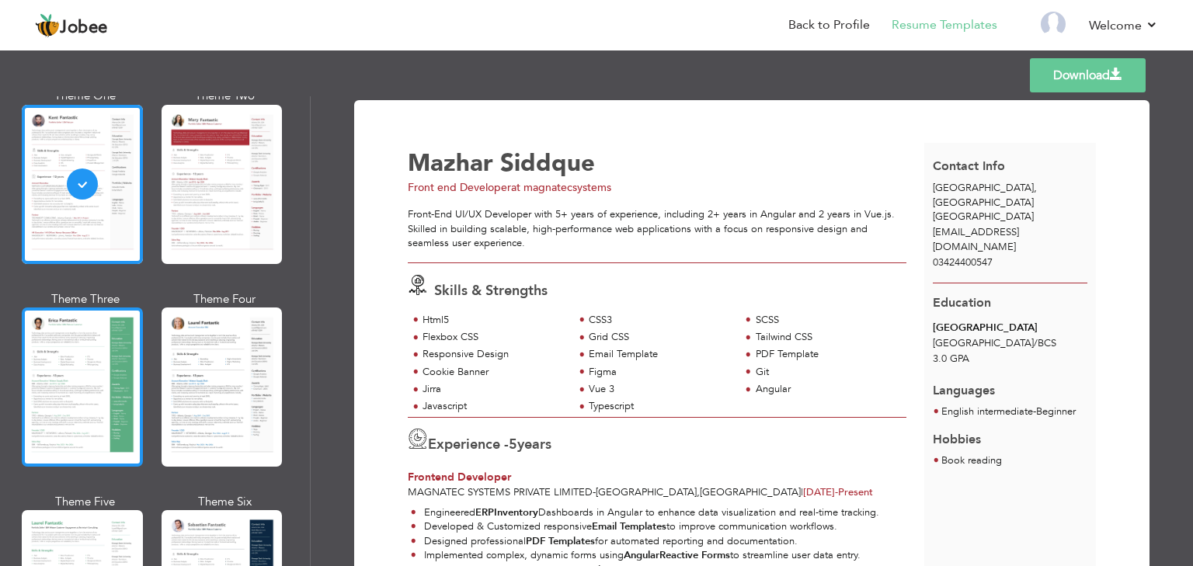
click at [98, 366] on div at bounding box center [82, 387] width 121 height 159
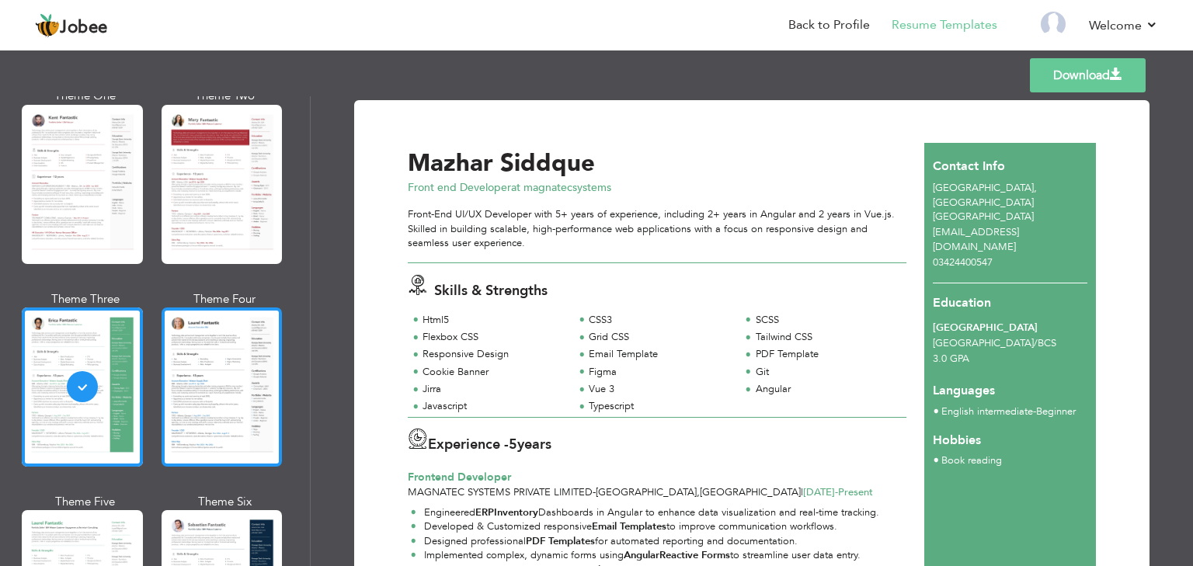
click at [186, 365] on div at bounding box center [222, 387] width 121 height 159
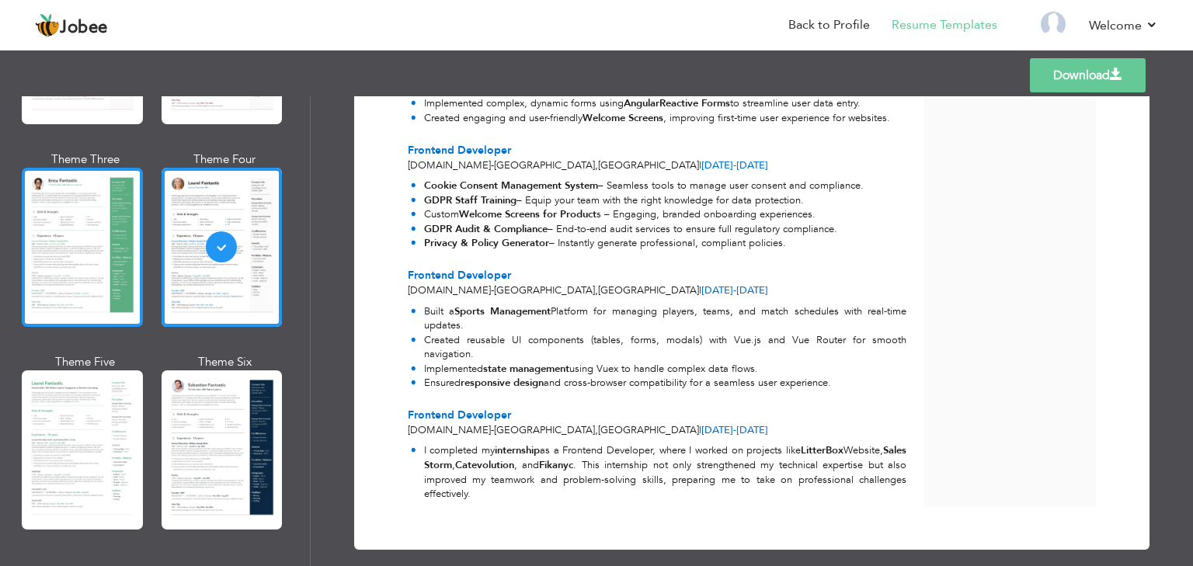
scroll to position [243, 0]
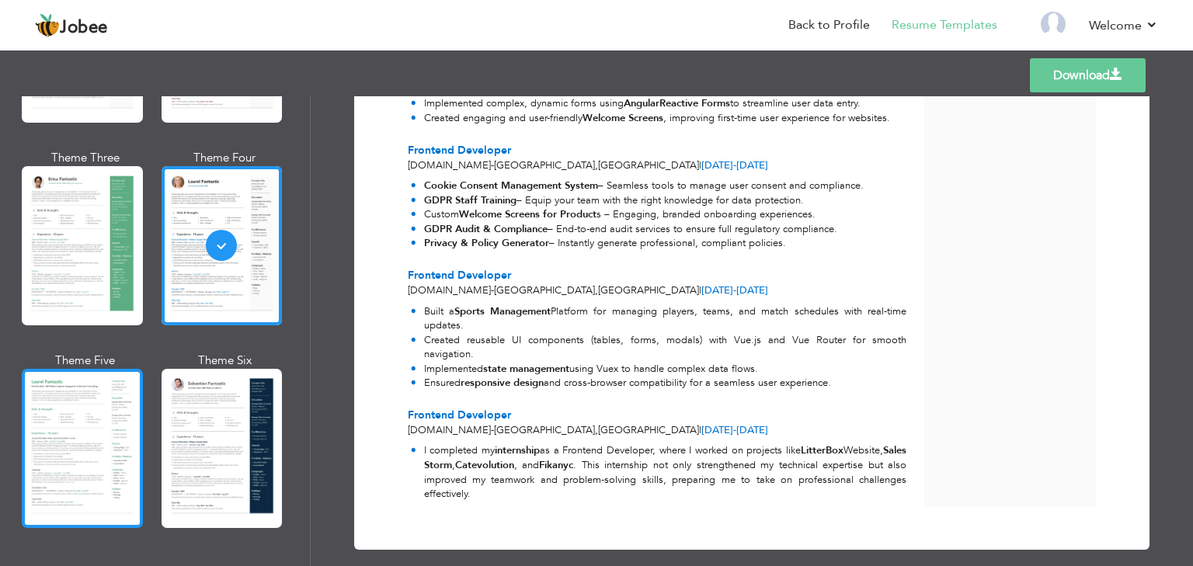
click at [102, 430] on div at bounding box center [82, 448] width 121 height 159
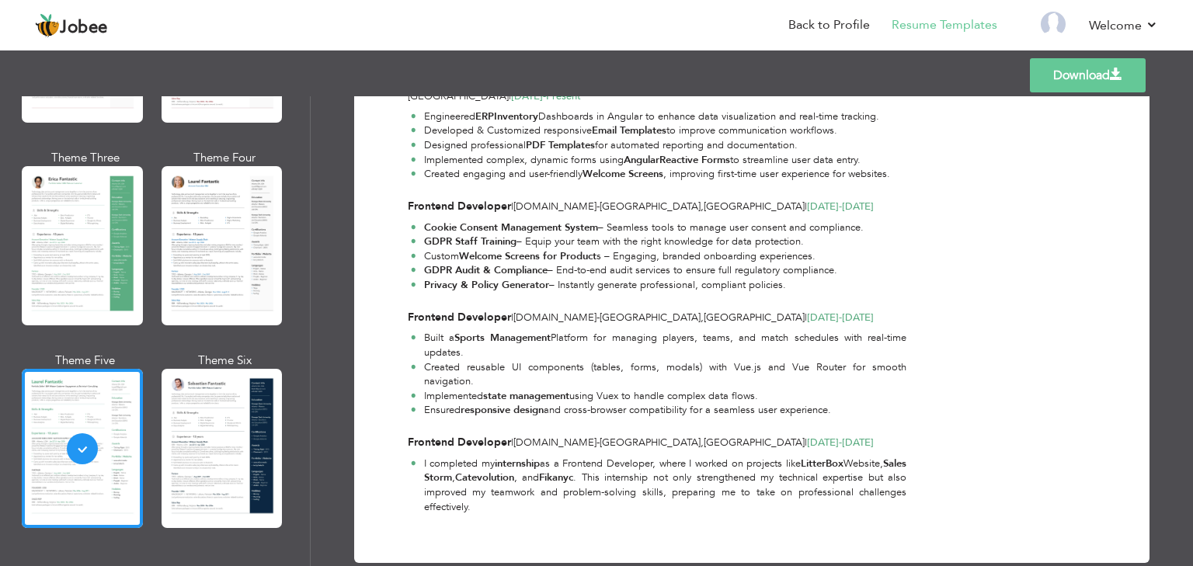
scroll to position [0, 0]
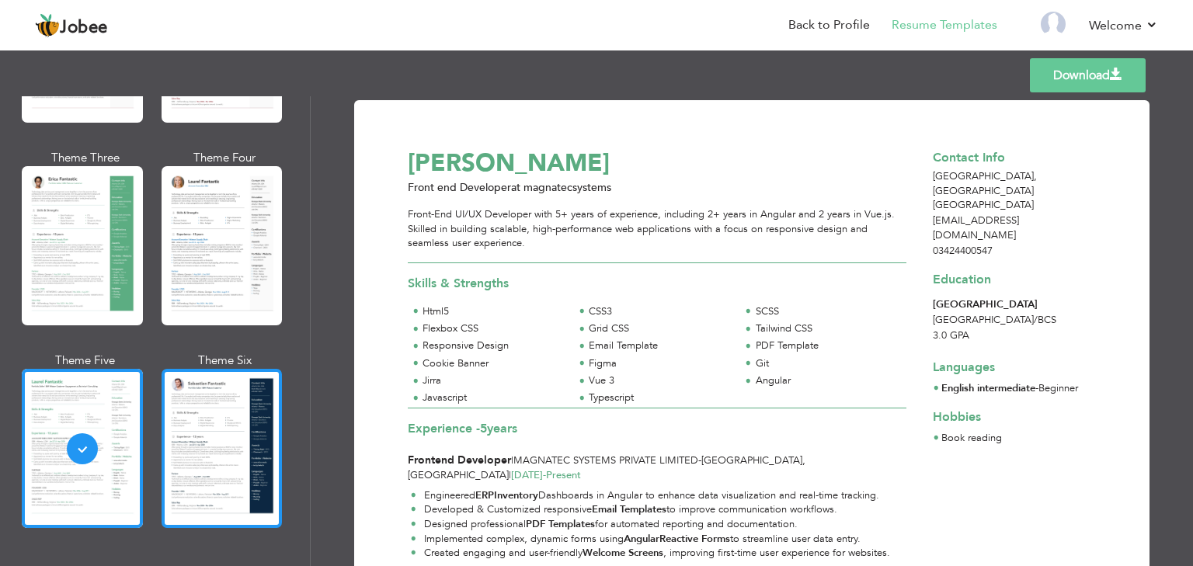
click at [205, 411] on div at bounding box center [222, 448] width 121 height 159
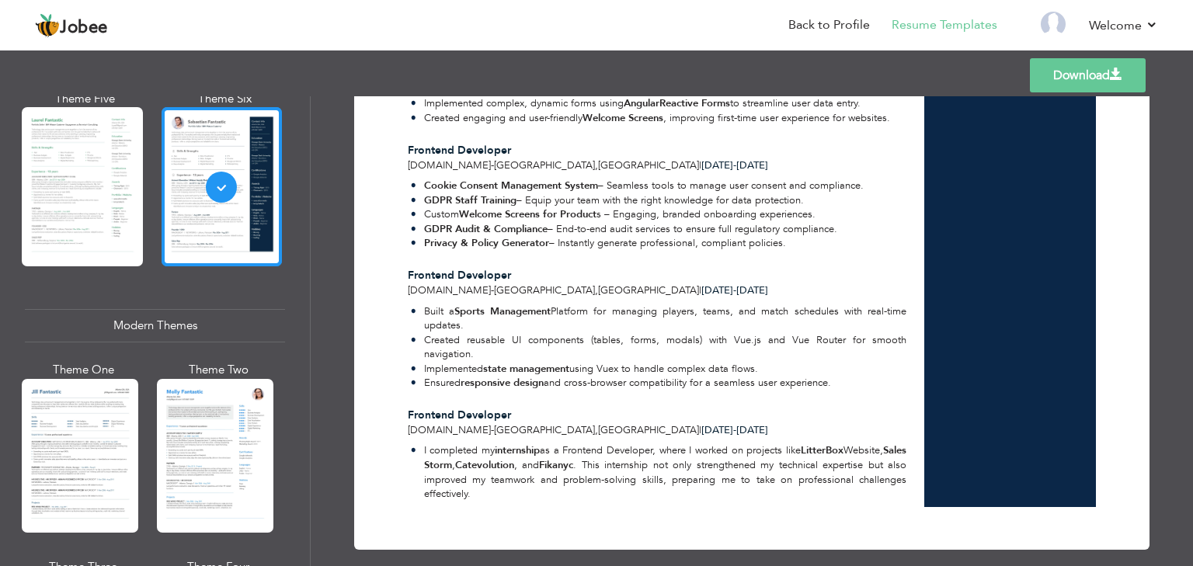
scroll to position [506, 0]
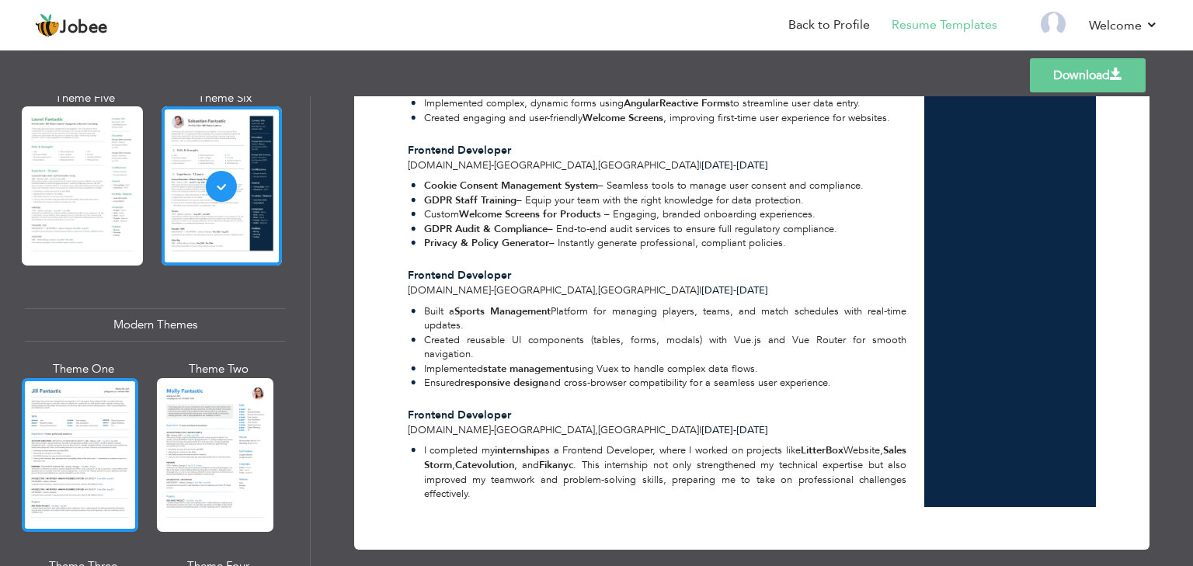
click at [86, 431] on div at bounding box center [80, 455] width 117 height 154
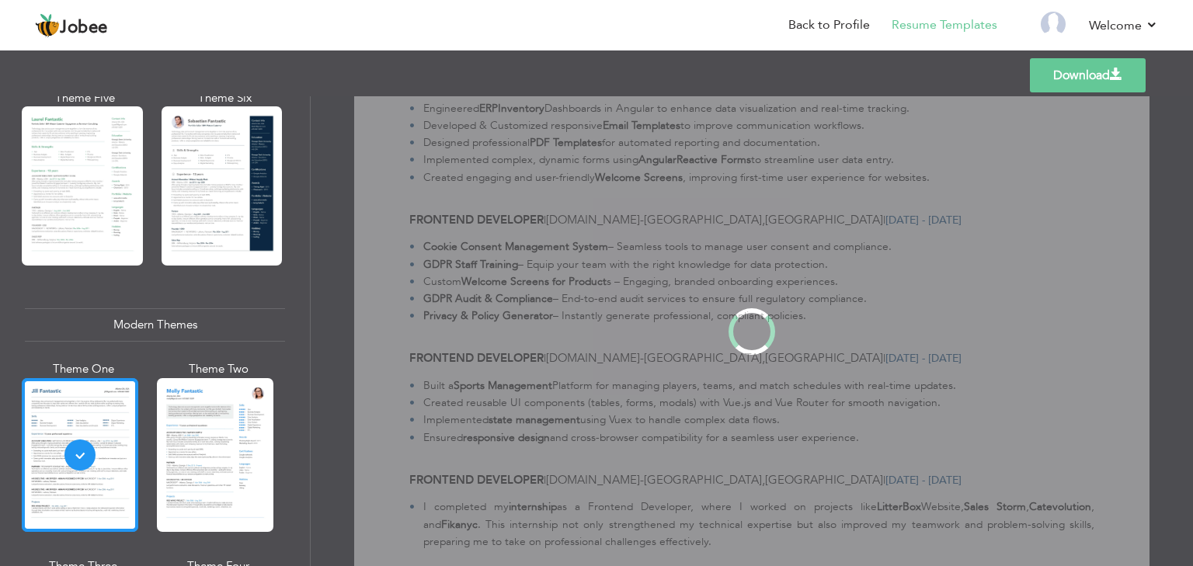
scroll to position [0, 0]
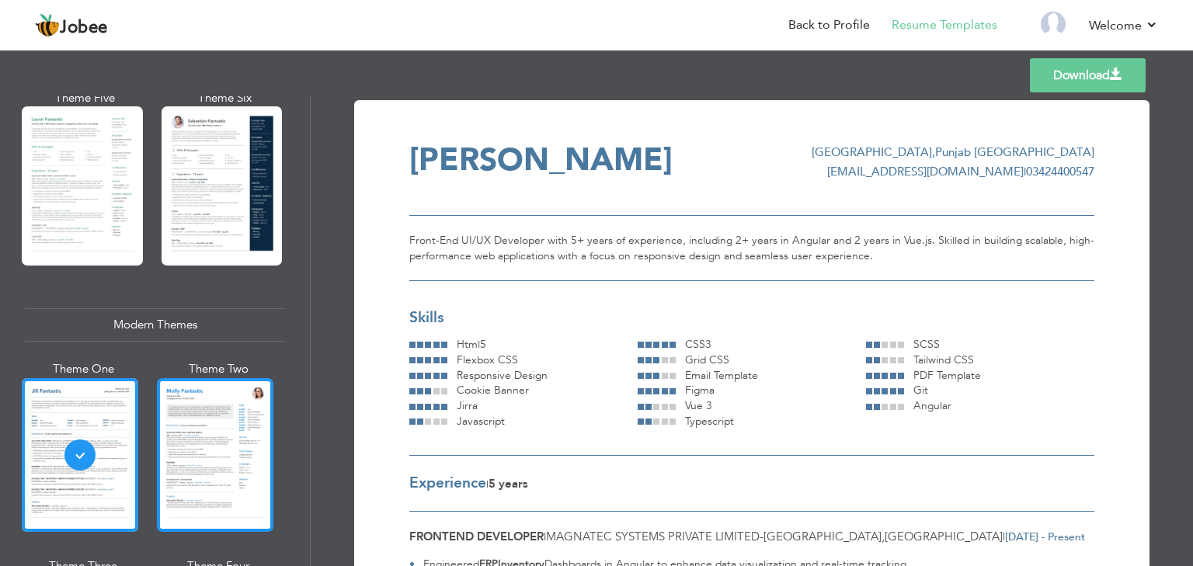
click at [206, 430] on div at bounding box center [215, 455] width 117 height 154
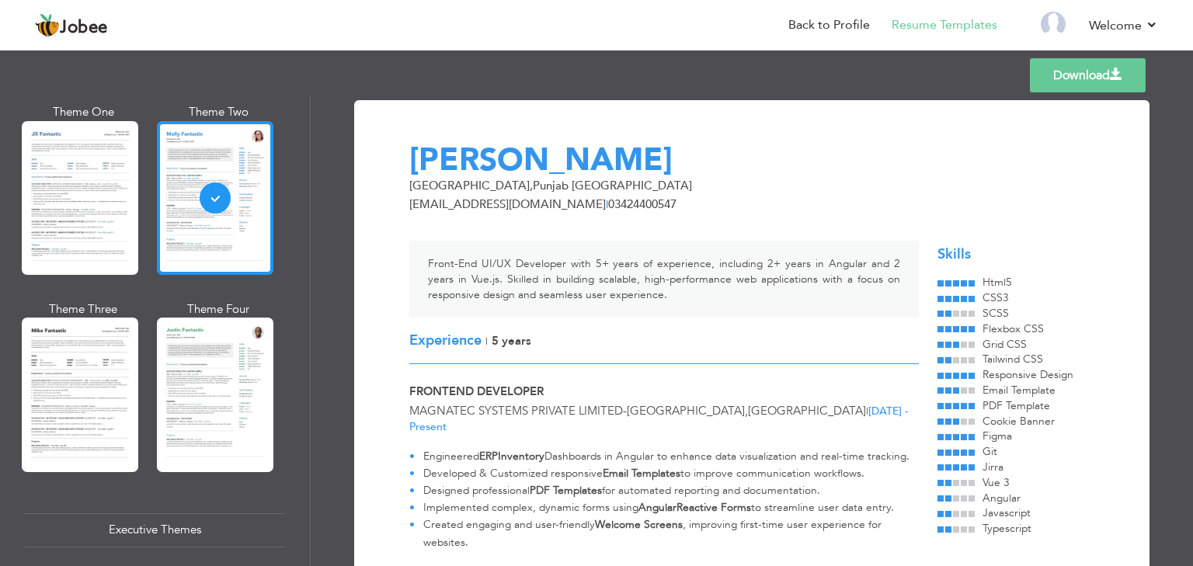
scroll to position [764, 0]
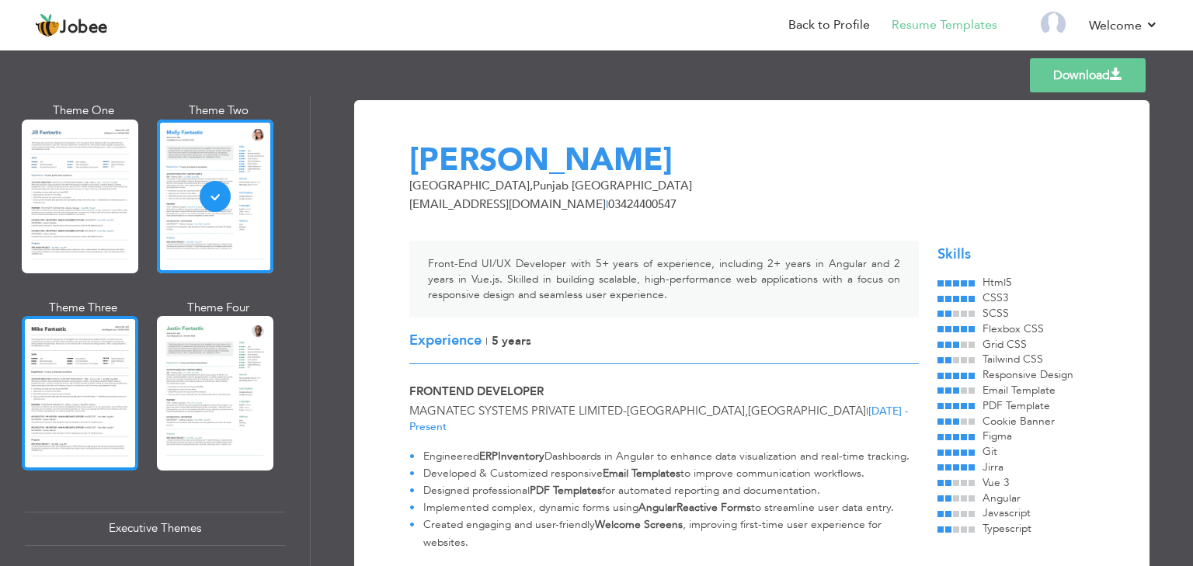
click at [92, 388] on div at bounding box center [80, 393] width 117 height 154
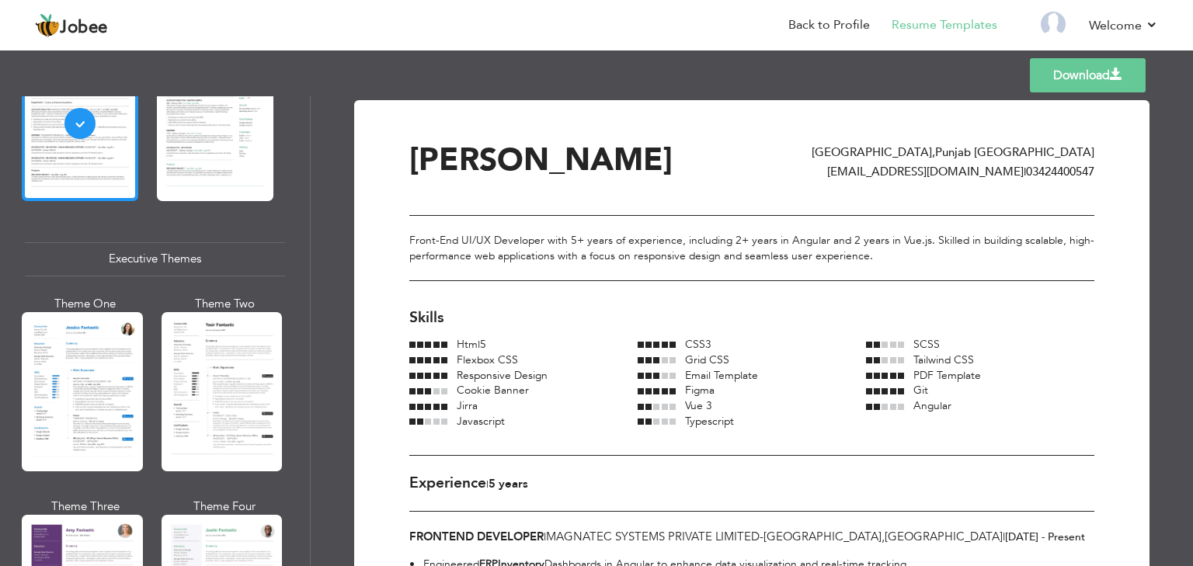
scroll to position [1035, 0]
click at [92, 388] on div at bounding box center [82, 390] width 121 height 159
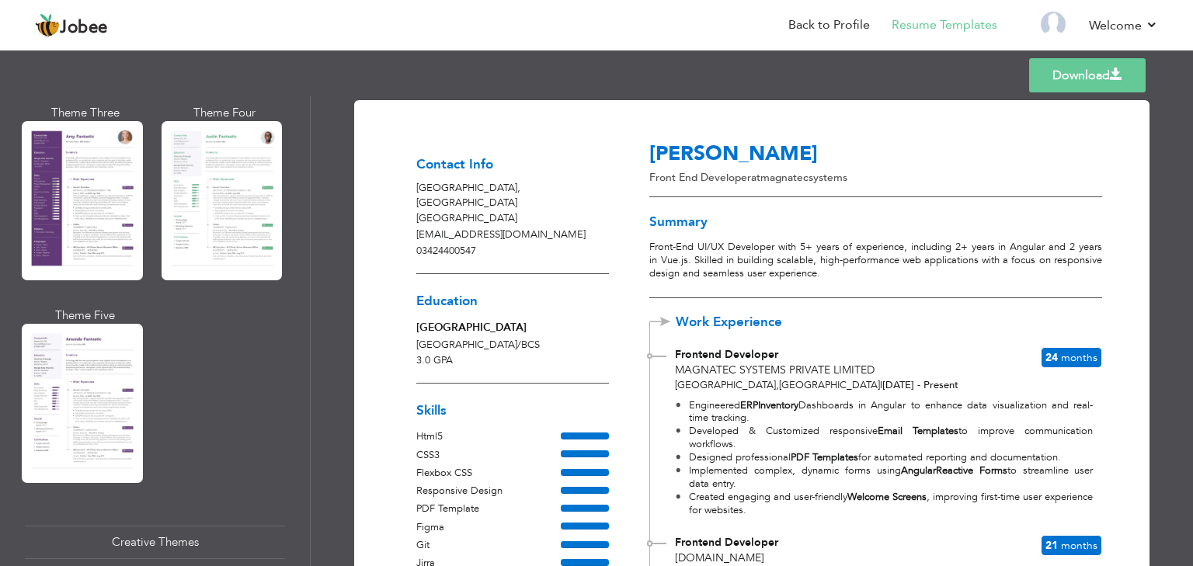
scroll to position [1429, 0]
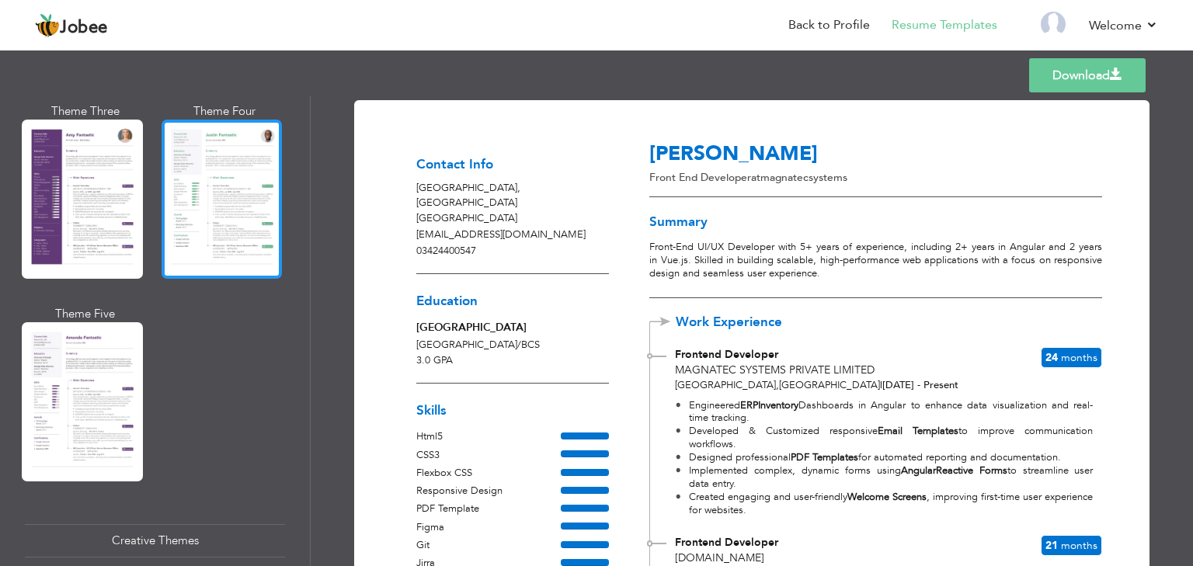
click at [200, 189] on div at bounding box center [222, 199] width 121 height 159
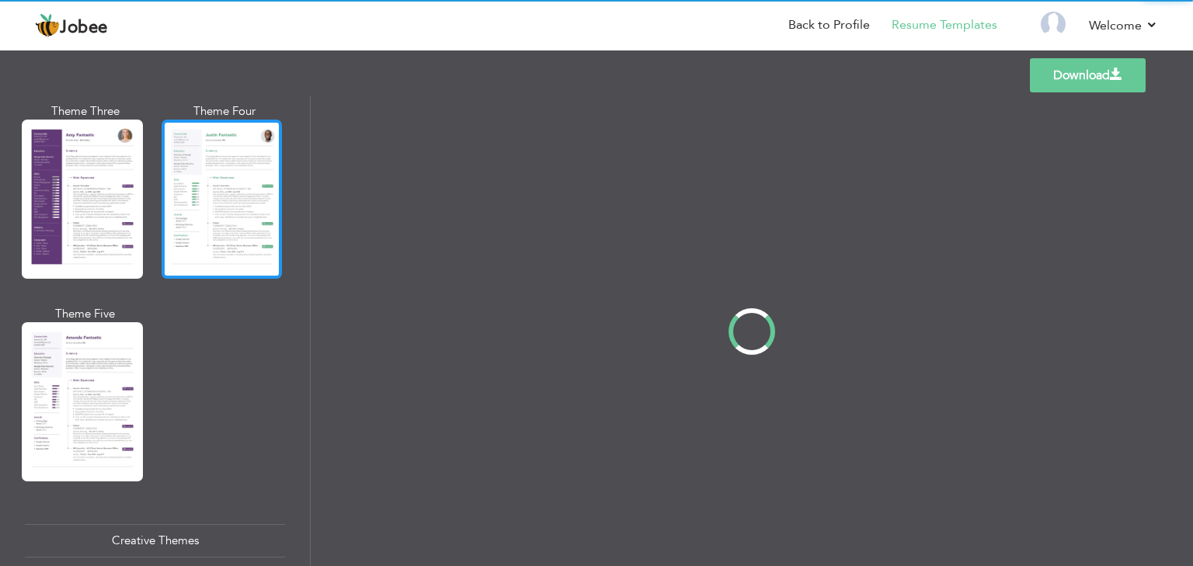
scroll to position [1430, 0]
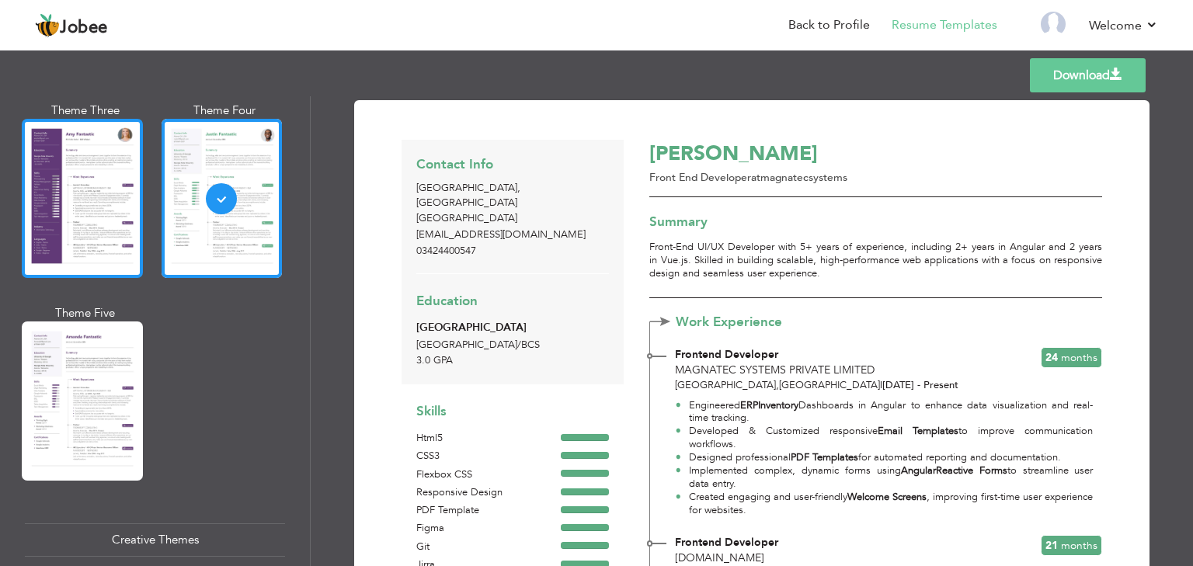
click at [99, 211] on div at bounding box center [82, 198] width 121 height 159
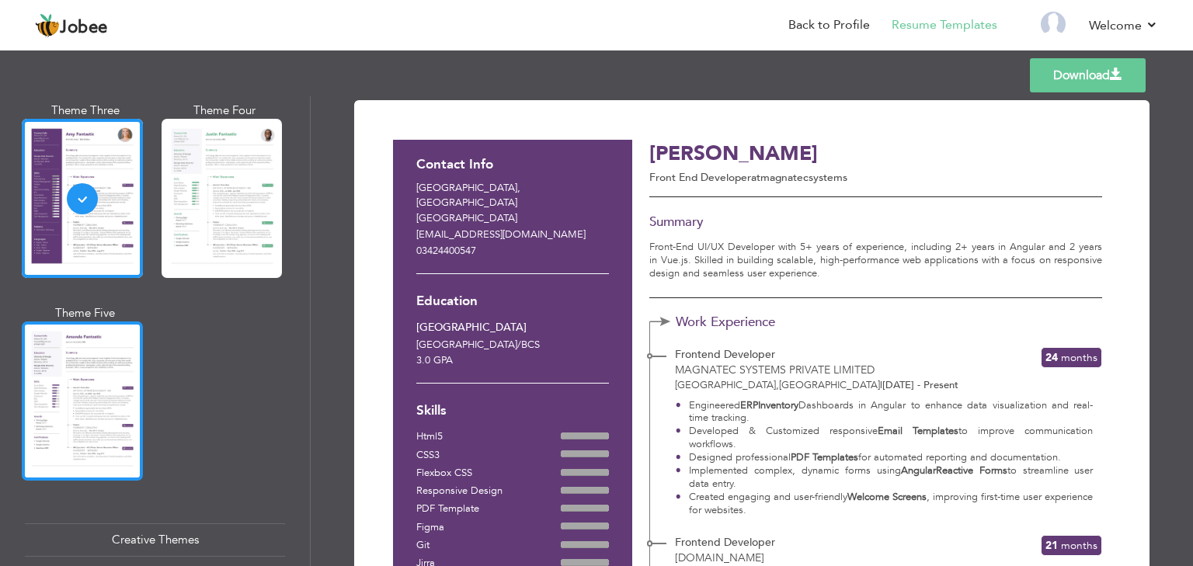
click at [92, 364] on div at bounding box center [82, 401] width 121 height 159
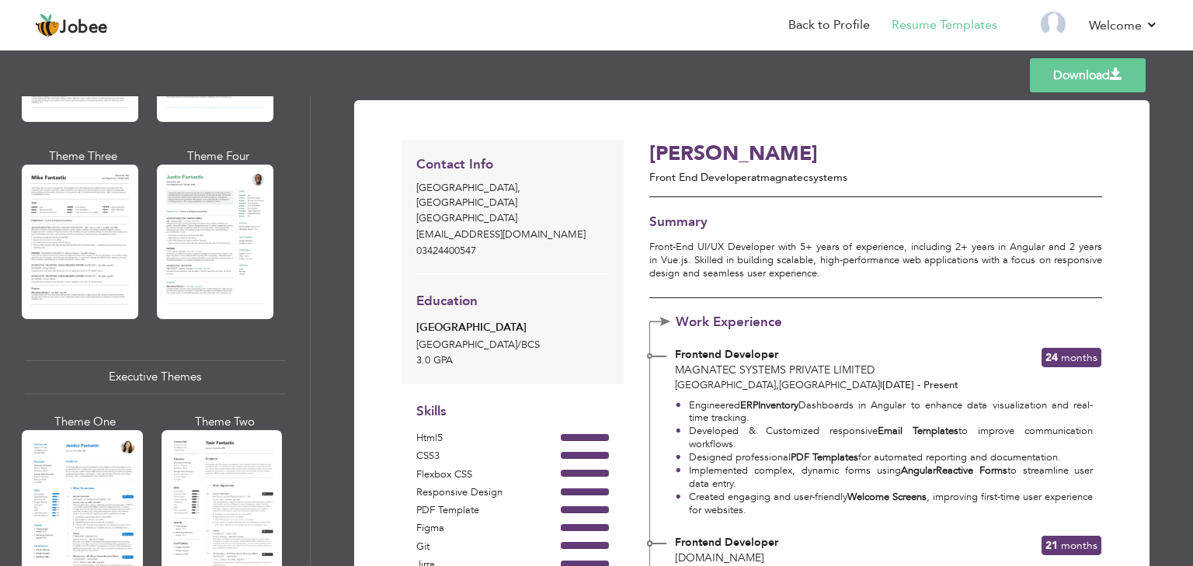
scroll to position [915, 0]
click at [112, 269] on div at bounding box center [80, 242] width 117 height 154
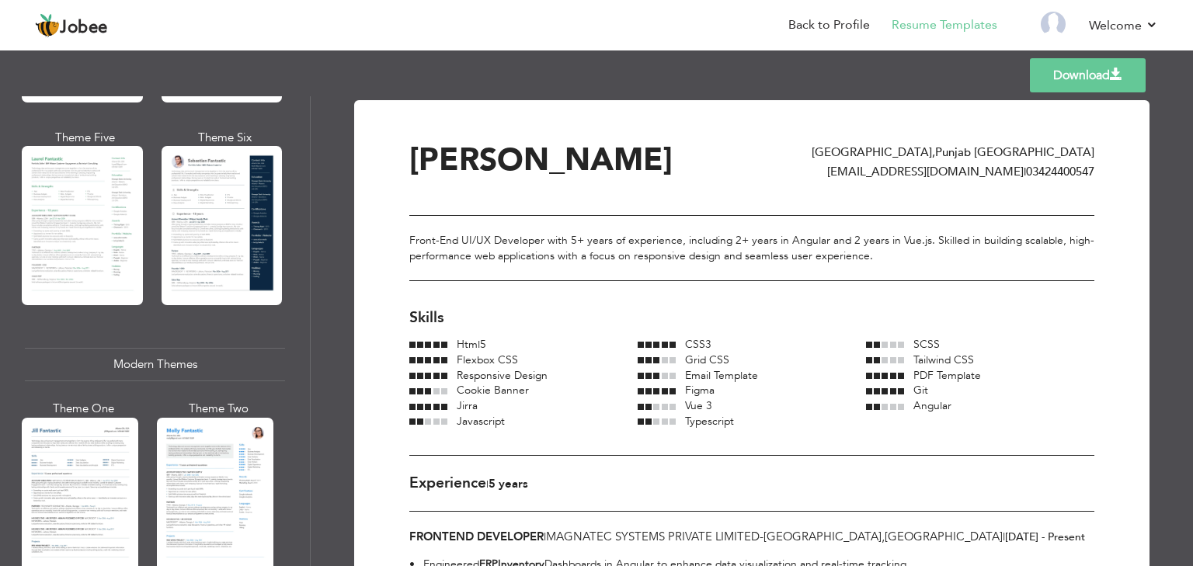
scroll to position [431, 0]
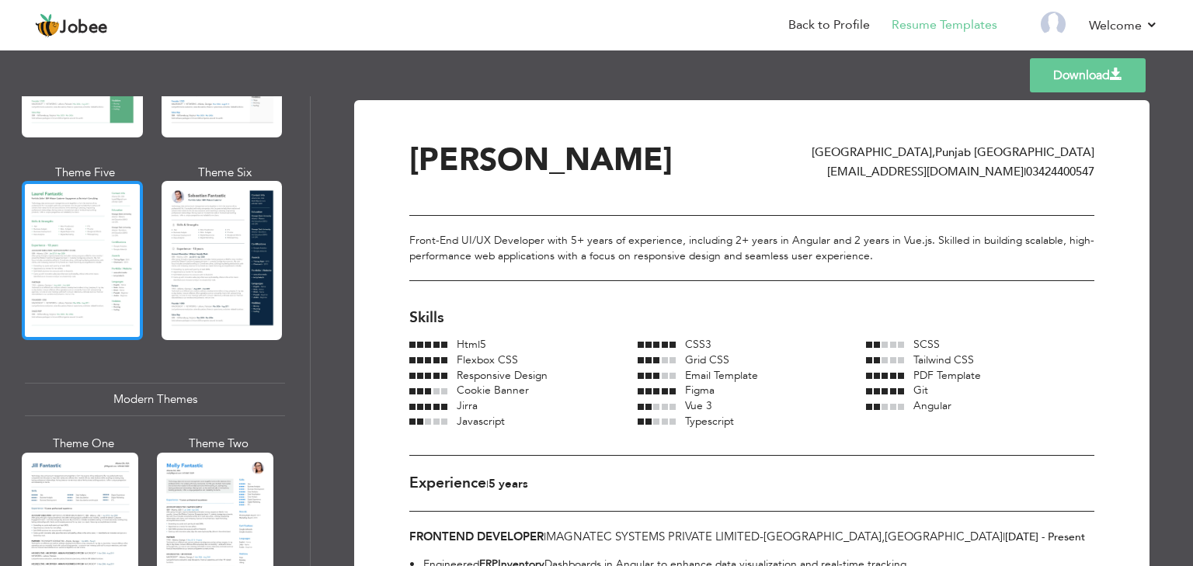
click at [118, 245] on div at bounding box center [82, 260] width 121 height 159
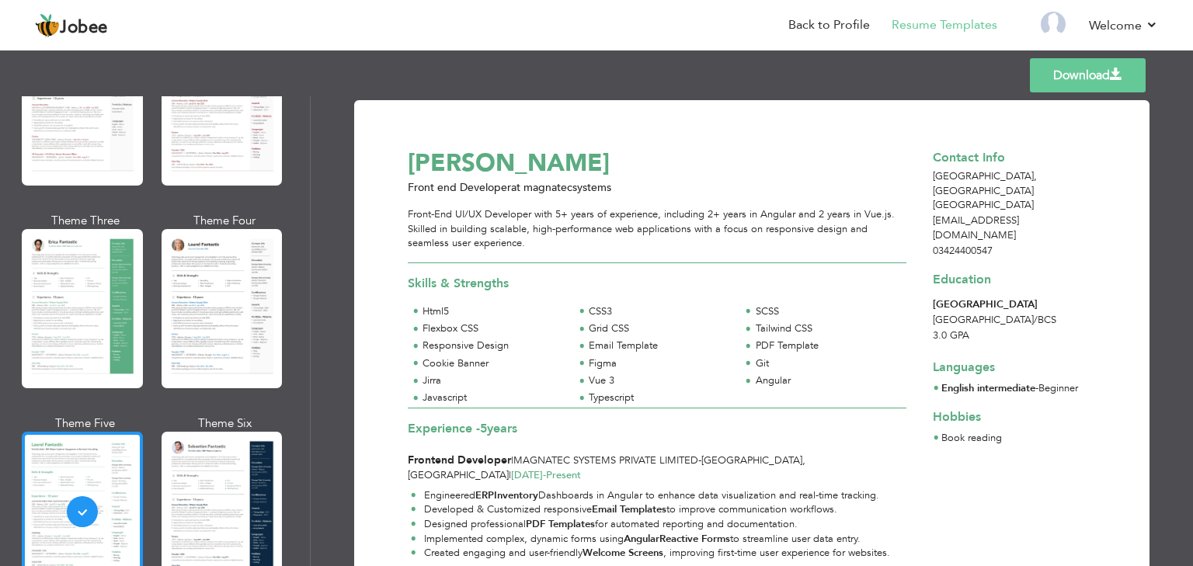
scroll to position [179, 0]
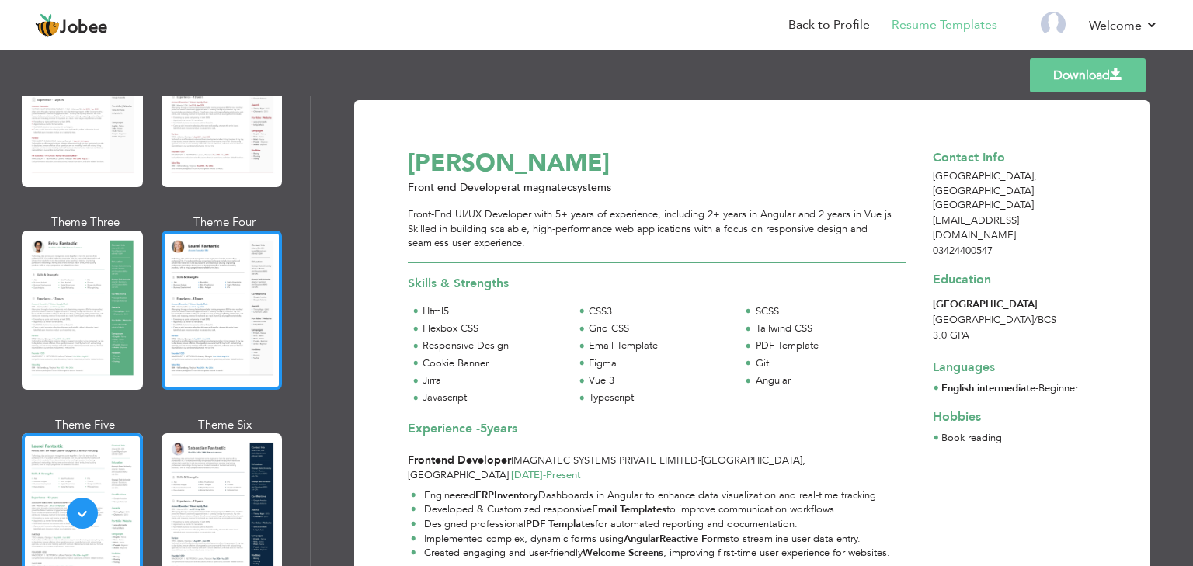
click at [232, 318] on div at bounding box center [222, 310] width 121 height 159
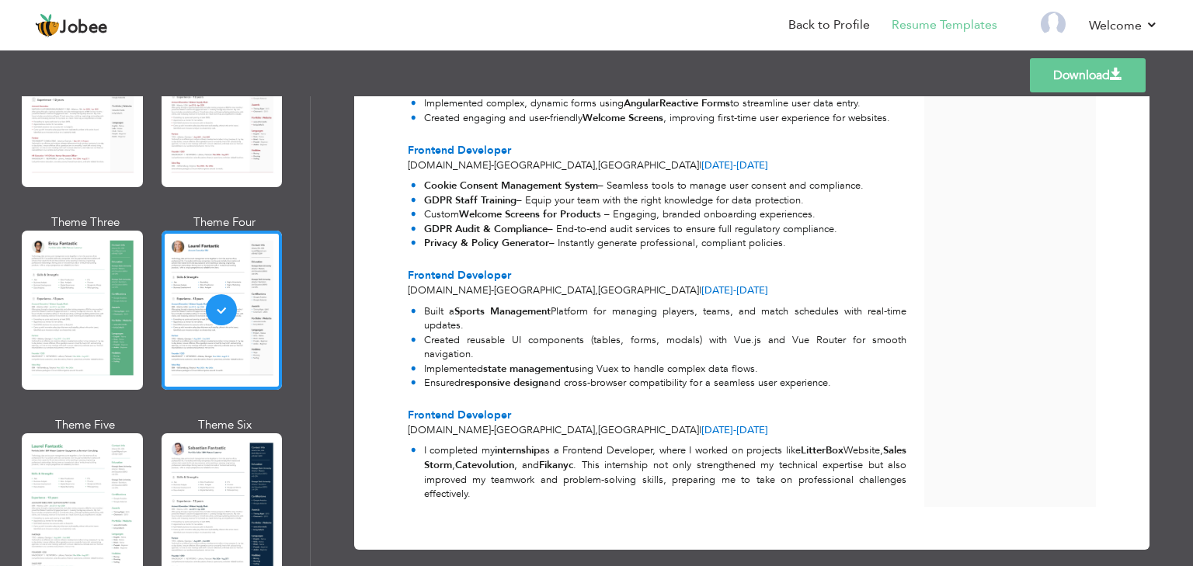
scroll to position [0, 0]
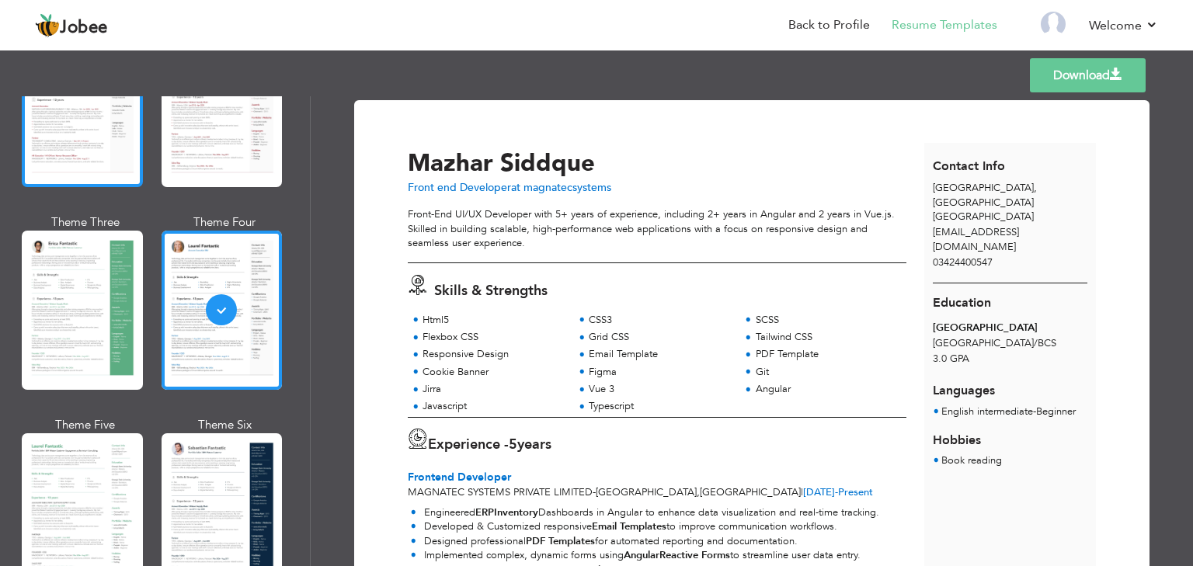
click at [109, 159] on div at bounding box center [82, 107] width 121 height 159
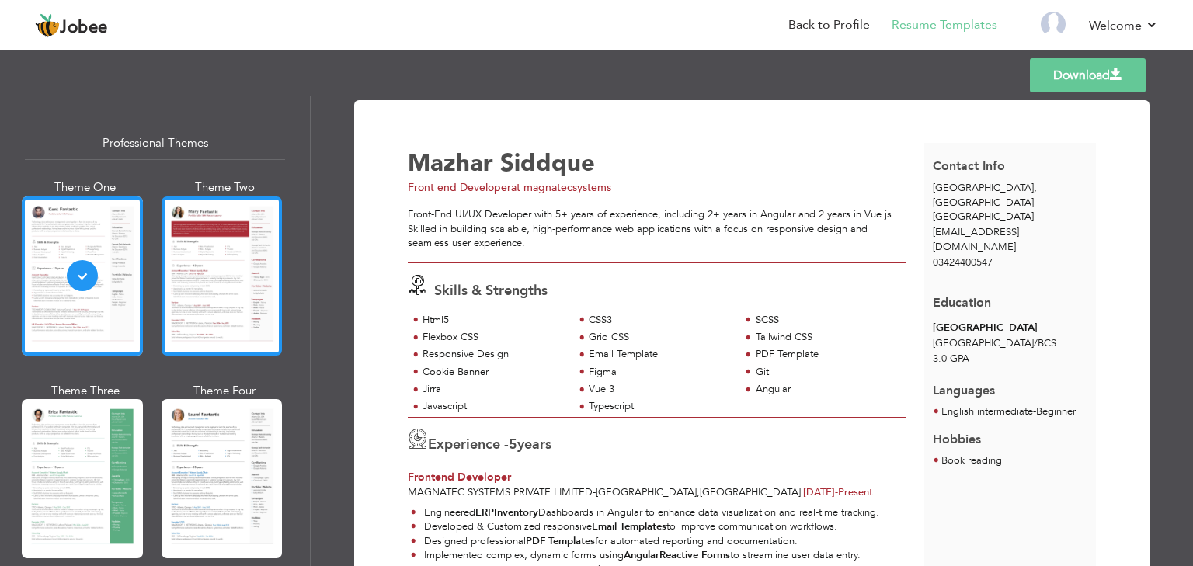
scroll to position [9, 0]
click at [214, 275] on div at bounding box center [222, 276] width 121 height 159
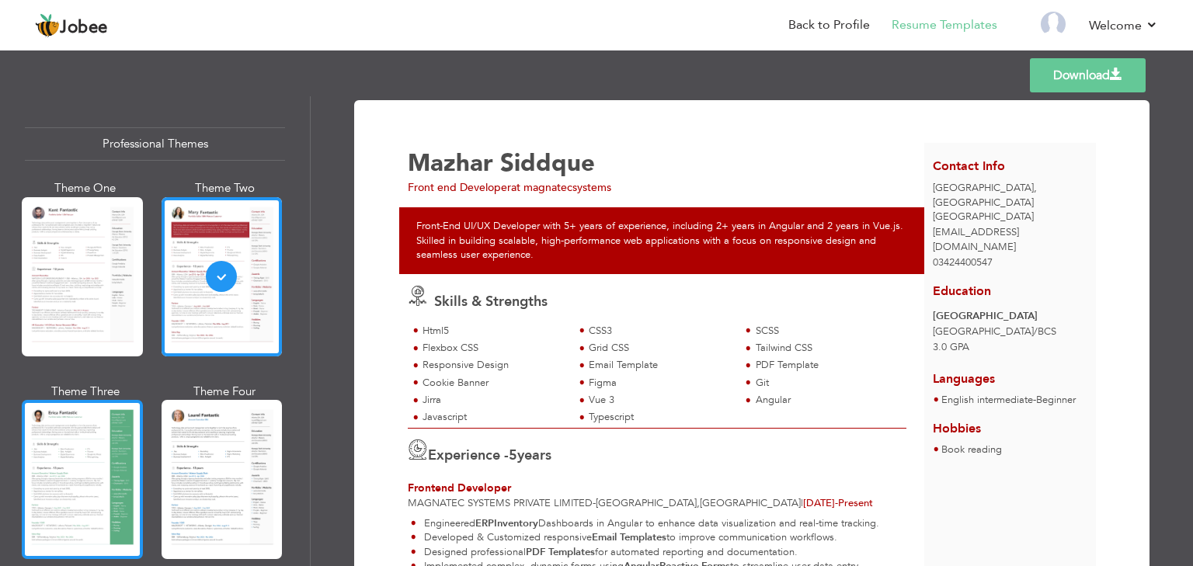
click at [132, 454] on div at bounding box center [82, 479] width 121 height 159
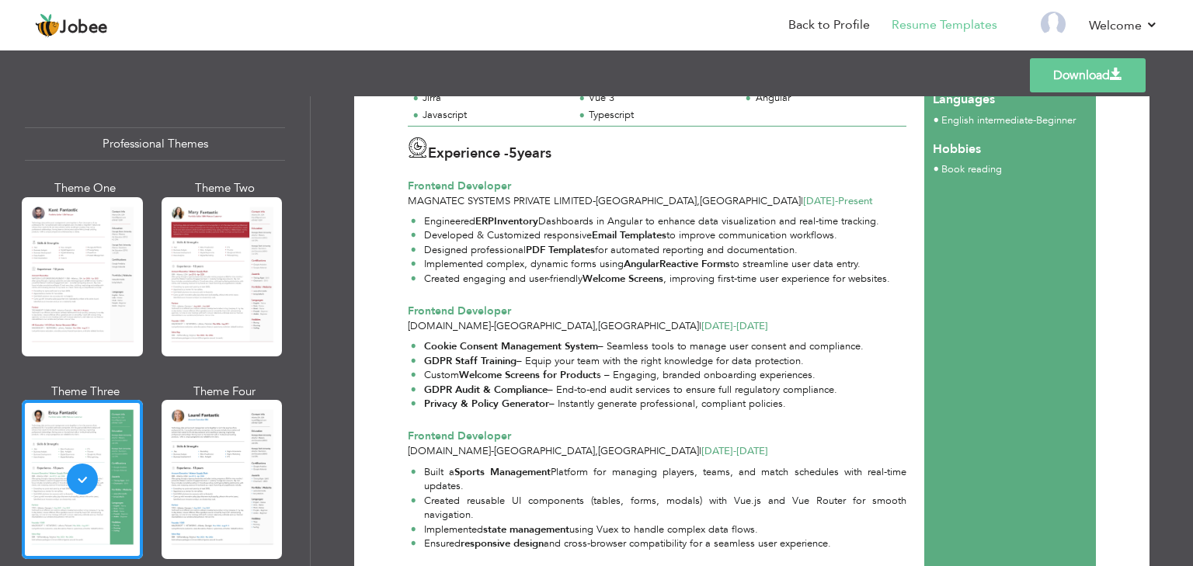
scroll to position [0, 0]
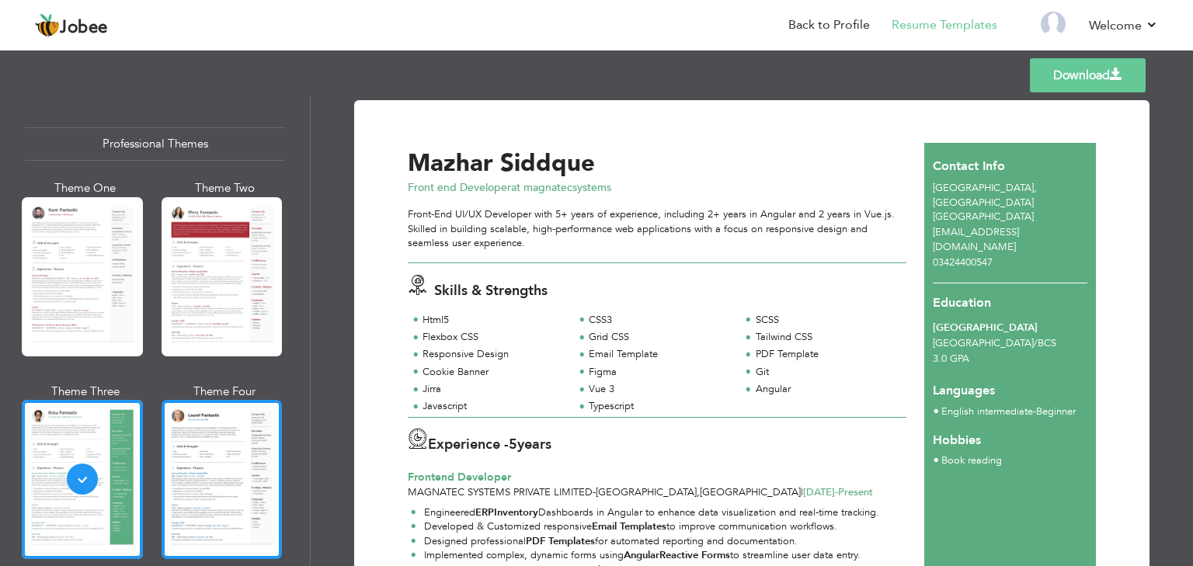
click at [238, 459] on div at bounding box center [222, 479] width 121 height 159
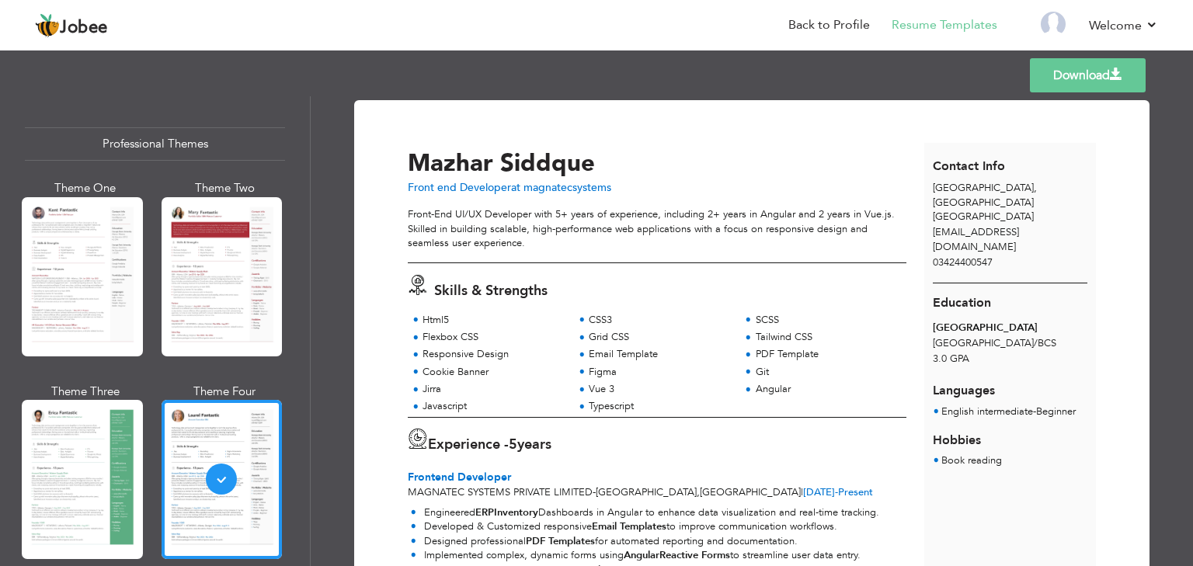
click at [1073, 75] on link "Download" at bounding box center [1088, 75] width 116 height 34
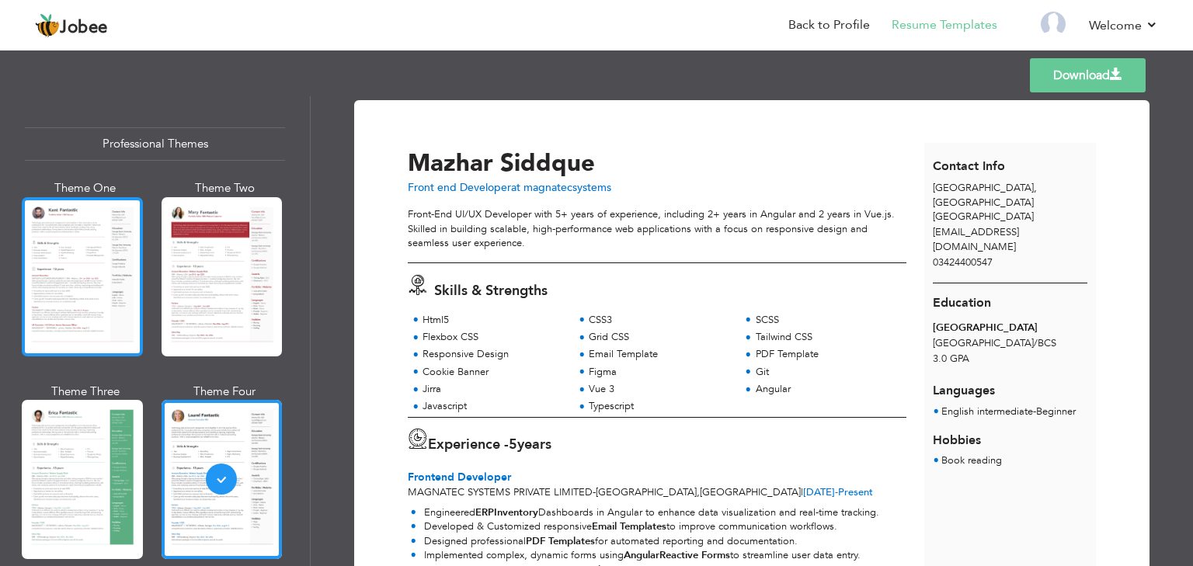
click at [75, 270] on div at bounding box center [82, 276] width 121 height 159
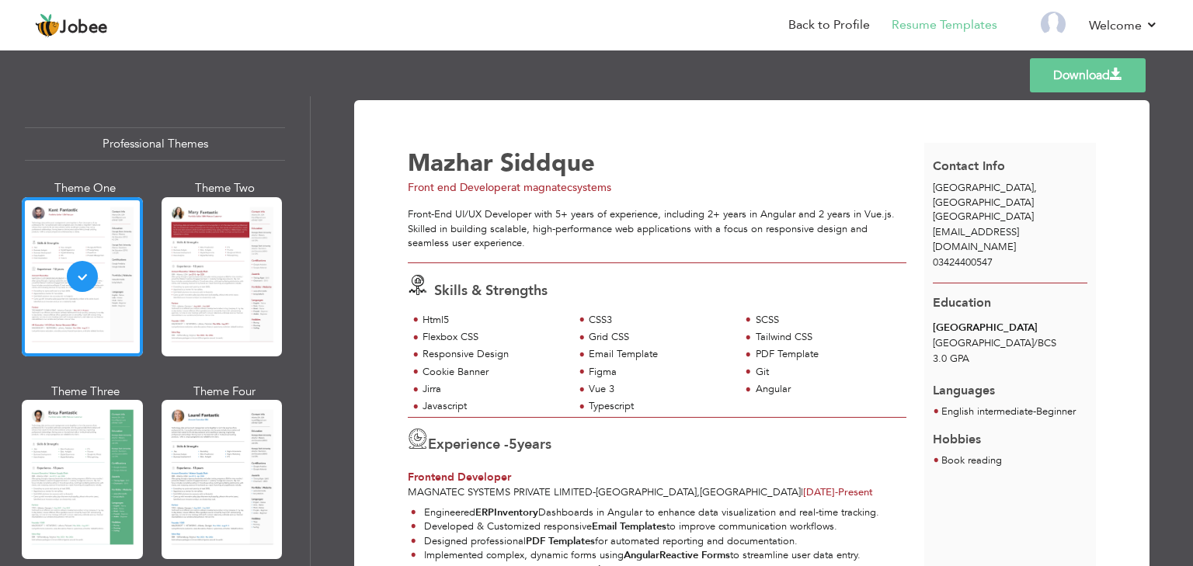
click at [1092, 80] on link "Download" at bounding box center [1088, 75] width 116 height 34
